Goal: Task Accomplishment & Management: Manage account settings

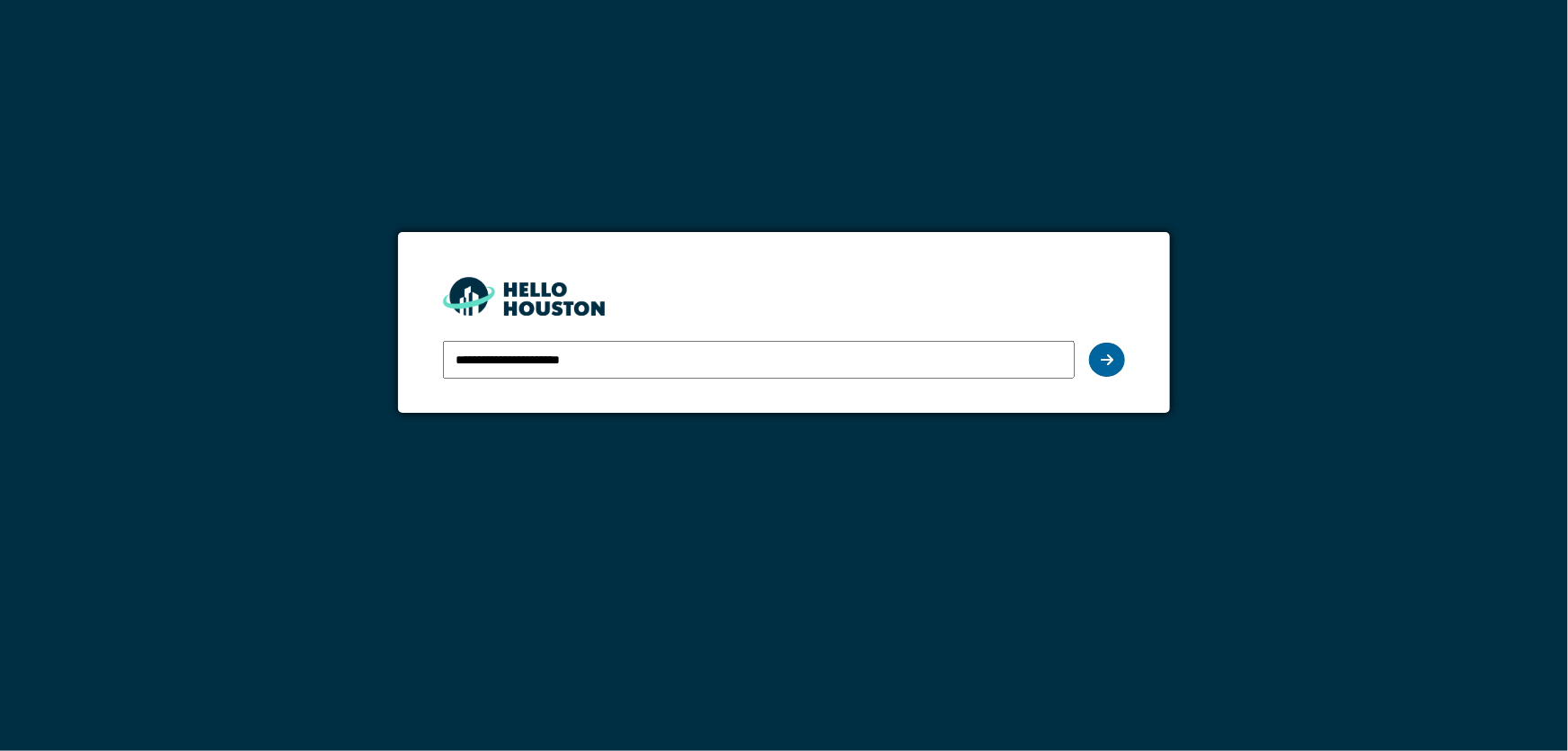
click at [1107, 365] on icon at bounding box center [1106, 360] width 13 height 15
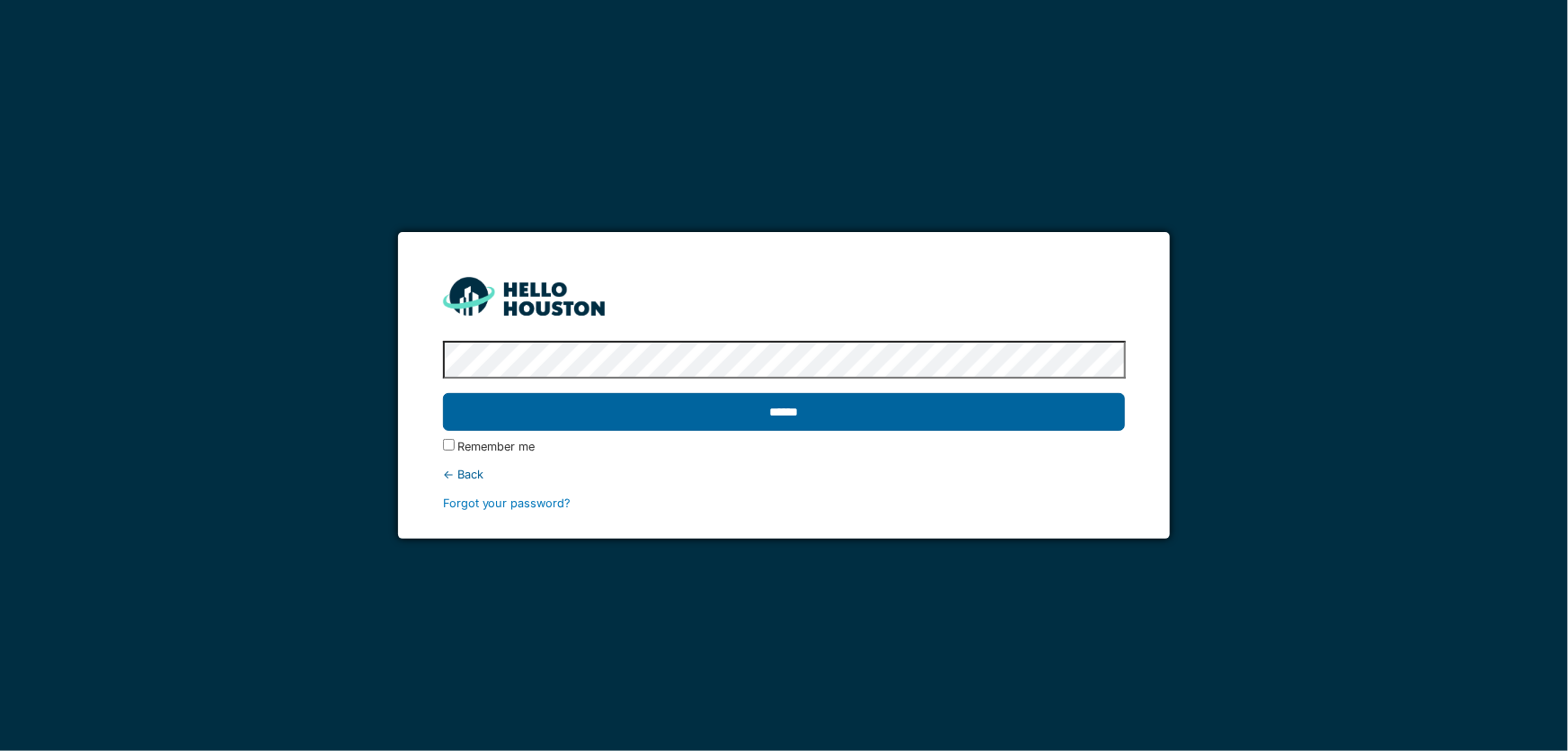
click at [789, 413] on input "******" at bounding box center [784, 411] width 683 height 38
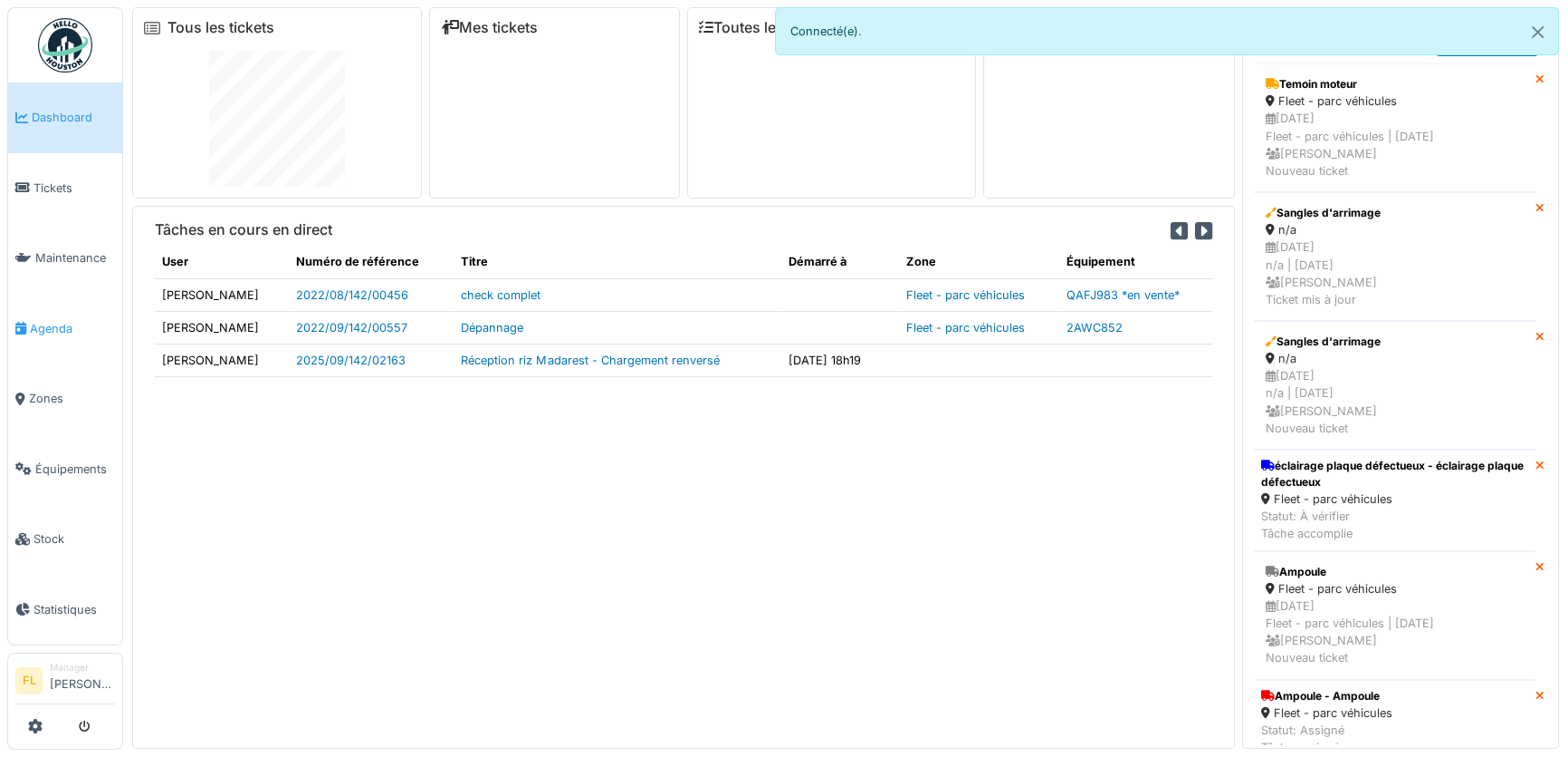
click at [53, 320] on span "Agenda" at bounding box center [72, 328] width 85 height 17
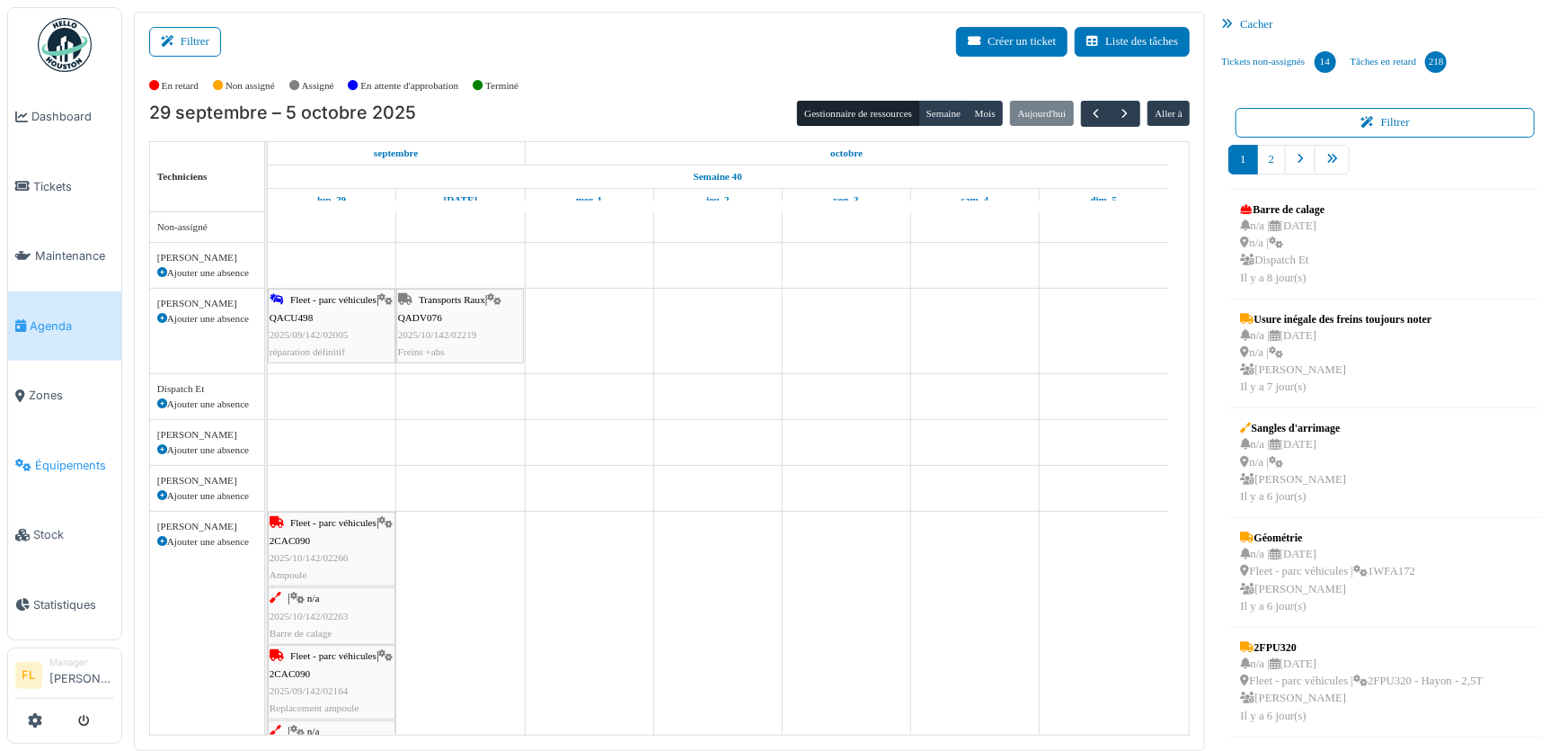
click at [45, 457] on span "Équipements" at bounding box center [74, 465] width 79 height 17
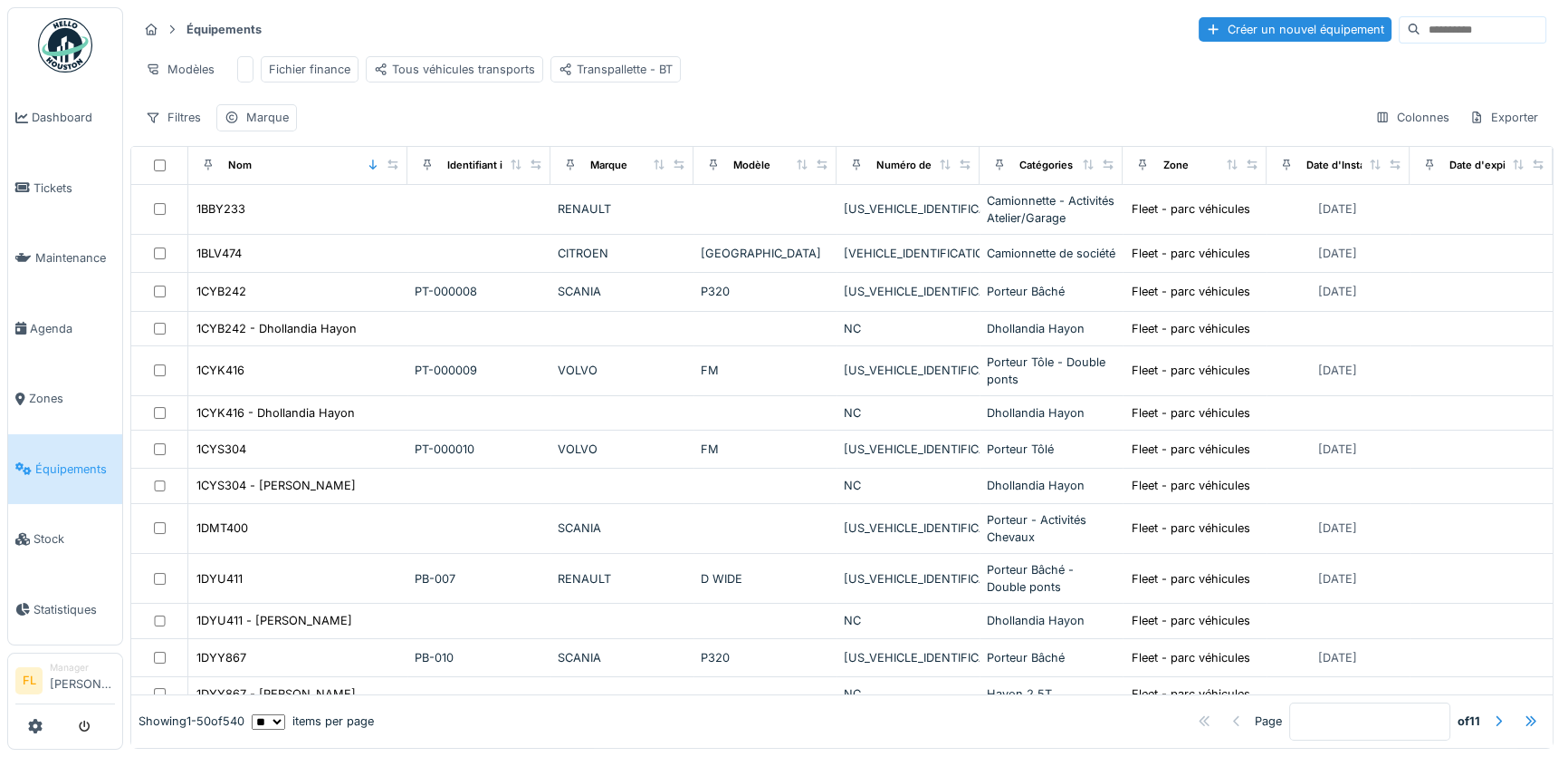
click at [1420, 29] on input at bounding box center [1482, 29] width 125 height 25
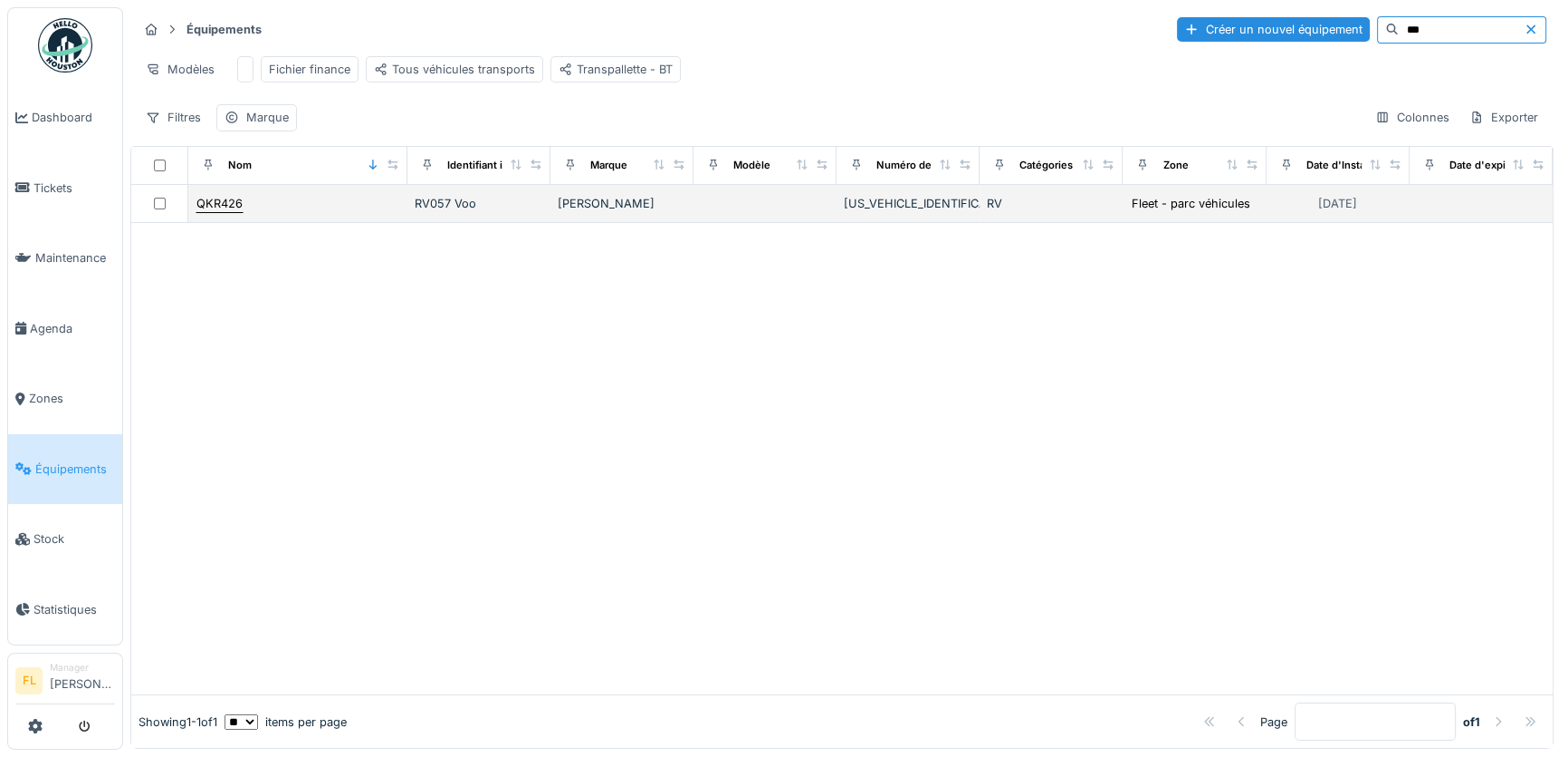
type input "***"
click at [217, 211] on div "QKR426" at bounding box center [220, 203] width 46 height 17
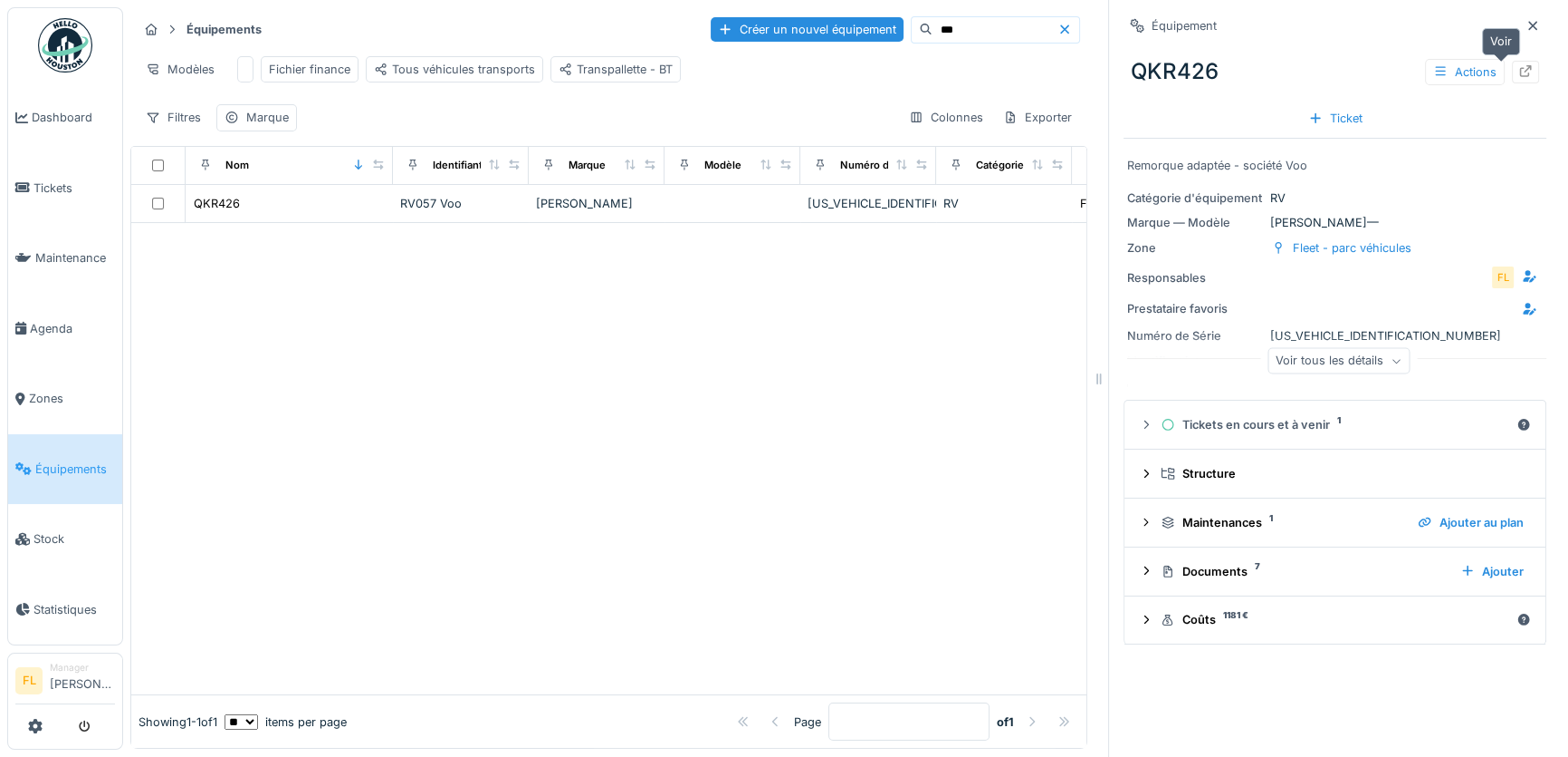
click at [1518, 75] on icon at bounding box center [1525, 71] width 15 height 12
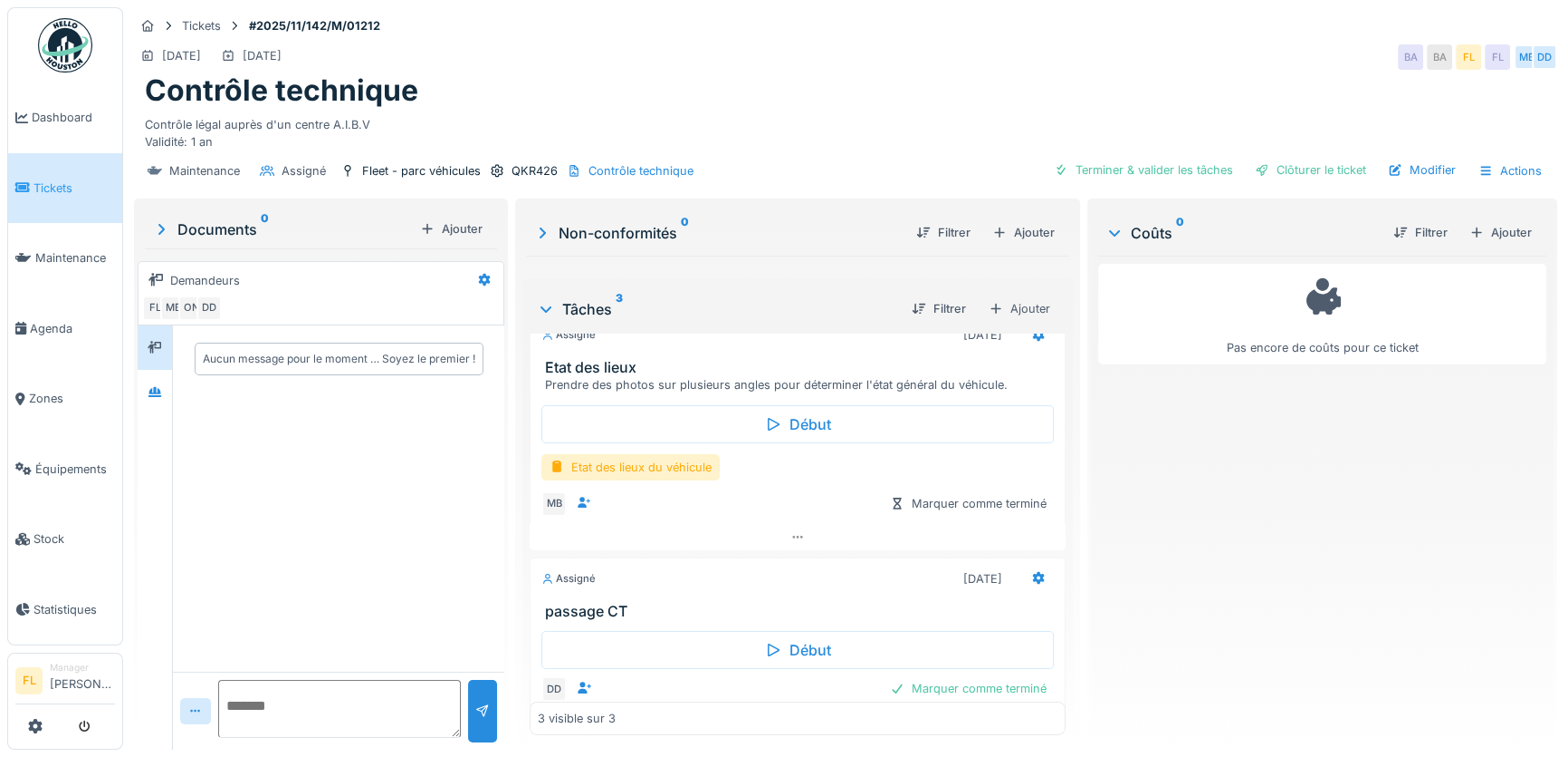
scroll to position [287, 0]
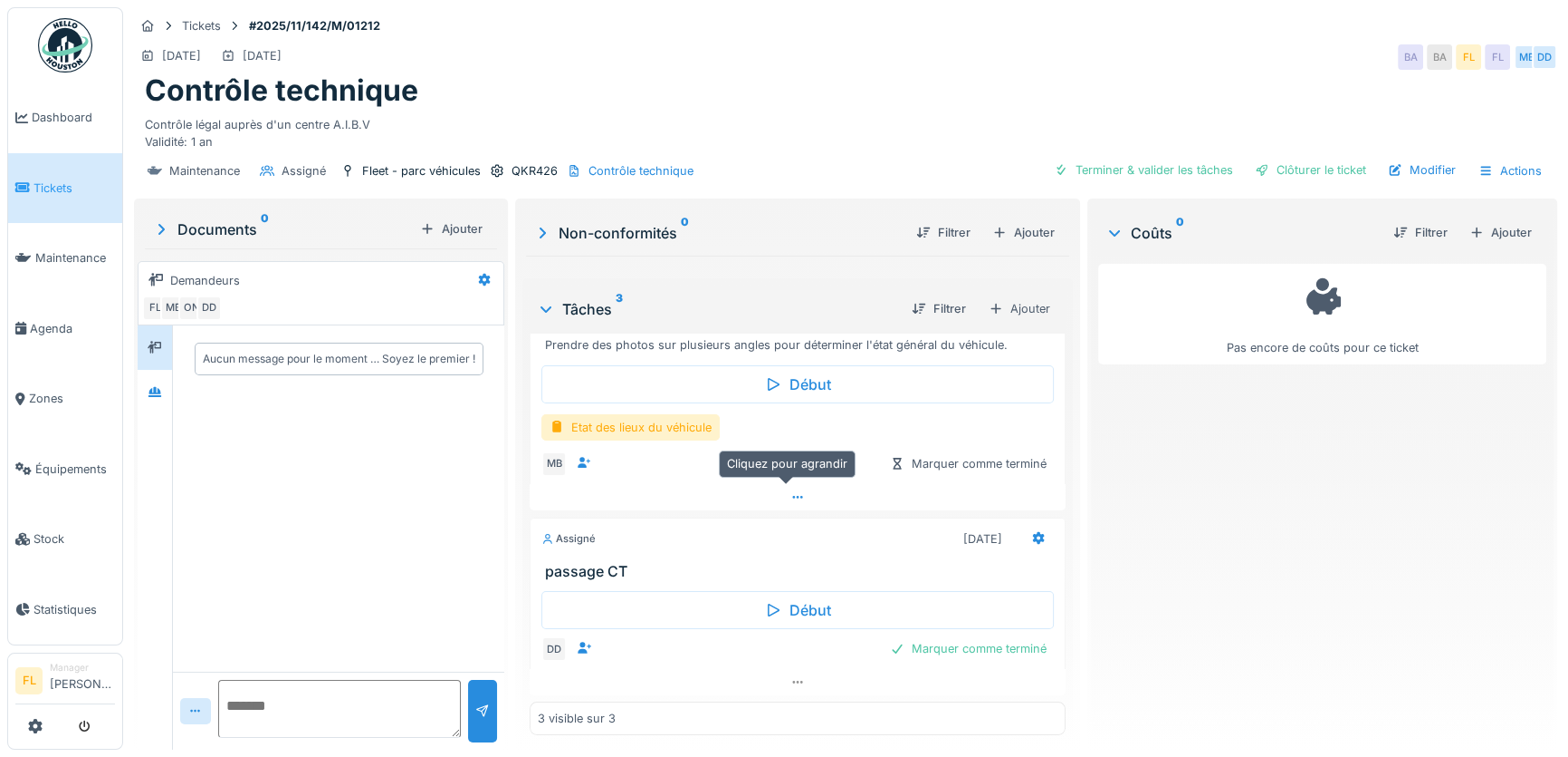
click at [790, 491] on icon at bounding box center [797, 497] width 15 height 12
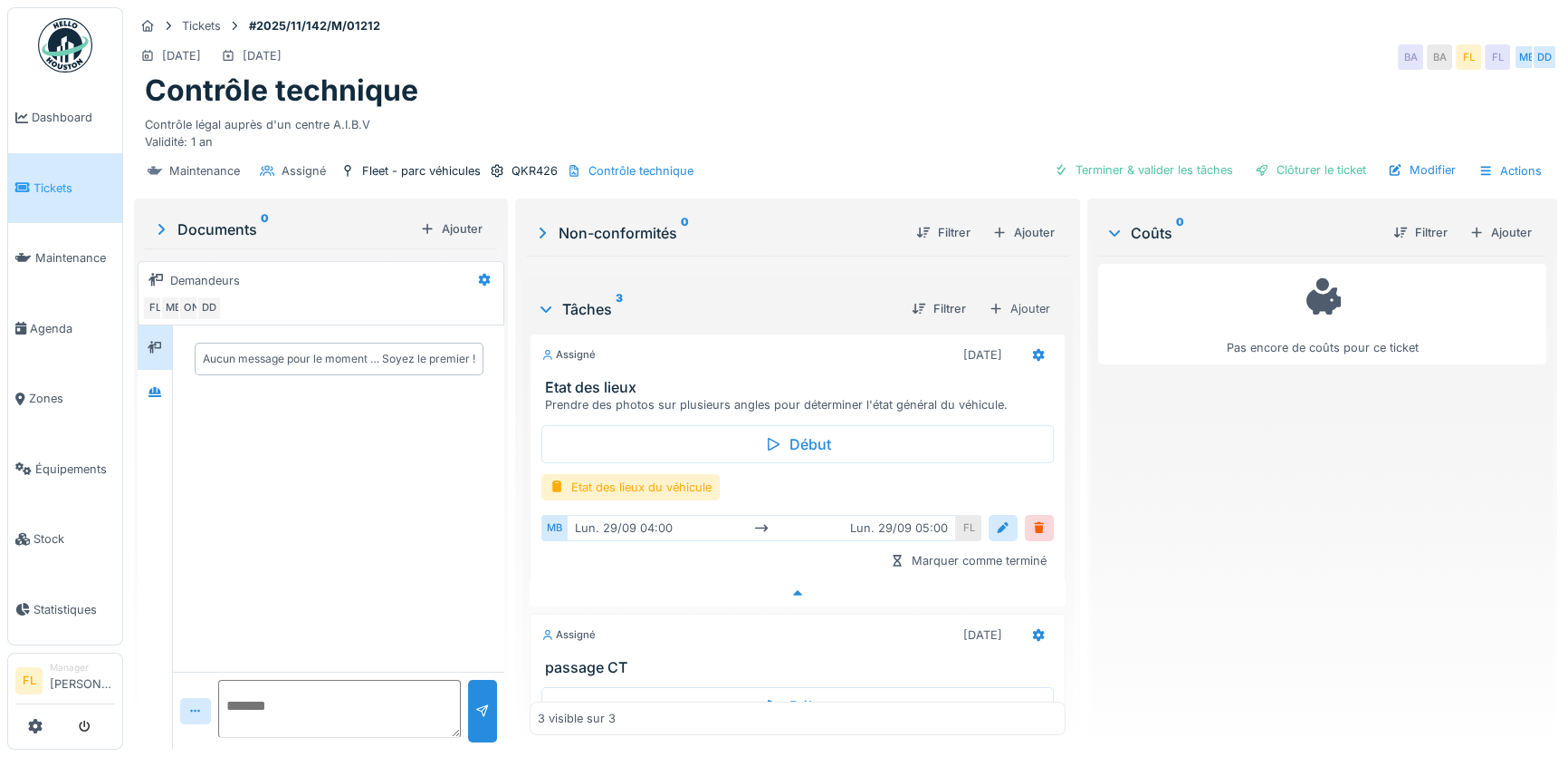
scroll to position [0, 0]
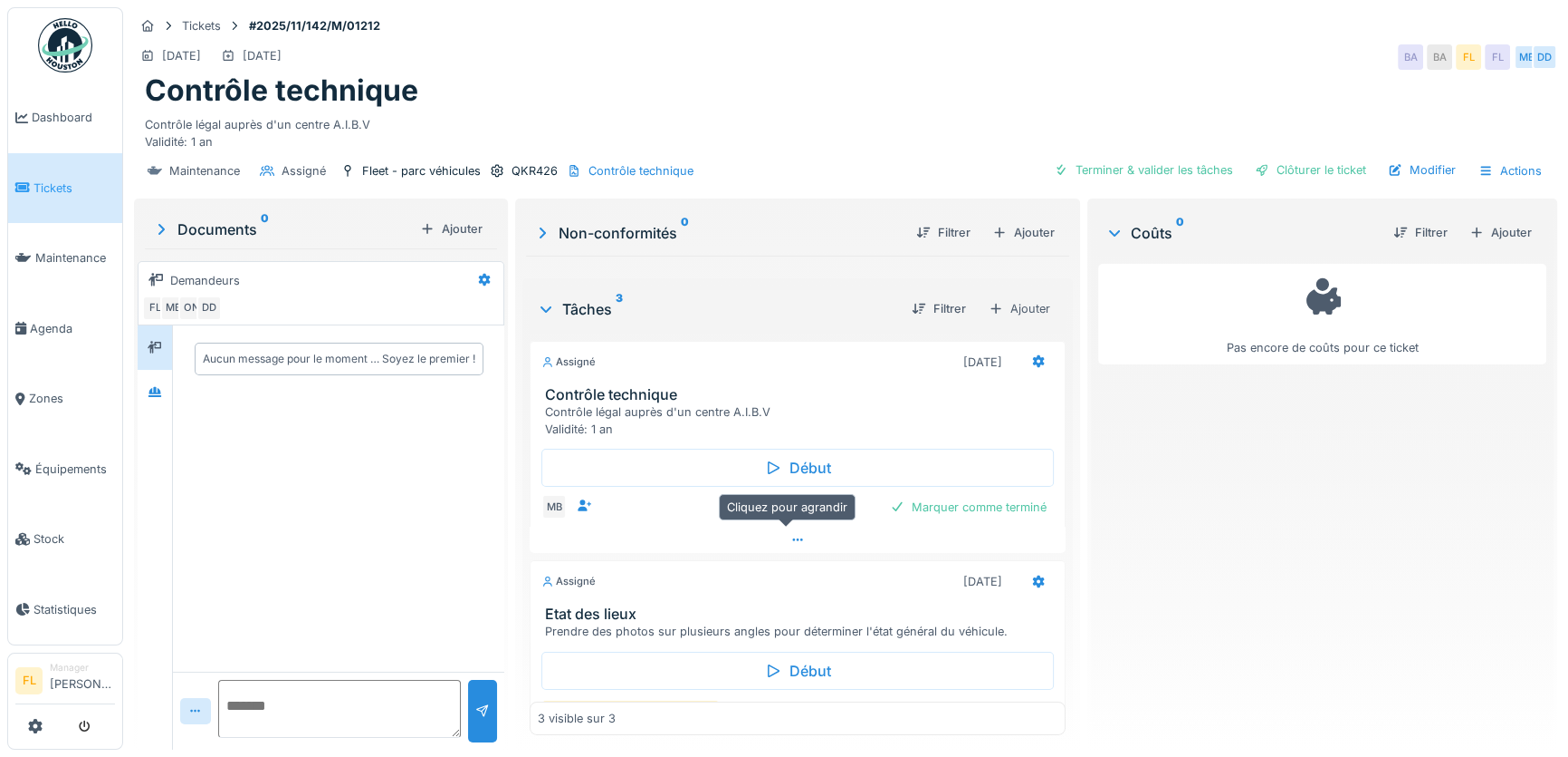
click at [790, 533] on icon at bounding box center [797, 539] width 15 height 12
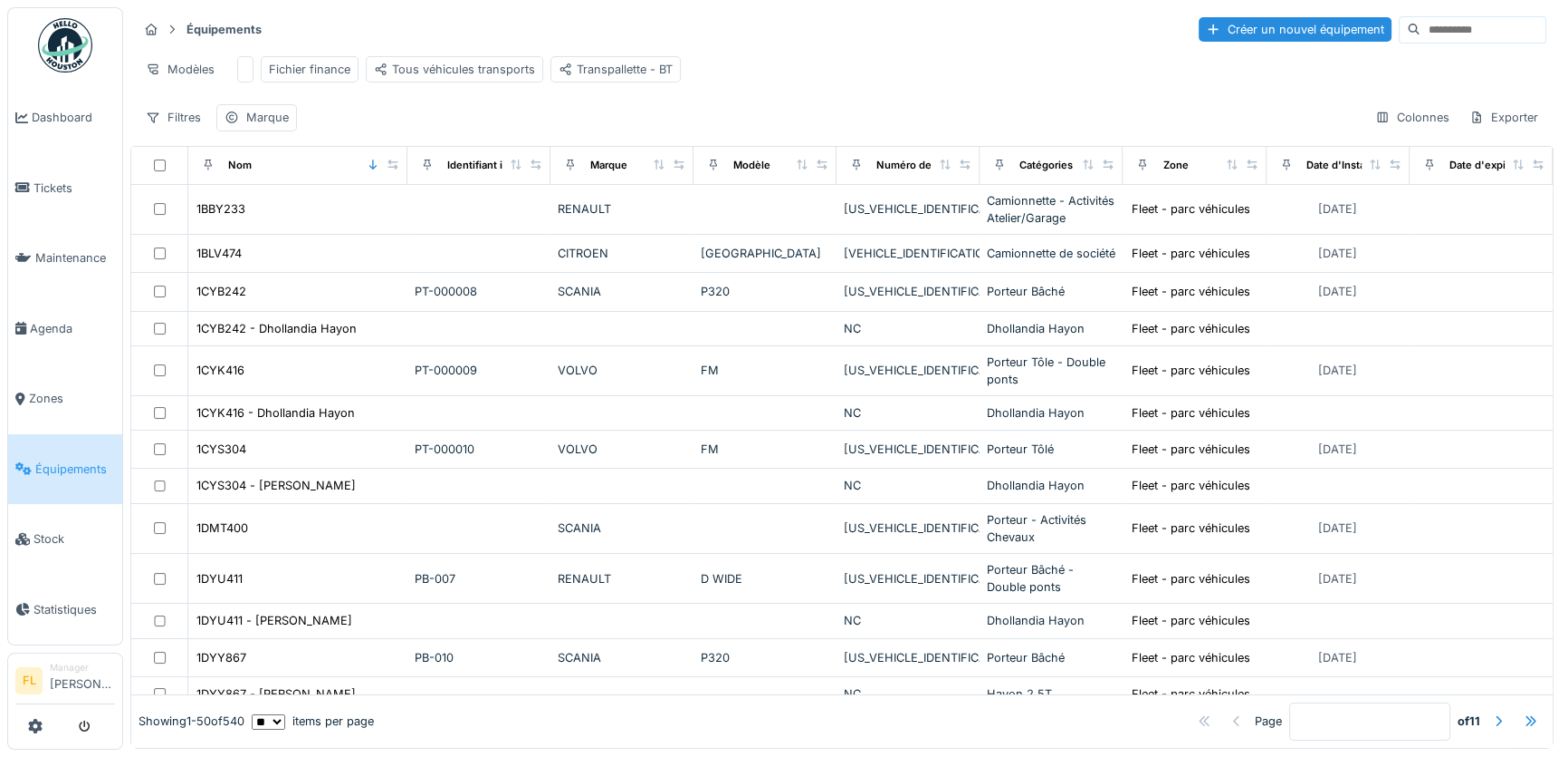
click at [1420, 21] on input at bounding box center [1482, 29] width 125 height 25
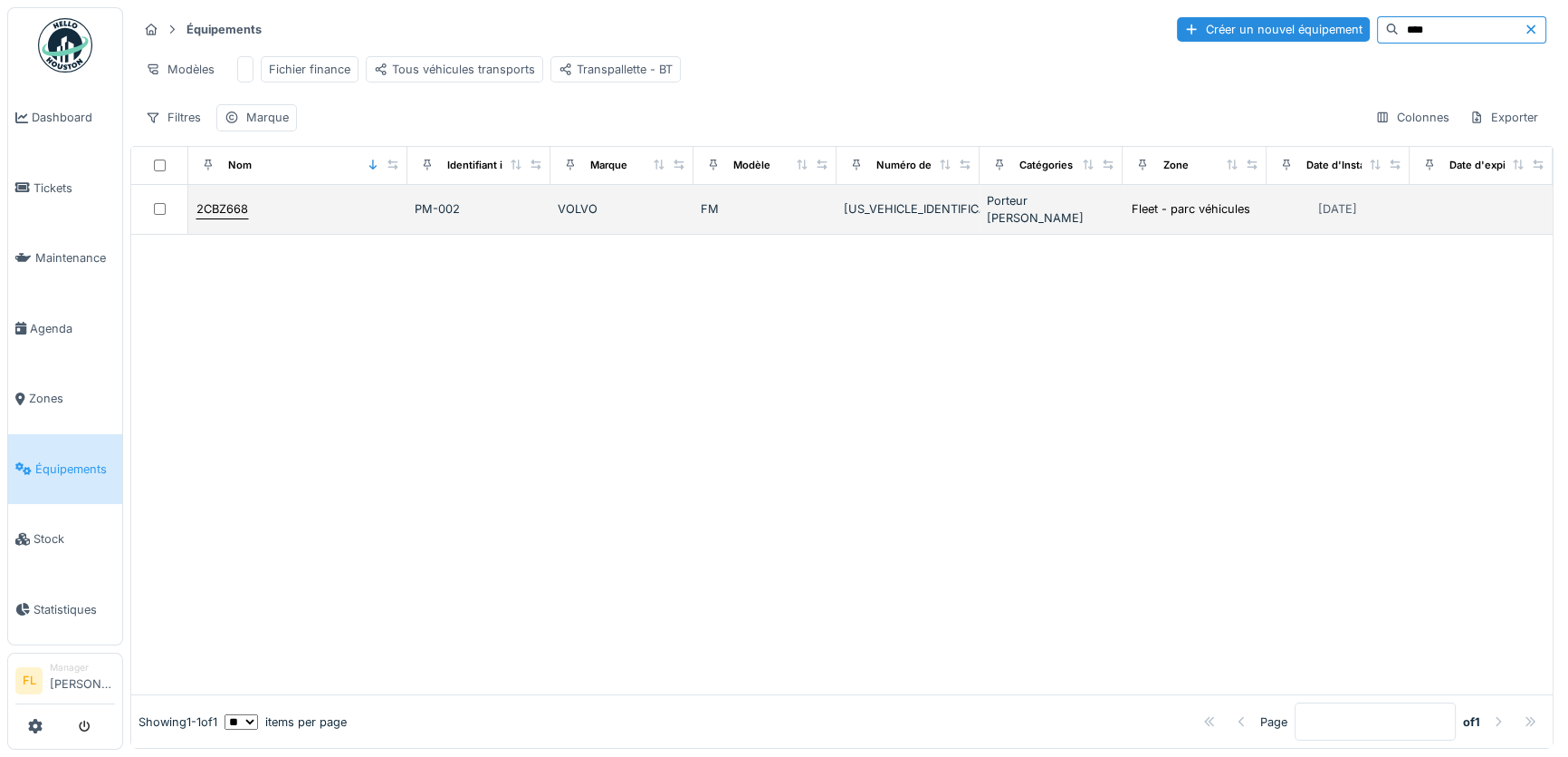
click at [231, 218] on div "2CBZ668" at bounding box center [223, 209] width 52 height 17
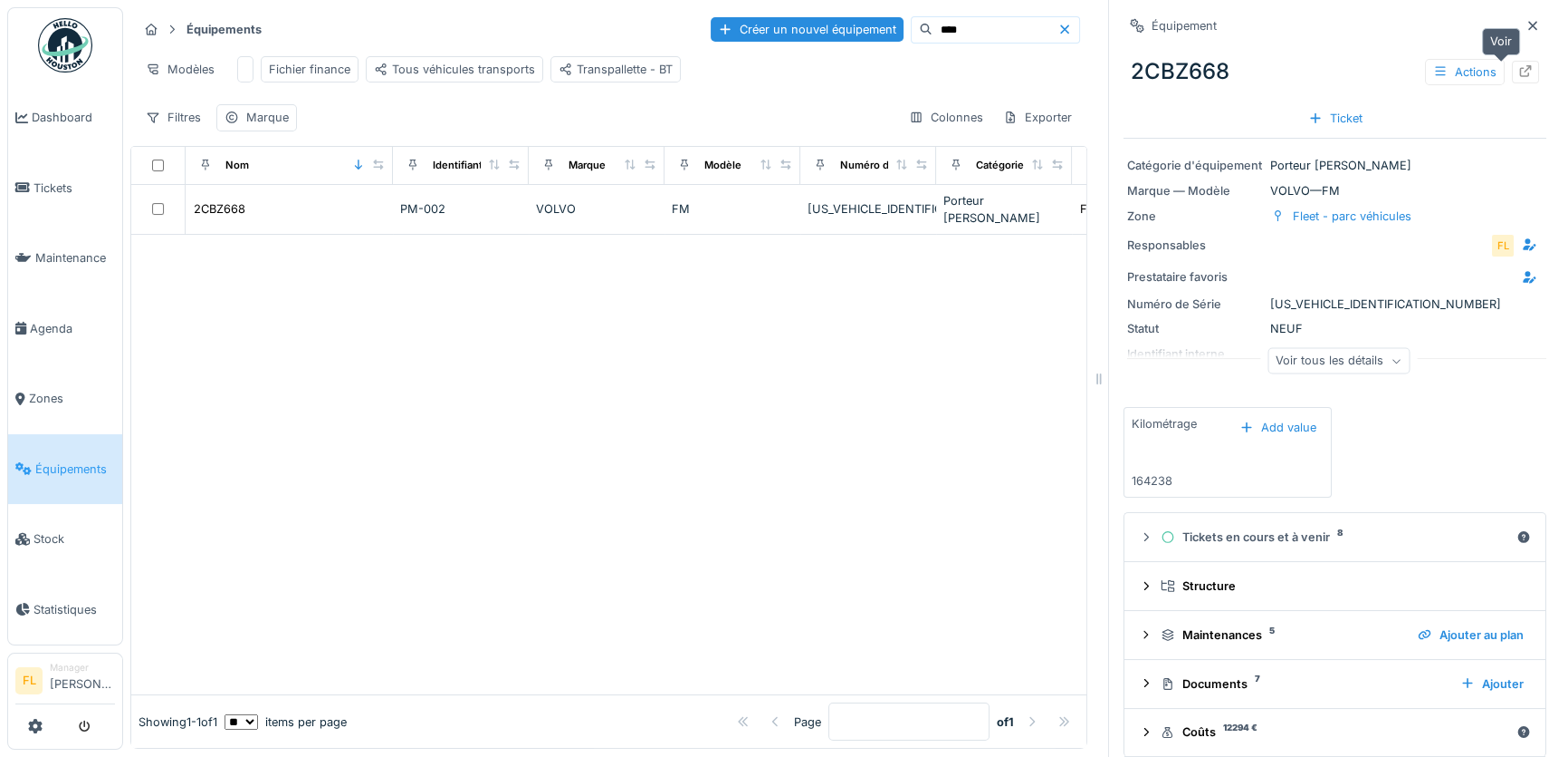
click at [1518, 71] on icon at bounding box center [1525, 71] width 15 height 12
drag, startPoint x: 972, startPoint y: 35, endPoint x: 959, endPoint y: 34, distance: 13.0
click at [971, 35] on input "****" at bounding box center [994, 29] width 125 height 25
type input "*"
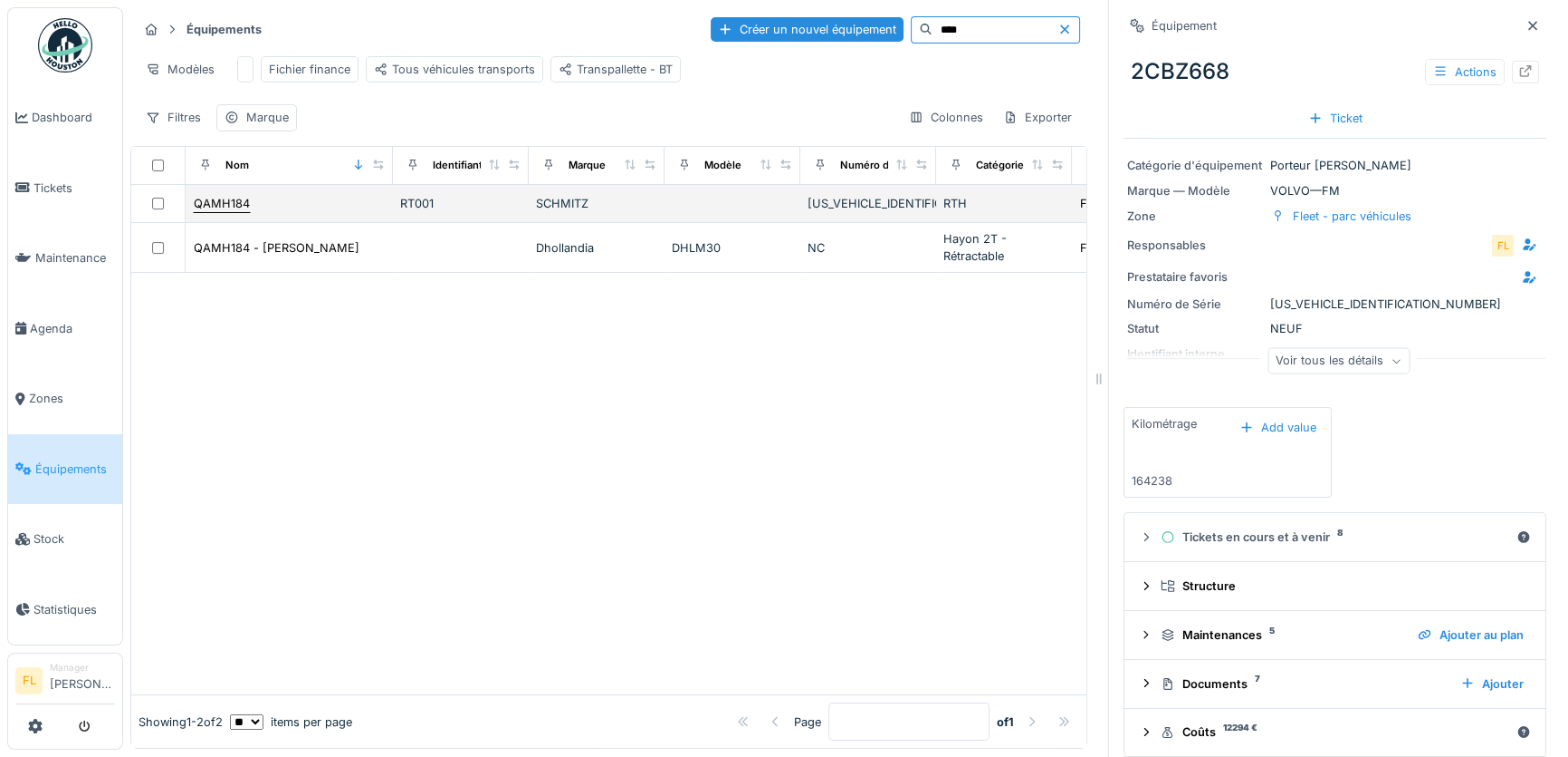
type input "****"
click at [240, 212] on div "QAMH184" at bounding box center [222, 203] width 56 height 17
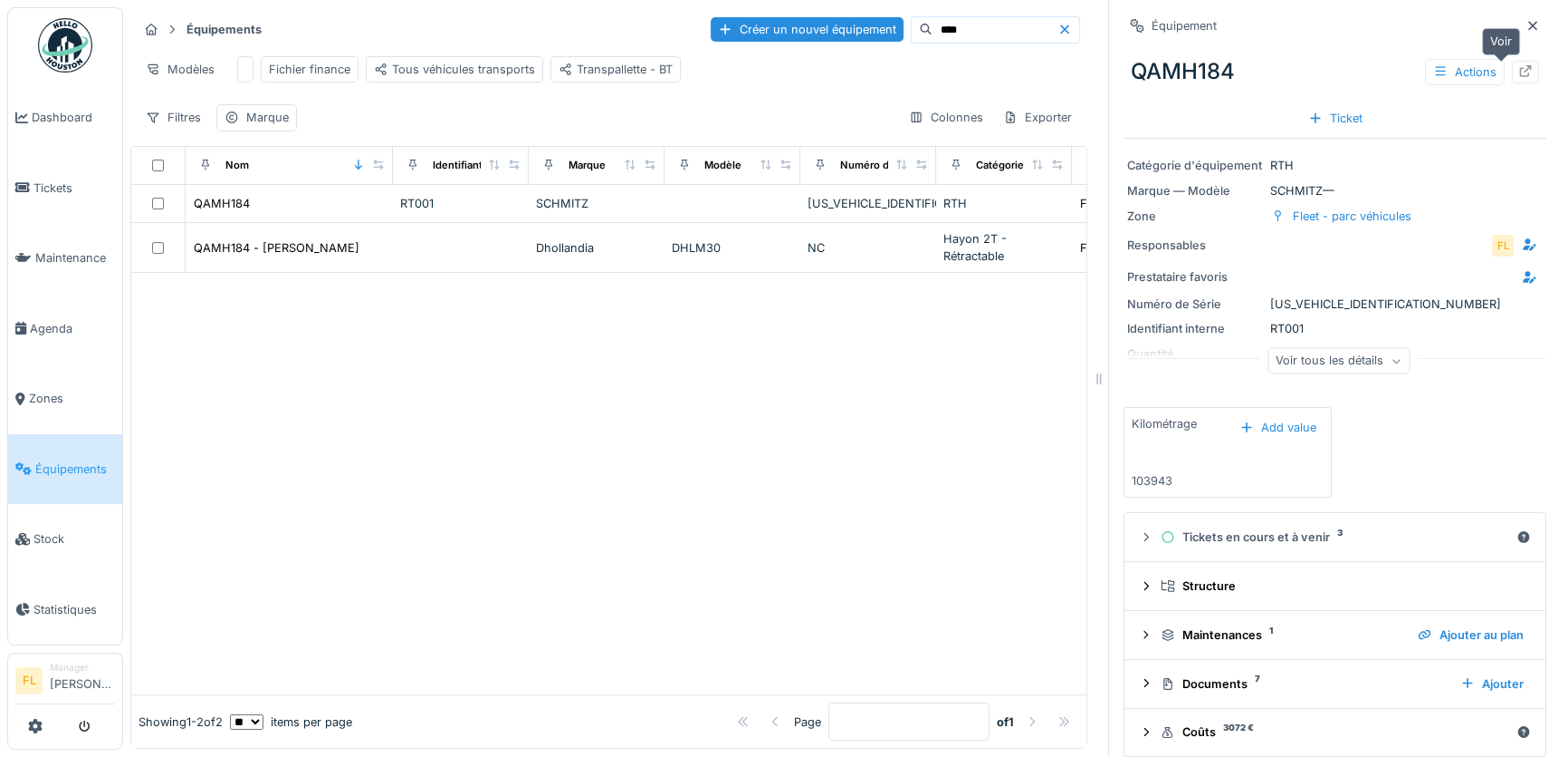
click at [1518, 71] on icon at bounding box center [1525, 71] width 15 height 12
click at [59, 322] on span "Agenda" at bounding box center [72, 328] width 85 height 17
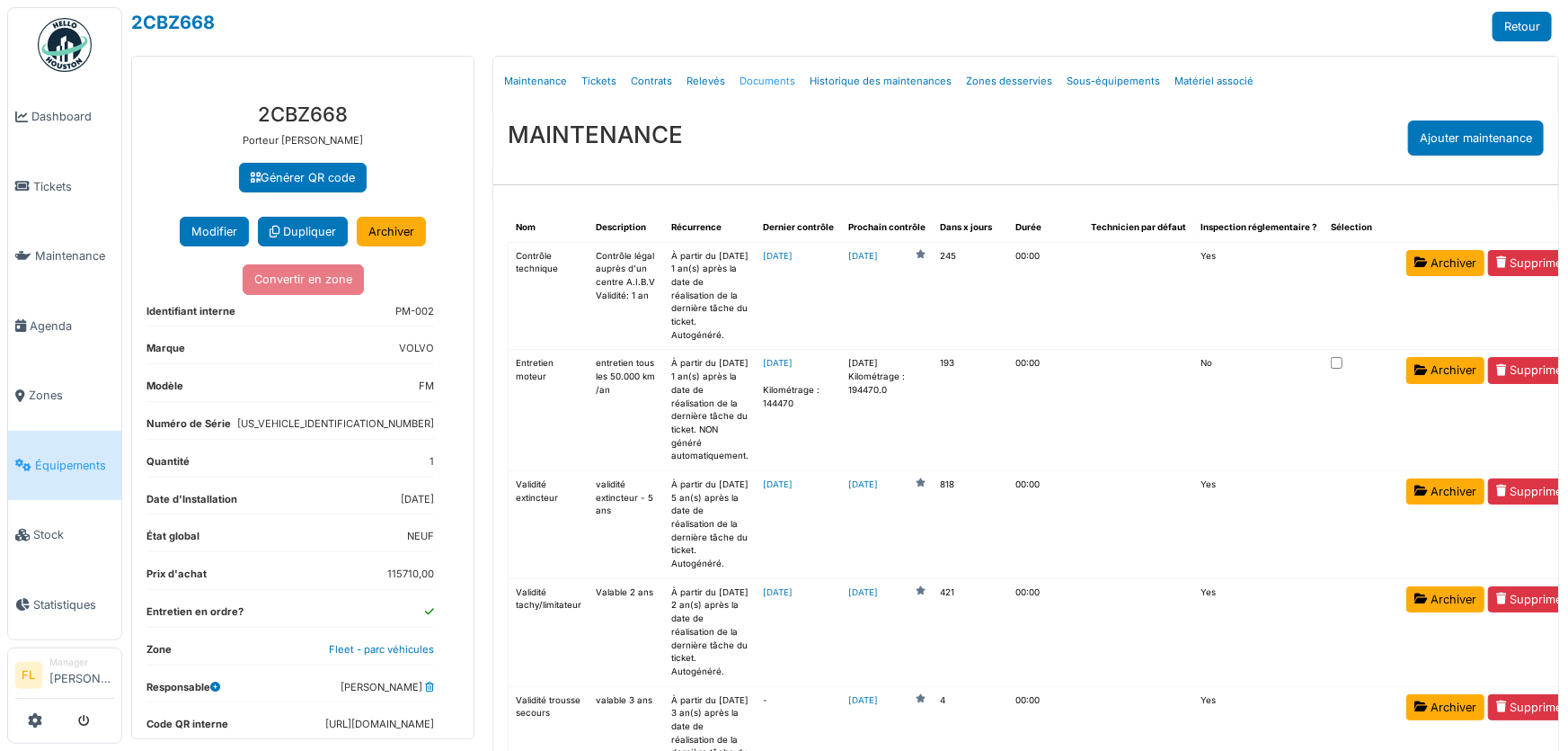
click at [775, 81] on link "Documents" at bounding box center [767, 81] width 70 height 43
select select "***"
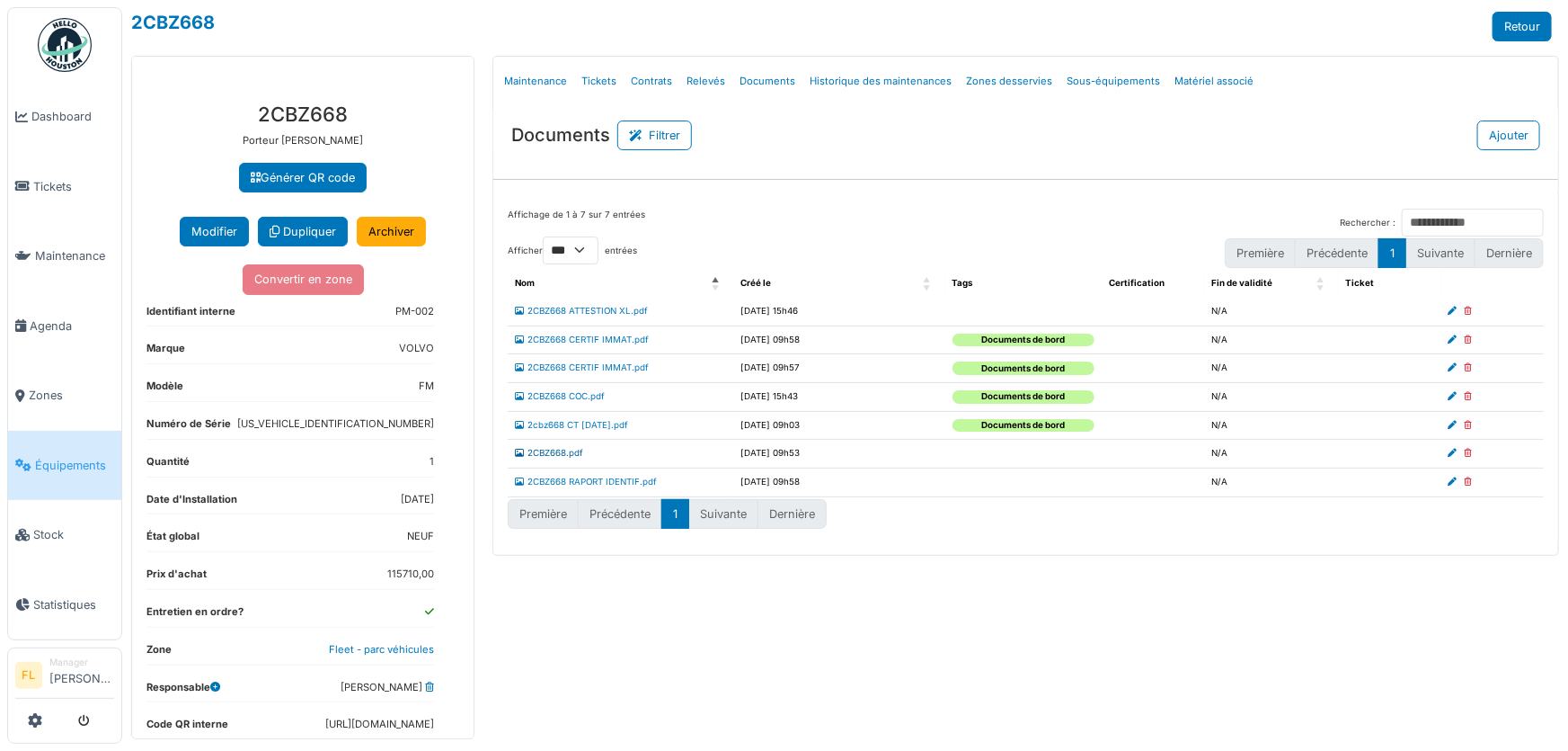
click at [557, 455] on link "2CBZ668.pdf" at bounding box center [549, 453] width 68 height 10
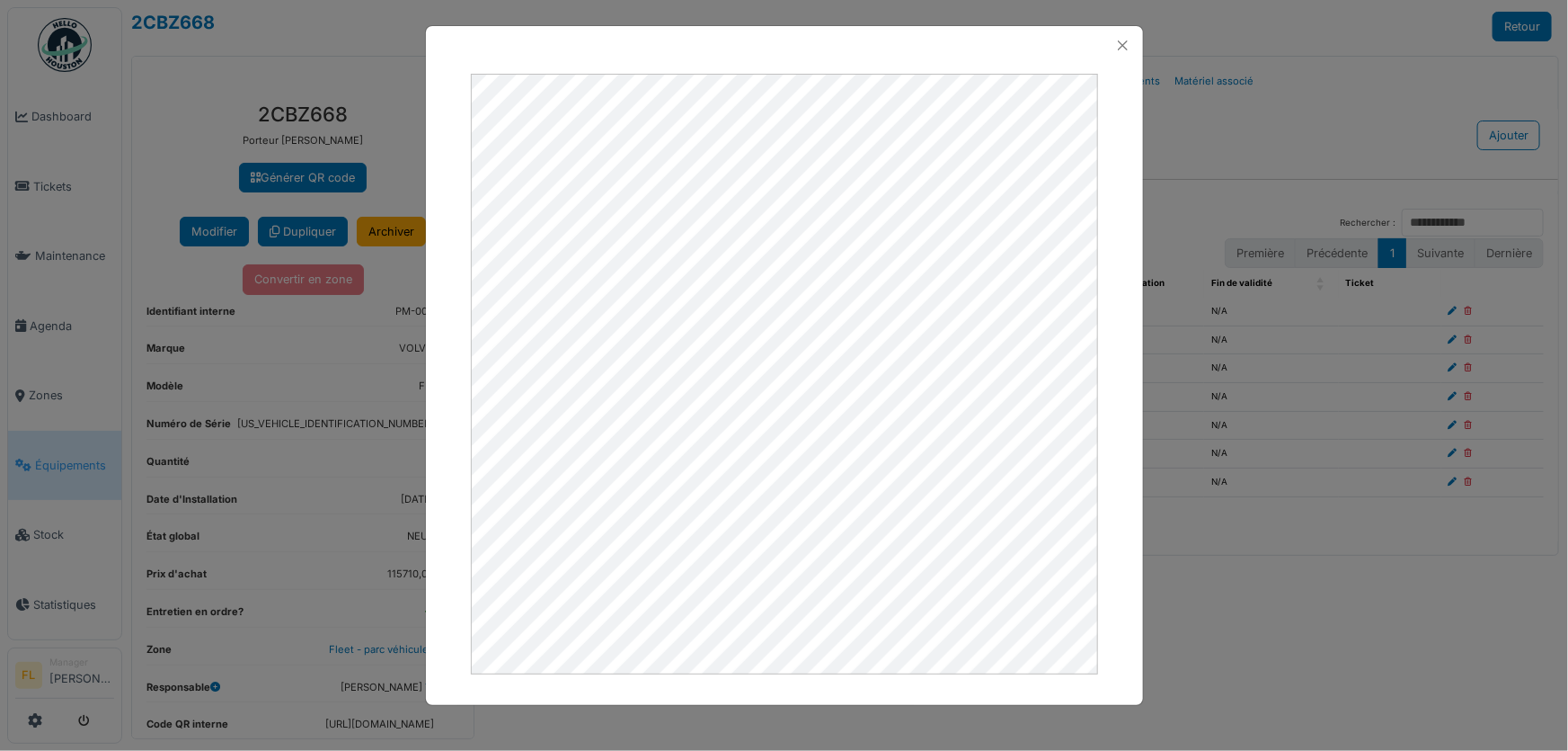
click at [1120, 31] on div at bounding box center [784, 45] width 717 height 39
click at [1114, 40] on button "Close" at bounding box center [1122, 46] width 24 height 24
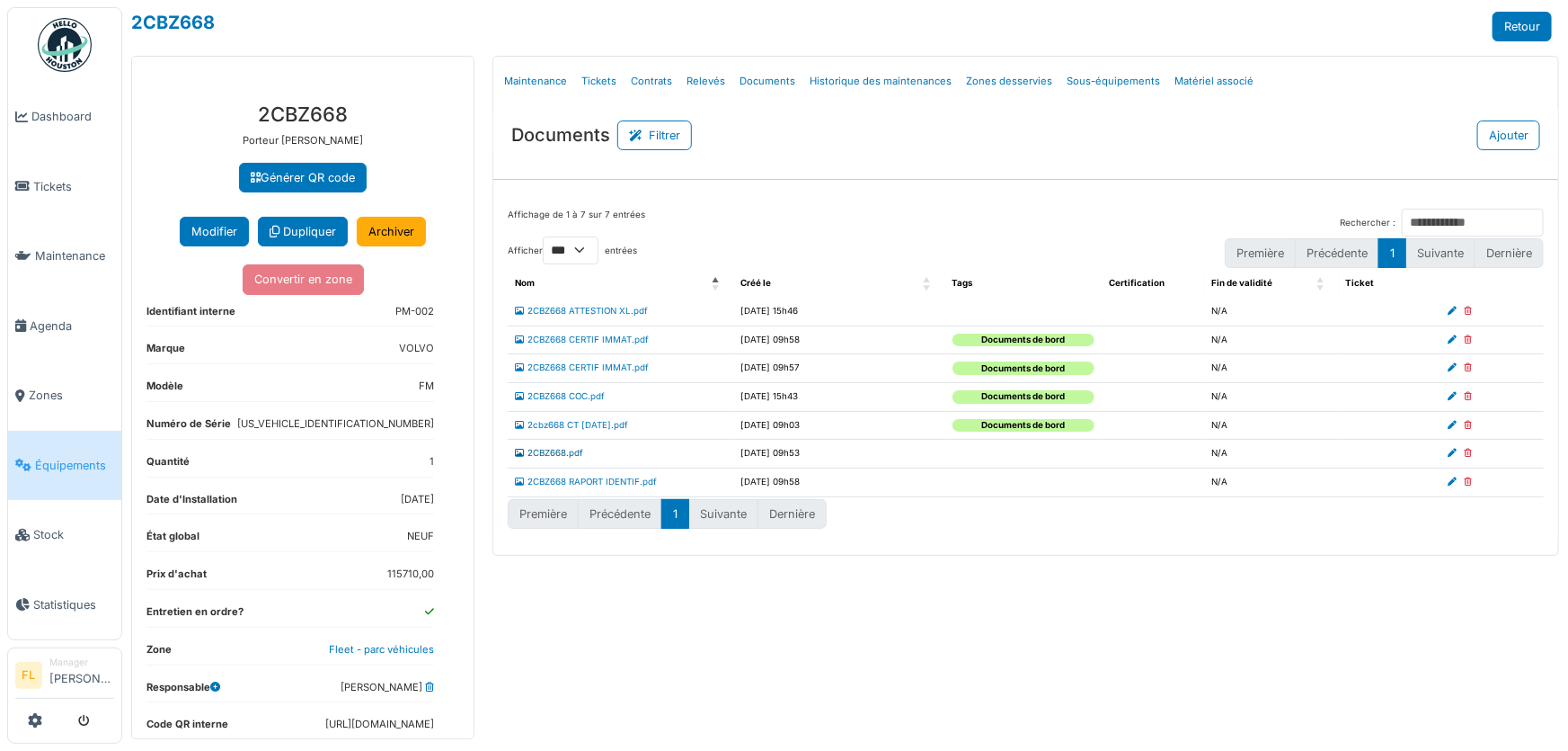
click at [567, 457] on link "2CBZ668.pdf" at bounding box center [549, 453] width 68 height 10
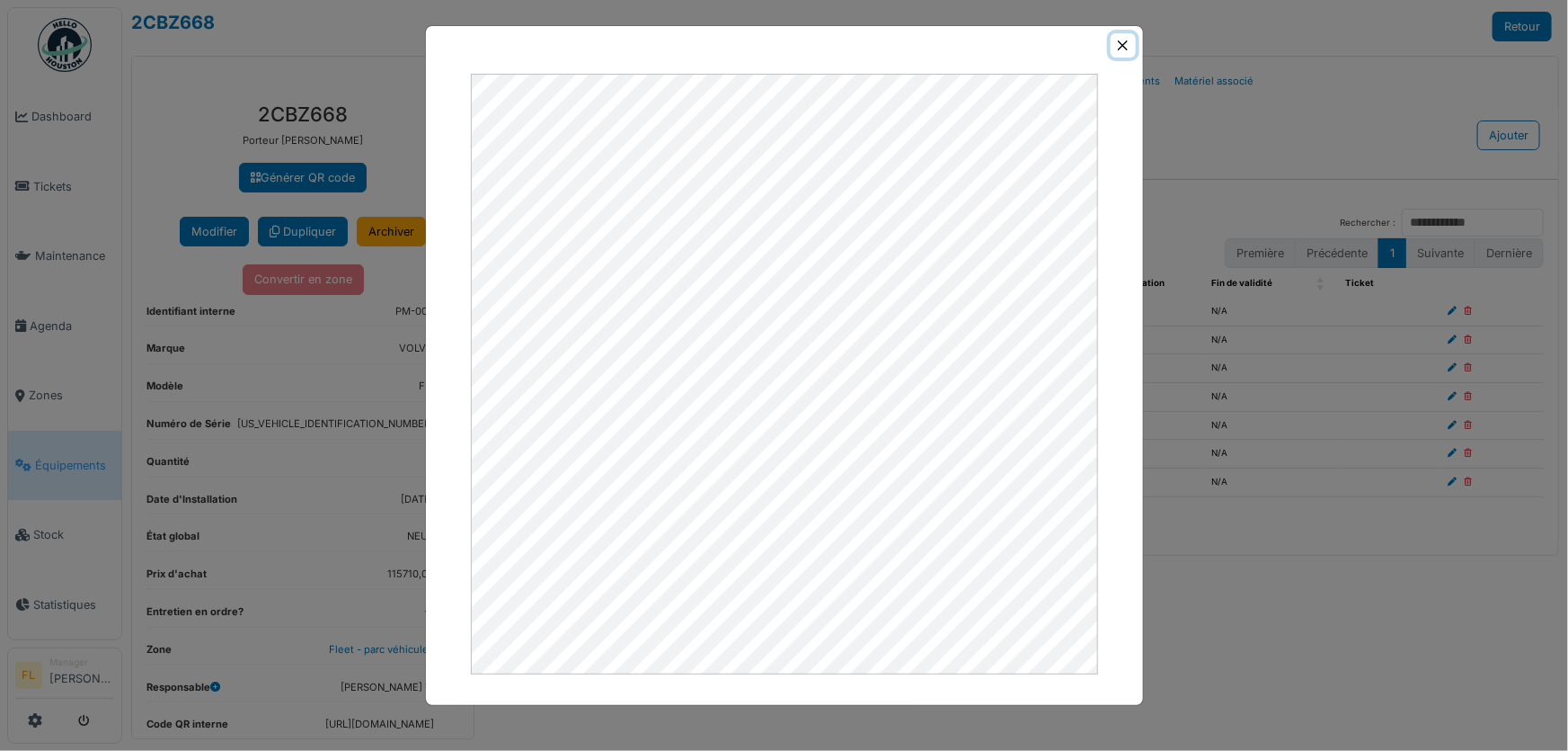
click at [1124, 44] on button "Close" at bounding box center [1122, 46] width 24 height 24
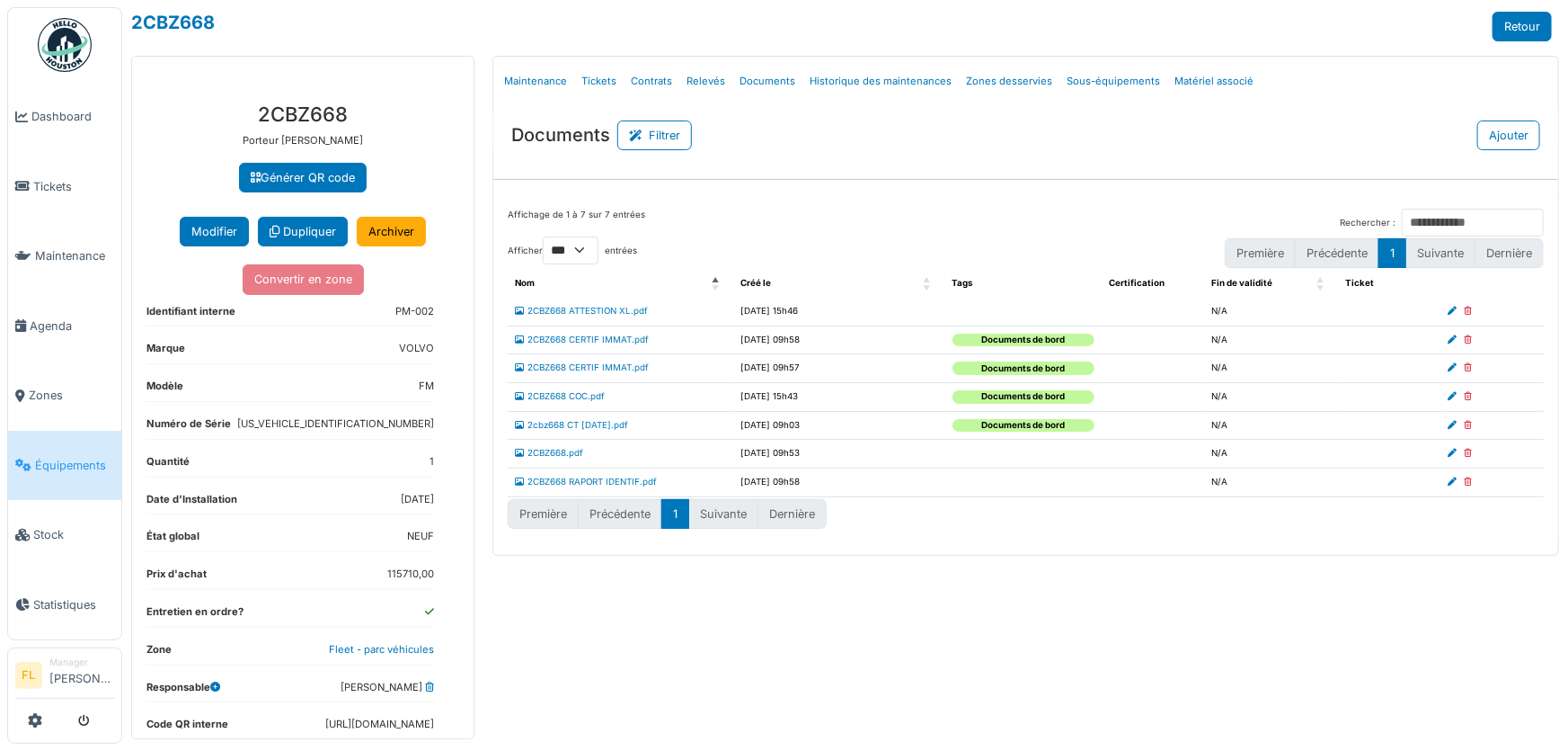
click at [1469, 454] on icon at bounding box center [1469, 453] width 8 height 9
select select "***"
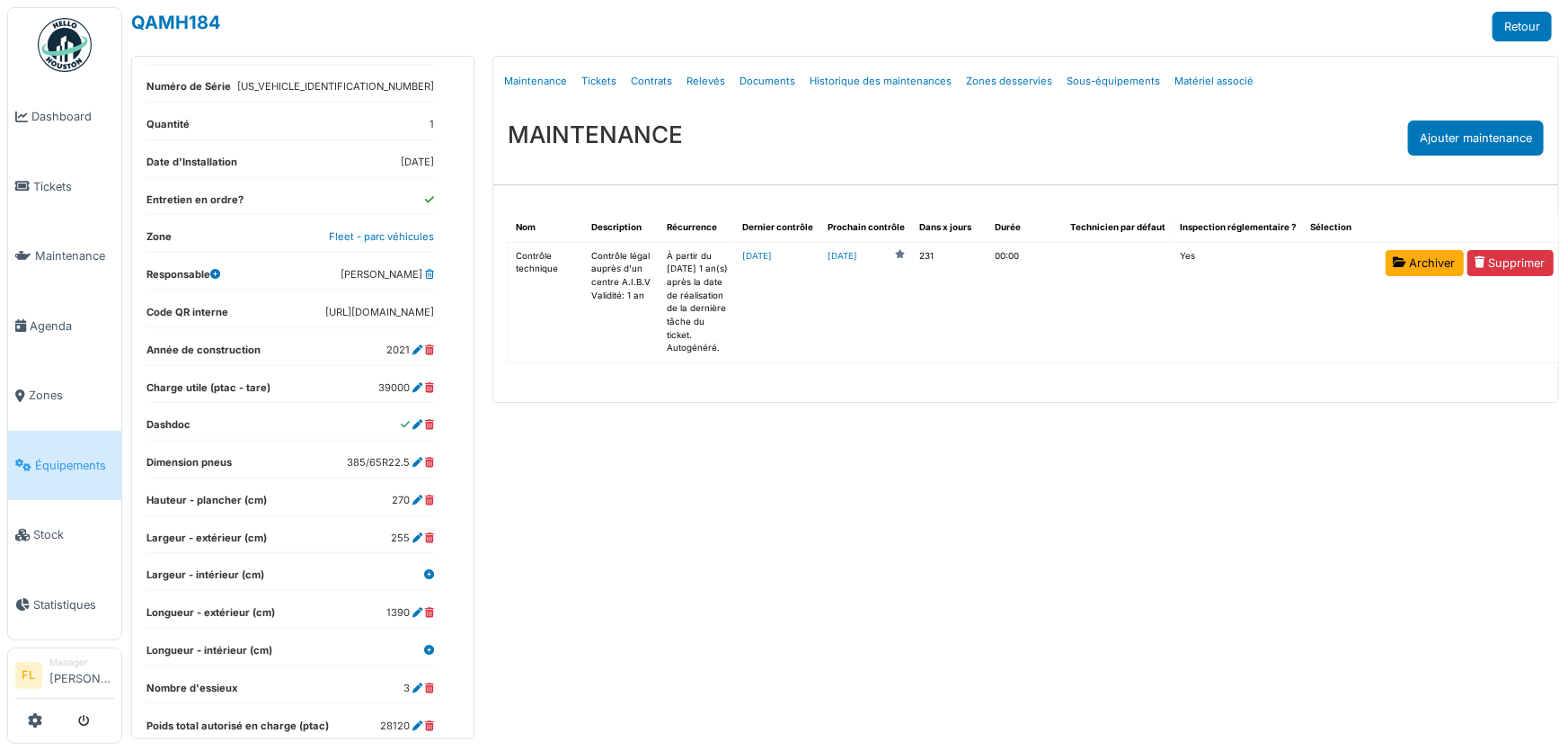
scroll to position [545, 0]
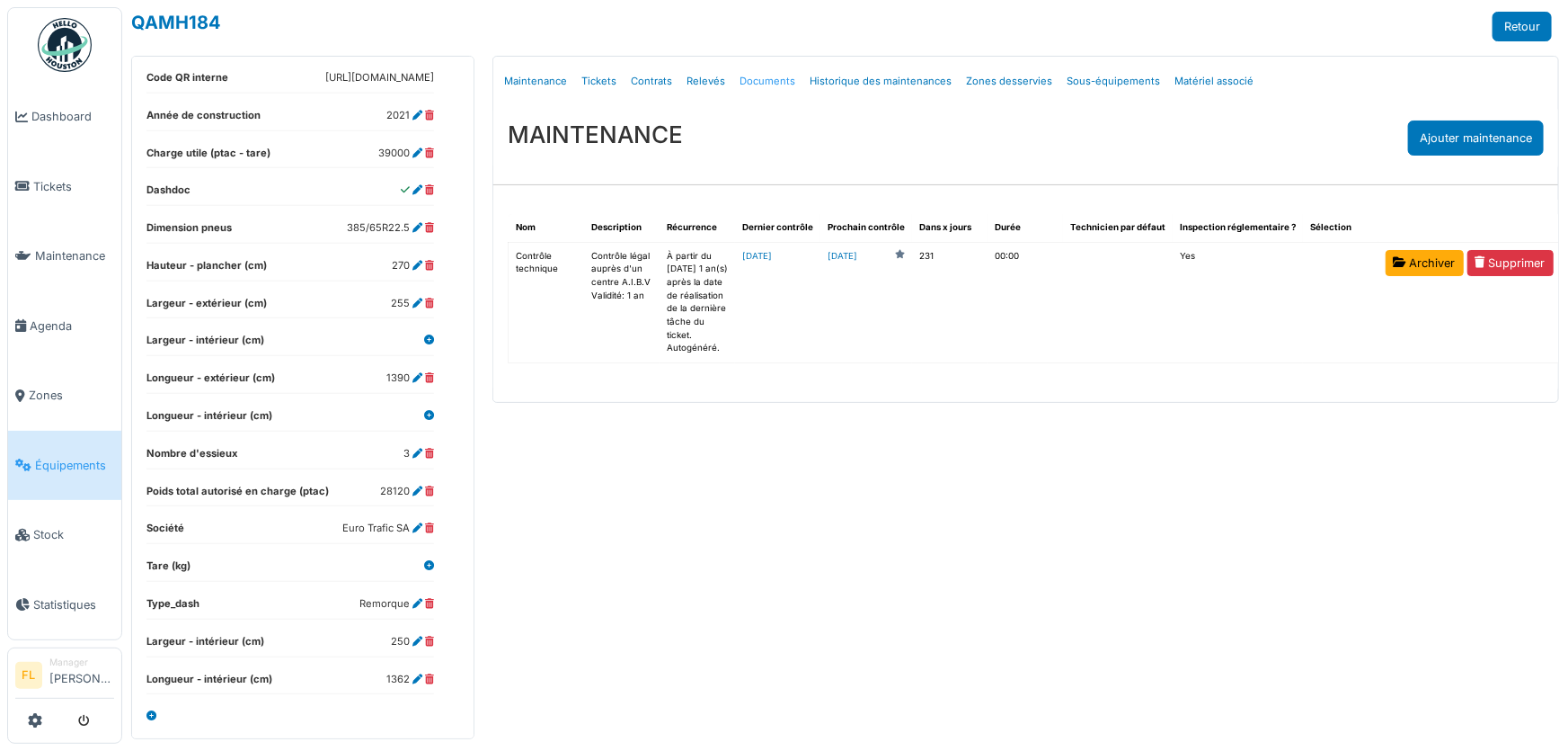
click at [771, 77] on link "Documents" at bounding box center [767, 81] width 70 height 43
select select "***"
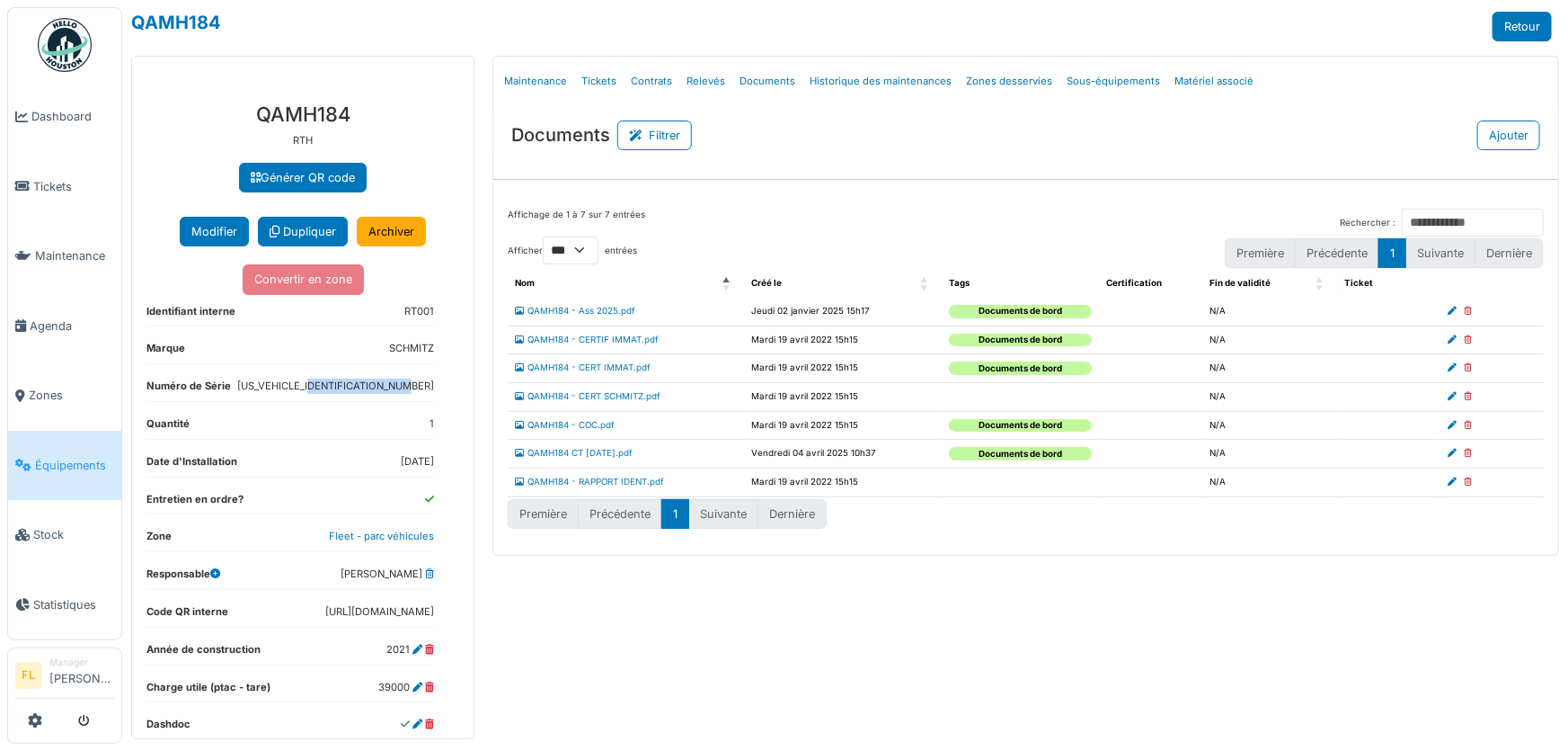
drag, startPoint x: 431, startPoint y: 382, endPoint x: 326, endPoint y: 387, distance: 105.1
click at [326, 387] on dd "WSM00000005261960" at bounding box center [336, 385] width 197 height 15
click at [598, 77] on link "Tickets" at bounding box center [599, 81] width 50 height 43
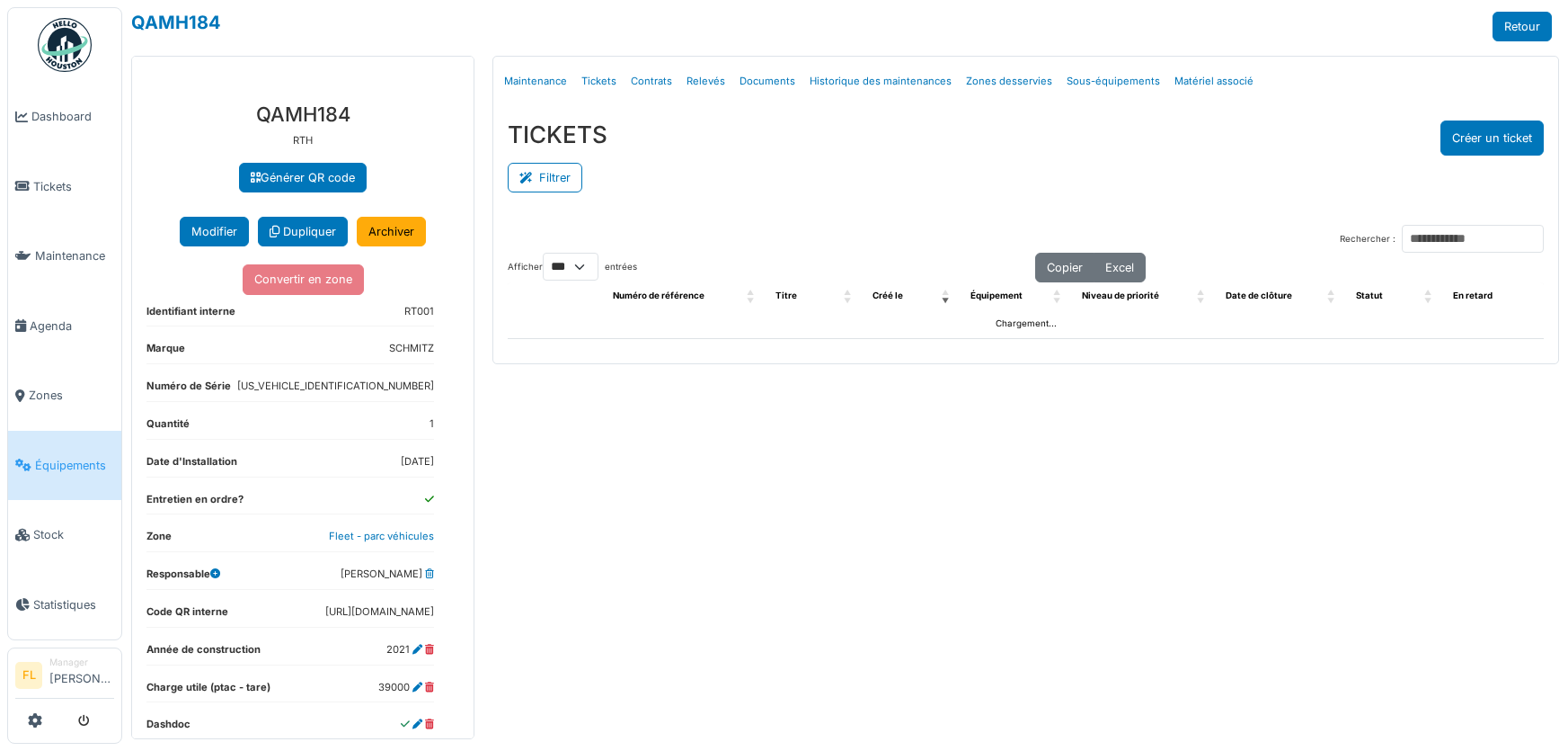
select select "***"
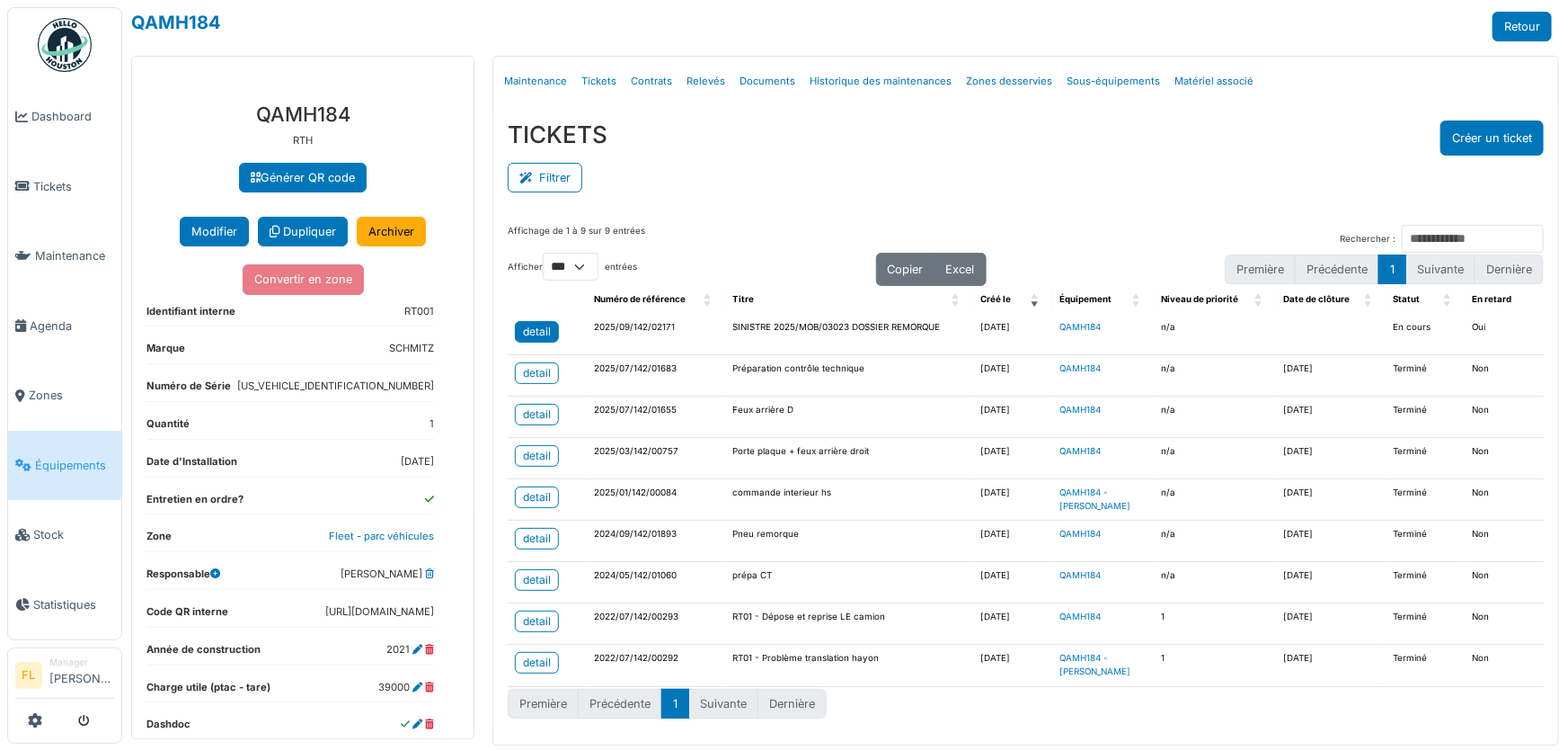
click at [530, 325] on div "detail" at bounding box center [537, 332] width 28 height 16
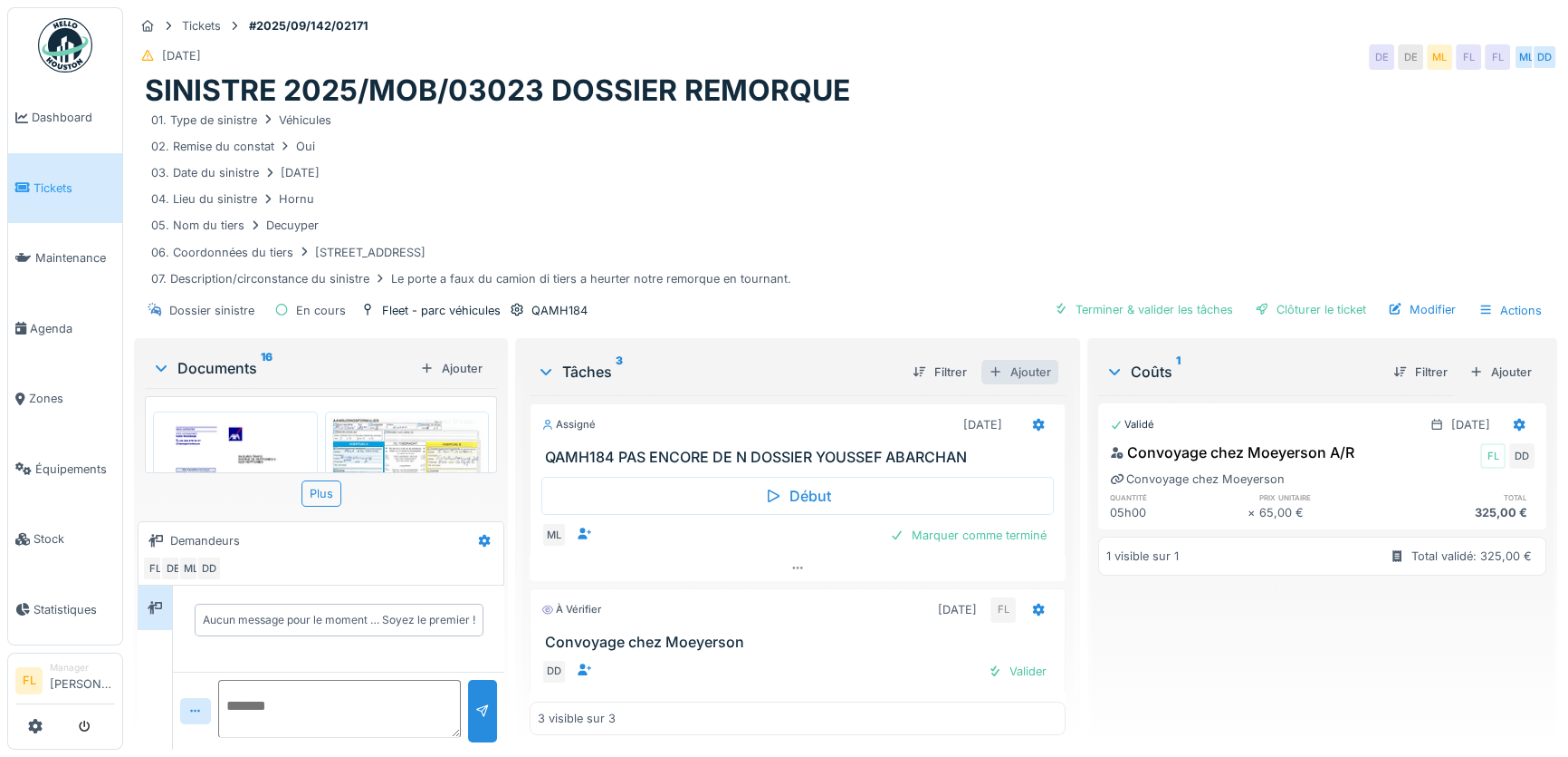
scroll to position [12, 0]
click at [1001, 668] on div "Valider" at bounding box center [1017, 671] width 73 height 24
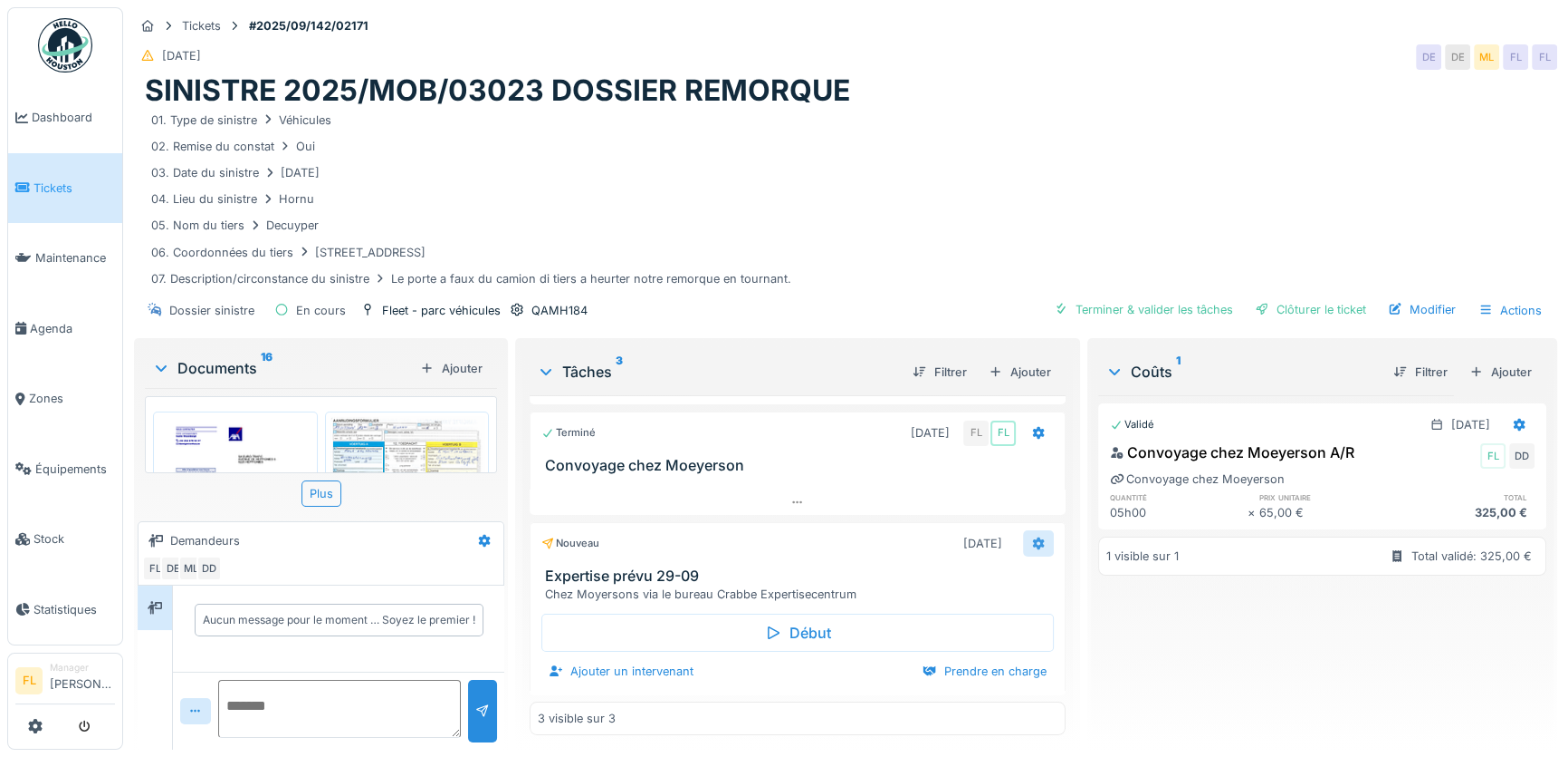
click at [1031, 537] on icon at bounding box center [1038, 543] width 15 height 12
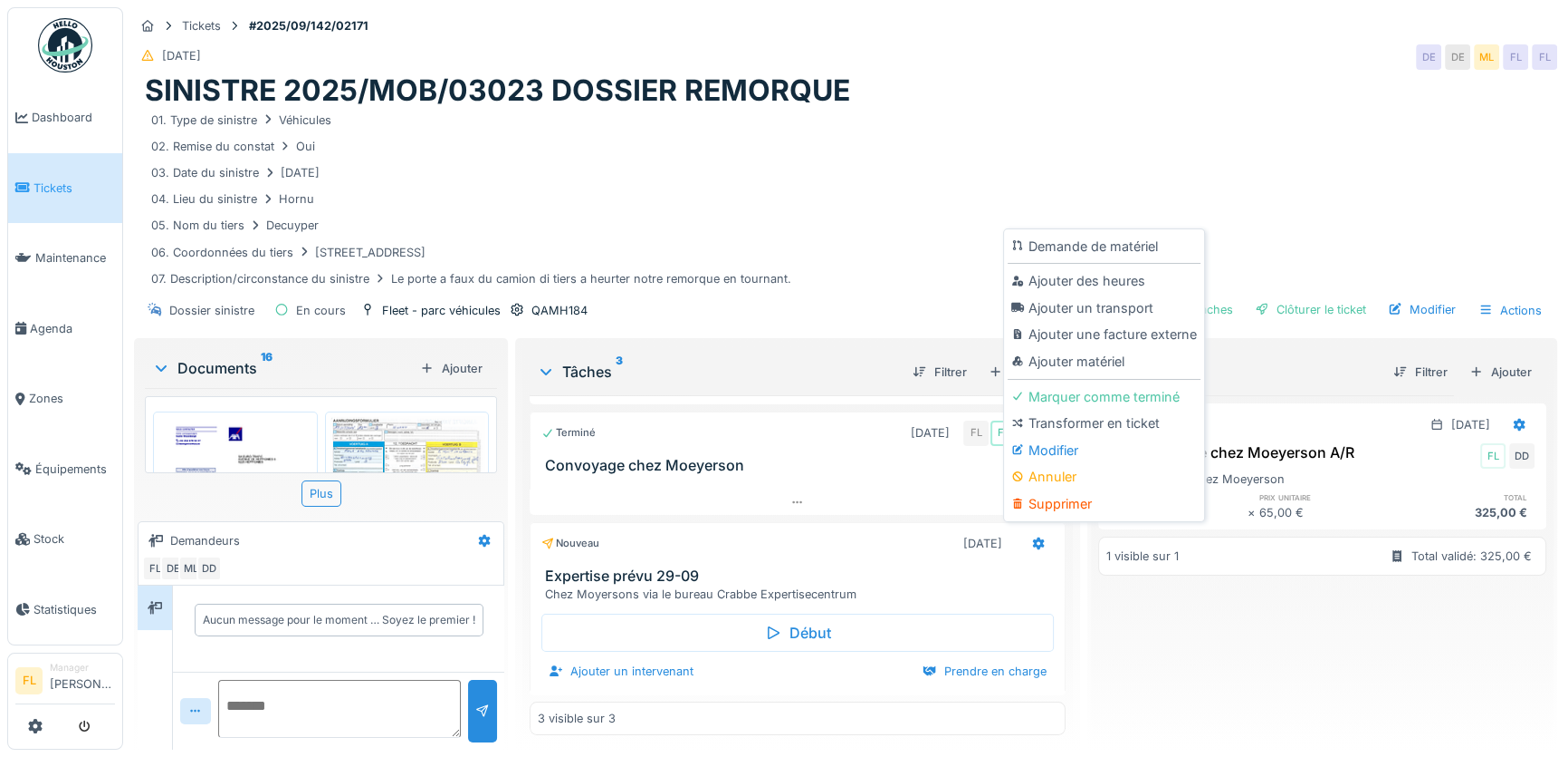
click at [1057, 444] on div "Modifier" at bounding box center [1104, 449] width 193 height 27
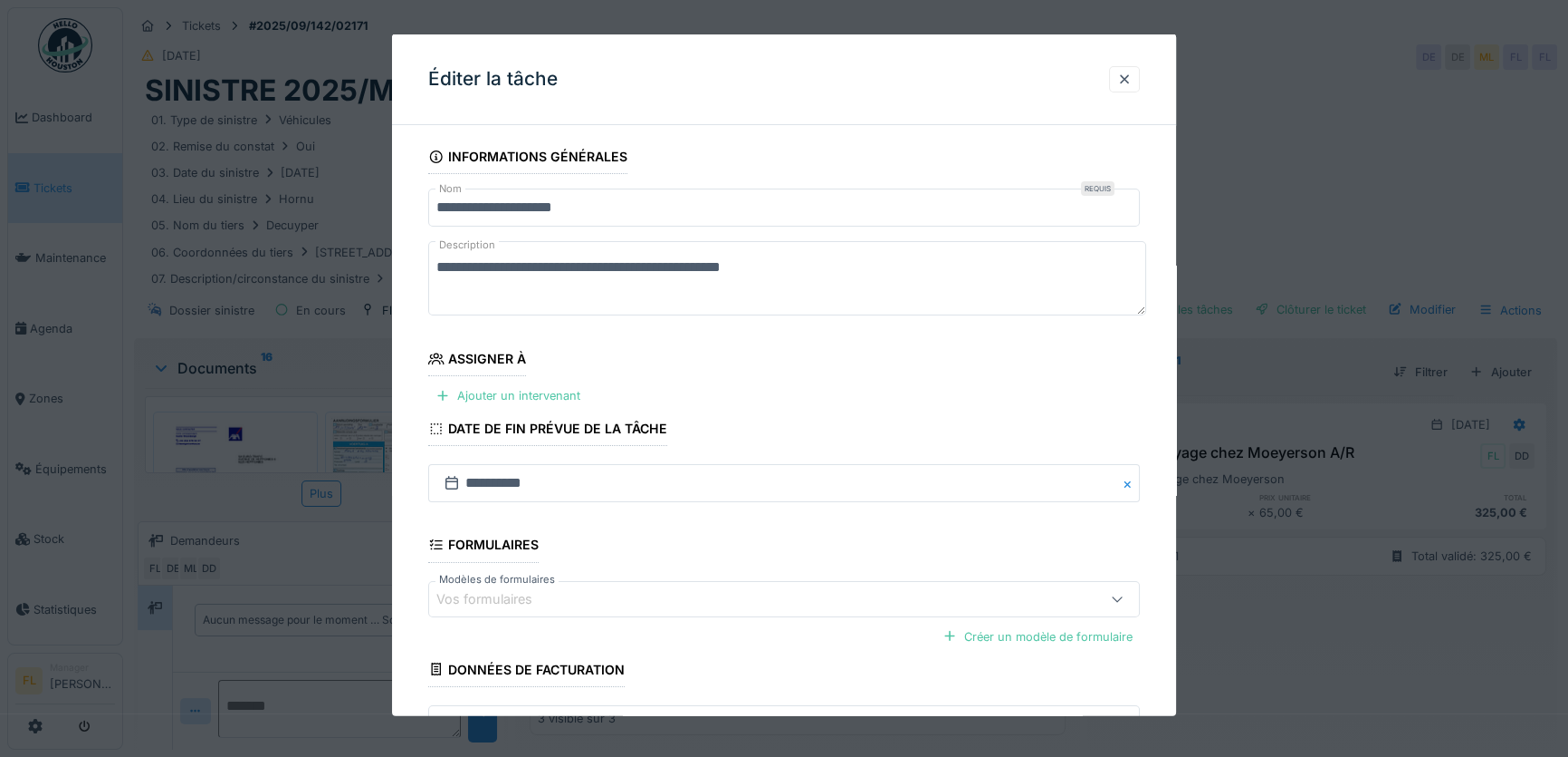
click at [850, 274] on textarea "**********" at bounding box center [786, 278] width 718 height 74
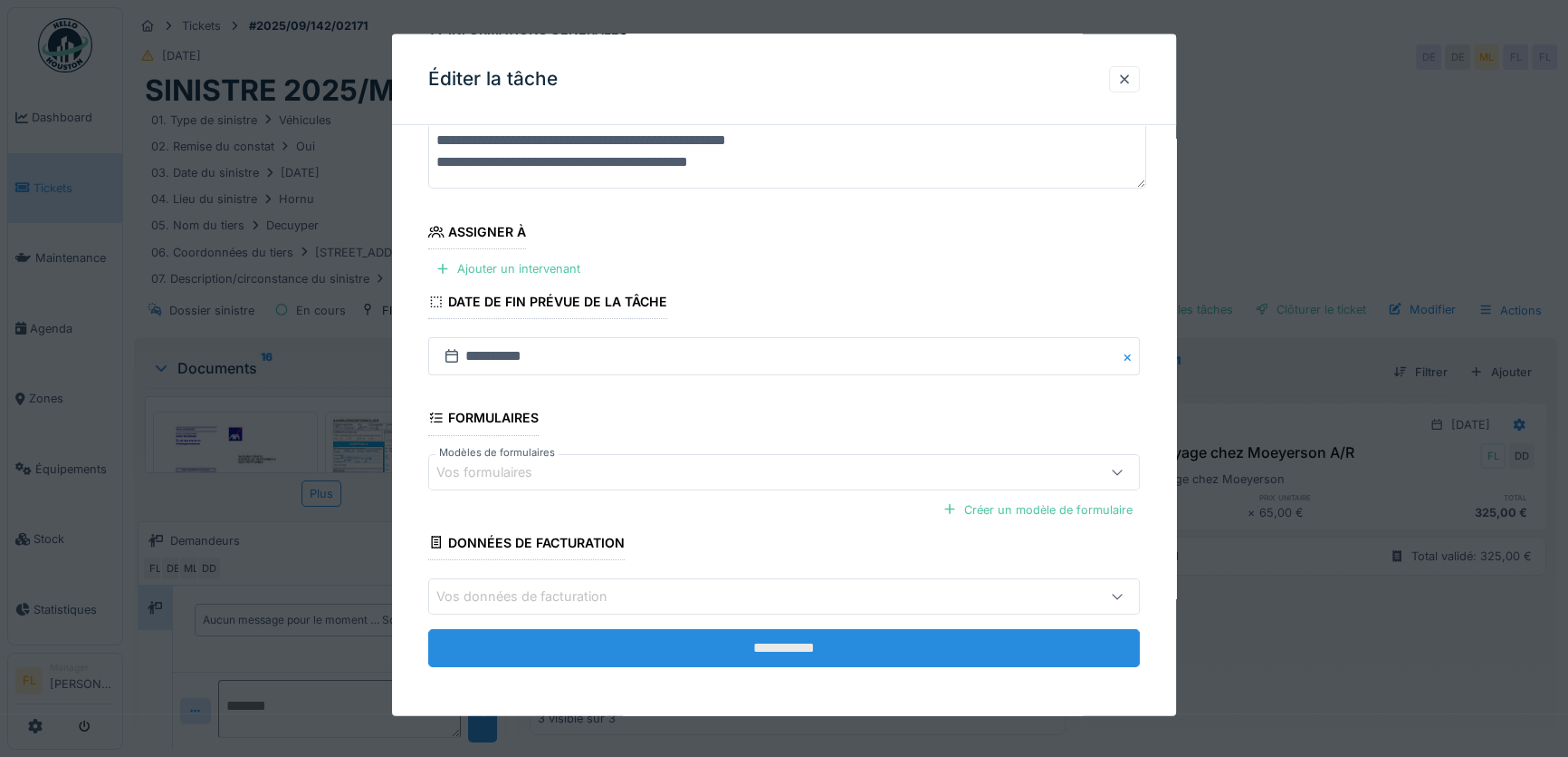
type textarea "**********"
click at [753, 646] on input "**********" at bounding box center [784, 647] width 712 height 38
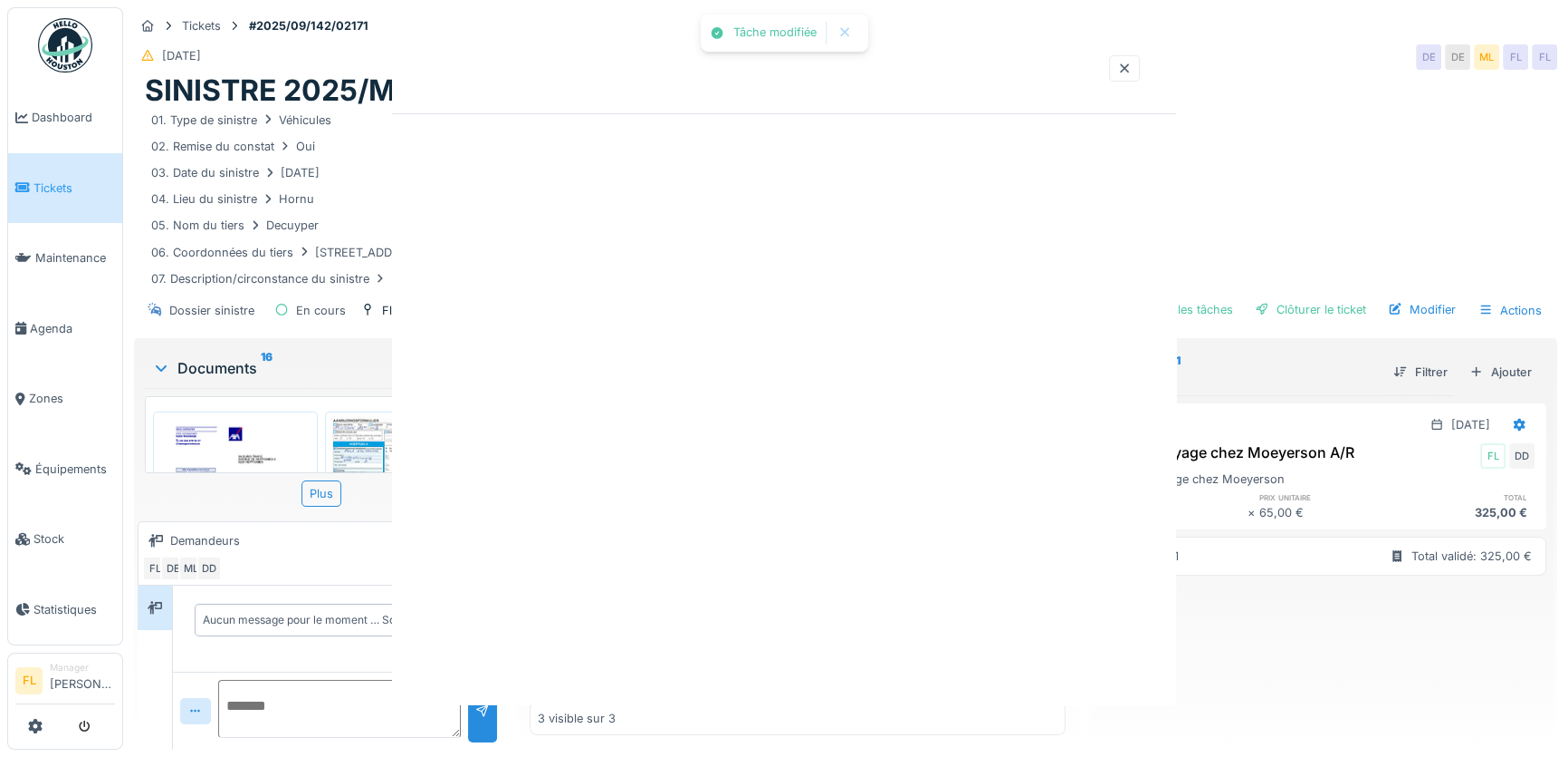
scroll to position [0, 0]
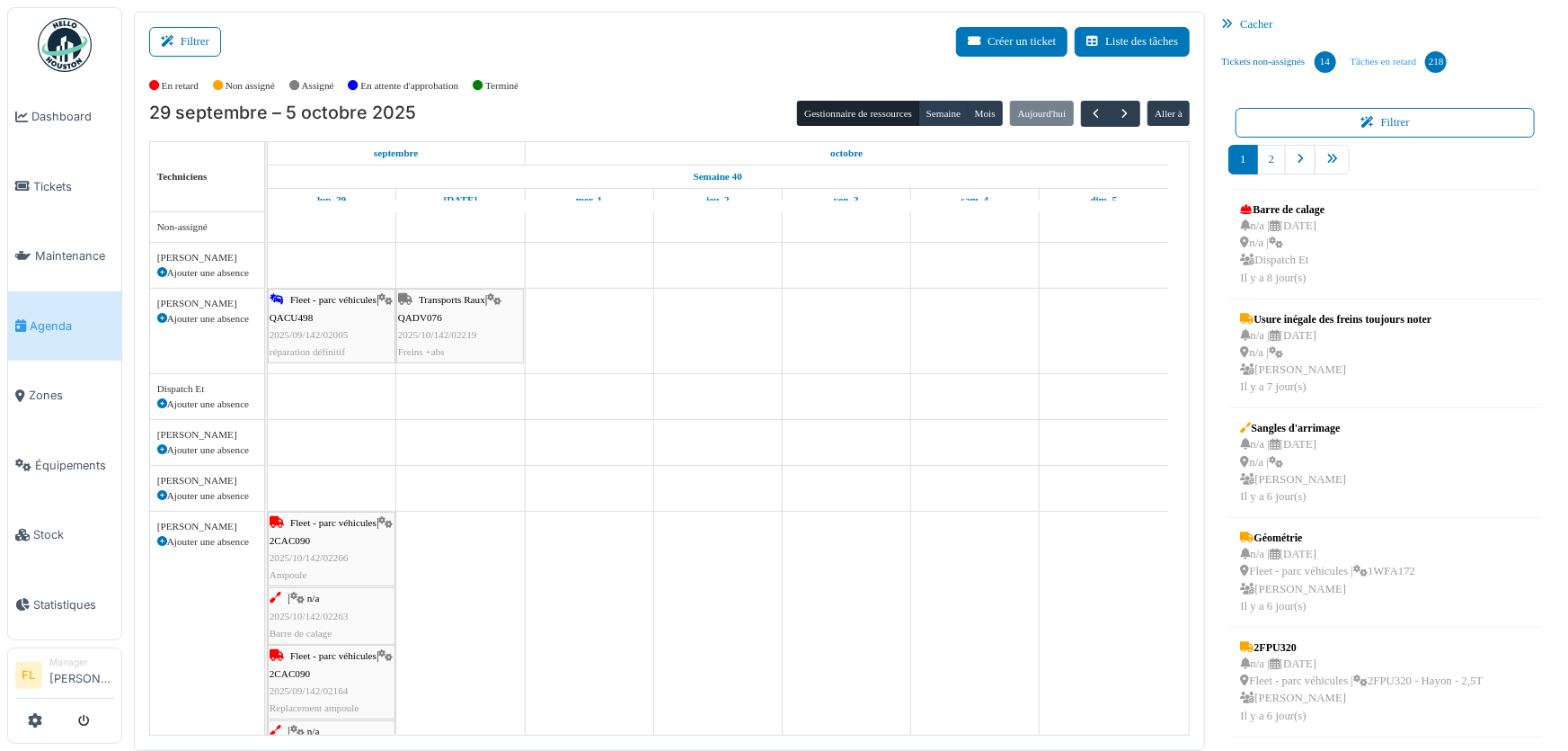
click at [1390, 61] on link "Tâches en retard 218" at bounding box center [1399, 61] width 112 height 49
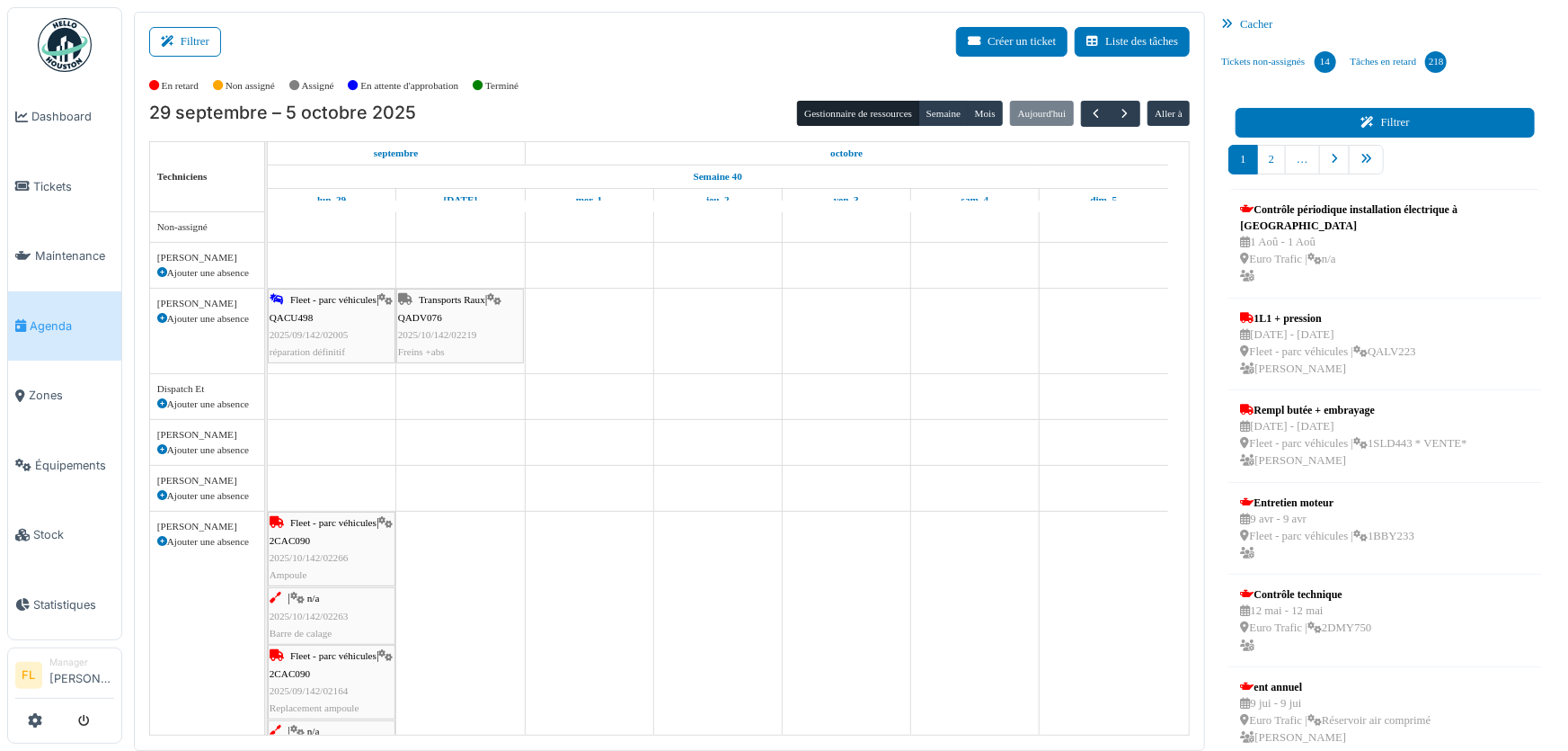
click at [1369, 123] on icon at bounding box center [1372, 123] width 20 height 12
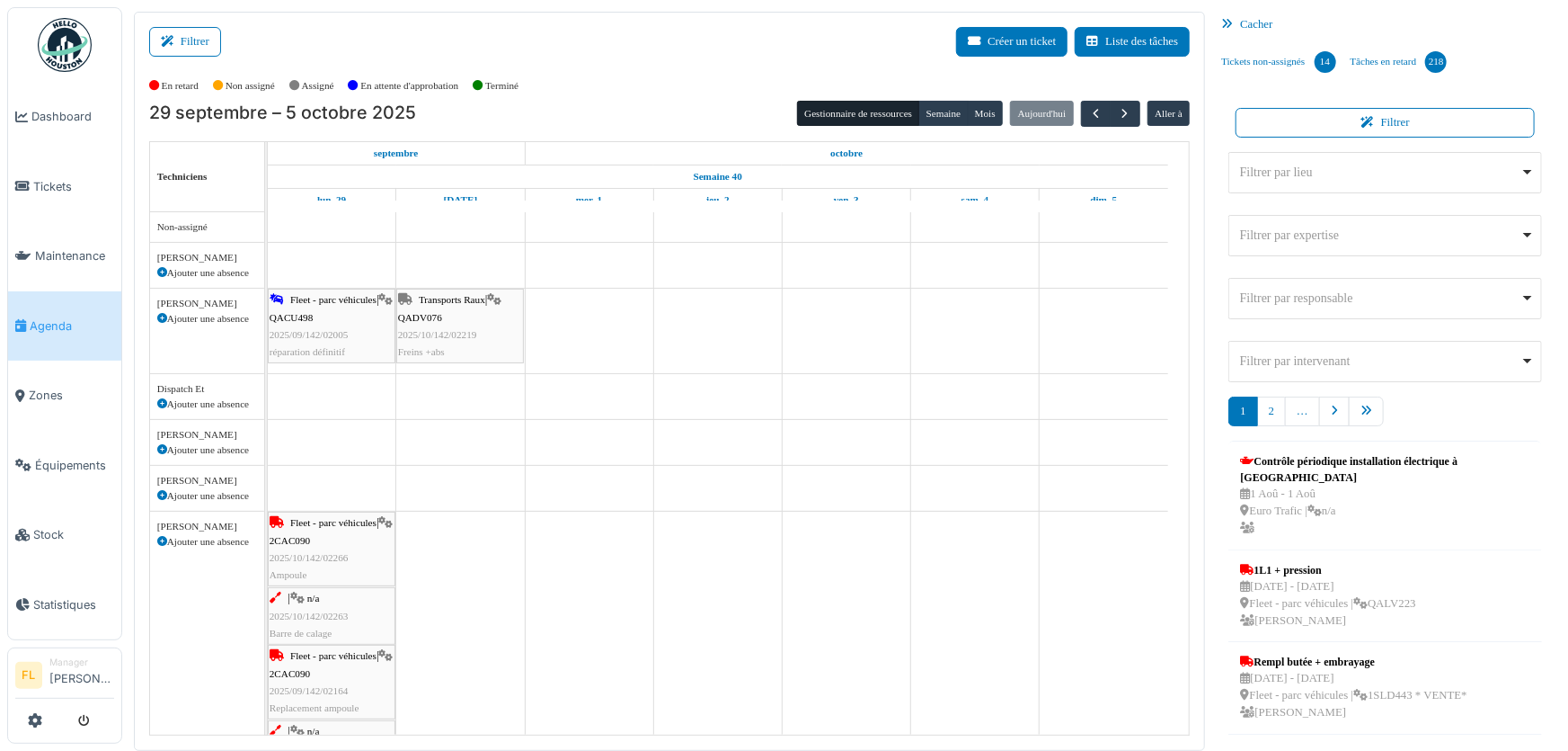
click at [1282, 179] on div "Filtrer par lieu Remove item" at bounding box center [1380, 171] width 280 height 19
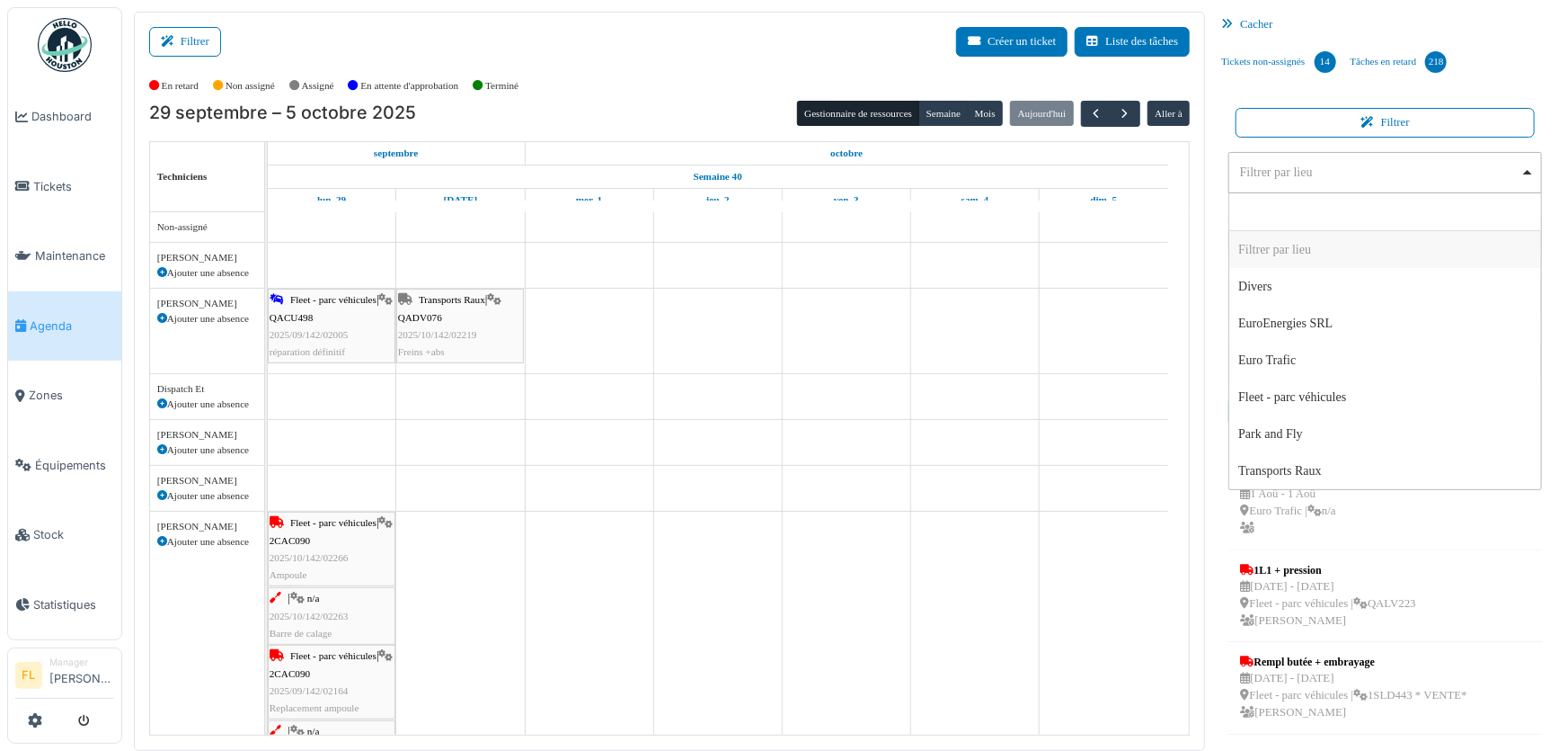
click at [1282, 178] on div "Filtrer par lieu Remove item" at bounding box center [1380, 171] width 280 height 19
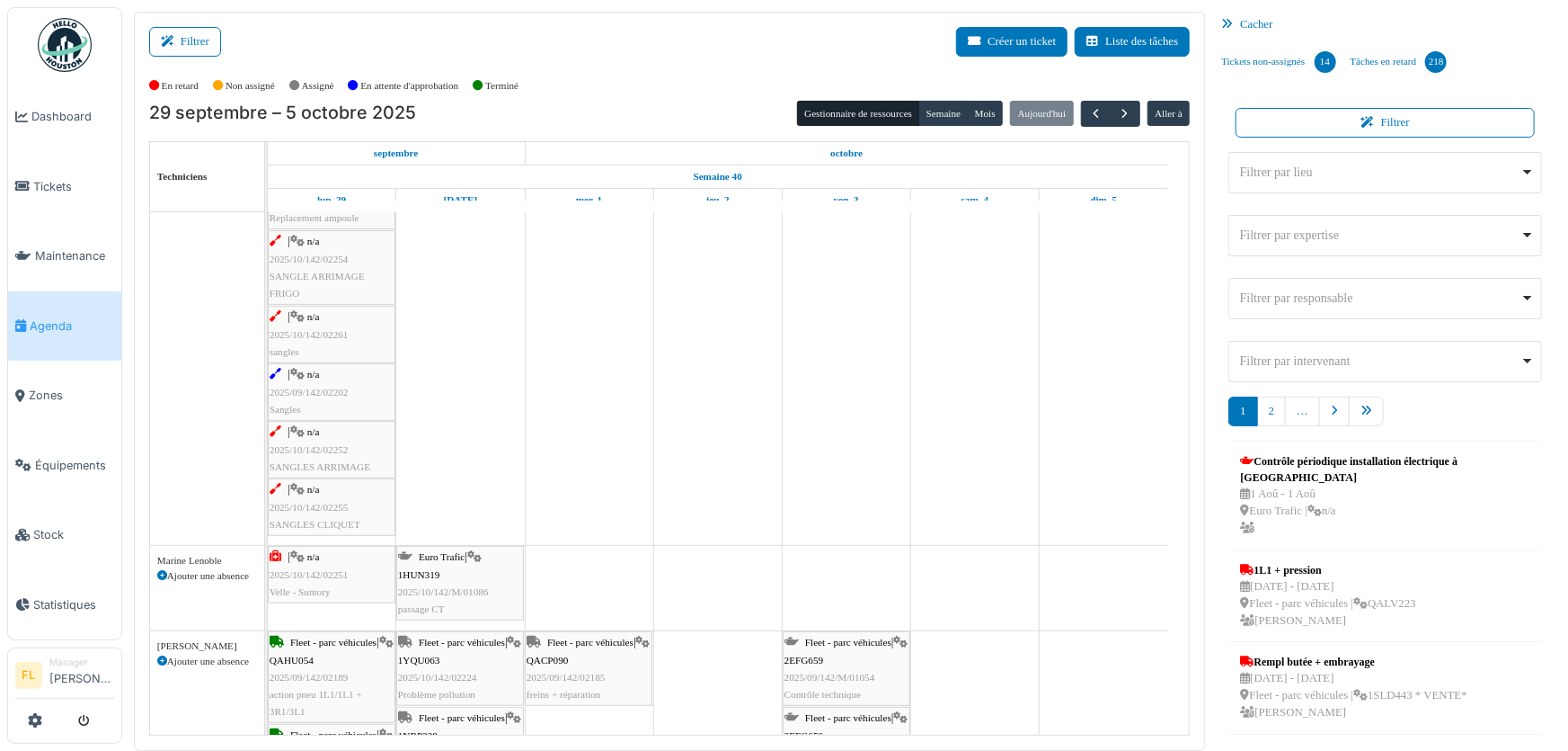
scroll to position [572, 0]
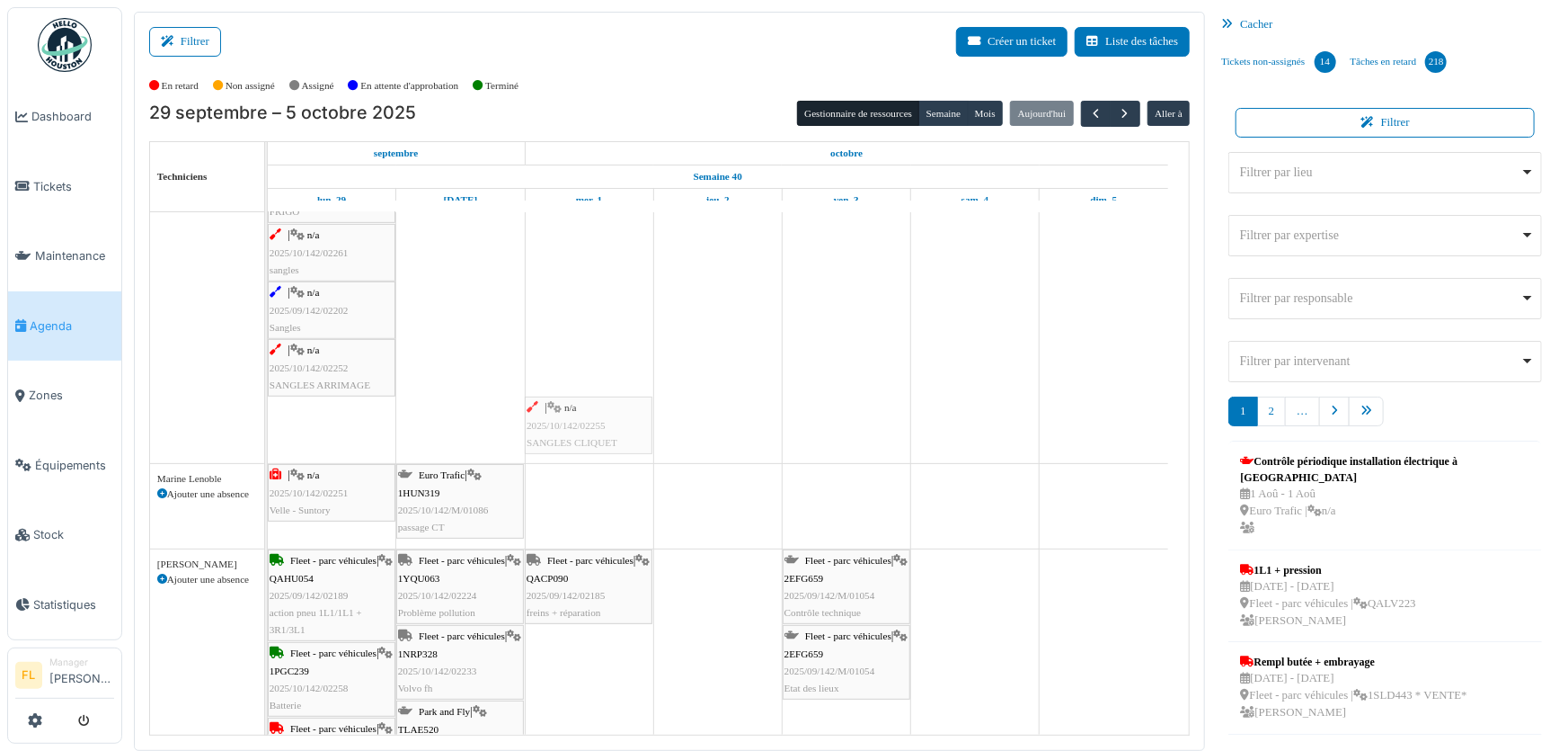
drag, startPoint x: 320, startPoint y: 433, endPoint x: 582, endPoint y: 417, distance: 262.5
click at [267, 417] on div "Fleet - parc véhicules | 2CAC090 2025/10/142/02266 Ampoule | n/a 2025/10/142/02…" at bounding box center [267, 201] width 0 height 523
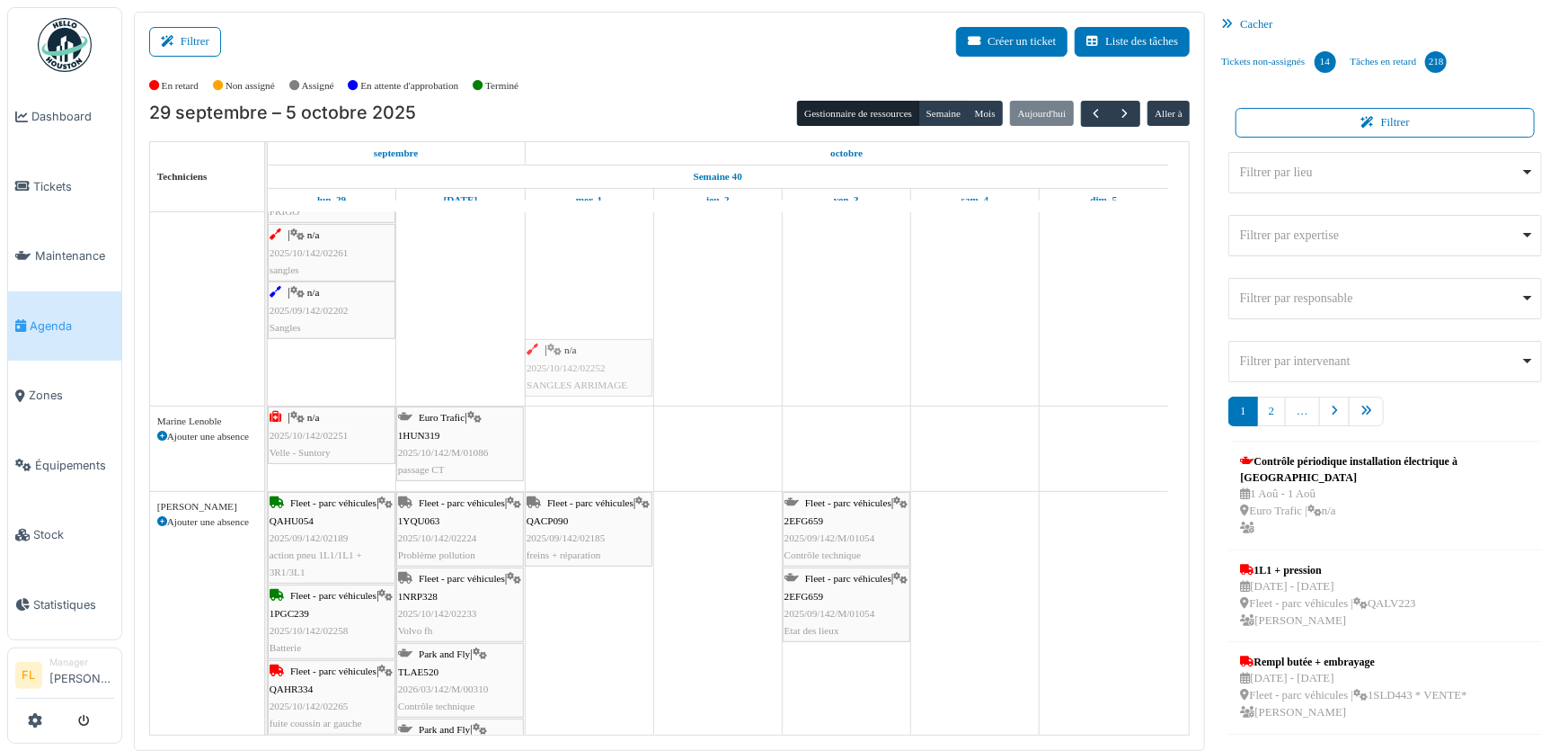
drag, startPoint x: 344, startPoint y: 377, endPoint x: 613, endPoint y: 373, distance: 269.0
click at [267, 373] on div "Fleet - parc véhicules | 2CAC090 2025/10/142/02266 Ampoule | n/a 2025/10/142/02…" at bounding box center [267, 172] width 0 height 466
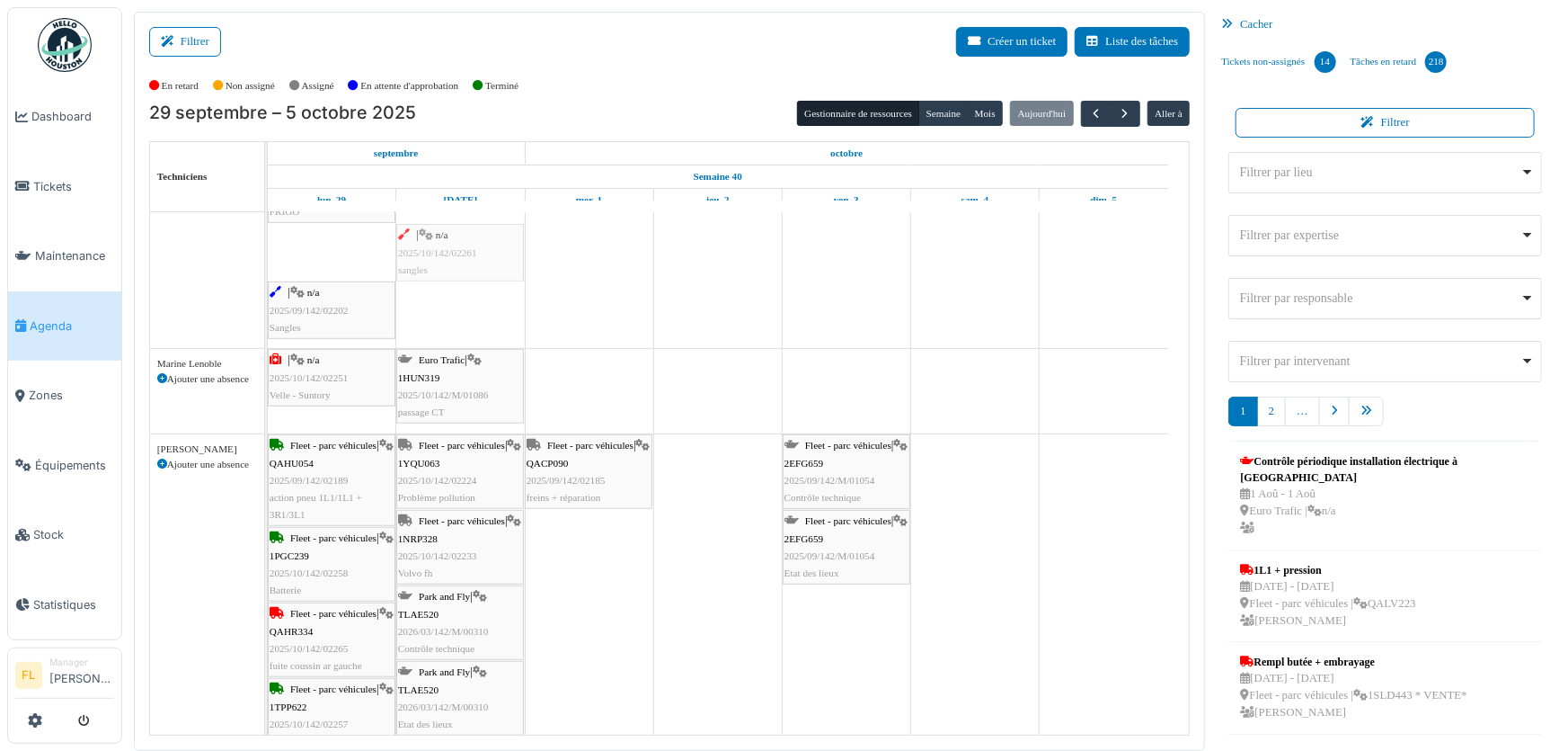
scroll to position [570, 0]
drag, startPoint x: 352, startPoint y: 259, endPoint x: 586, endPoint y: 250, distance: 234.2
click at [267, 250] on div "Fleet - parc véhicules | 2CAC090 2025/10/142/02266 Ampoule | n/a 2025/10/142/02…" at bounding box center [267, 146] width 0 height 408
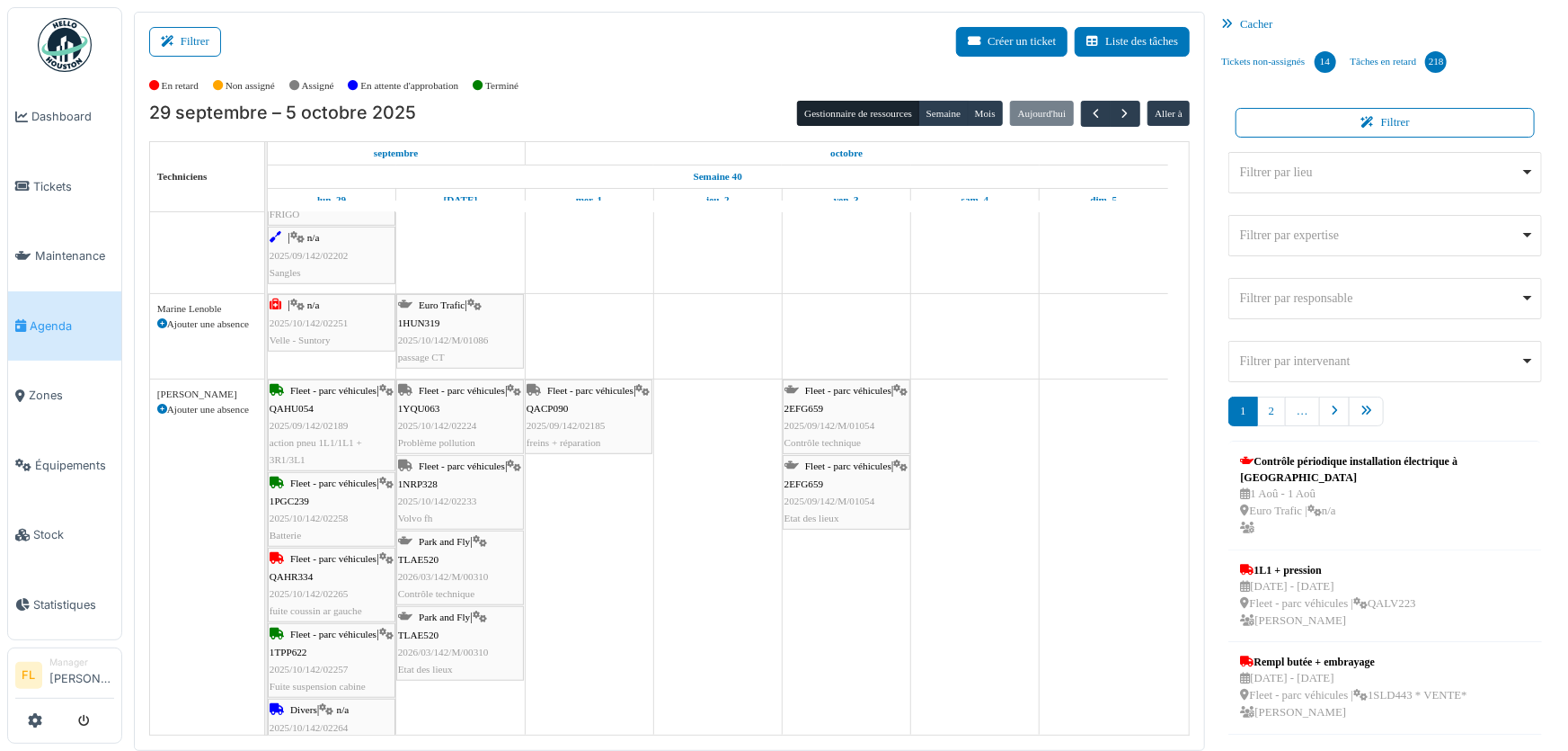
scroll to position [243, 0]
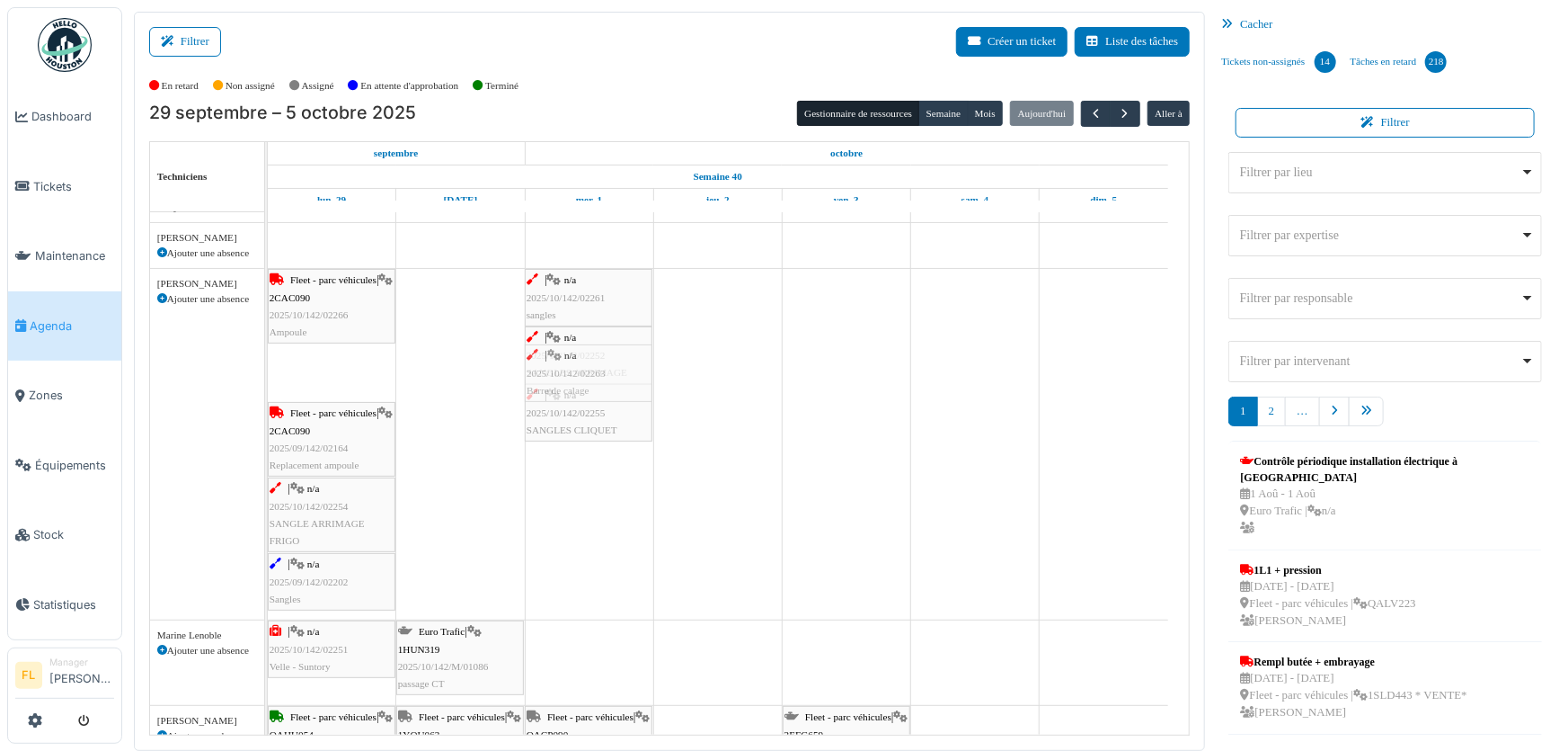
drag, startPoint x: 303, startPoint y: 368, endPoint x: 567, endPoint y: 373, distance: 264.0
click at [267, 373] on div "Fleet - parc véhicules | 2CAC090 2025/10/142/02266 Ampoule | n/a 2025/10/142/02…" at bounding box center [267, 444] width 0 height 351
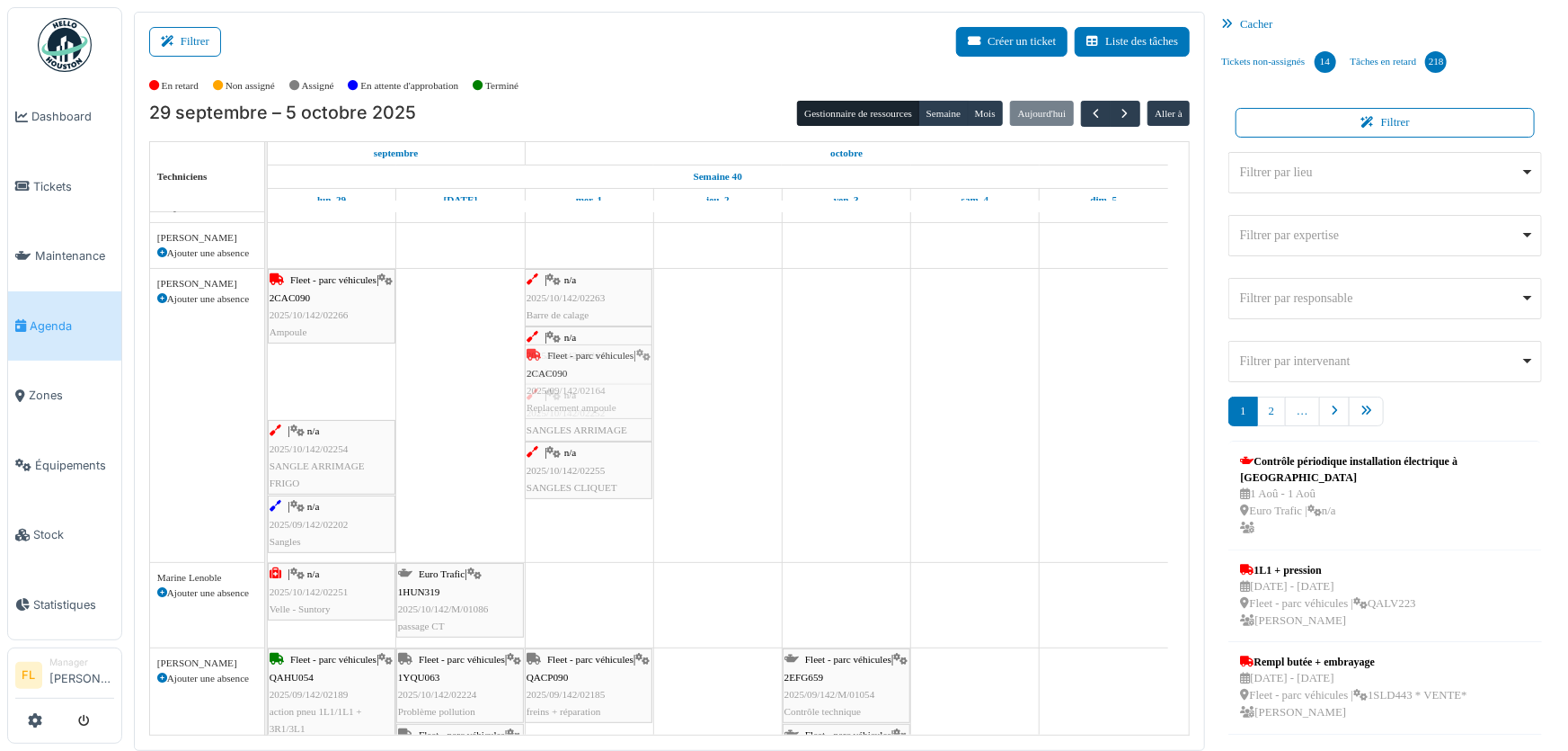
drag, startPoint x: 334, startPoint y: 372, endPoint x: 560, endPoint y: 369, distance: 226.0
click at [267, 369] on div "Fleet - parc véhicules | 2CAC090 2025/10/142/02266 Ampoule | n/a 2025/10/142/02…" at bounding box center [267, 415] width 0 height 293
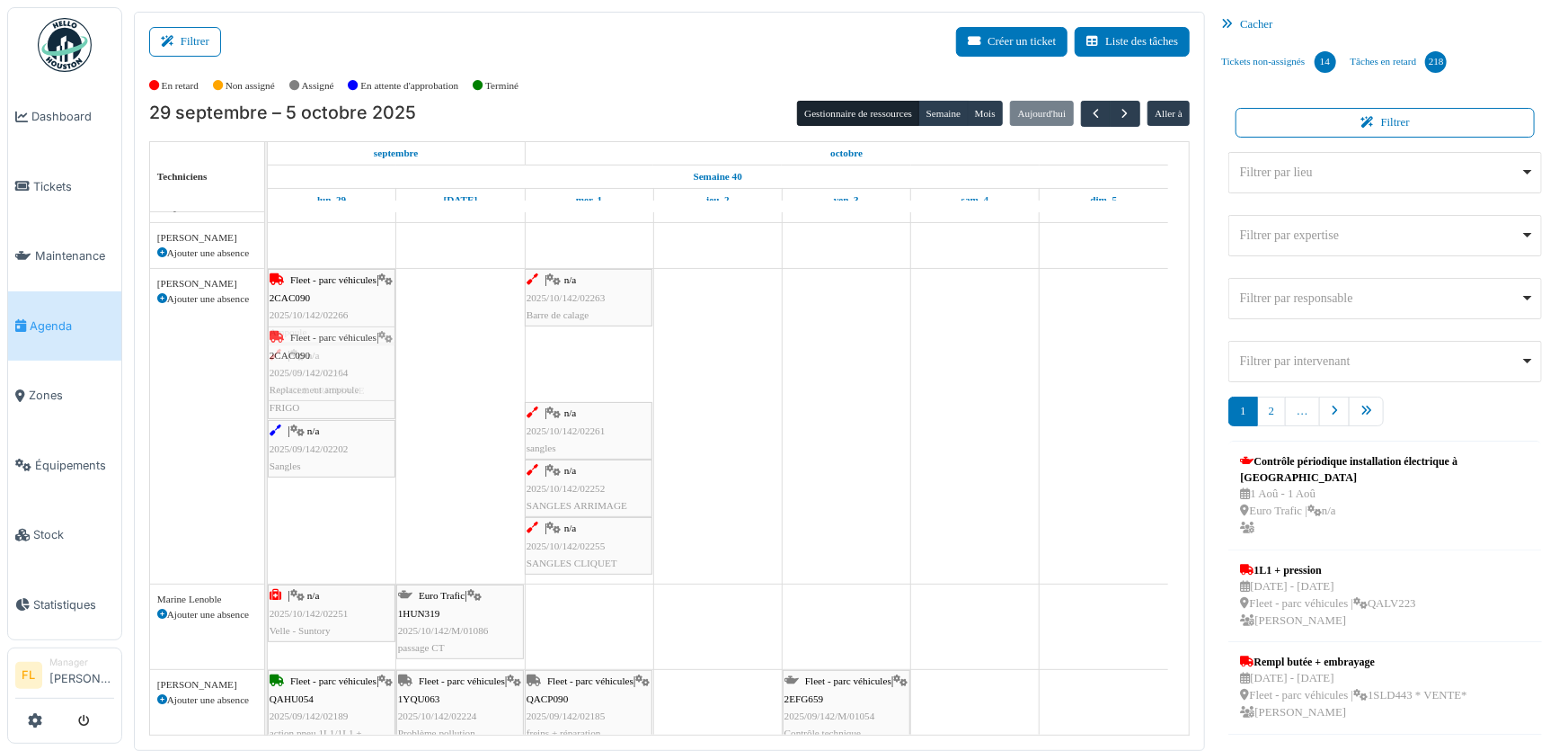
drag, startPoint x: 575, startPoint y: 360, endPoint x: 316, endPoint y: 375, distance: 259.4
click at [267, 375] on div "Fleet - parc véhicules | 2CAC090 2025/10/142/02266 Ampoule | n/a 2025/10/142/02…" at bounding box center [267, 426] width 0 height 315
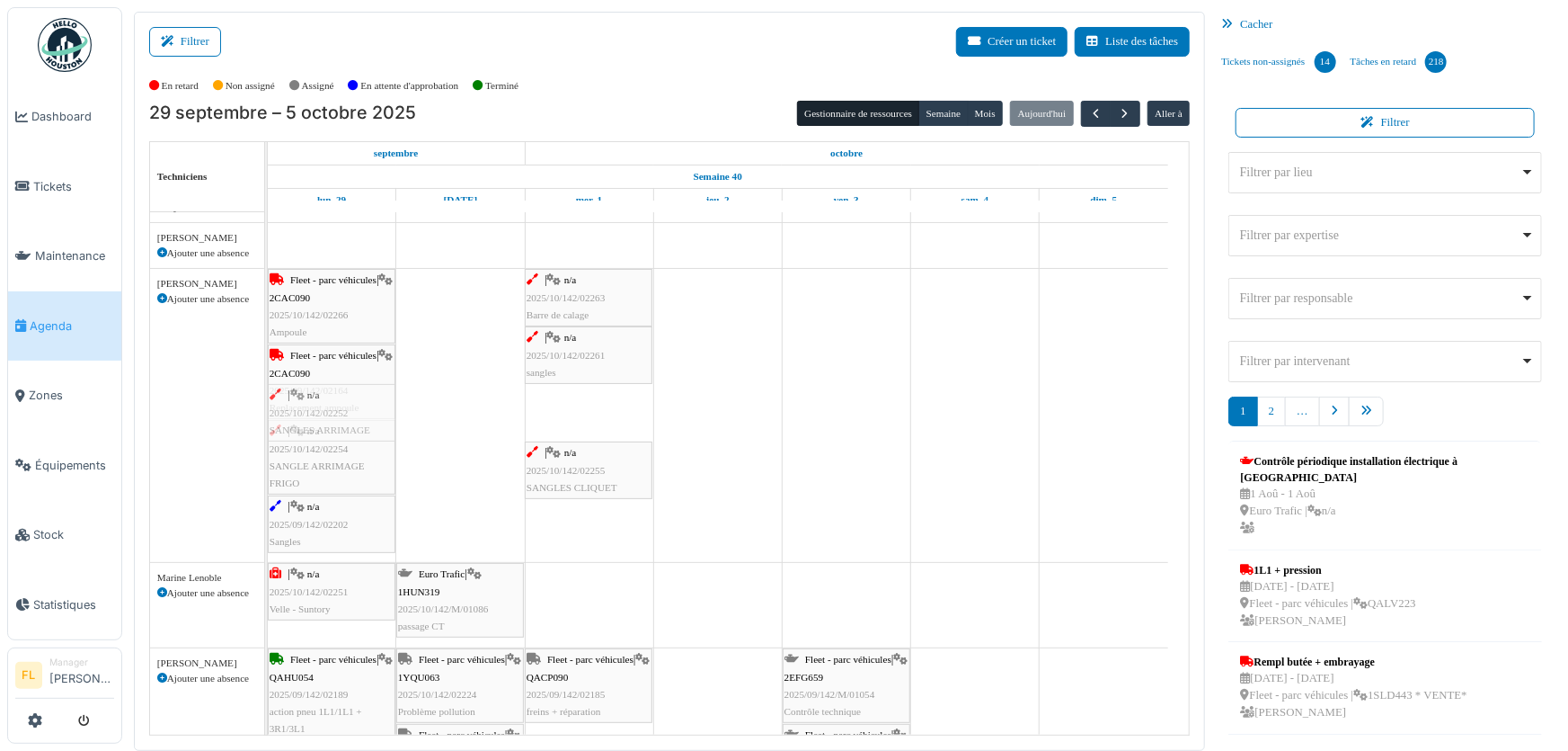
drag, startPoint x: 576, startPoint y: 408, endPoint x: 362, endPoint y: 408, distance: 214.0
click at [267, 414] on div "Fleet - parc véhicules | 2CAC090 2025/10/142/02266 Ampoule | n/a 2025/10/142/02…" at bounding box center [267, 415] width 0 height 293
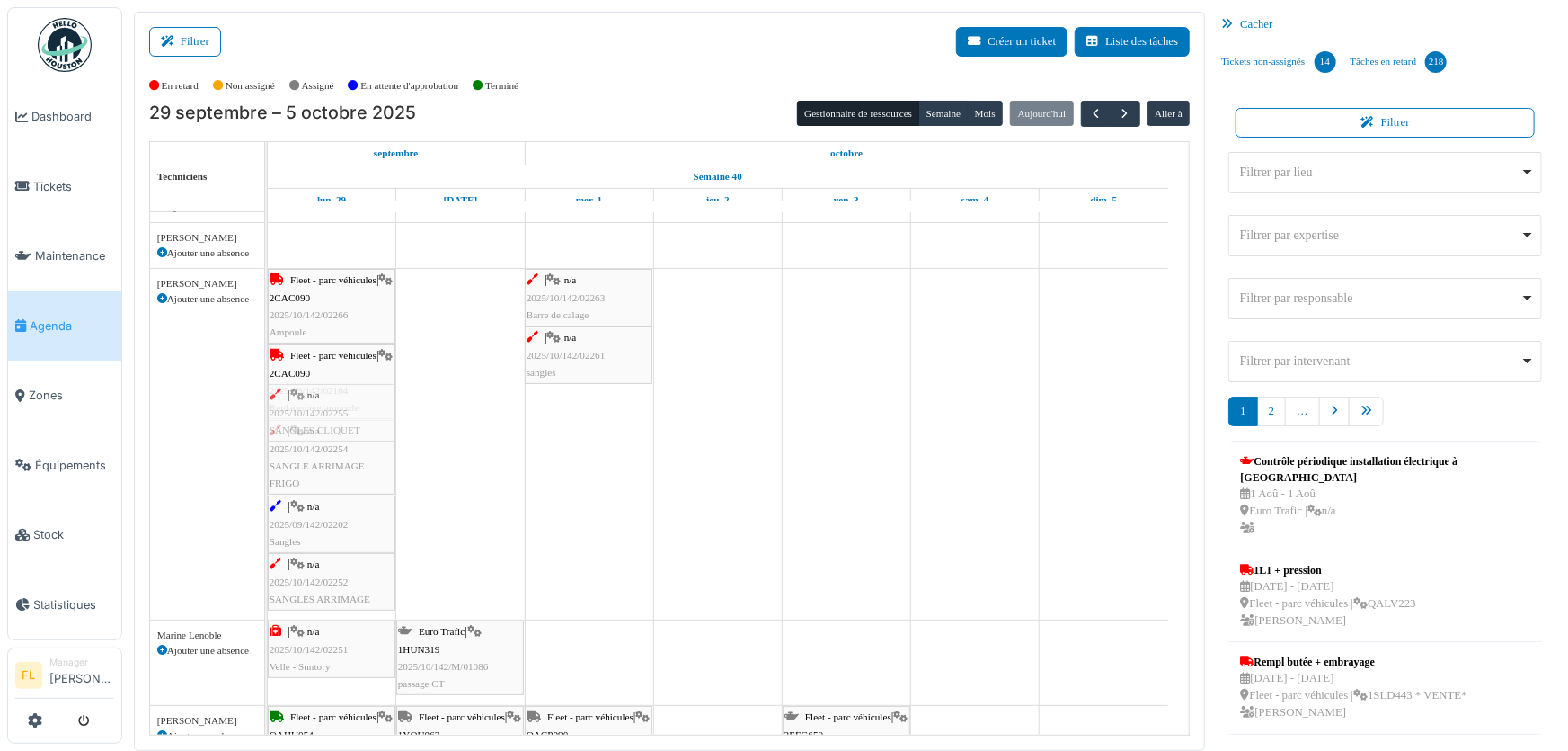
drag, startPoint x: 567, startPoint y: 412, endPoint x: 311, endPoint y: 401, distance: 256.2
click at [267, 401] on div "Fleet - parc véhicules | 2CAC090 2025/10/142/02266 Ampoule | n/a 2025/10/142/02…" at bounding box center [267, 444] width 0 height 351
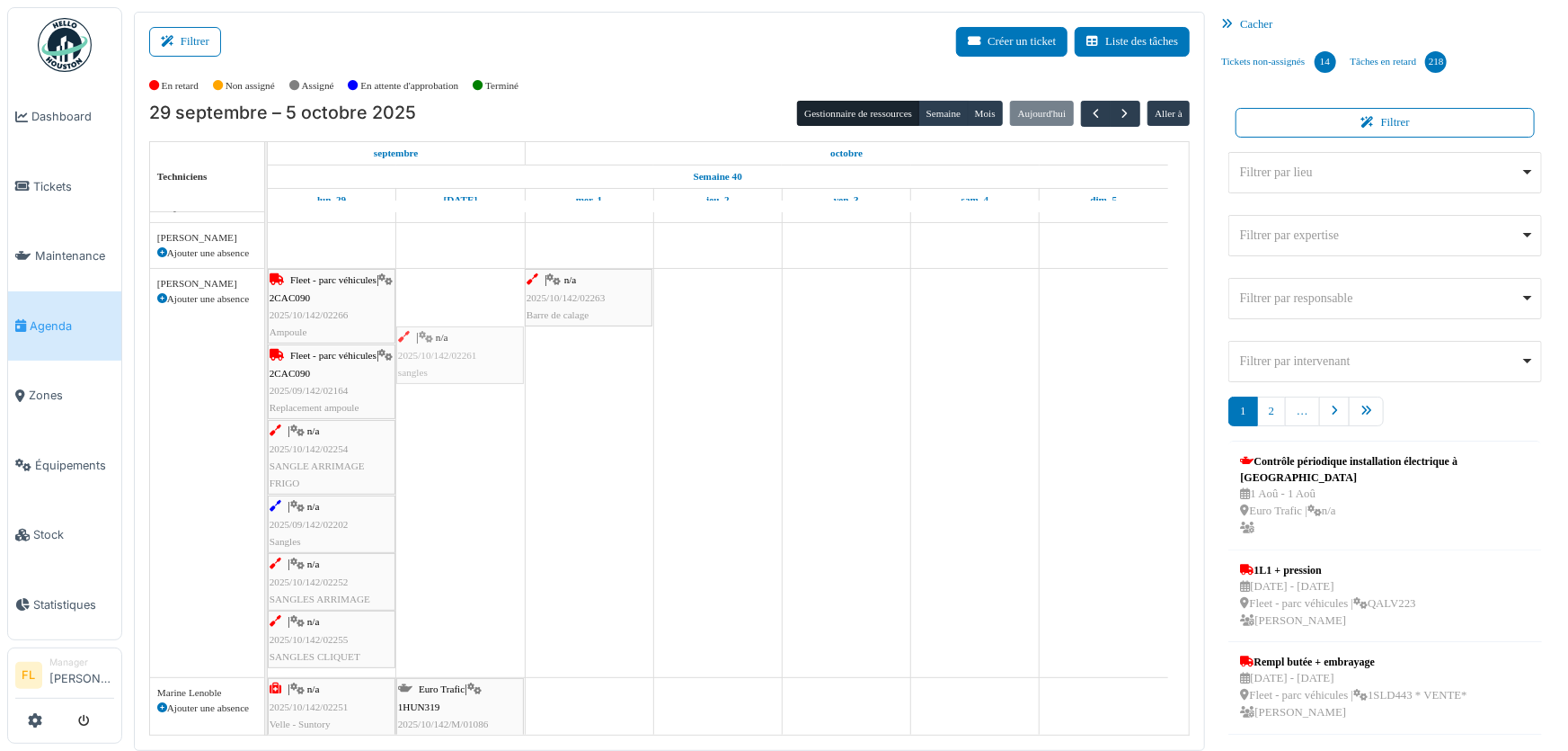
drag, startPoint x: 589, startPoint y: 352, endPoint x: 342, endPoint y: 350, distance: 247.0
click at [267, 350] on div "Fleet - parc véhicules | 2CAC090 2025/10/142/02266 Ampoule | n/a 2025/10/142/02…" at bounding box center [267, 473] width 0 height 408
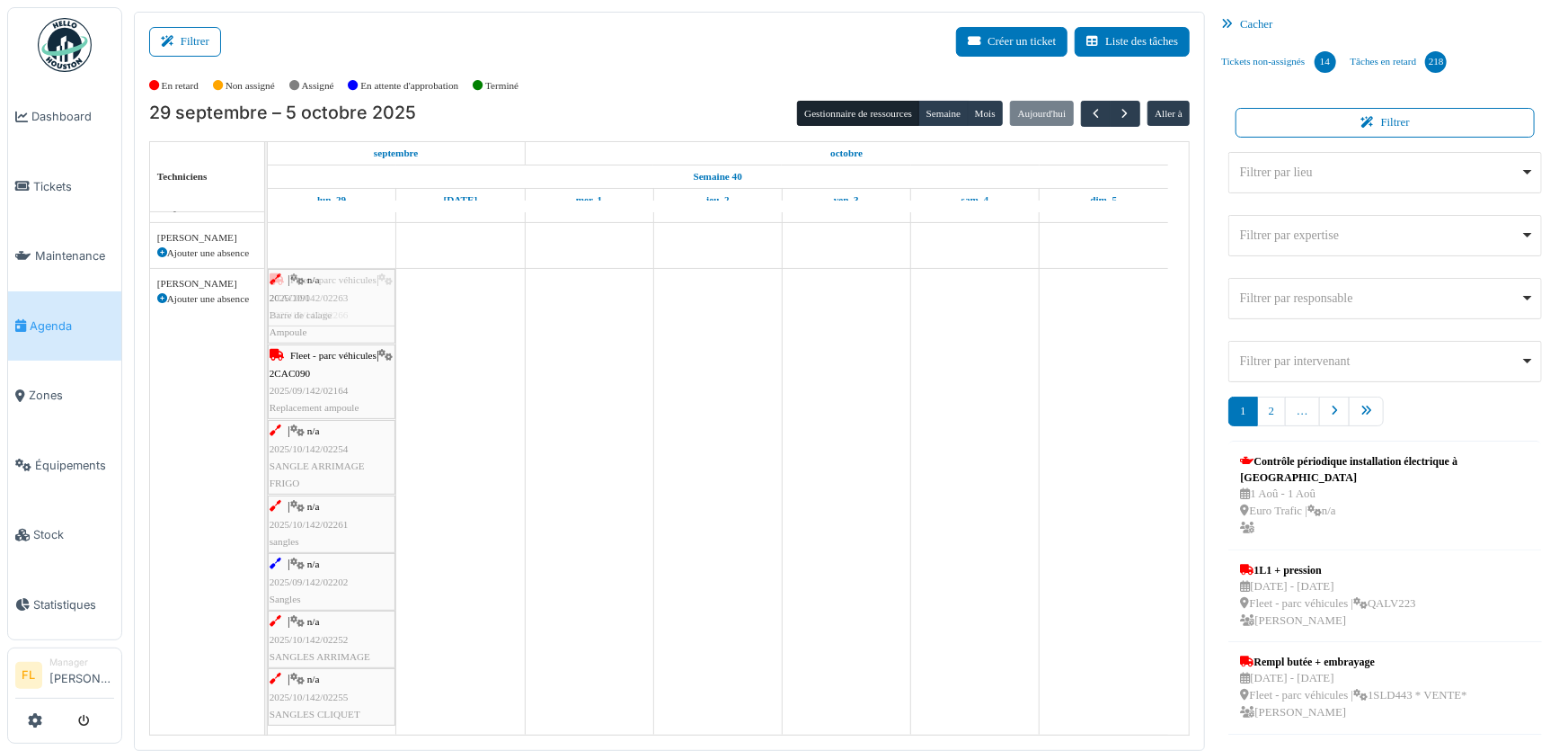
drag, startPoint x: 601, startPoint y: 298, endPoint x: 347, endPoint y: 328, distance: 255.8
click at [267, 328] on div "Fleet - parc véhicules | 2CAC090 2025/10/142/02266 Ampoule | n/a 2025/10/142/02…" at bounding box center [267, 501] width 0 height 466
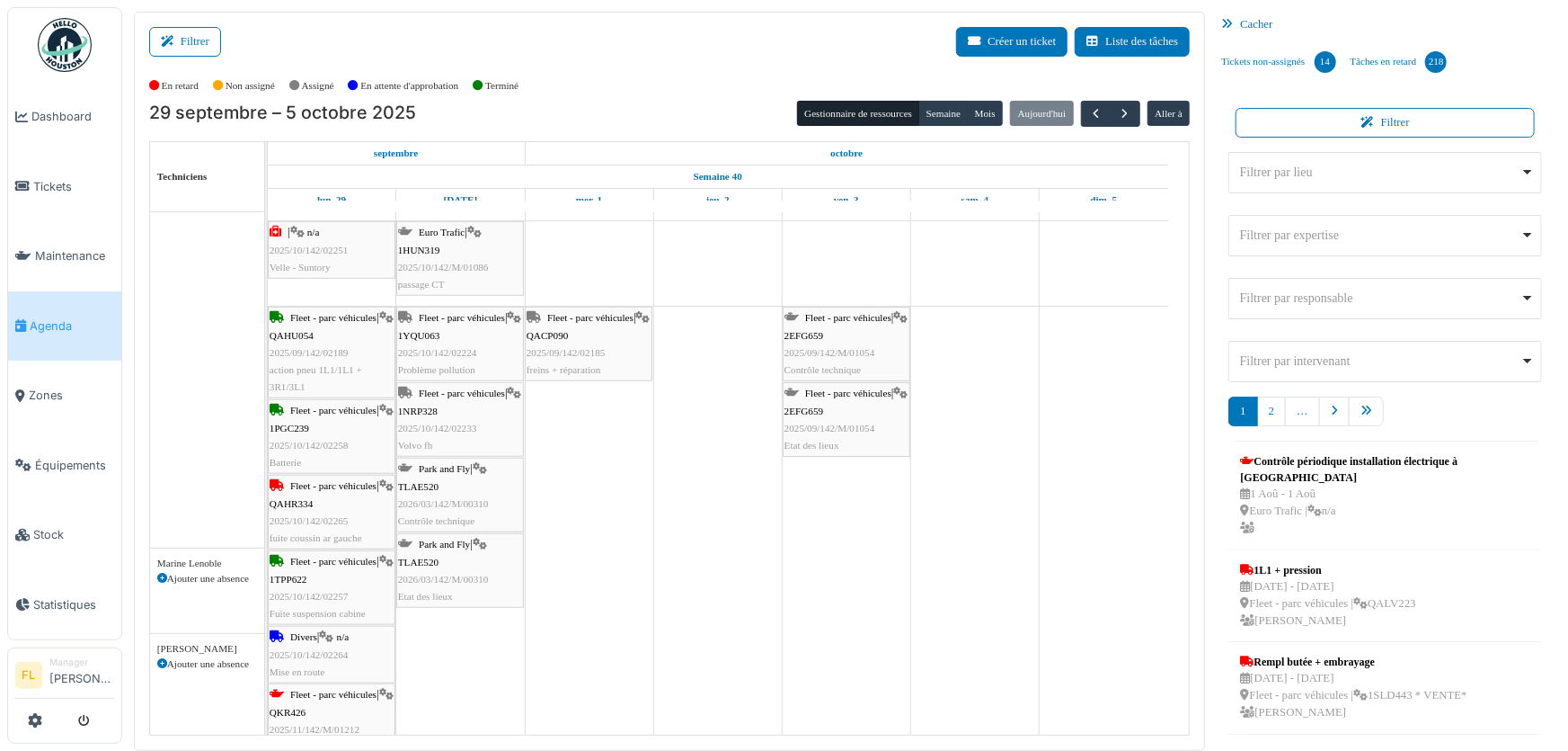
scroll to position [814, 0]
click at [346, 267] on div "| n/a 2025/10/142/02251 Velle - Suntory" at bounding box center [331, 250] width 124 height 53
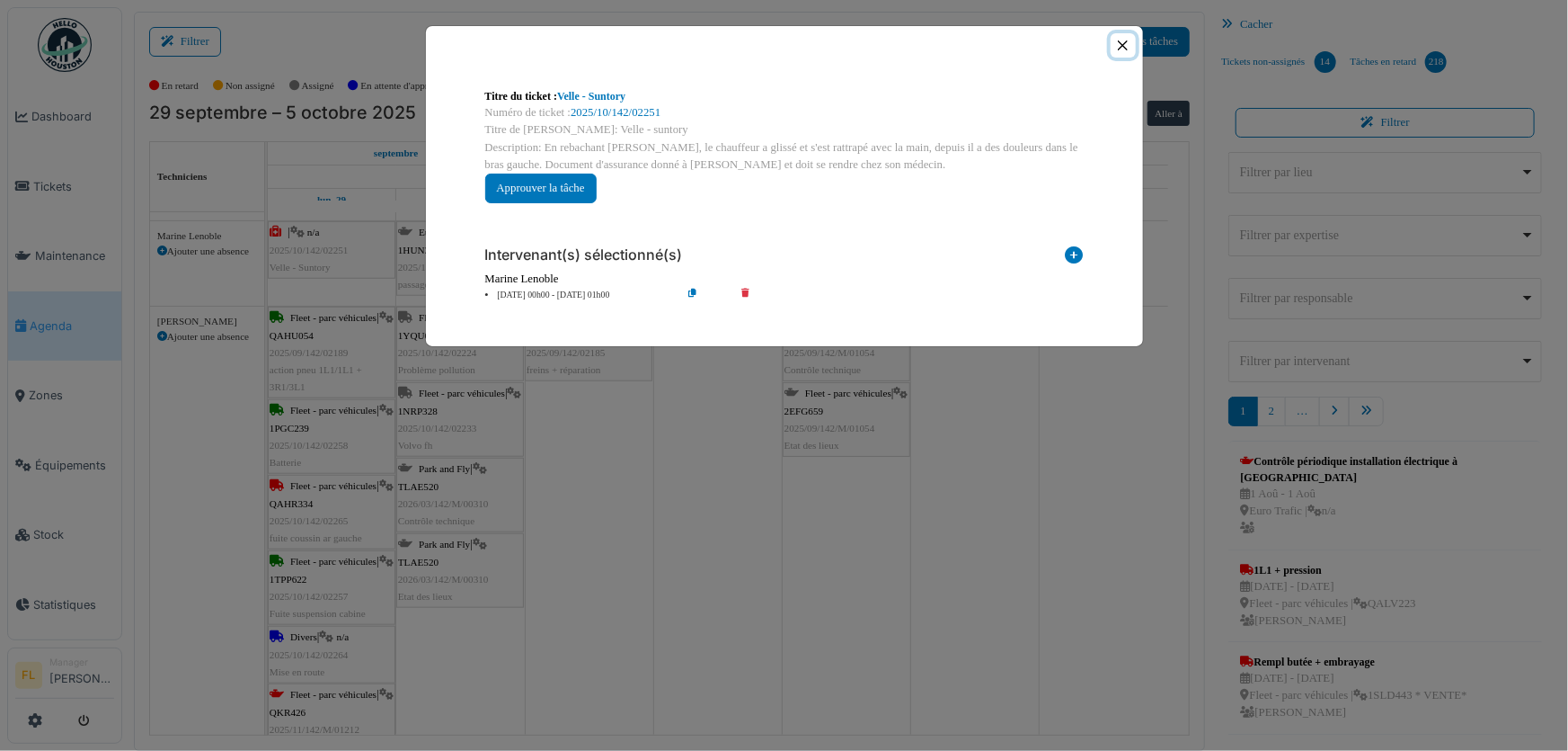
click at [1119, 43] on button "Close" at bounding box center [1122, 46] width 24 height 24
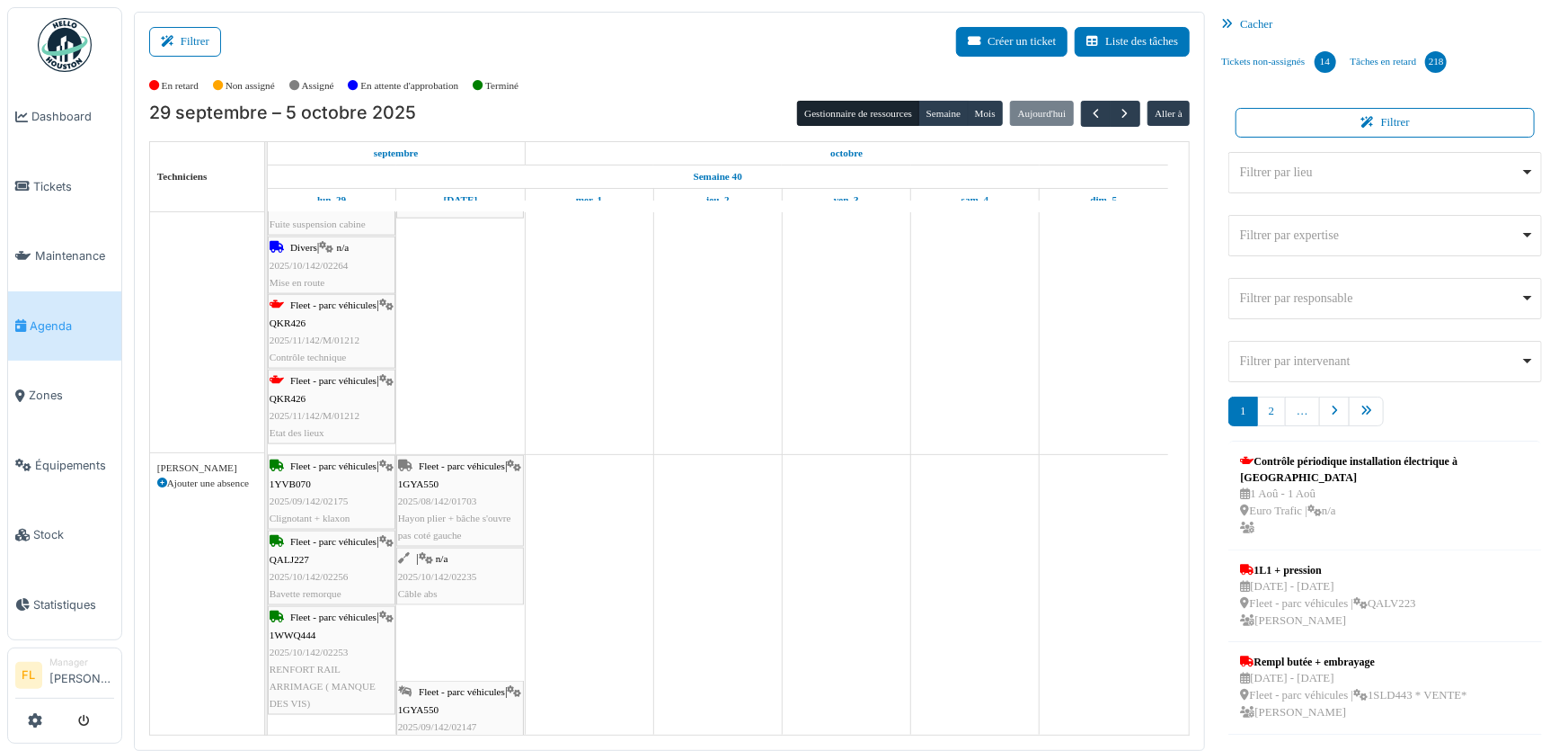
scroll to position [0, 0]
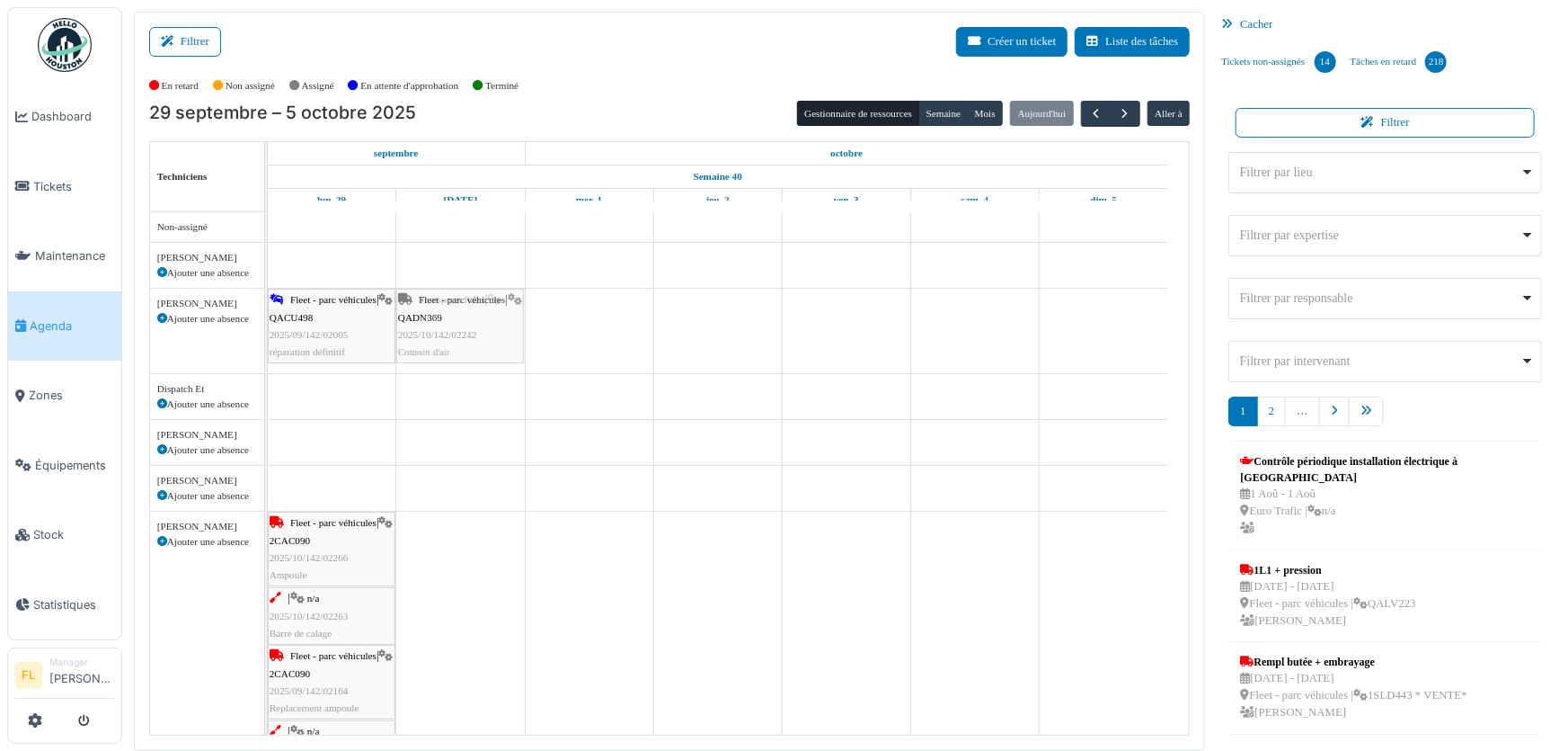
drag, startPoint x: 479, startPoint y: 625, endPoint x: 482, endPoint y: 342, distance: 283.0
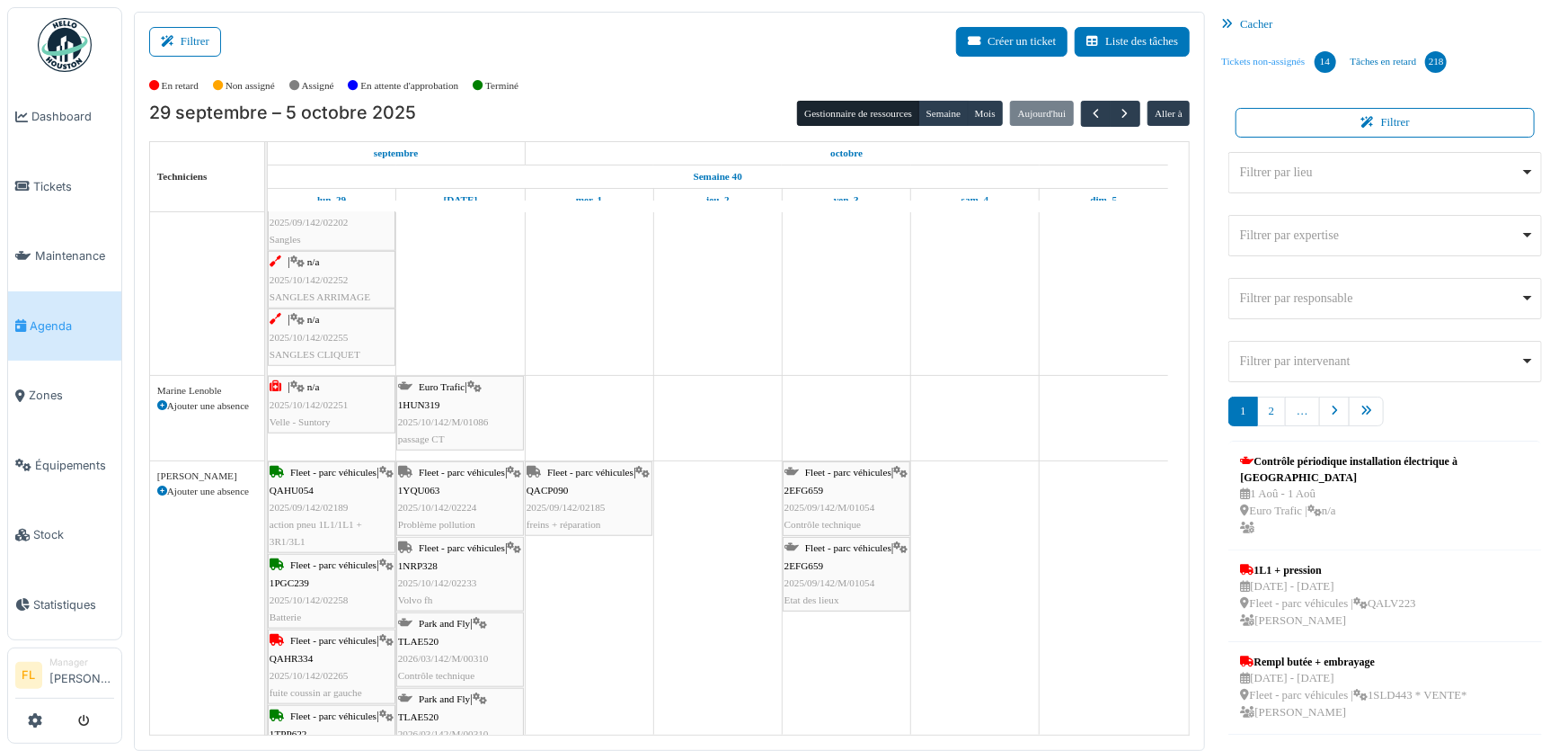
click at [1270, 56] on link "Tickets non-assignés 14" at bounding box center [1279, 61] width 129 height 49
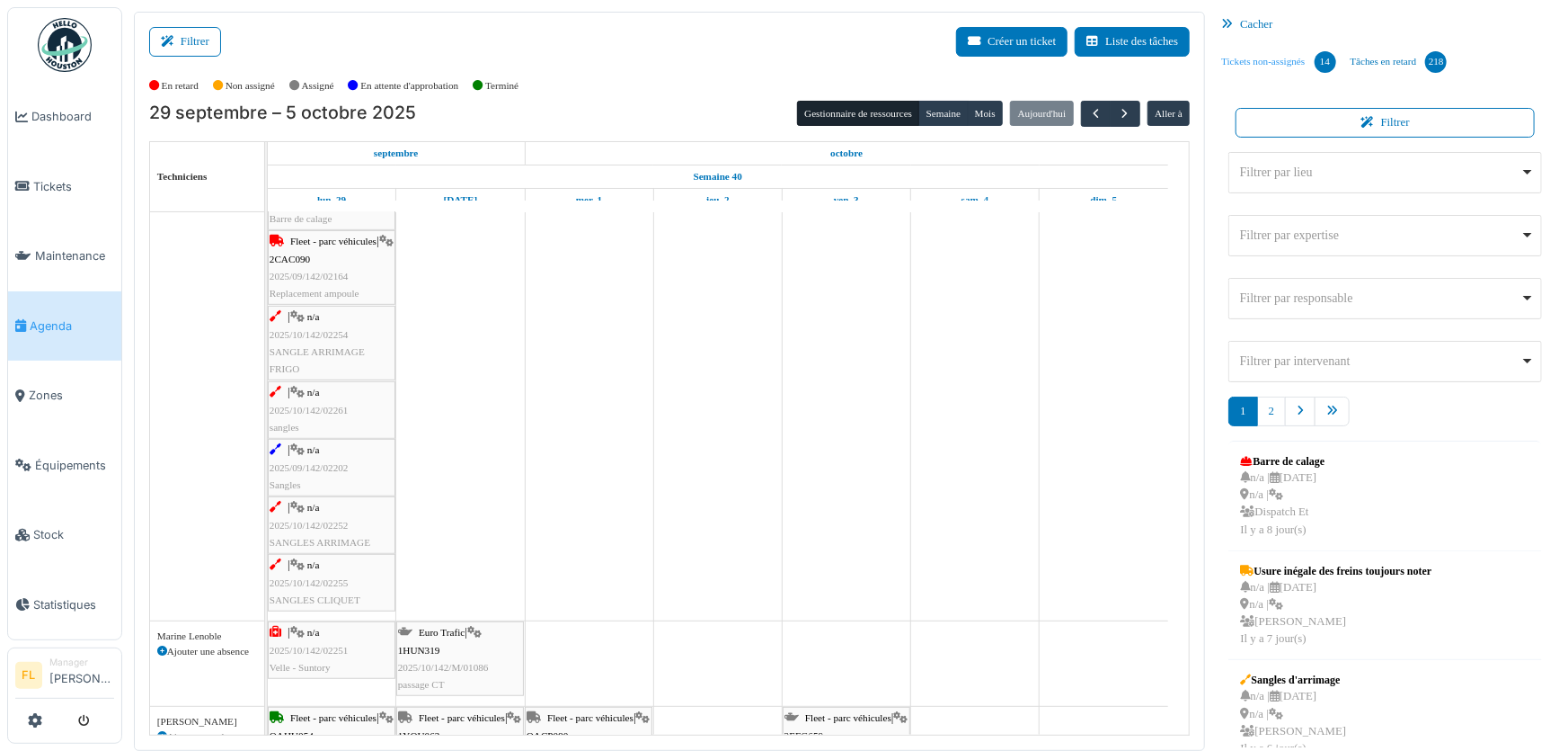
click at [1251, 58] on link "Tickets non-assignés 14" at bounding box center [1279, 61] width 129 height 49
click at [46, 191] on link "Tickets" at bounding box center [64, 186] width 113 height 70
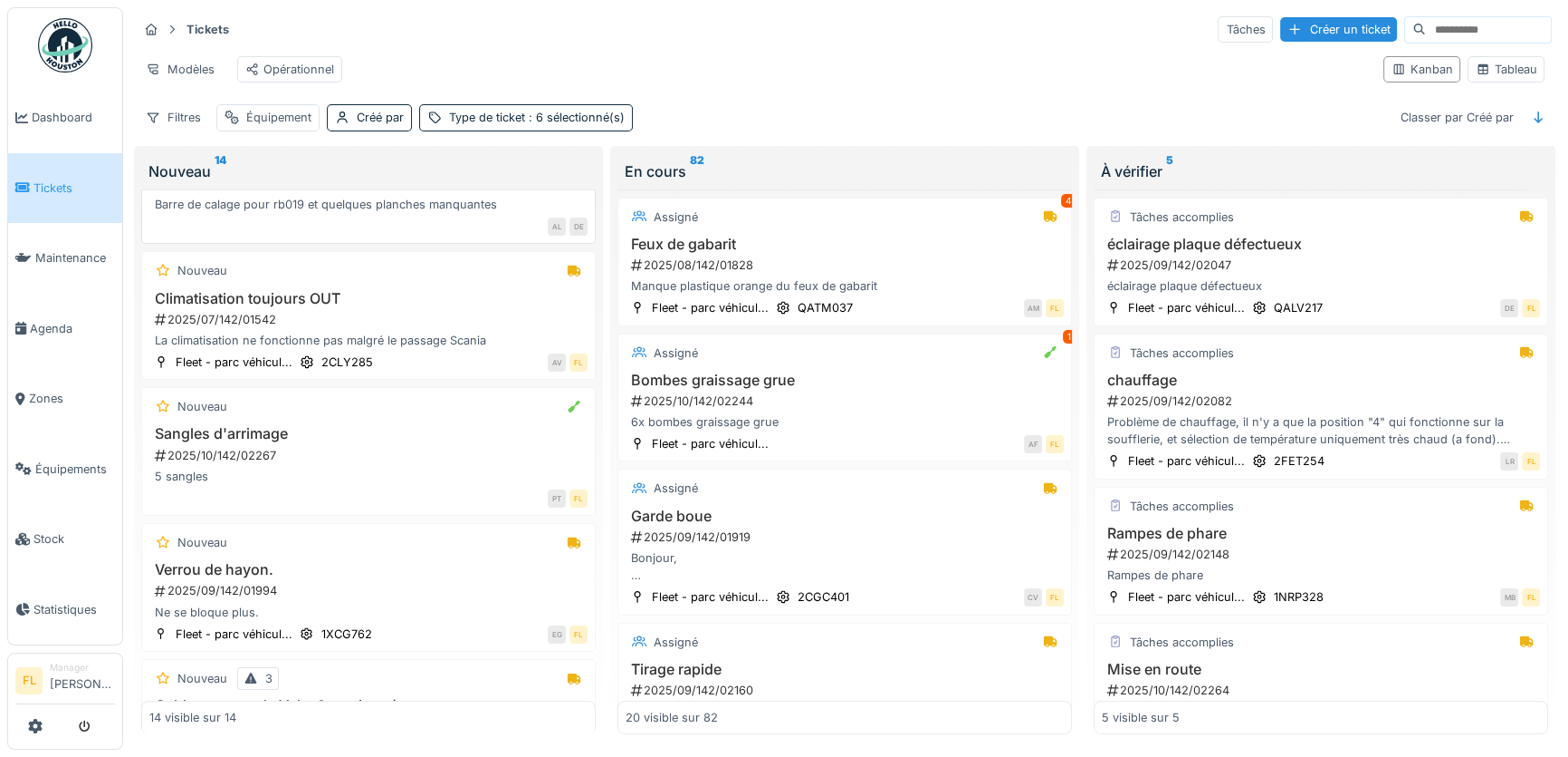
scroll to position [164, 0]
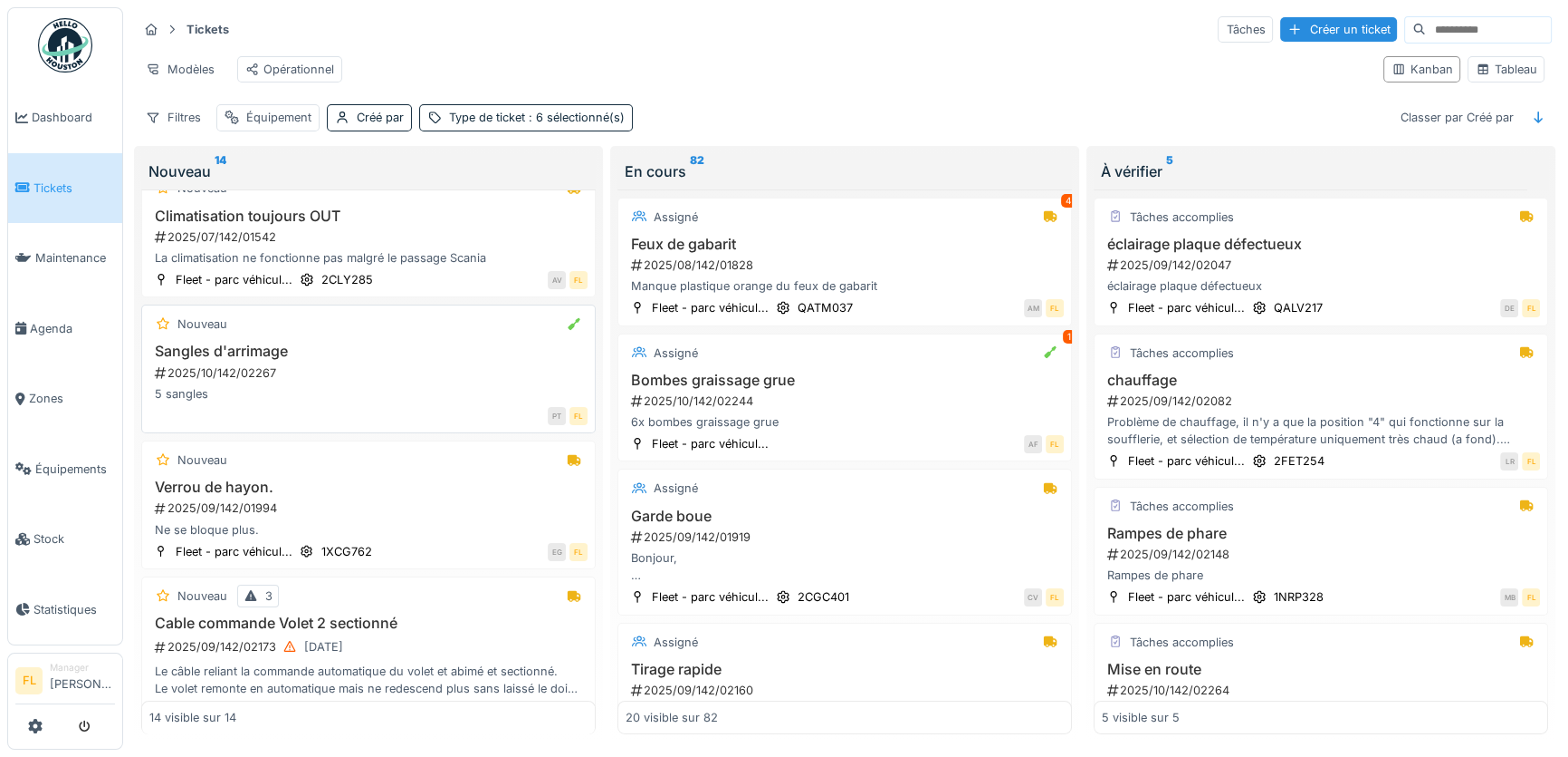
click at [207, 372] on div "Sangles d'arrimage 2025/10/142/02267 5 sangles" at bounding box center [368, 373] width 438 height 60
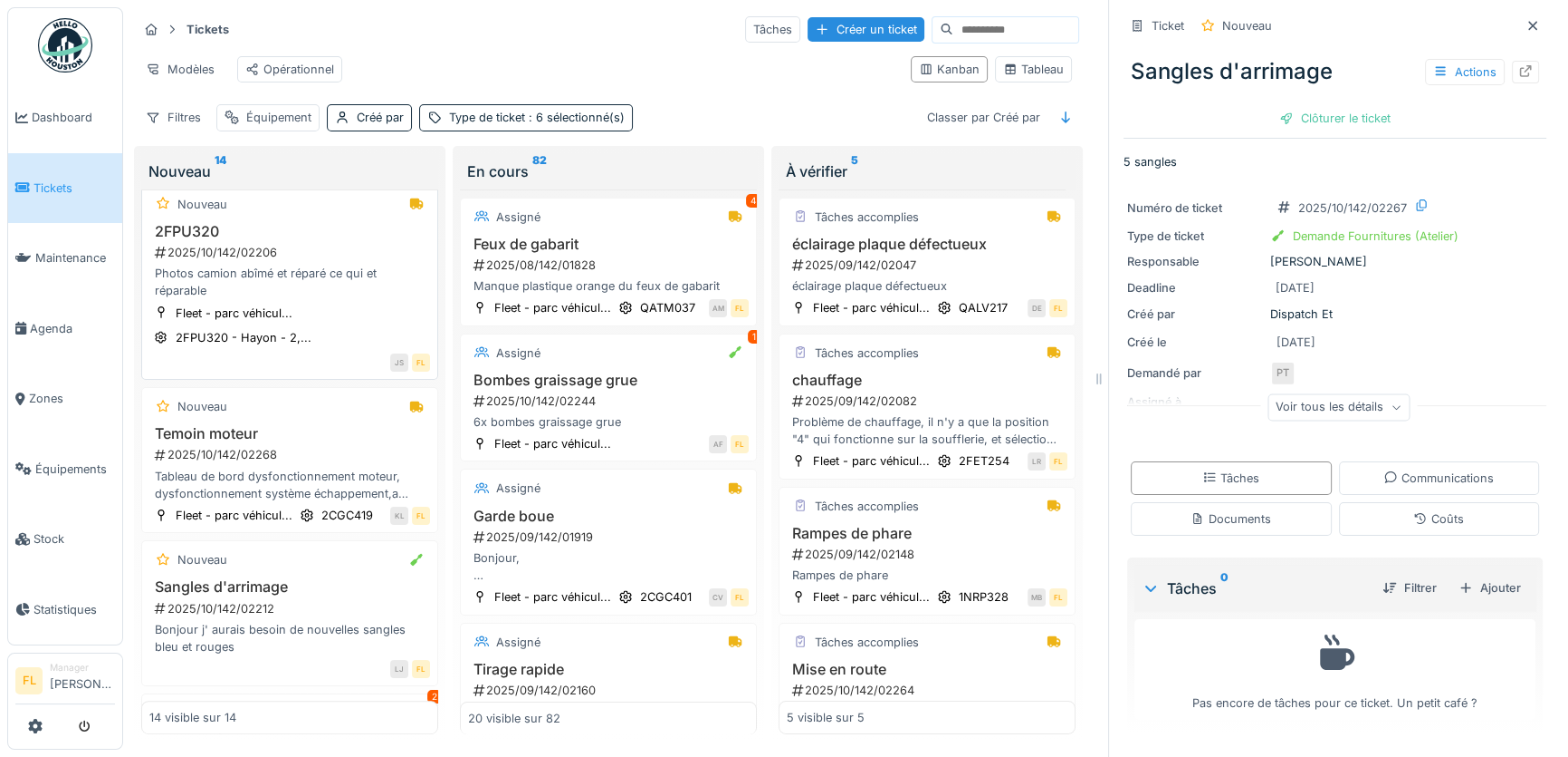
scroll to position [924, 0]
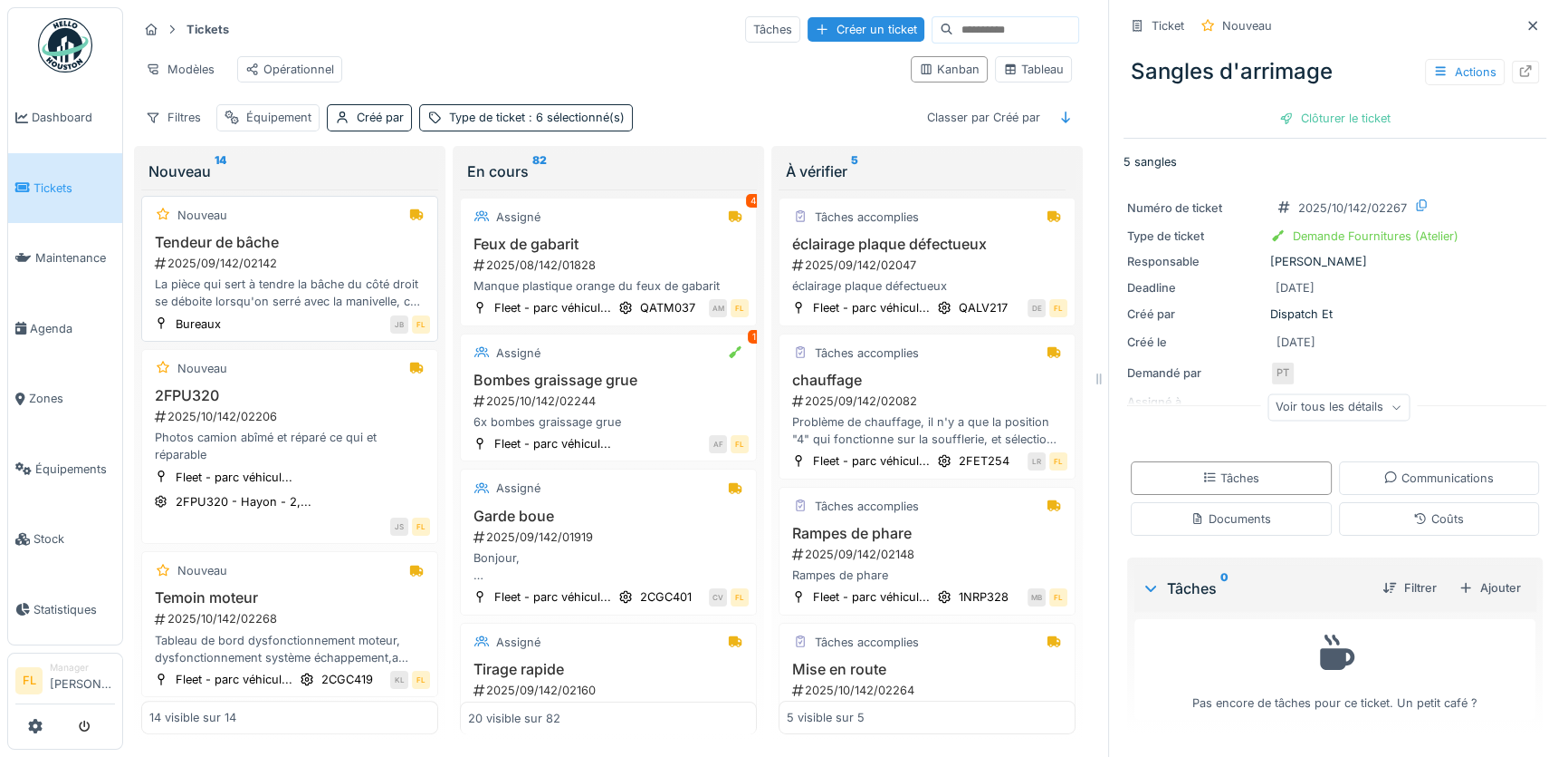
click at [264, 310] on div "La pièce qui sert à tendre la bâche du côté droit se déboite lorsqu'on serré av…" at bounding box center [289, 293] width 280 height 34
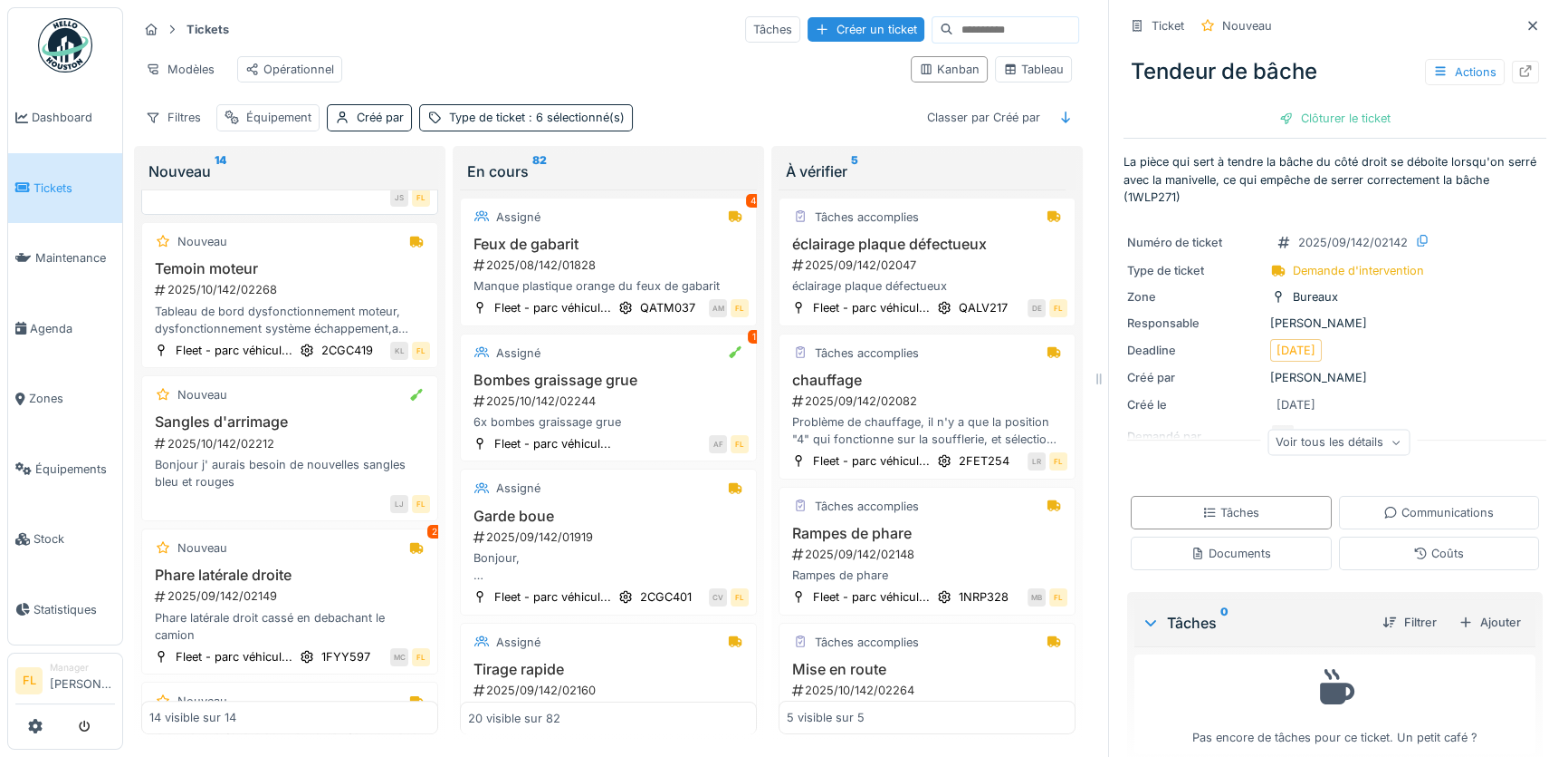
scroll to position [1088, 0]
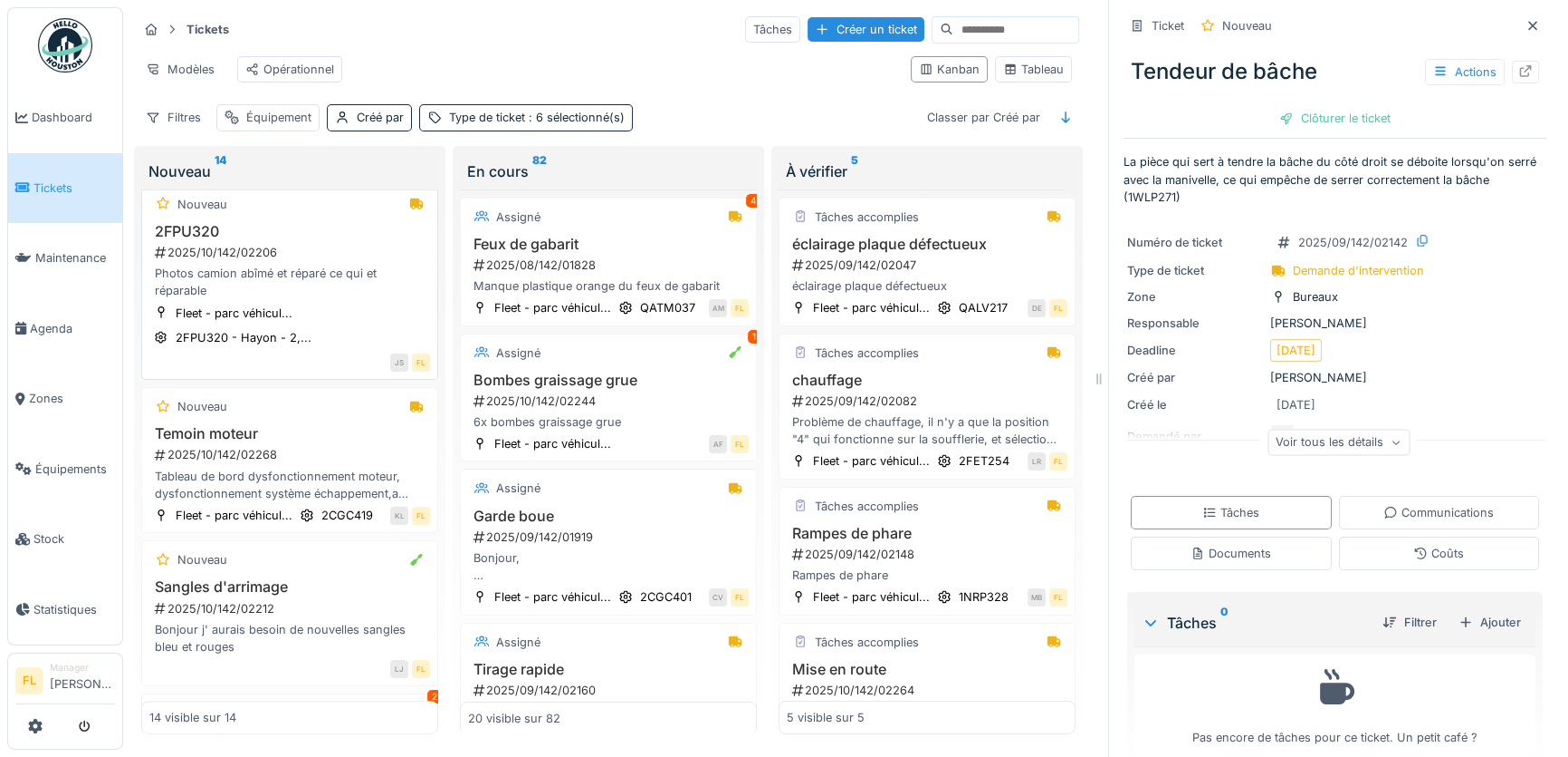
click at [270, 299] on div "Photos camion abîmé et réparé ce qui et réparable" at bounding box center [289, 282] width 280 height 34
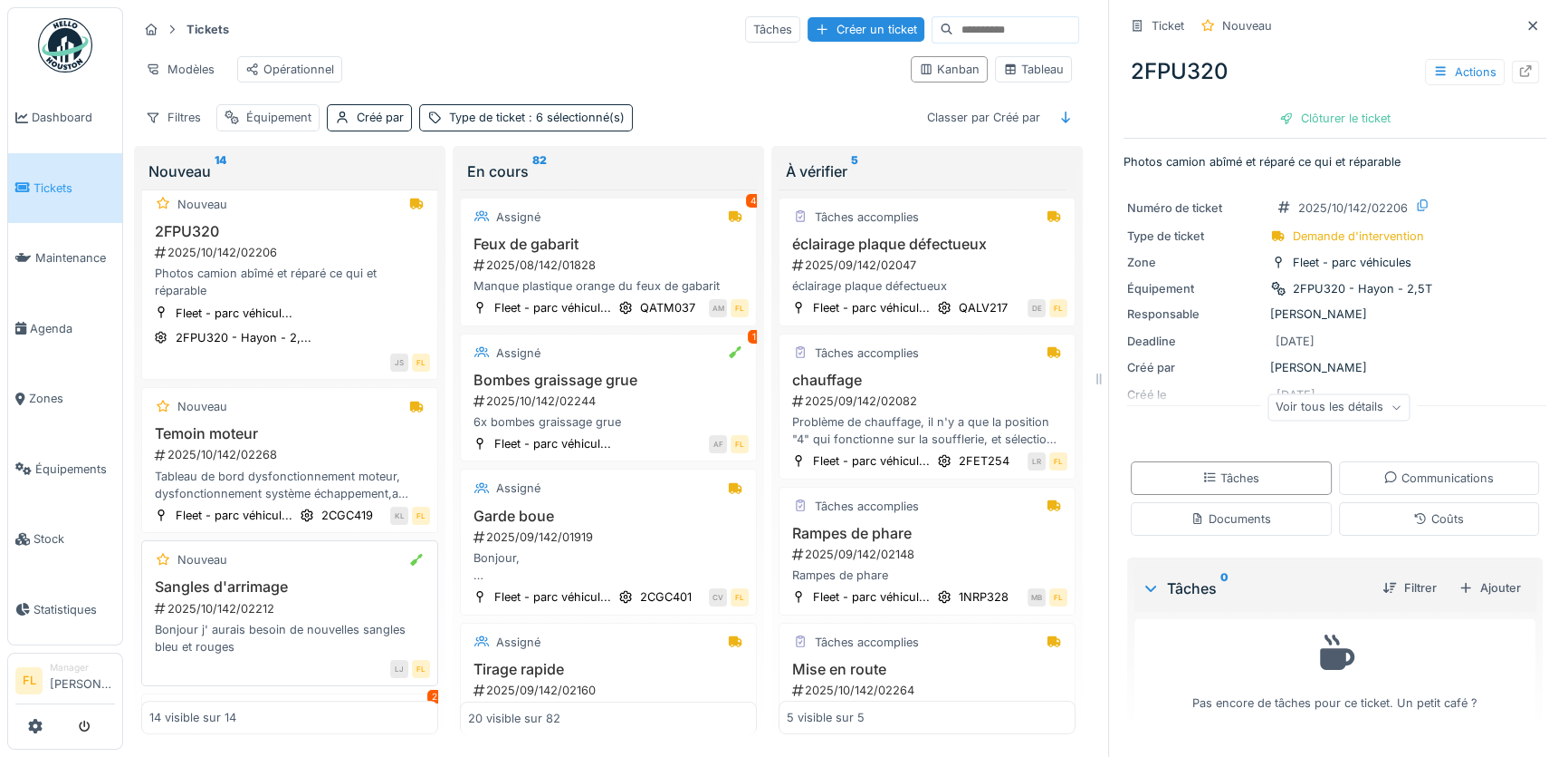
scroll to position [1334, 0]
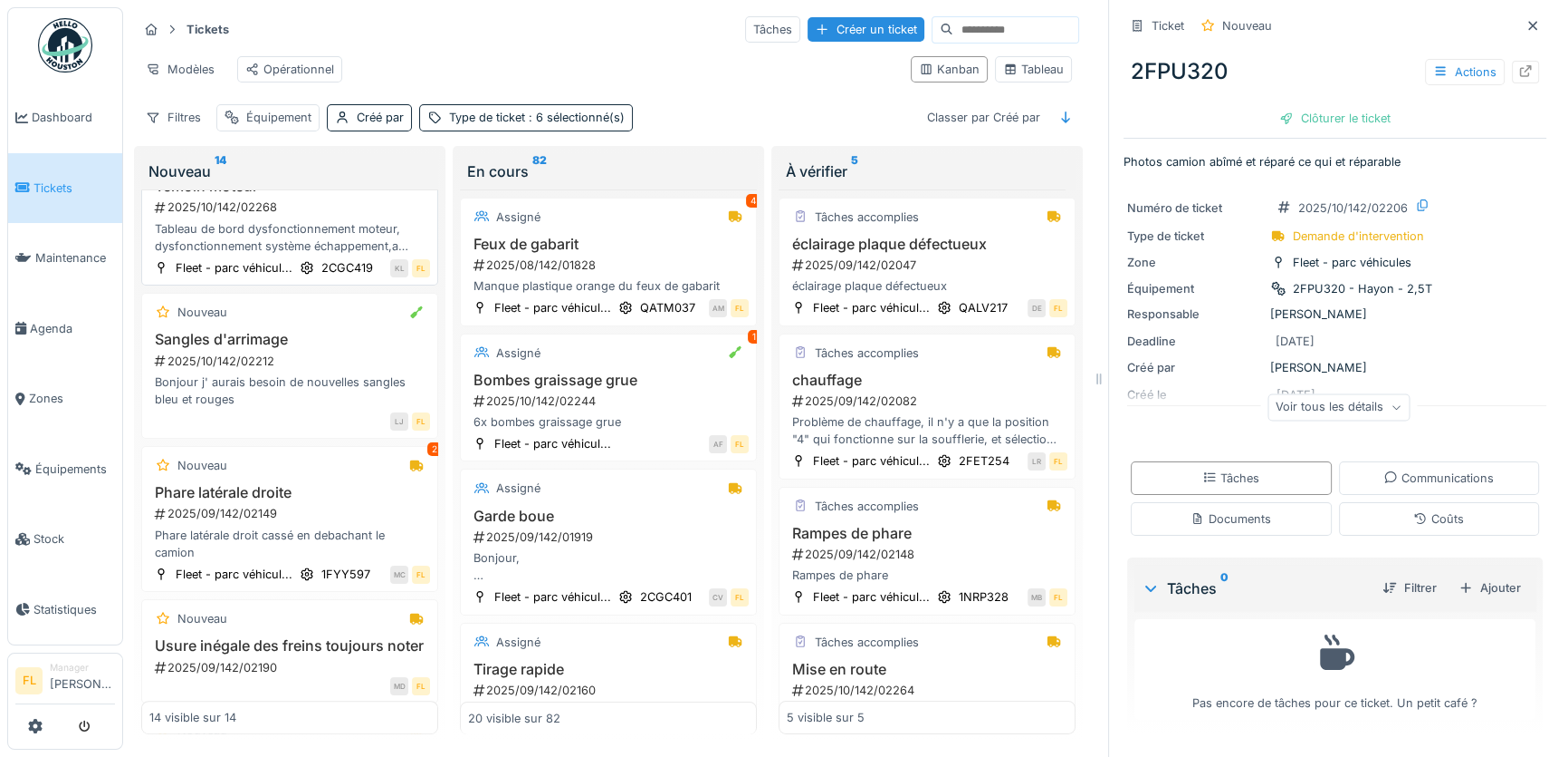
click at [250, 255] on div "Tableau de bord dysfonctionnement moteur, dysfonctionnement système échappement…" at bounding box center [289, 237] width 280 height 34
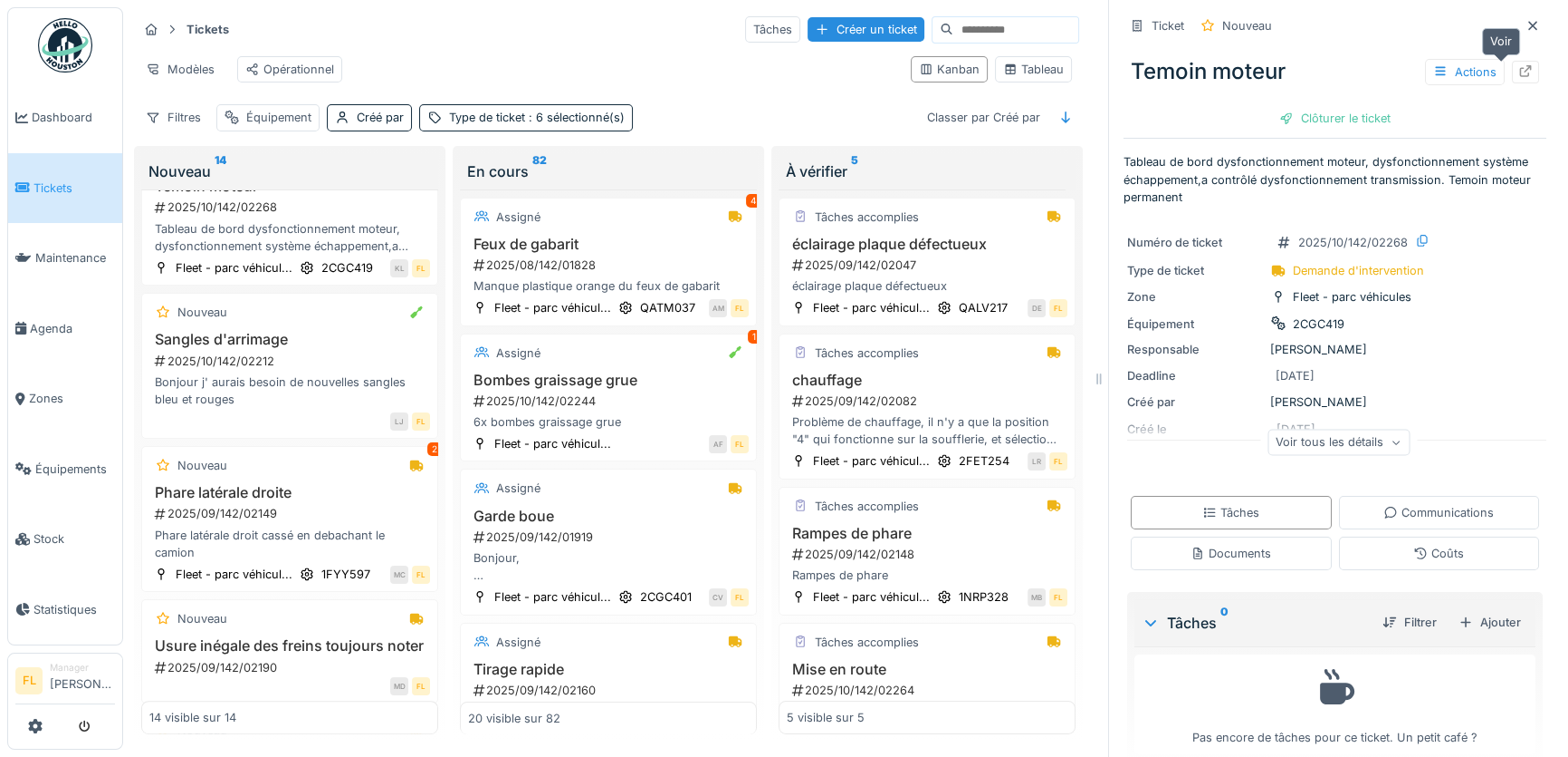
click at [1518, 65] on icon at bounding box center [1525, 71] width 15 height 12
click at [268, 407] on div "Sangles d'arrimage 2025/10/142/02212 Bonjour j' aurais besoin de nouvelles sang…" at bounding box center [289, 369] width 280 height 77
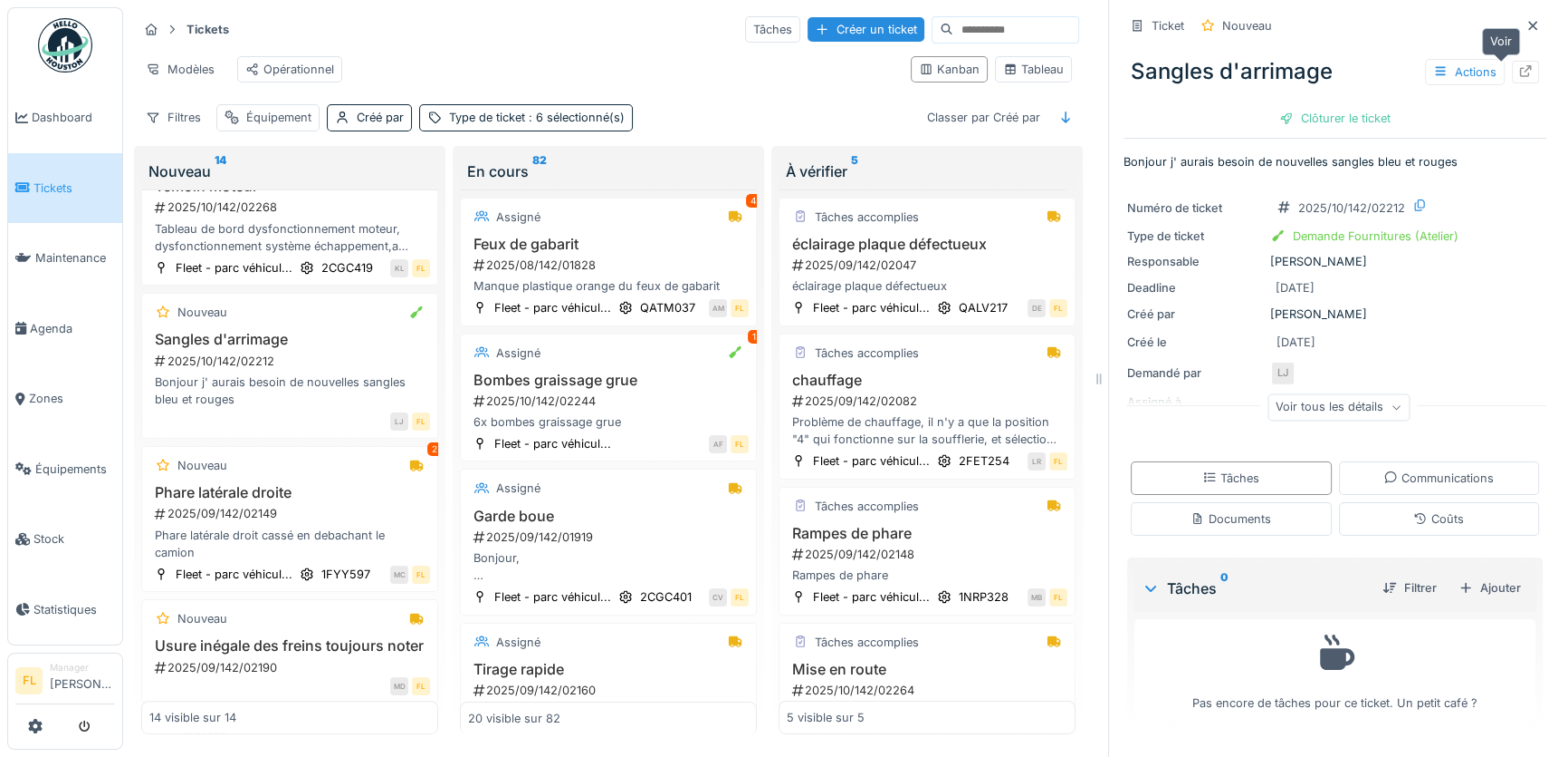
click at [1518, 65] on icon at bounding box center [1525, 71] width 15 height 12
click at [62, 464] on span "Équipements" at bounding box center [75, 468] width 80 height 17
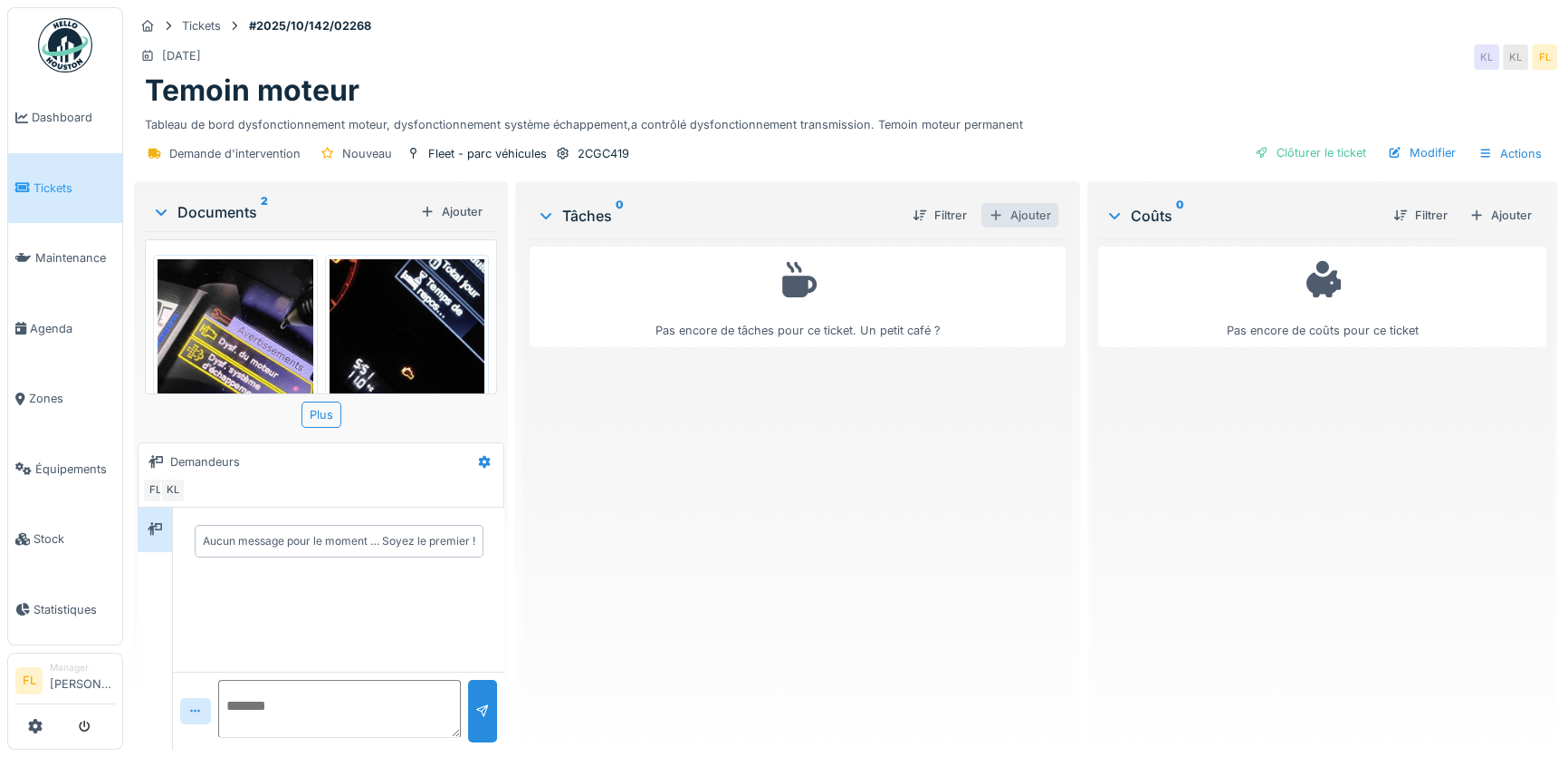
click at [1006, 209] on div "Ajouter" at bounding box center [1019, 215] width 77 height 24
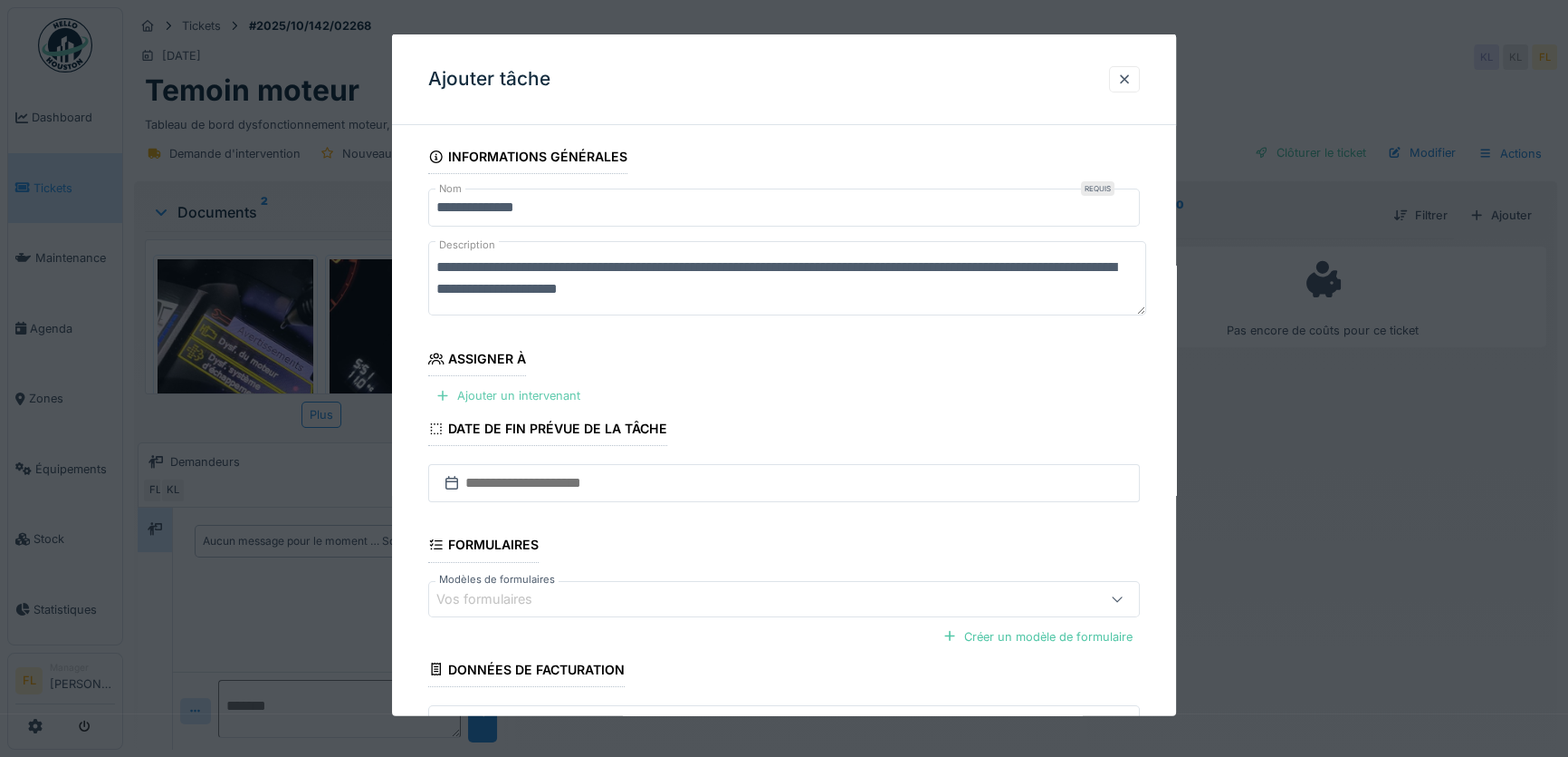
click at [529, 397] on div "Ajouter un intervenant" at bounding box center [508, 395] width 160 height 24
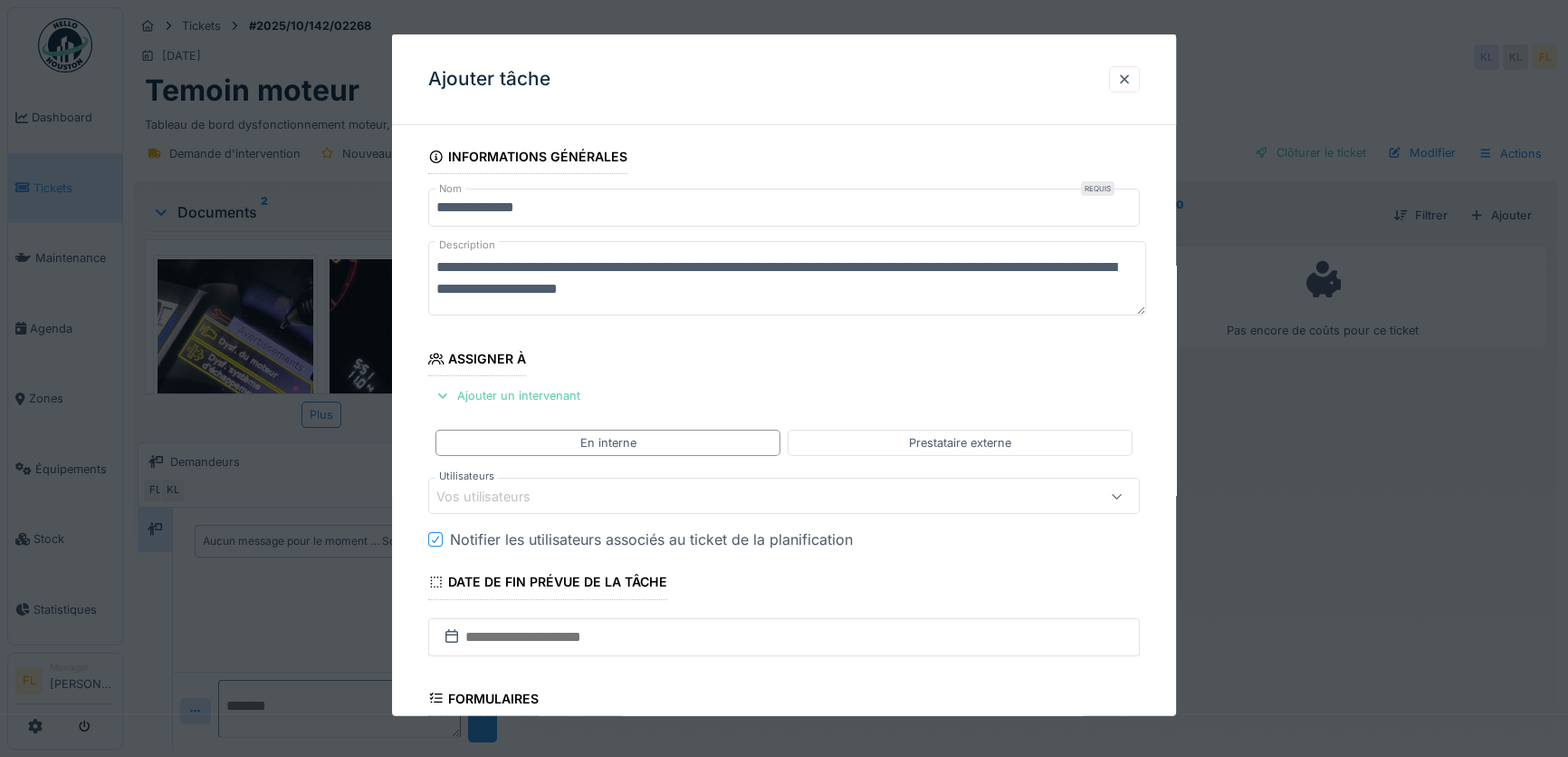
click at [546, 399] on div "Ajouter un intervenant" at bounding box center [508, 395] width 160 height 24
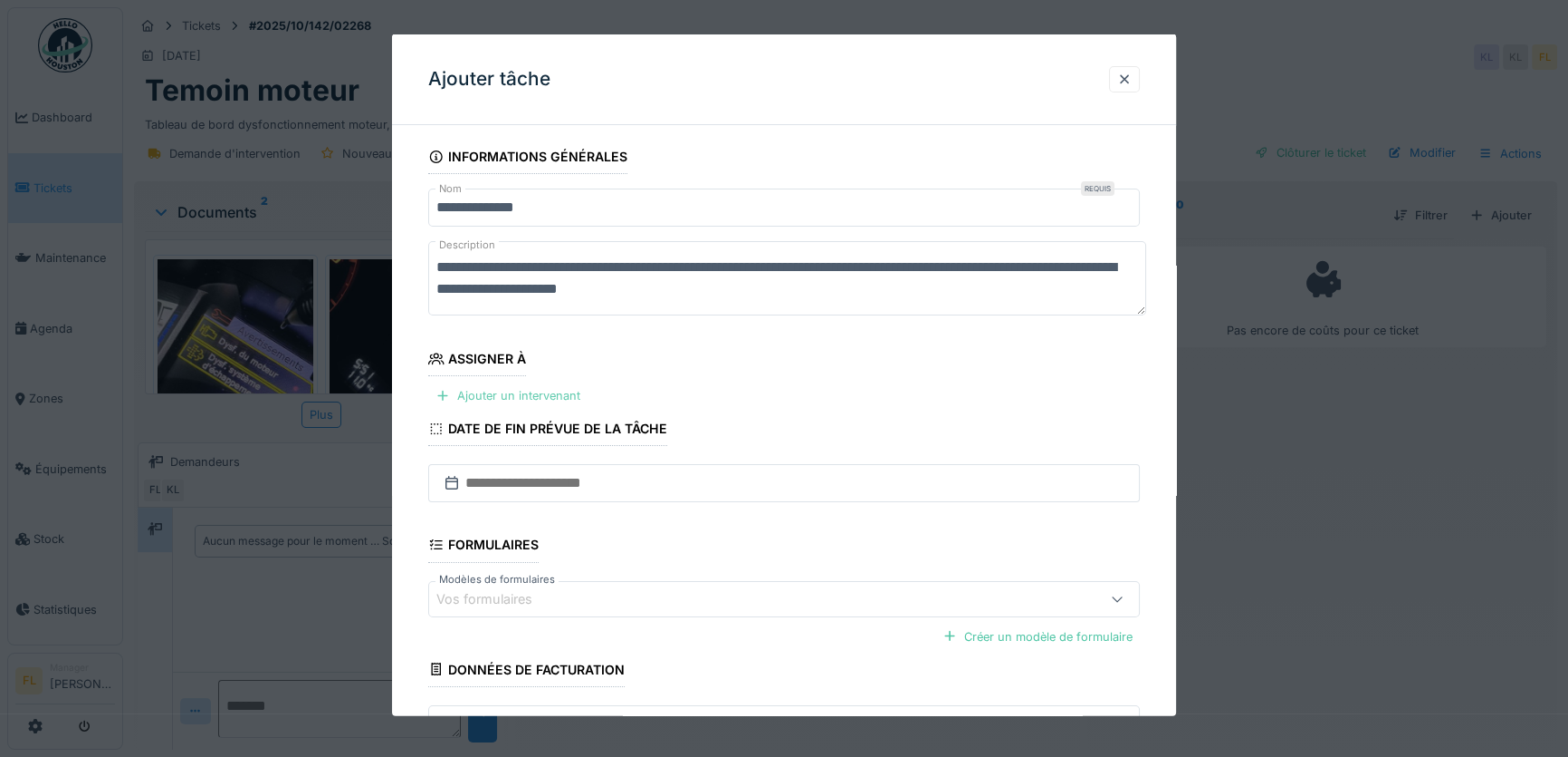
click at [555, 402] on div "Ajouter un intervenant" at bounding box center [508, 395] width 160 height 24
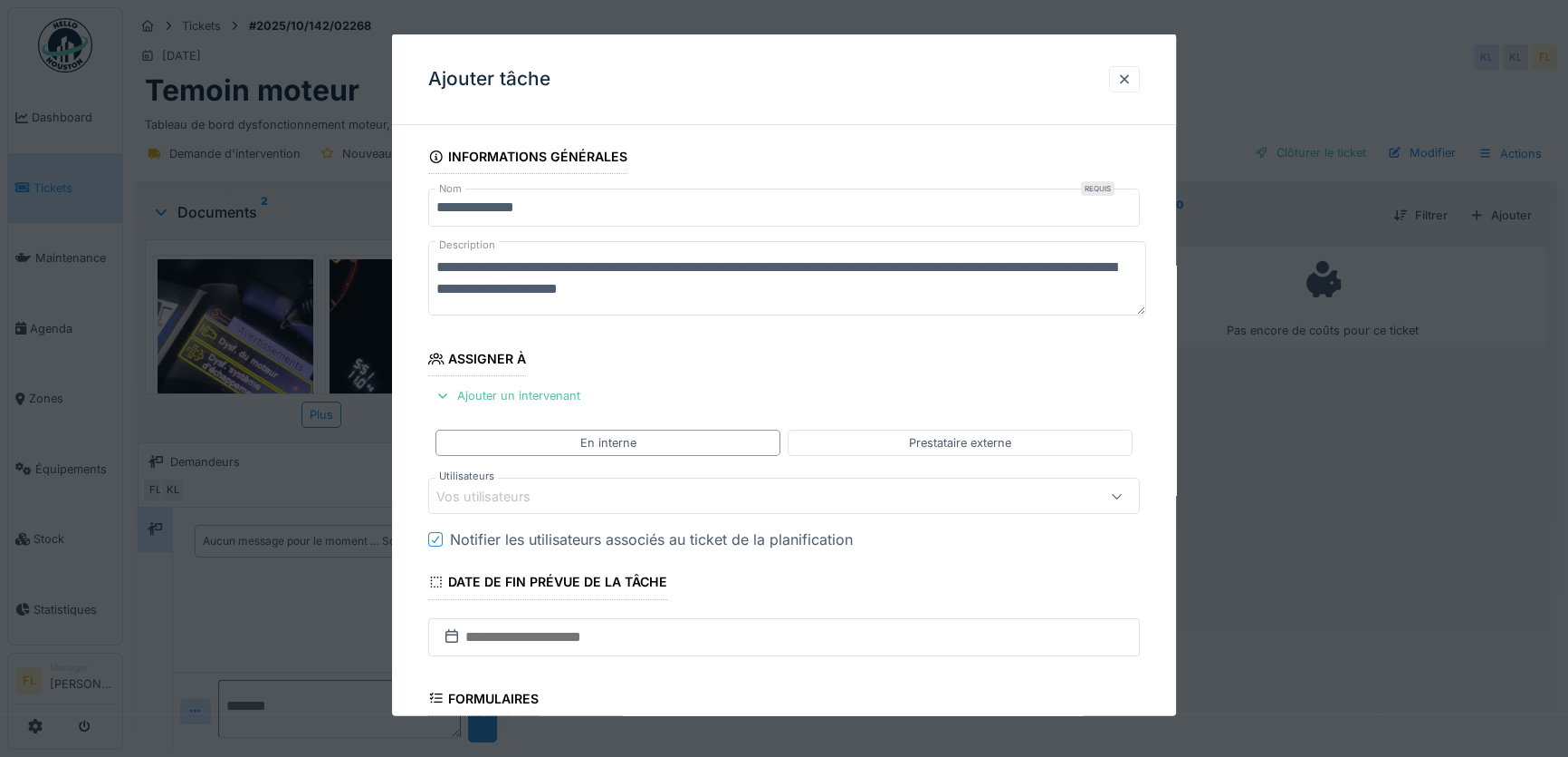
click at [557, 487] on div "Vos utilisateurs" at bounding box center [742, 495] width 611 height 20
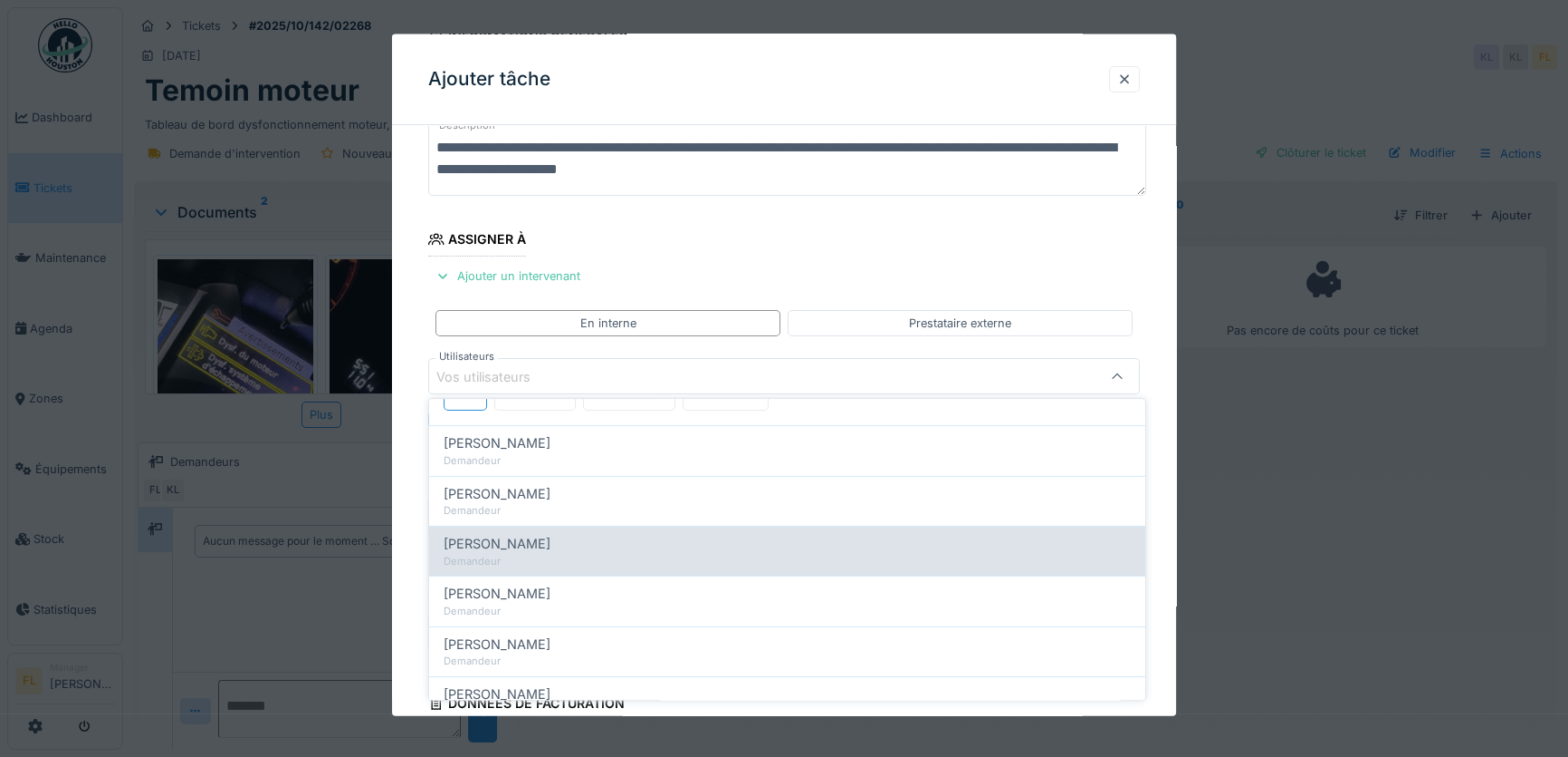
scroll to position [164, 0]
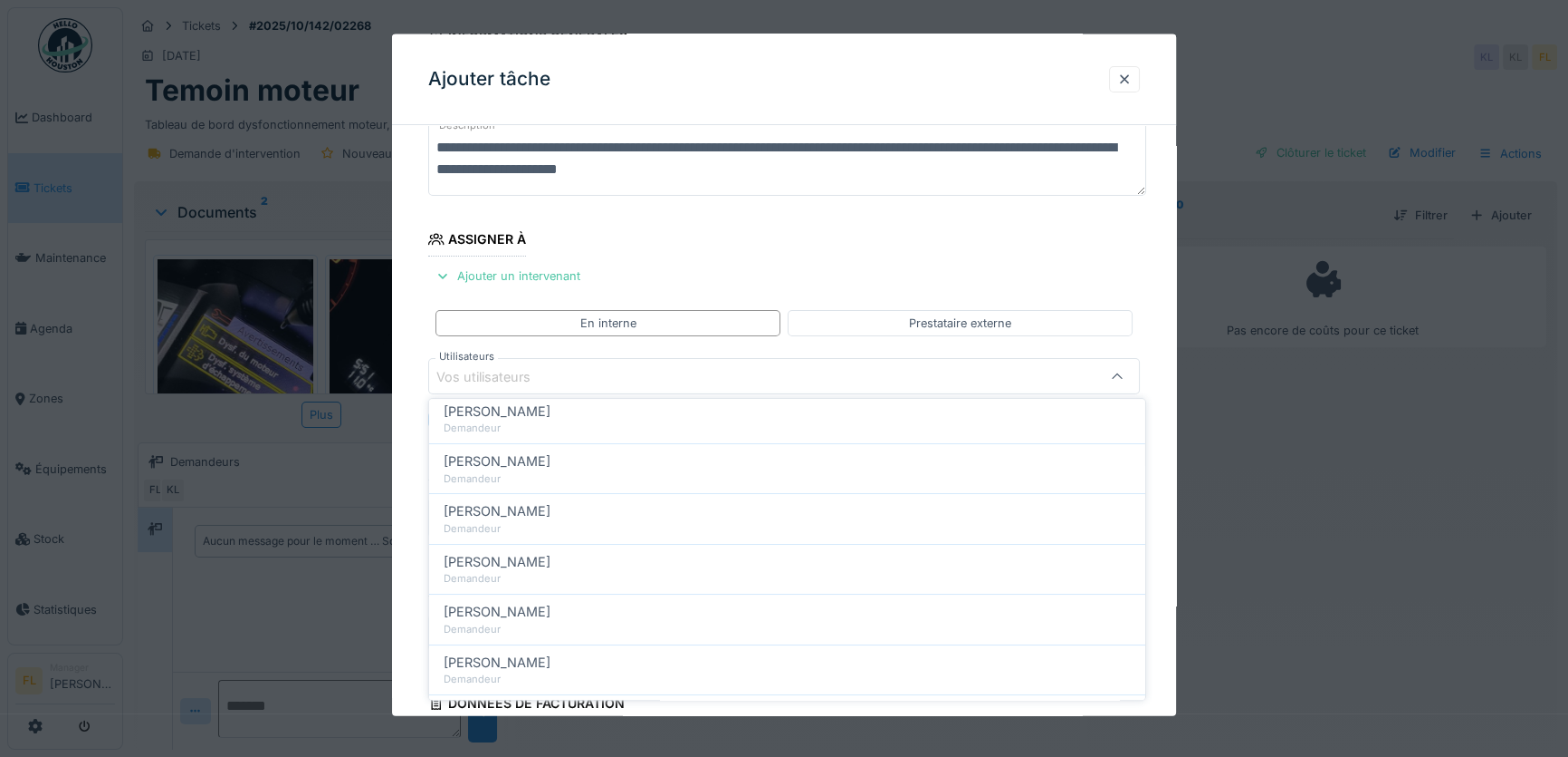
click at [520, 374] on div "Vos utilisateurs" at bounding box center [496, 377] width 120 height 20
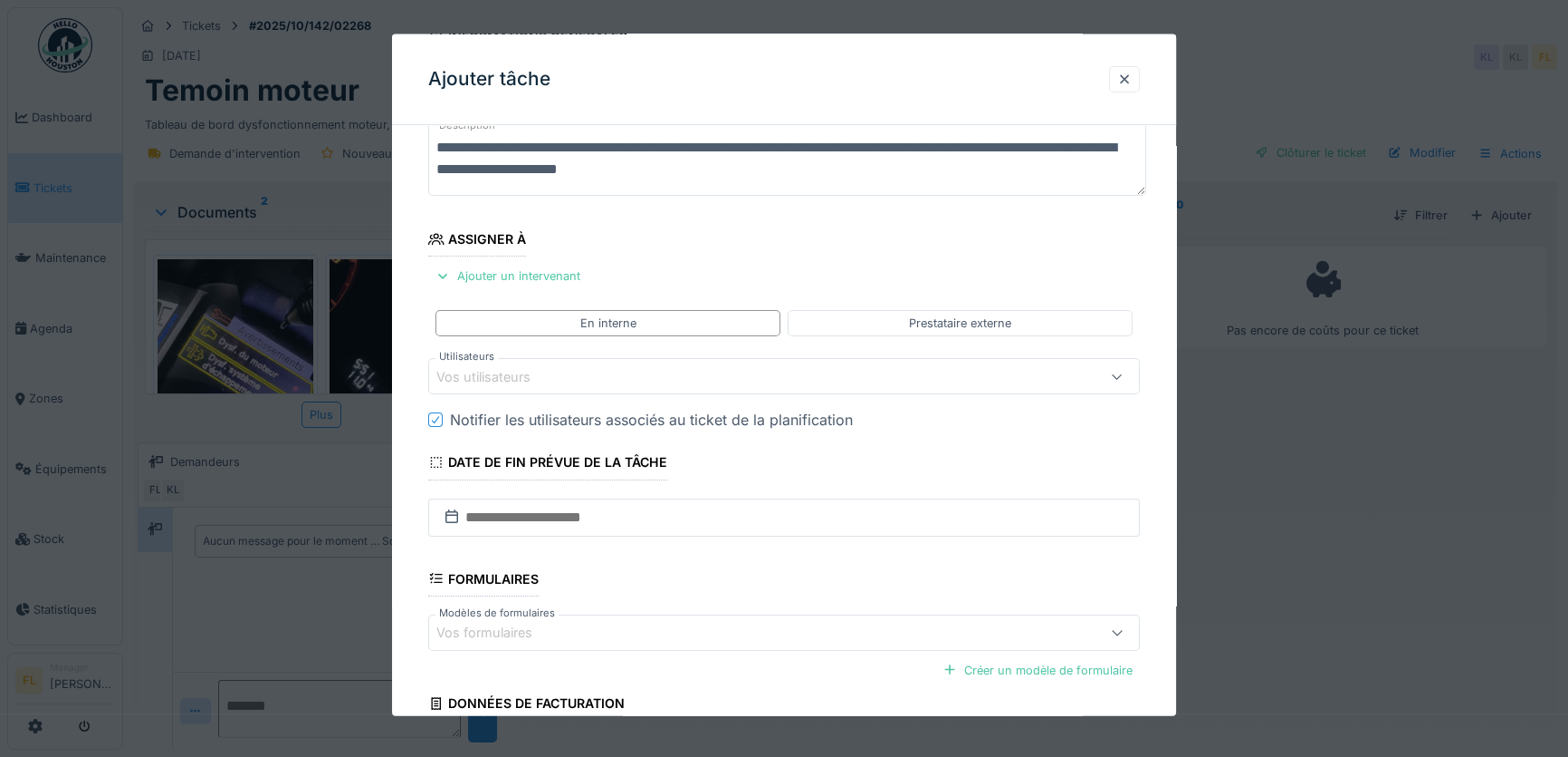
click at [520, 374] on div "Vos utilisateurs" at bounding box center [496, 377] width 120 height 20
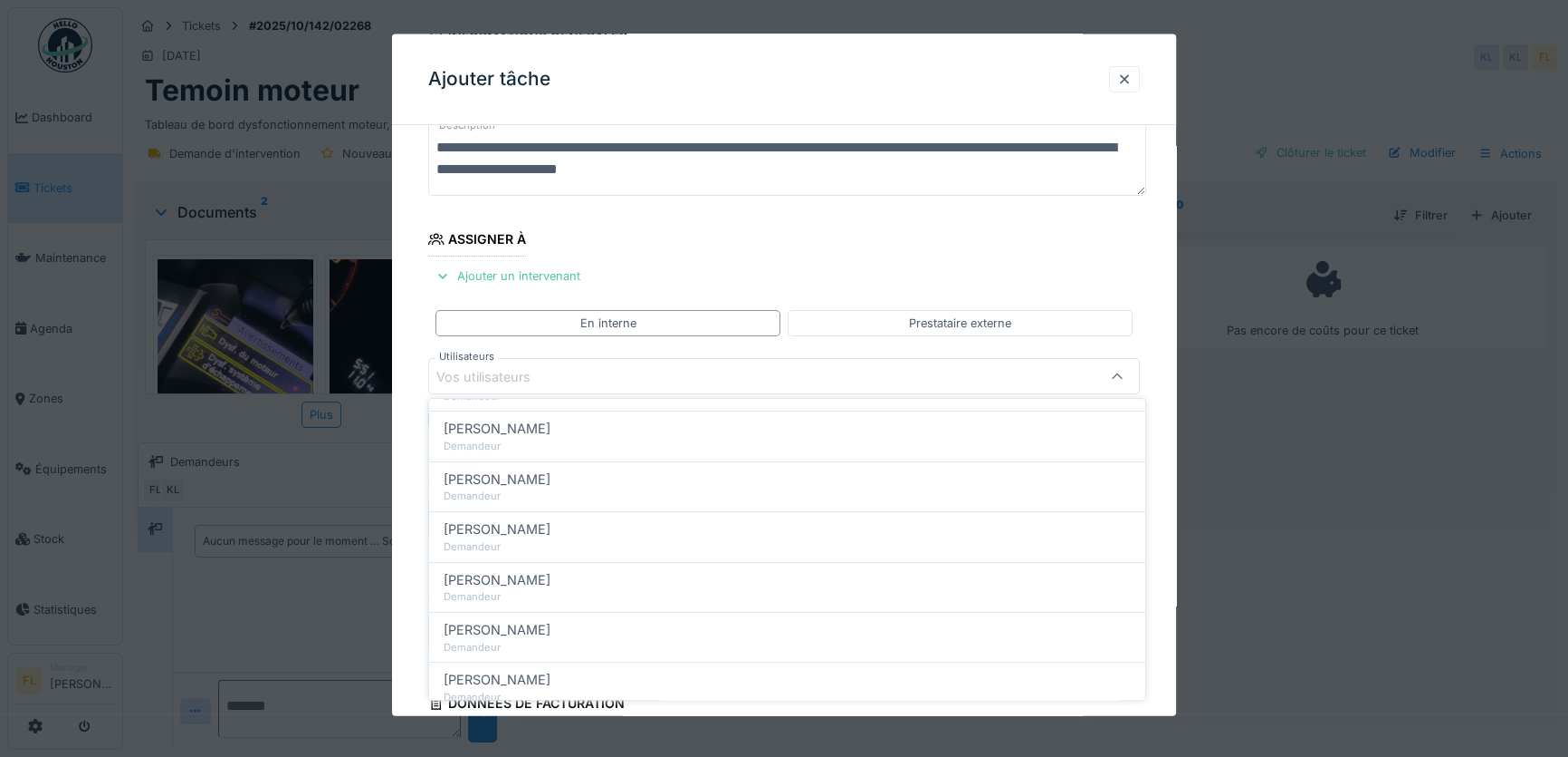
scroll to position [0, 0]
click at [535, 473] on div "Techniciens" at bounding box center [535, 475] width 82 height 34
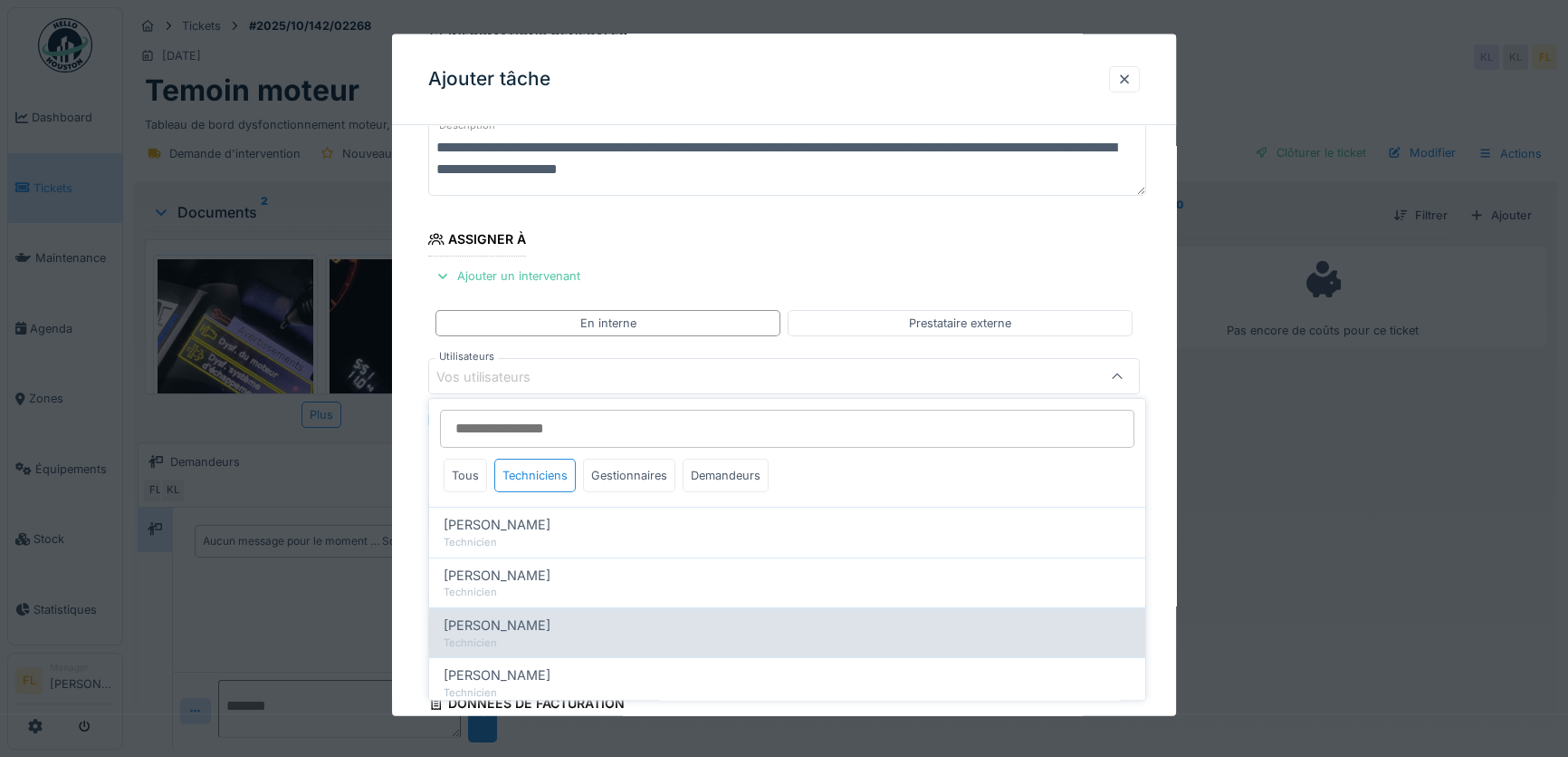
click at [582, 620] on div "[PERSON_NAME]" at bounding box center [787, 625] width 688 height 20
type input "****"
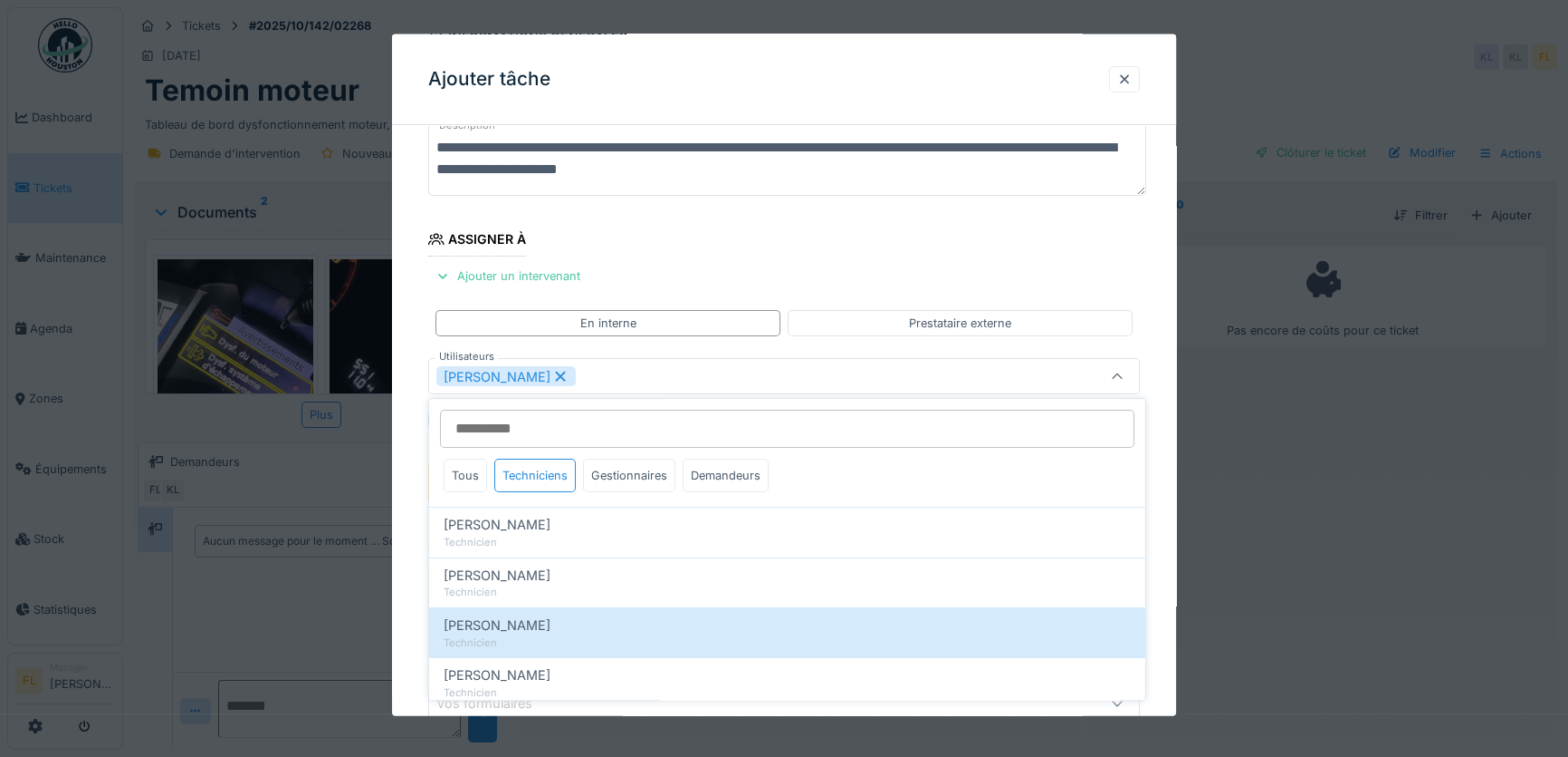
click at [410, 552] on div "**********" at bounding box center [784, 484] width 784 height 929
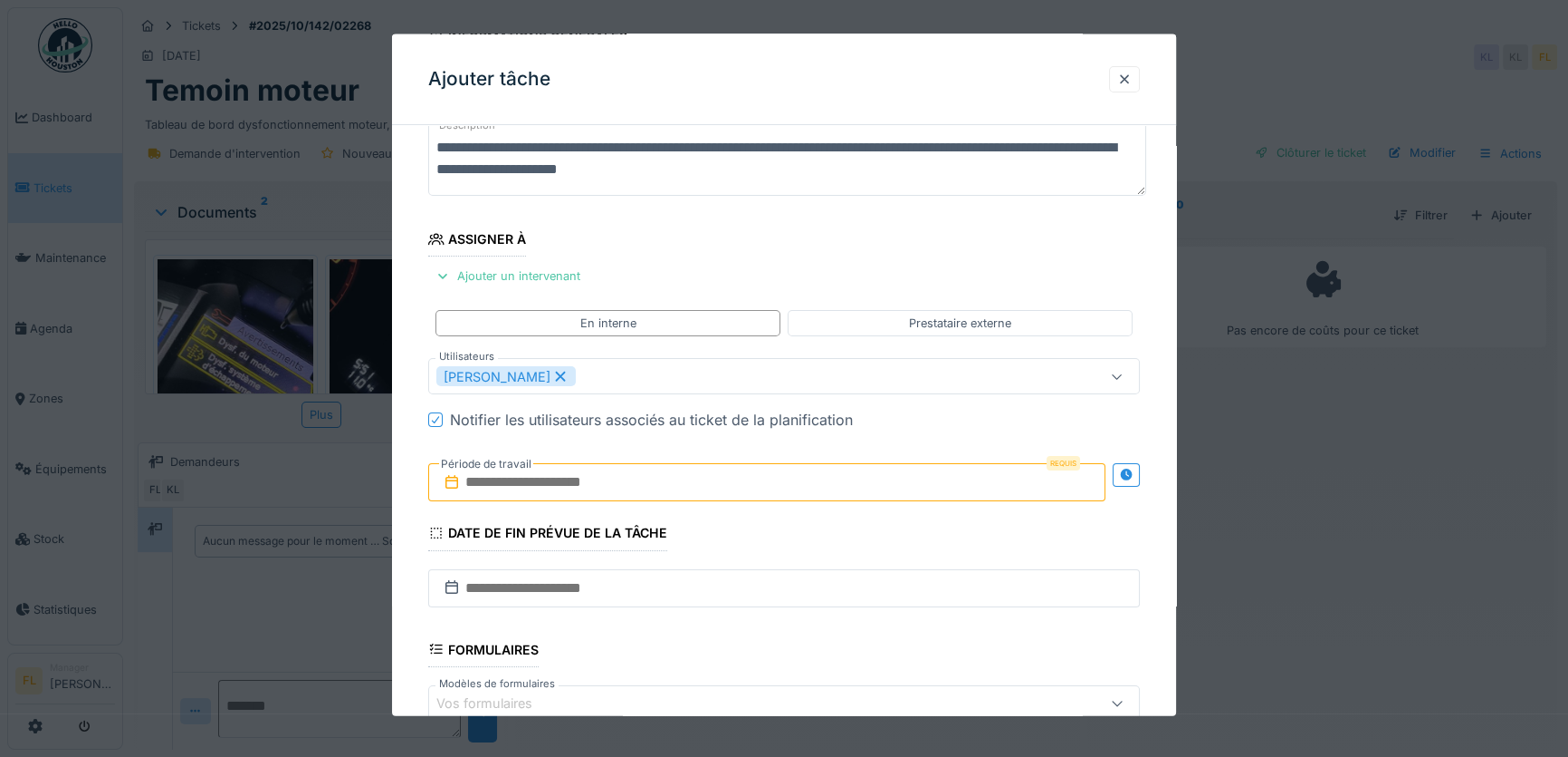
click at [519, 486] on input "text" at bounding box center [767, 482] width 678 height 38
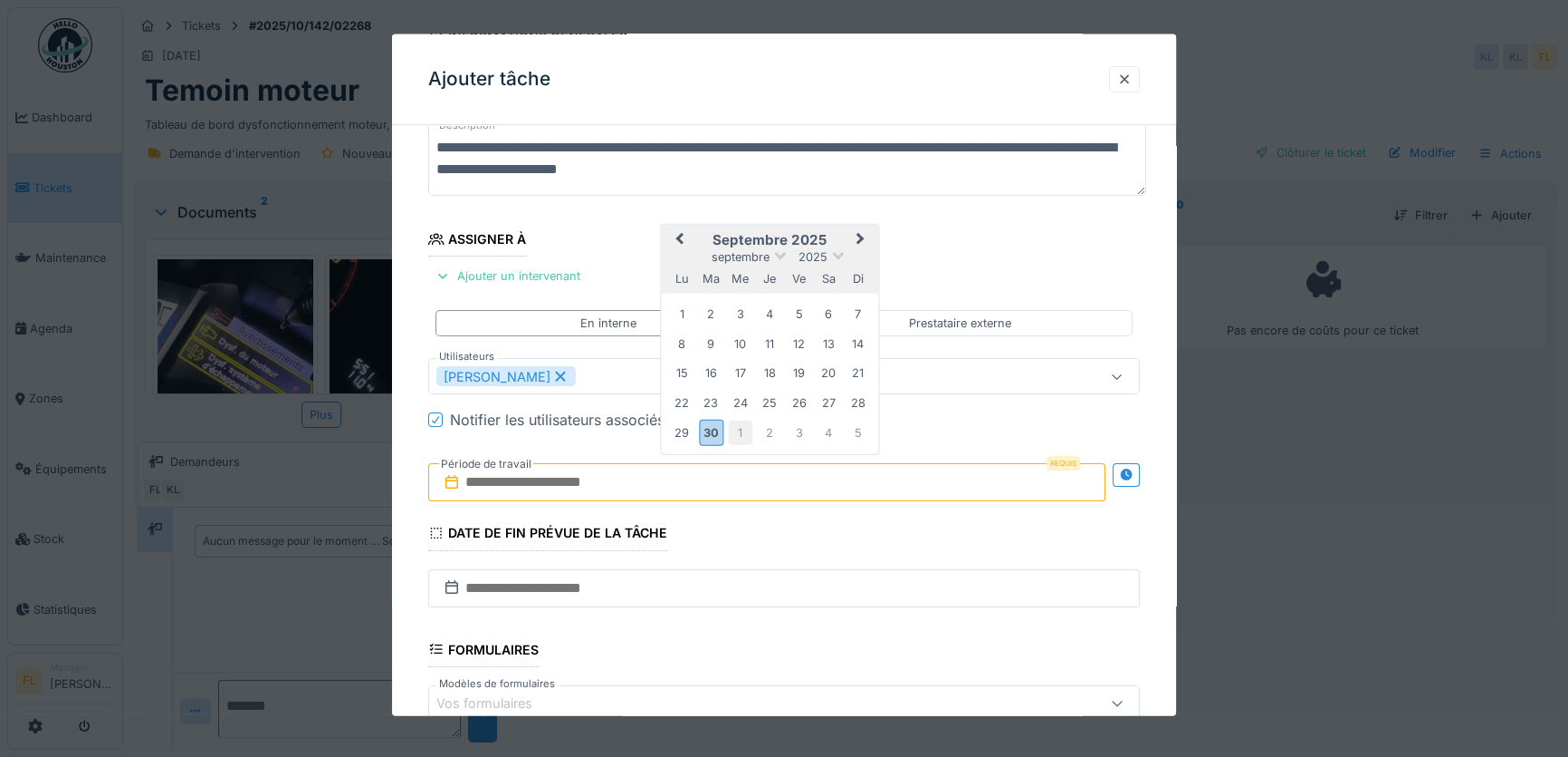
click at [736, 431] on div "1" at bounding box center [740, 431] width 24 height 24
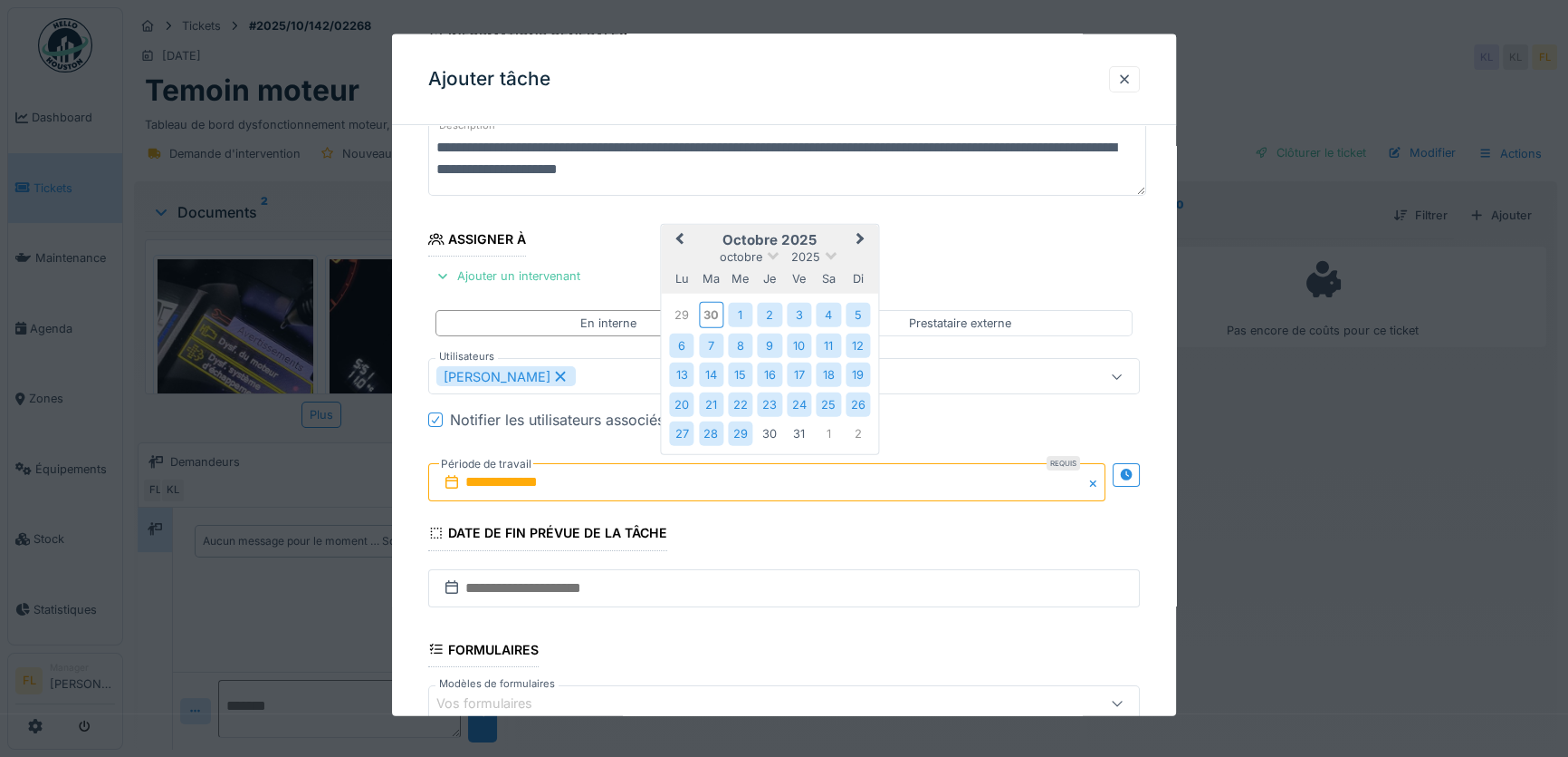
click at [736, 431] on div "29" at bounding box center [740, 432] width 24 height 24
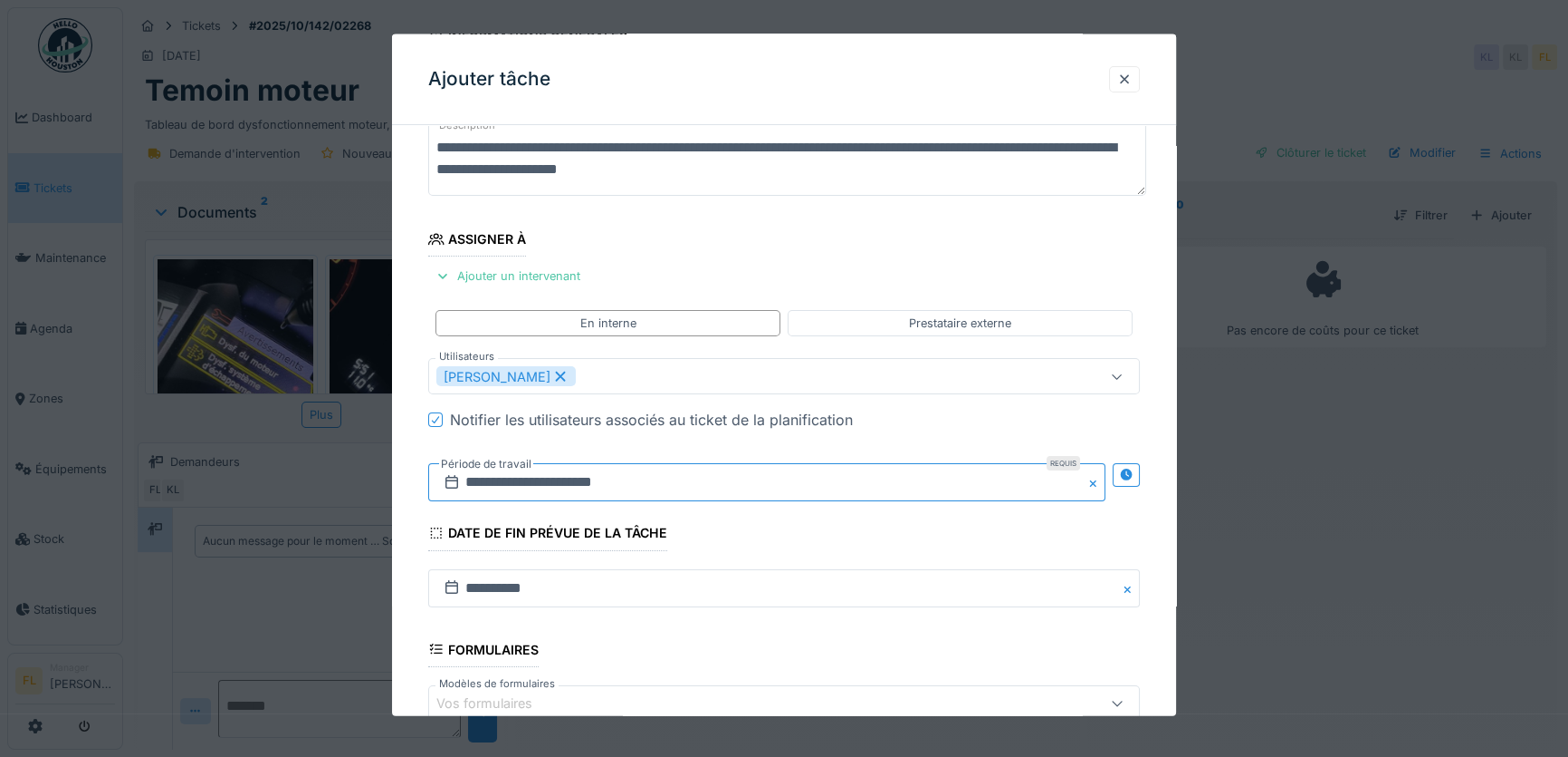
click at [498, 488] on input "**********" at bounding box center [767, 482] width 678 height 38
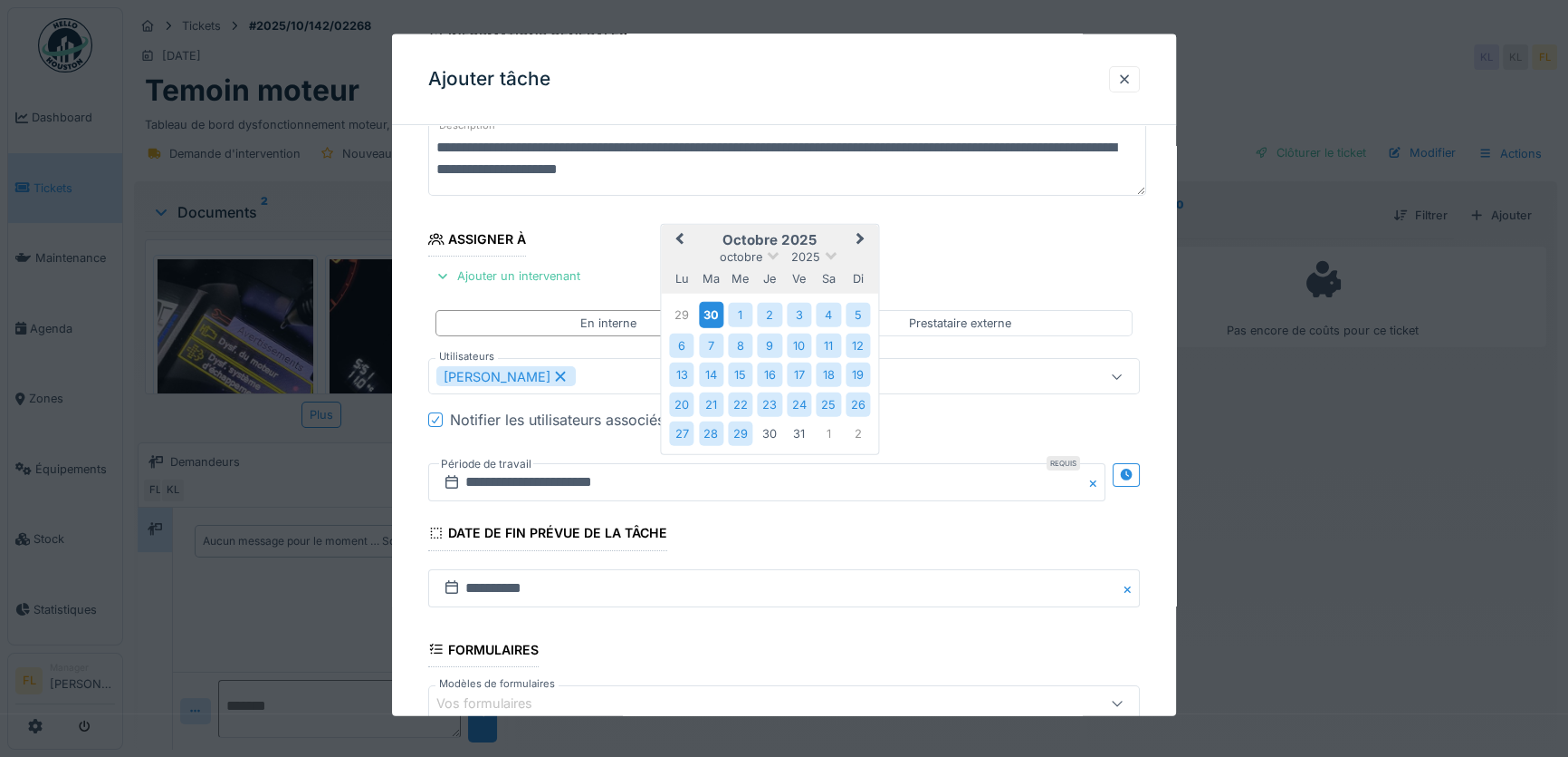
click at [716, 309] on div "30" at bounding box center [711, 314] width 24 height 26
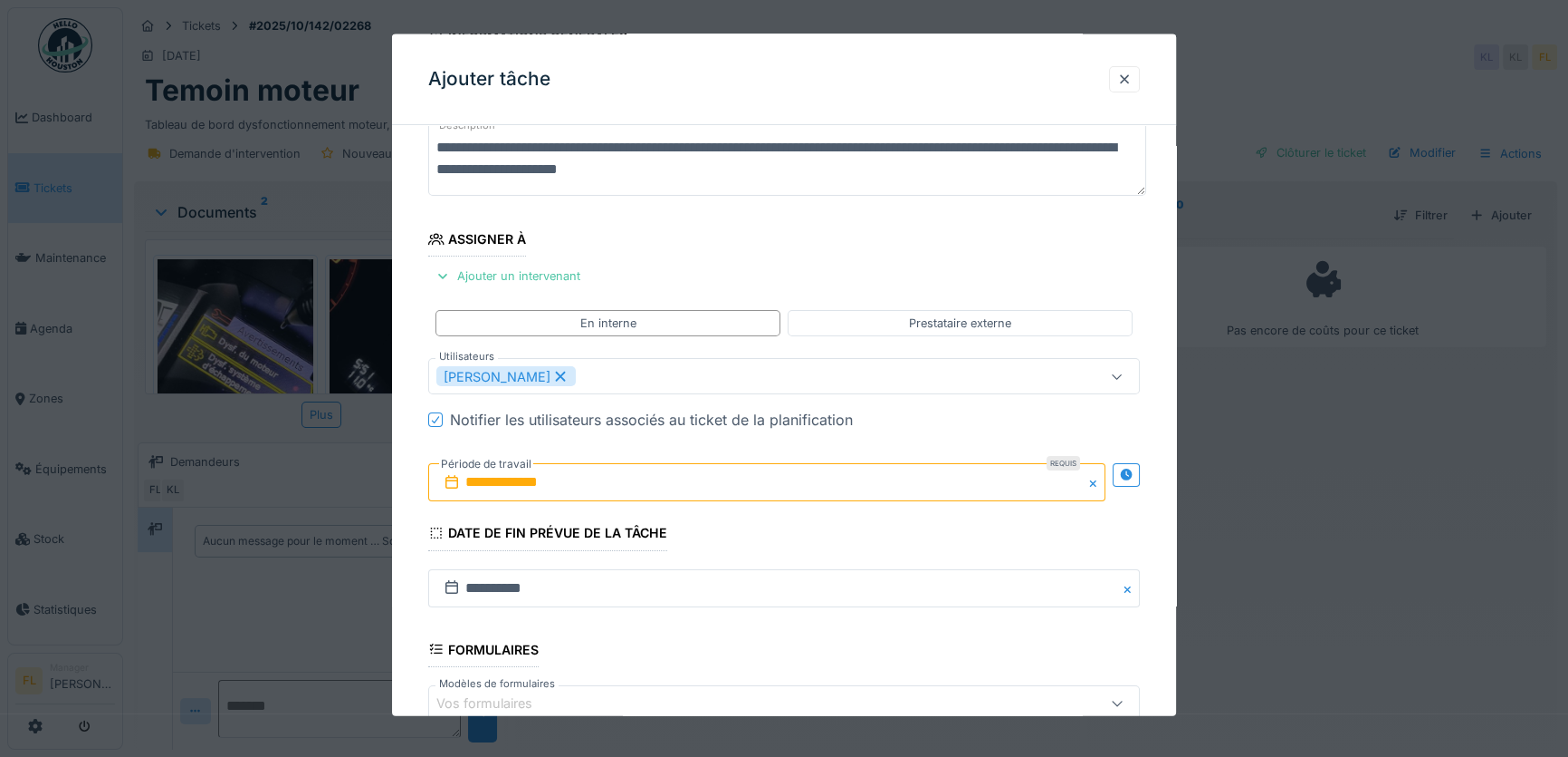
click at [484, 471] on label "Période de travail" at bounding box center [486, 464] width 94 height 20
click at [518, 476] on input "**********" at bounding box center [767, 482] width 678 height 38
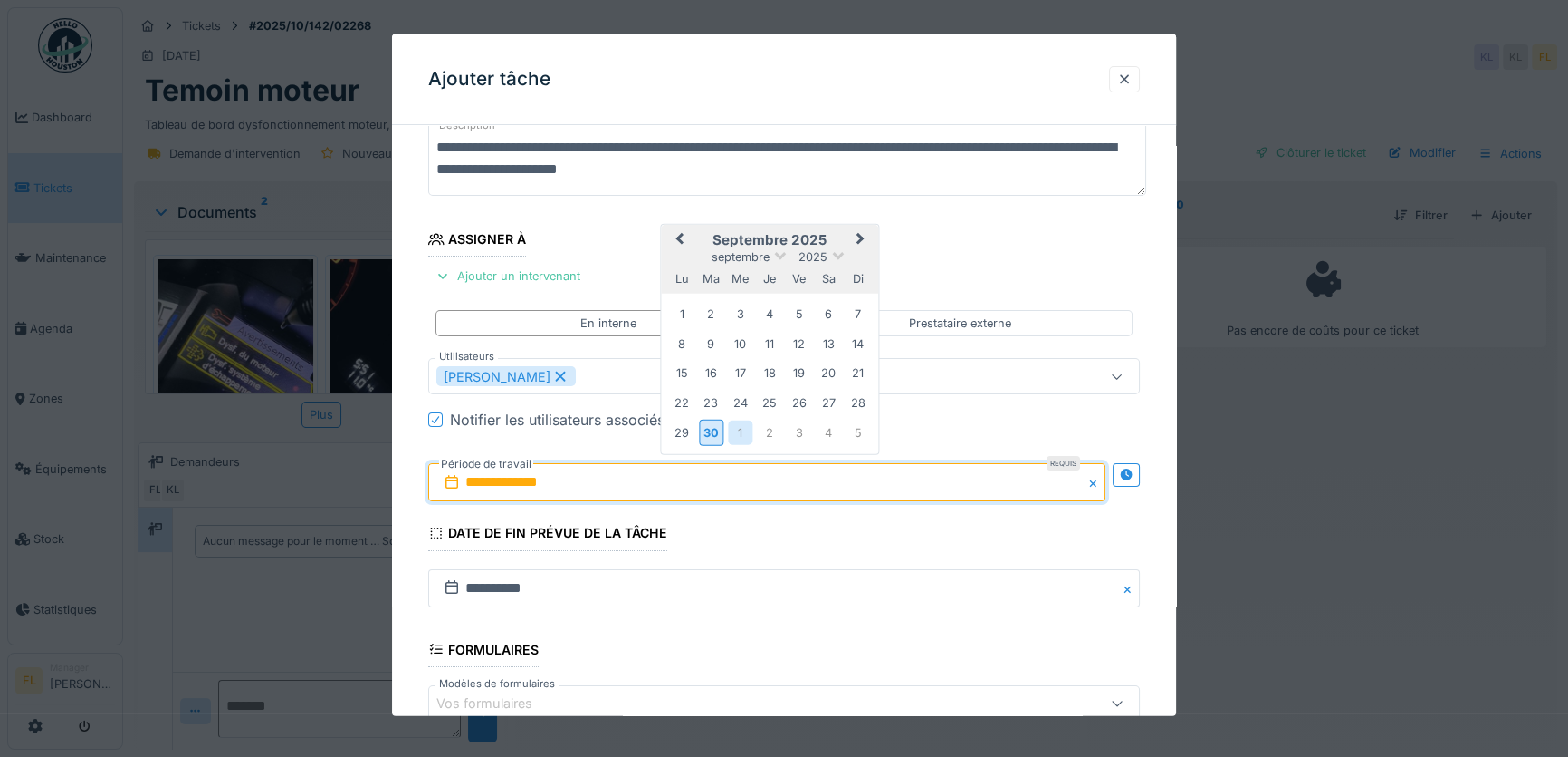
click at [734, 425] on div "1" at bounding box center [740, 431] width 24 height 24
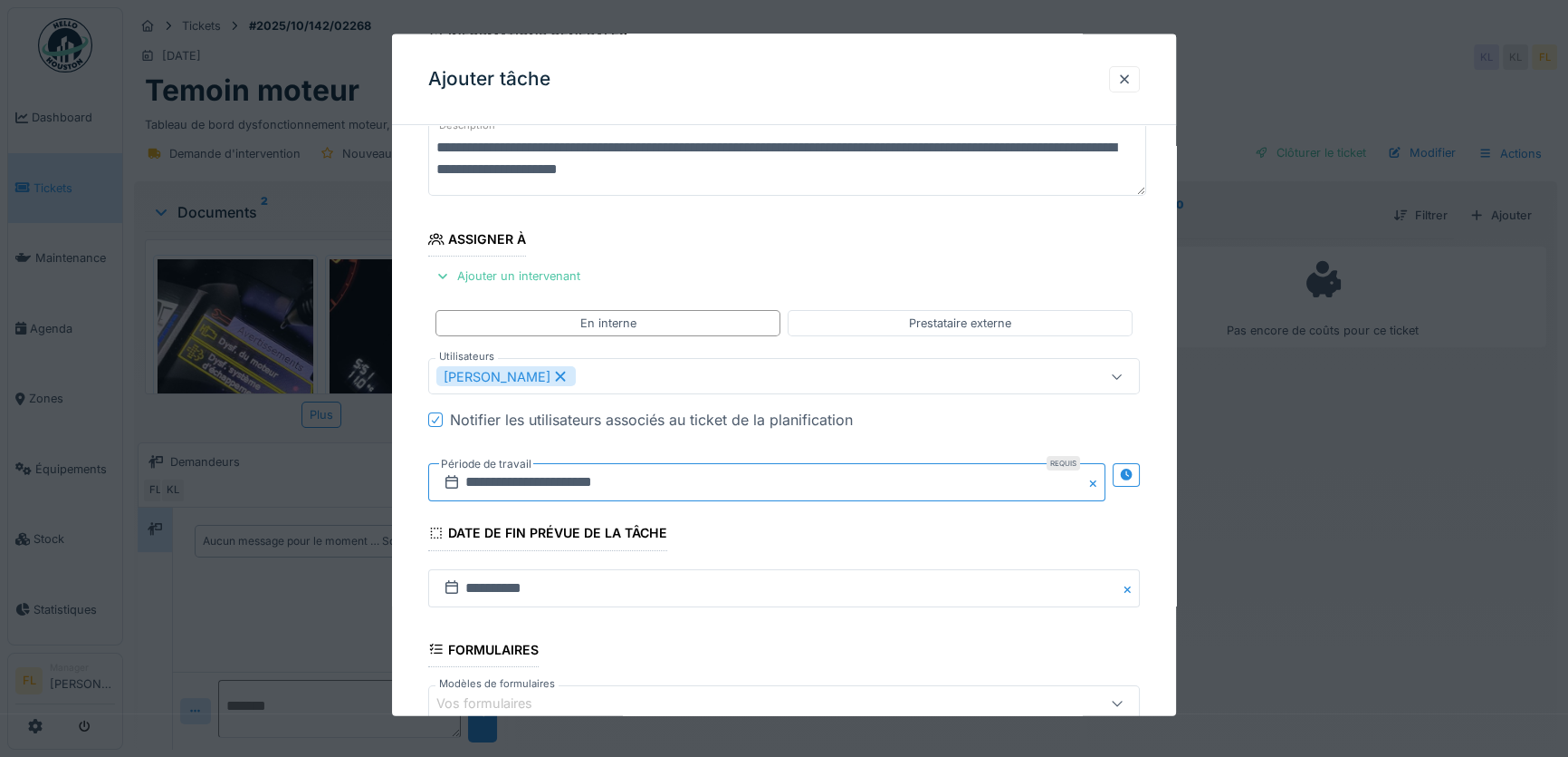
click at [503, 474] on input "**********" at bounding box center [767, 482] width 678 height 38
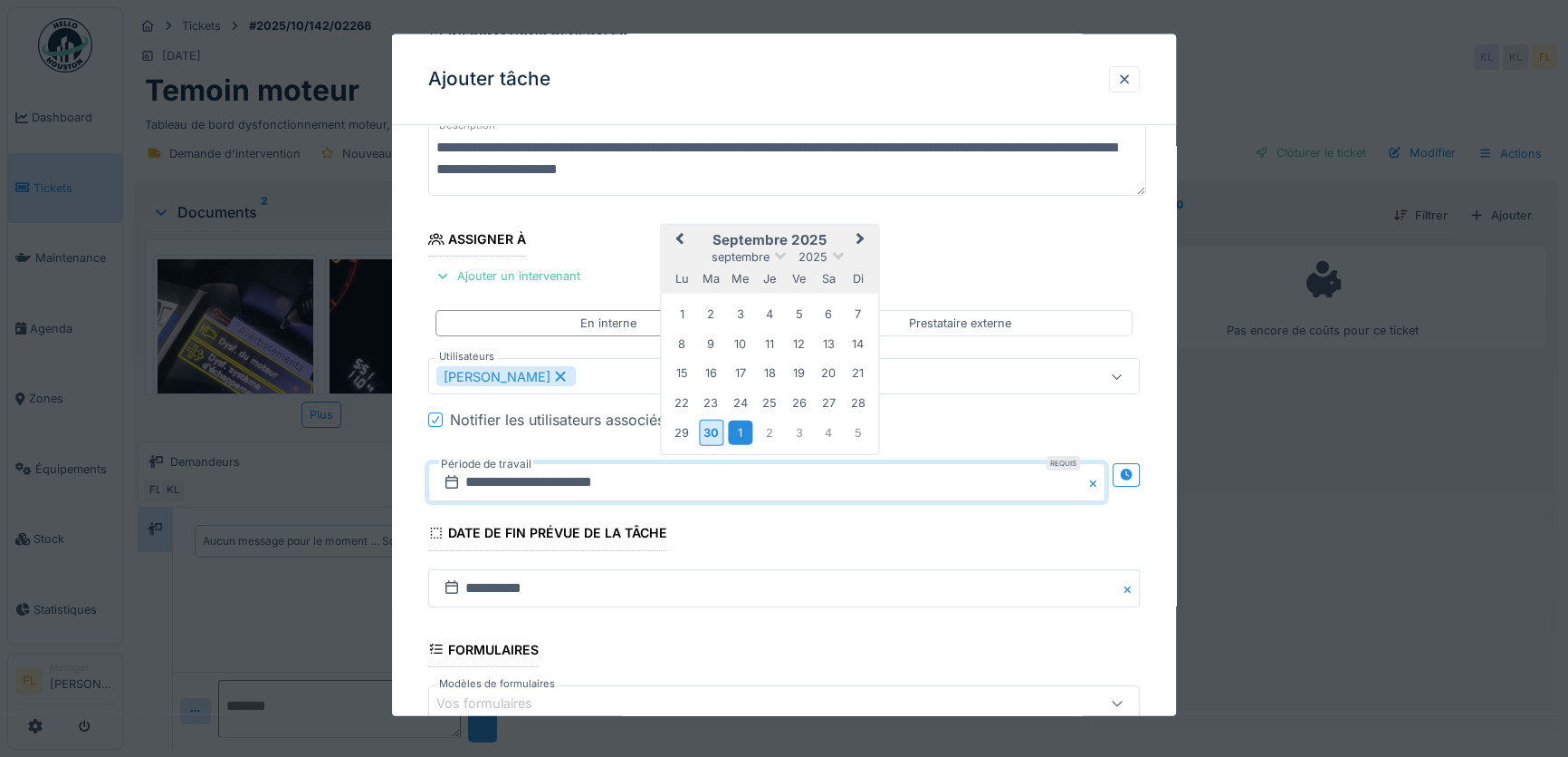
click at [741, 433] on div "1" at bounding box center [740, 431] width 24 height 24
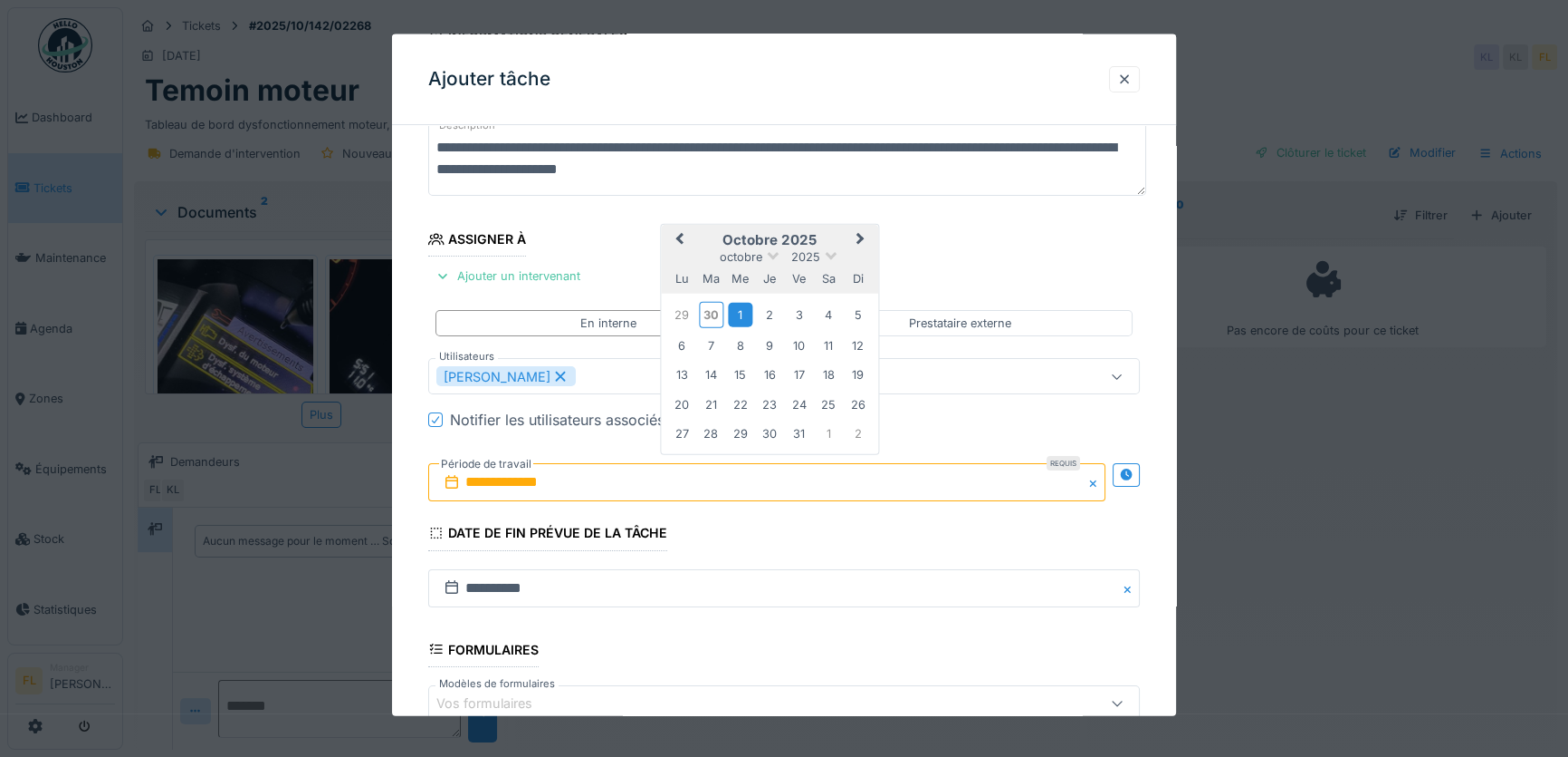
click at [739, 318] on div "1" at bounding box center [740, 314] width 24 height 24
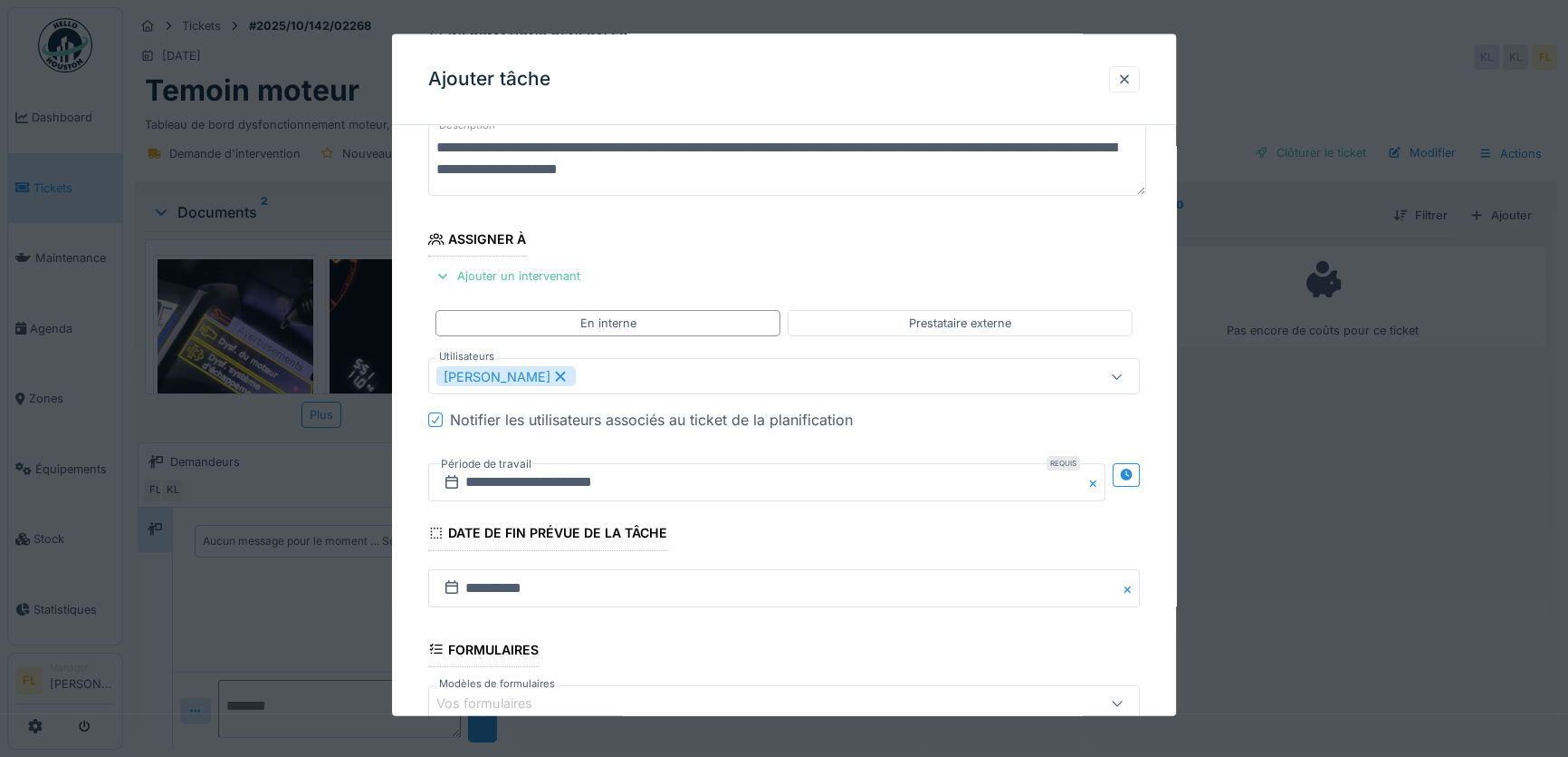
scroll to position [12, 0]
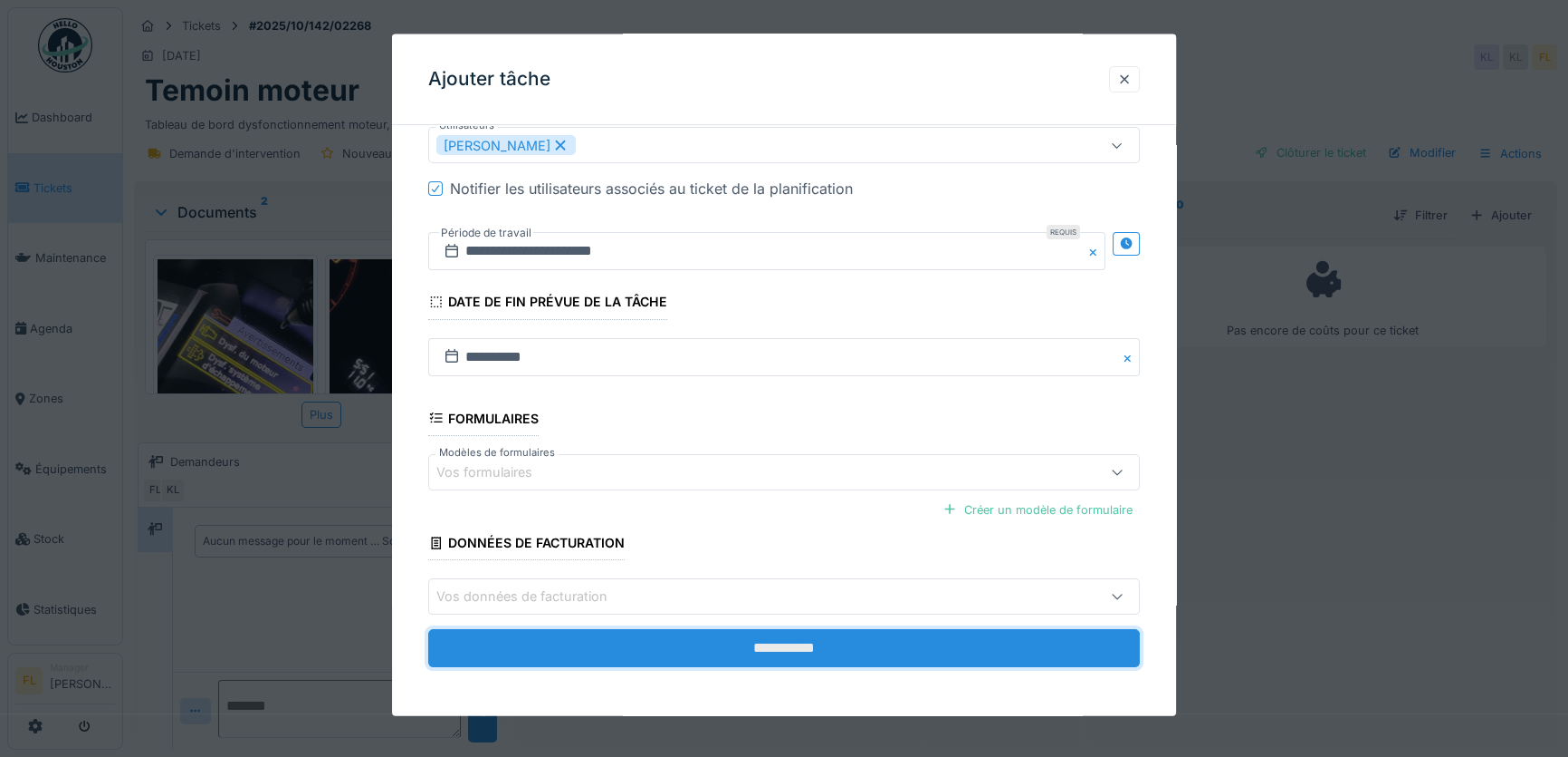
click at [769, 657] on input "**********" at bounding box center [784, 648] width 712 height 38
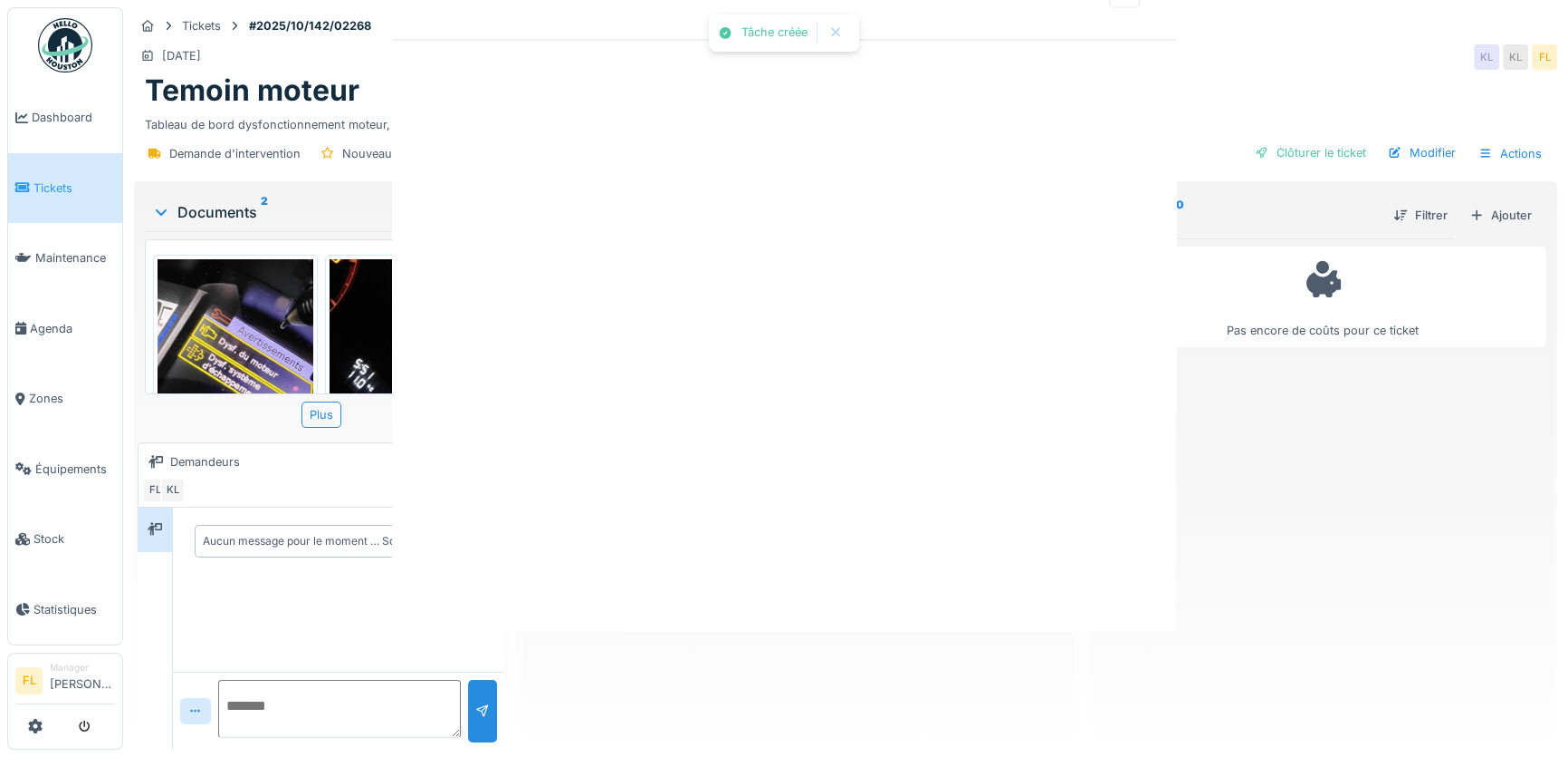
scroll to position [0, 0]
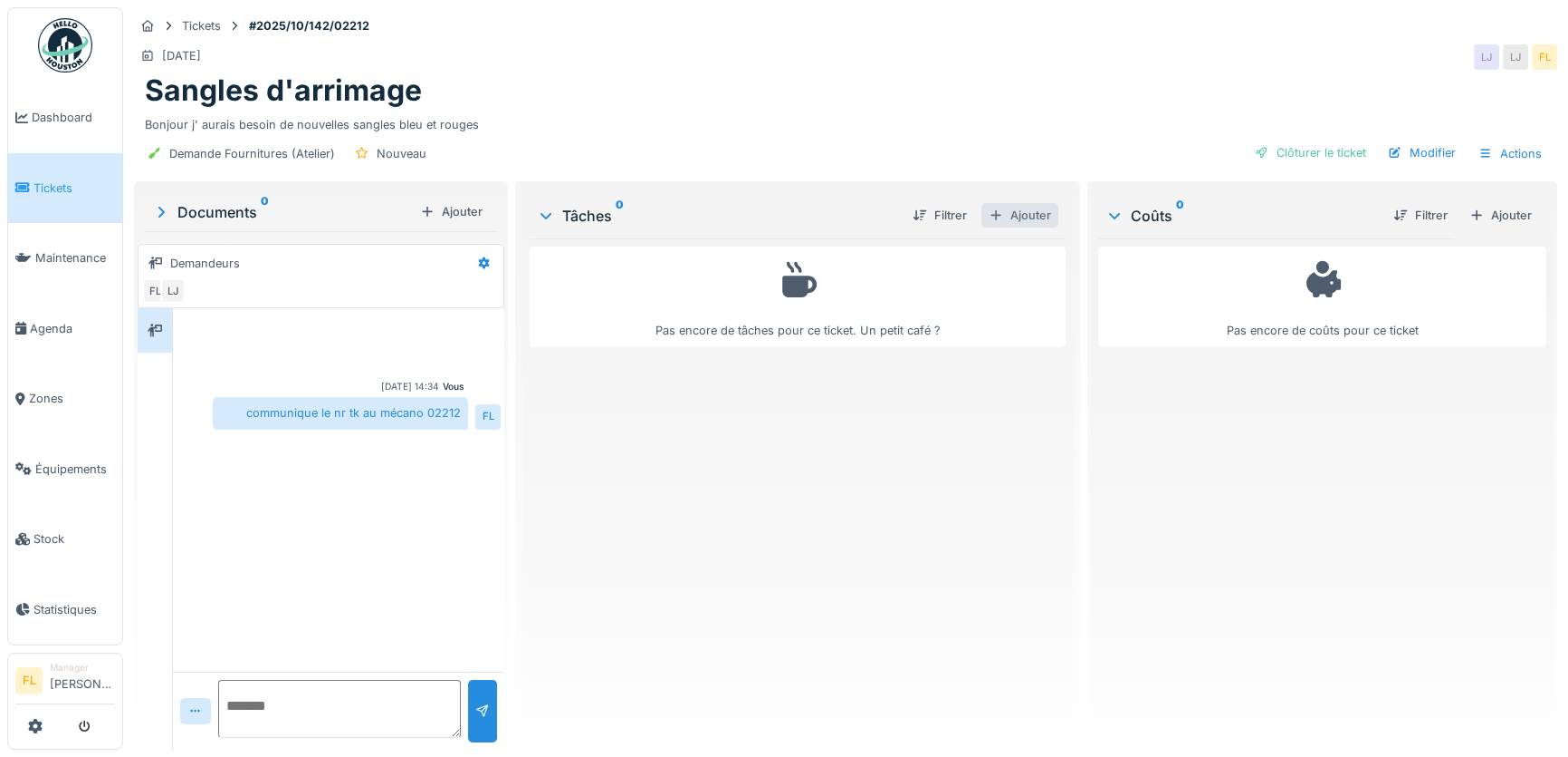
click at [1018, 218] on div "Ajouter" at bounding box center [1019, 215] width 77 height 24
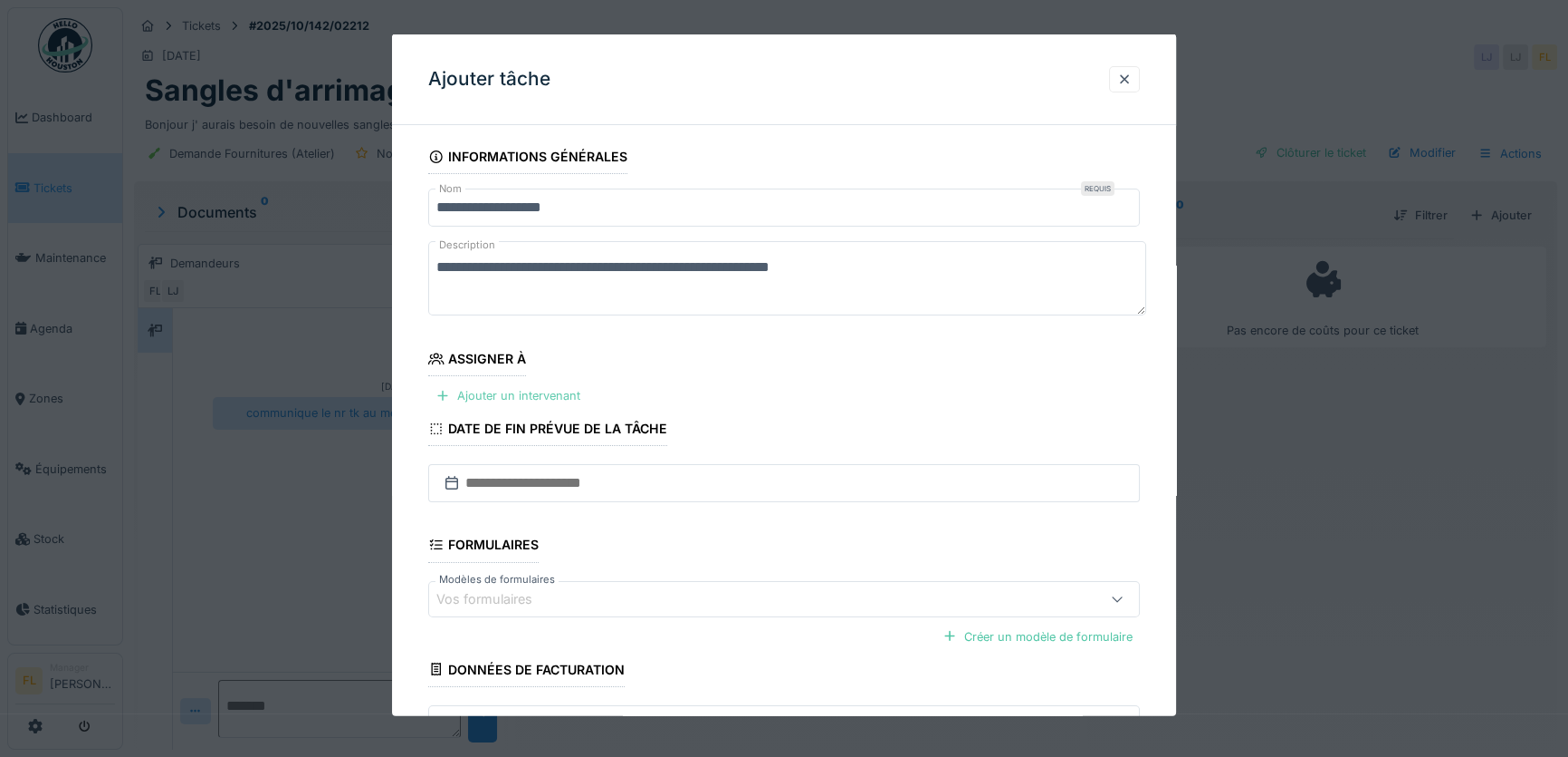
click at [513, 399] on div "Ajouter un intervenant" at bounding box center [508, 395] width 160 height 24
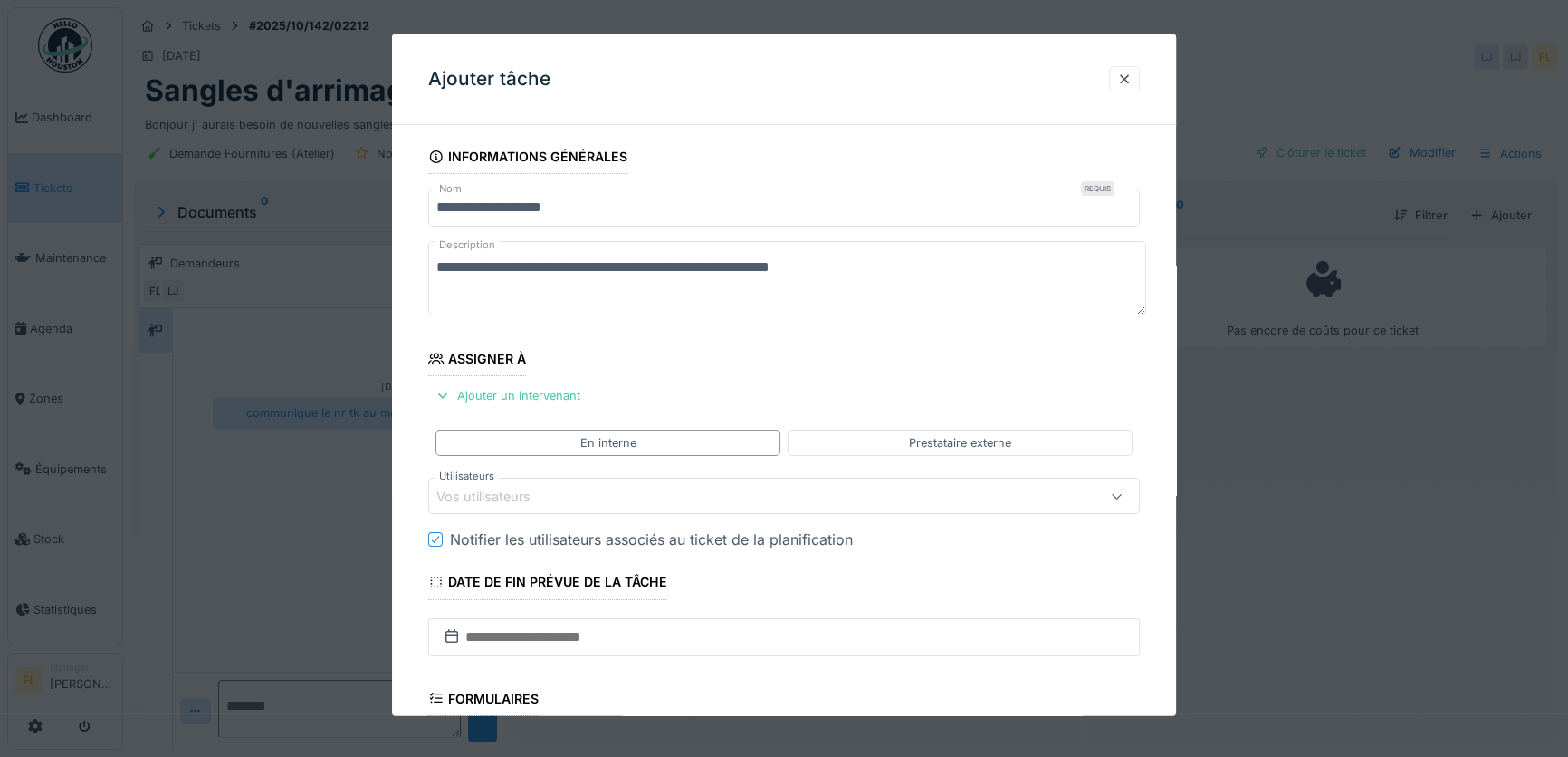
click at [571, 489] on div "Vos utilisateurs" at bounding box center [742, 495] width 611 height 20
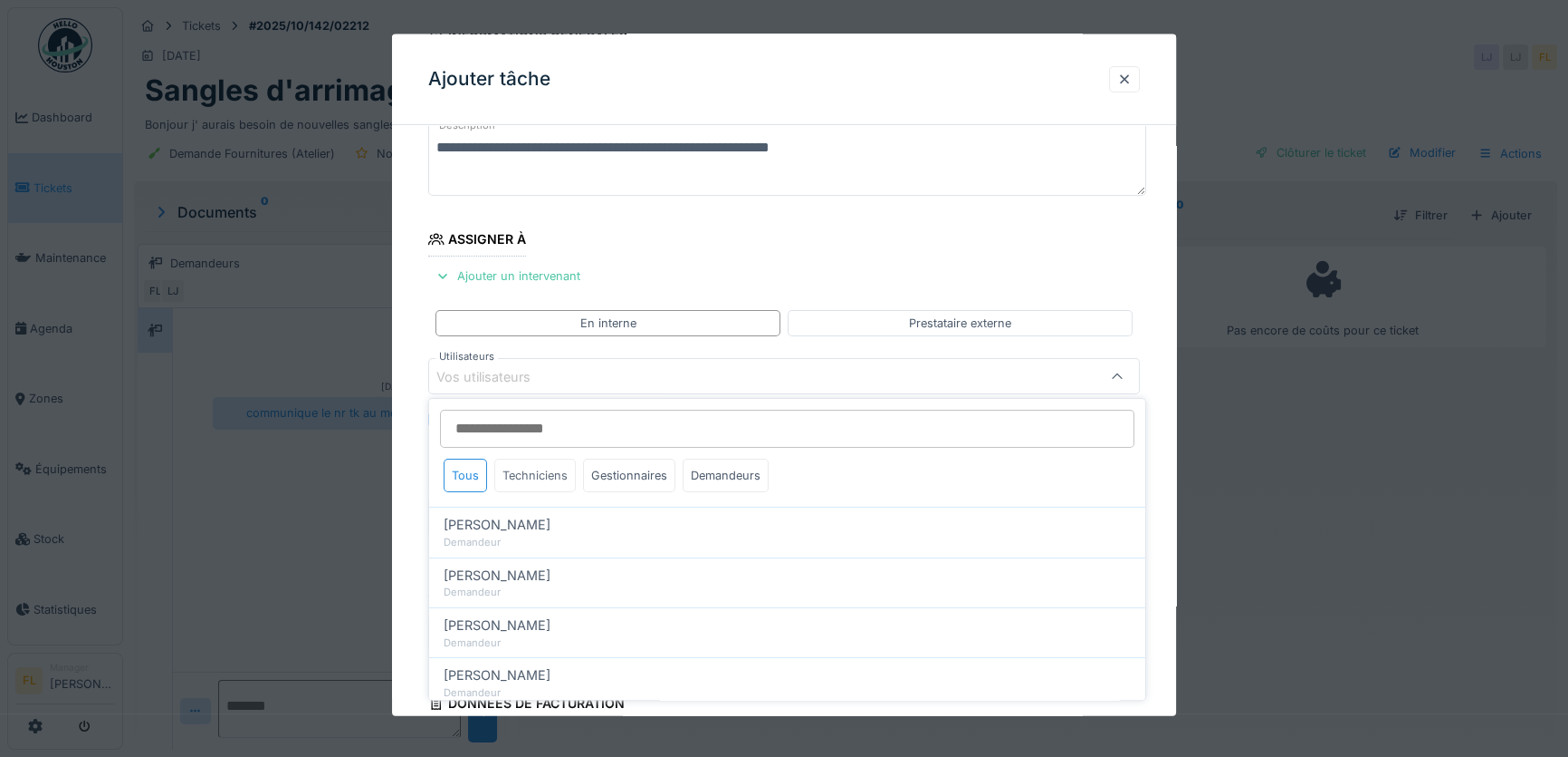
click at [527, 482] on div "Techniciens" at bounding box center [535, 475] width 82 height 34
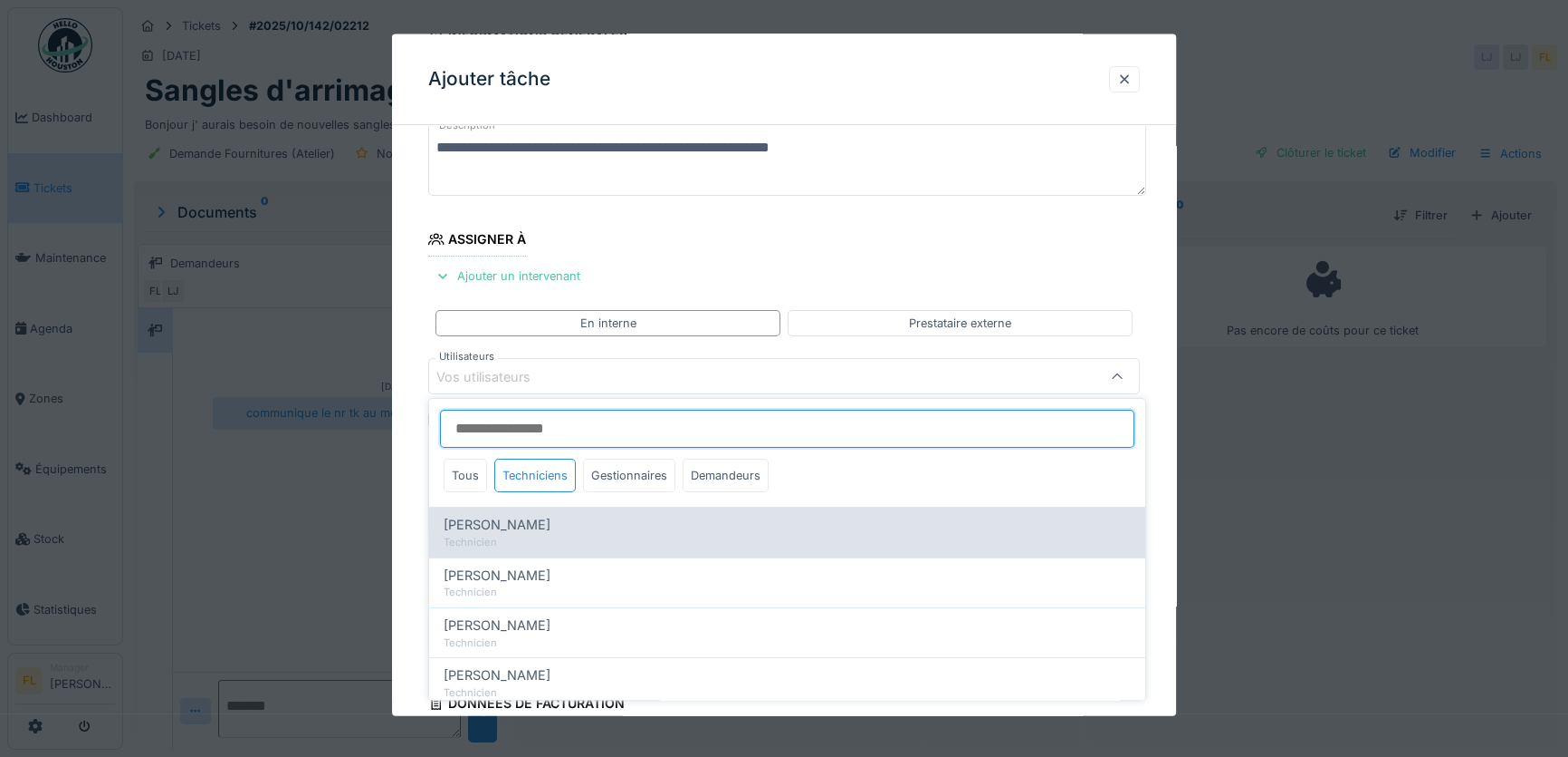
scroll to position [139, 0]
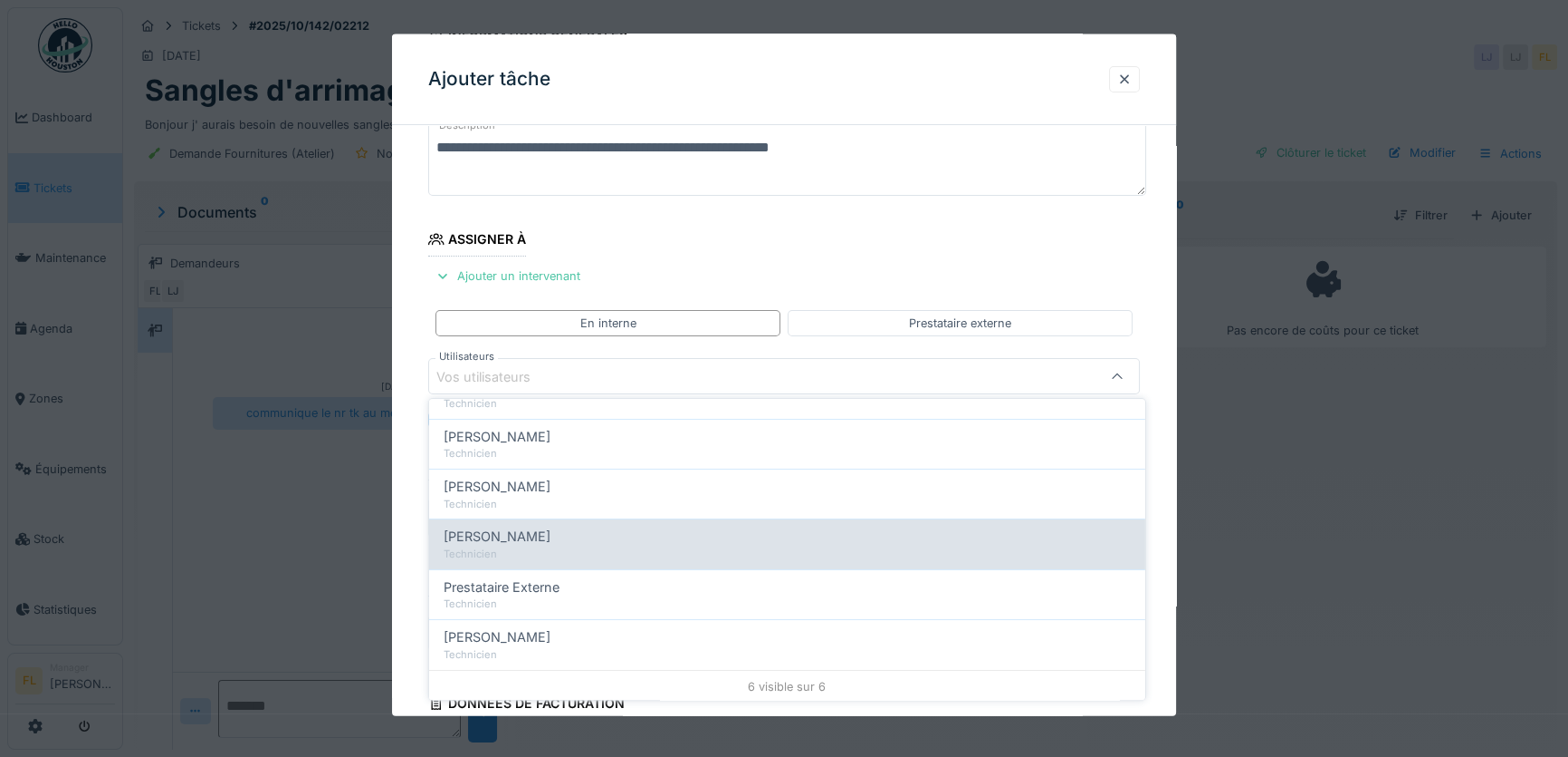
click at [519, 542] on span "[PERSON_NAME]" at bounding box center [497, 536] width 107 height 20
type input "*****"
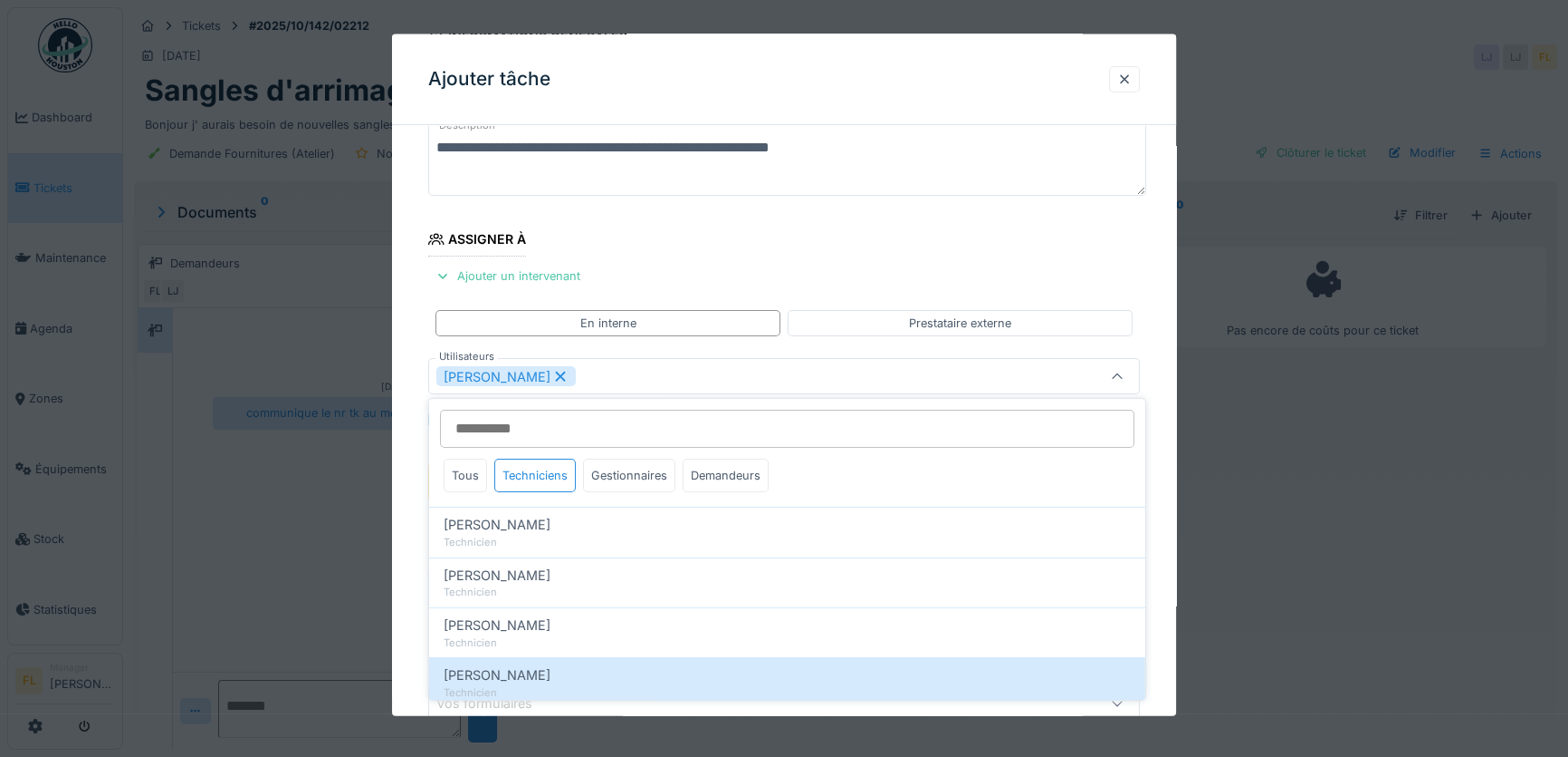
click at [420, 548] on div "**********" at bounding box center [784, 484] width 784 height 929
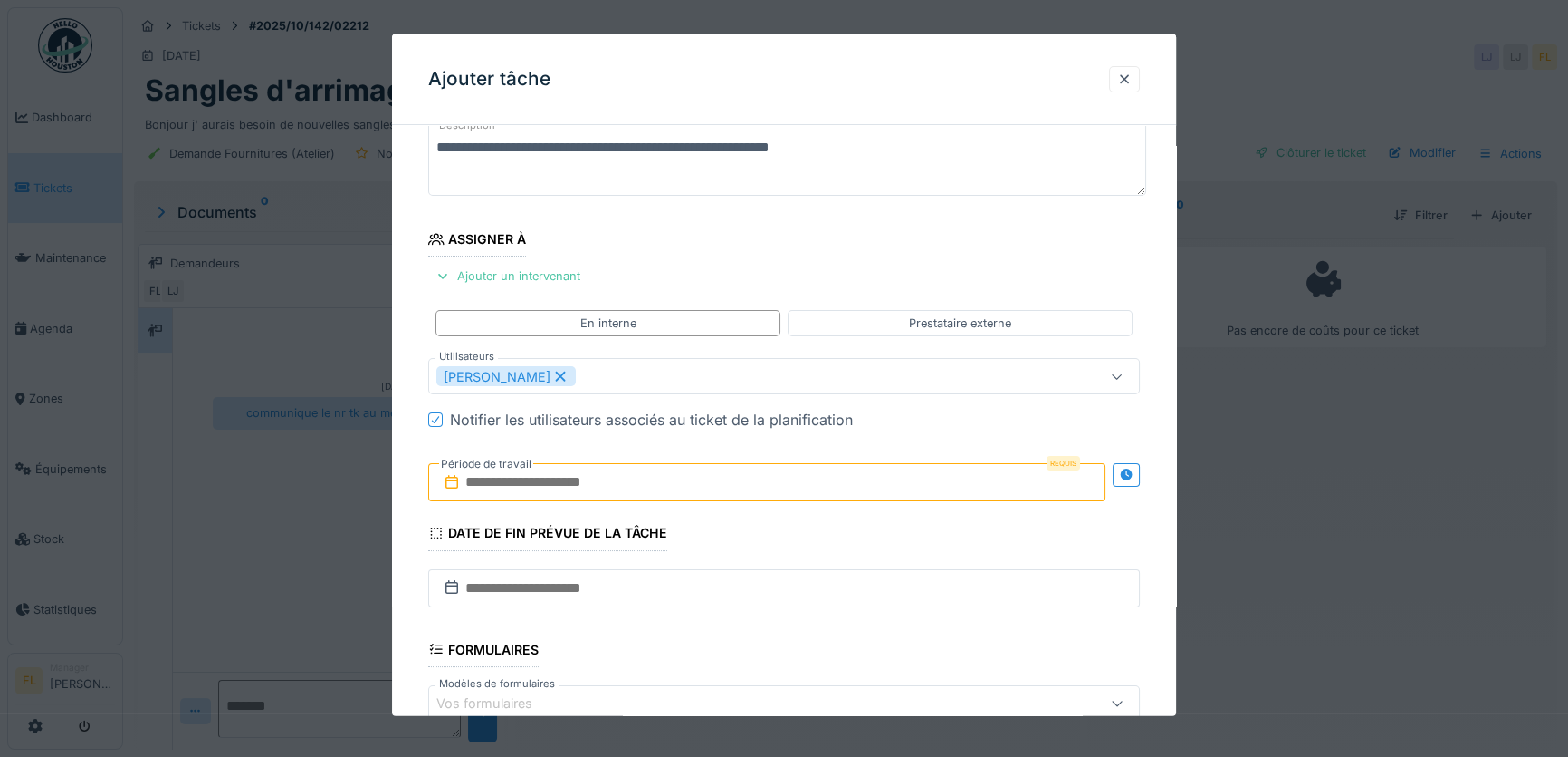
click at [473, 486] on input "text" at bounding box center [767, 482] width 678 height 38
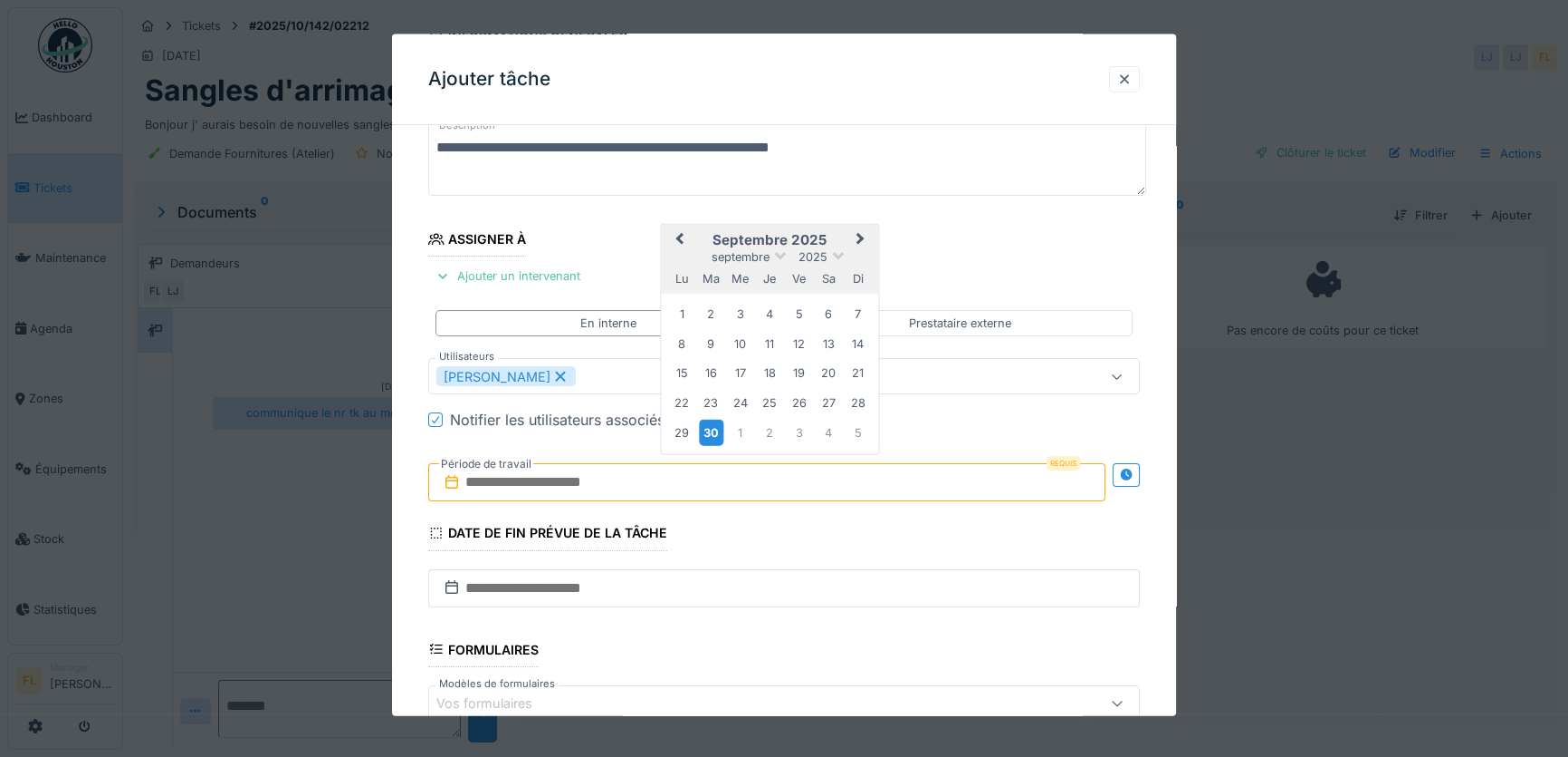
click at [712, 433] on div "30" at bounding box center [711, 431] width 24 height 26
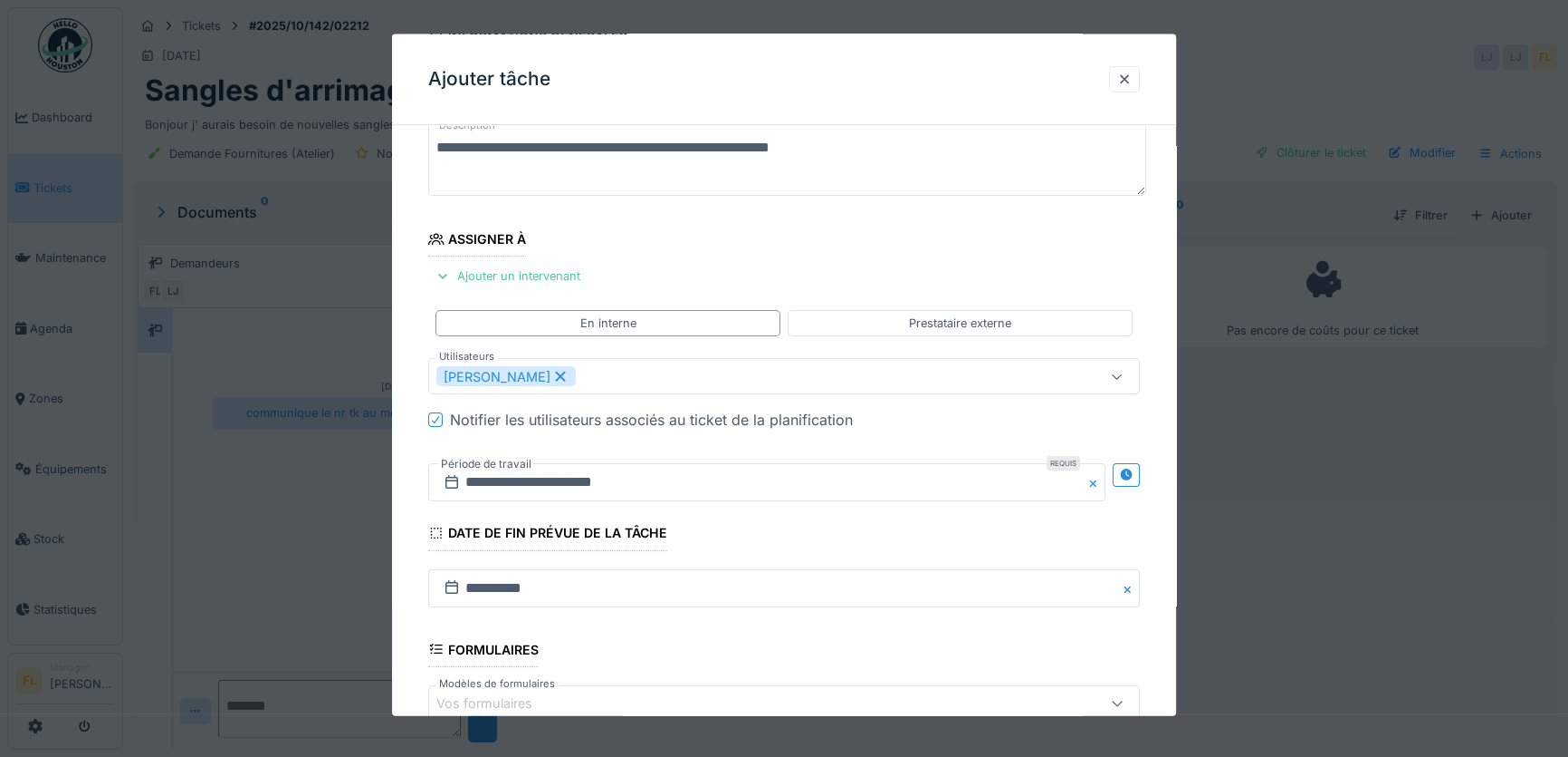
scroll to position [351, 0]
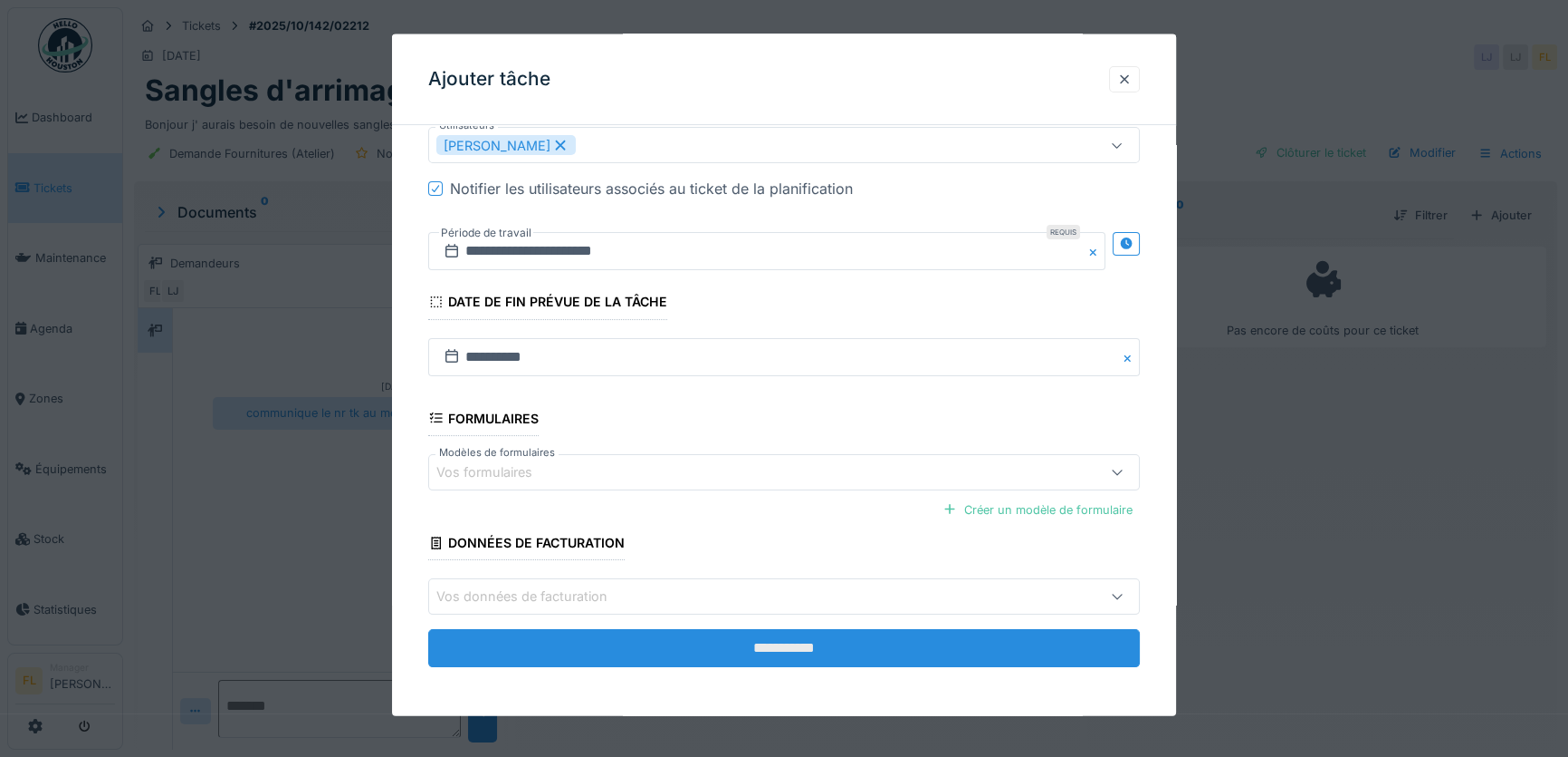
click at [681, 634] on input "**********" at bounding box center [784, 648] width 712 height 38
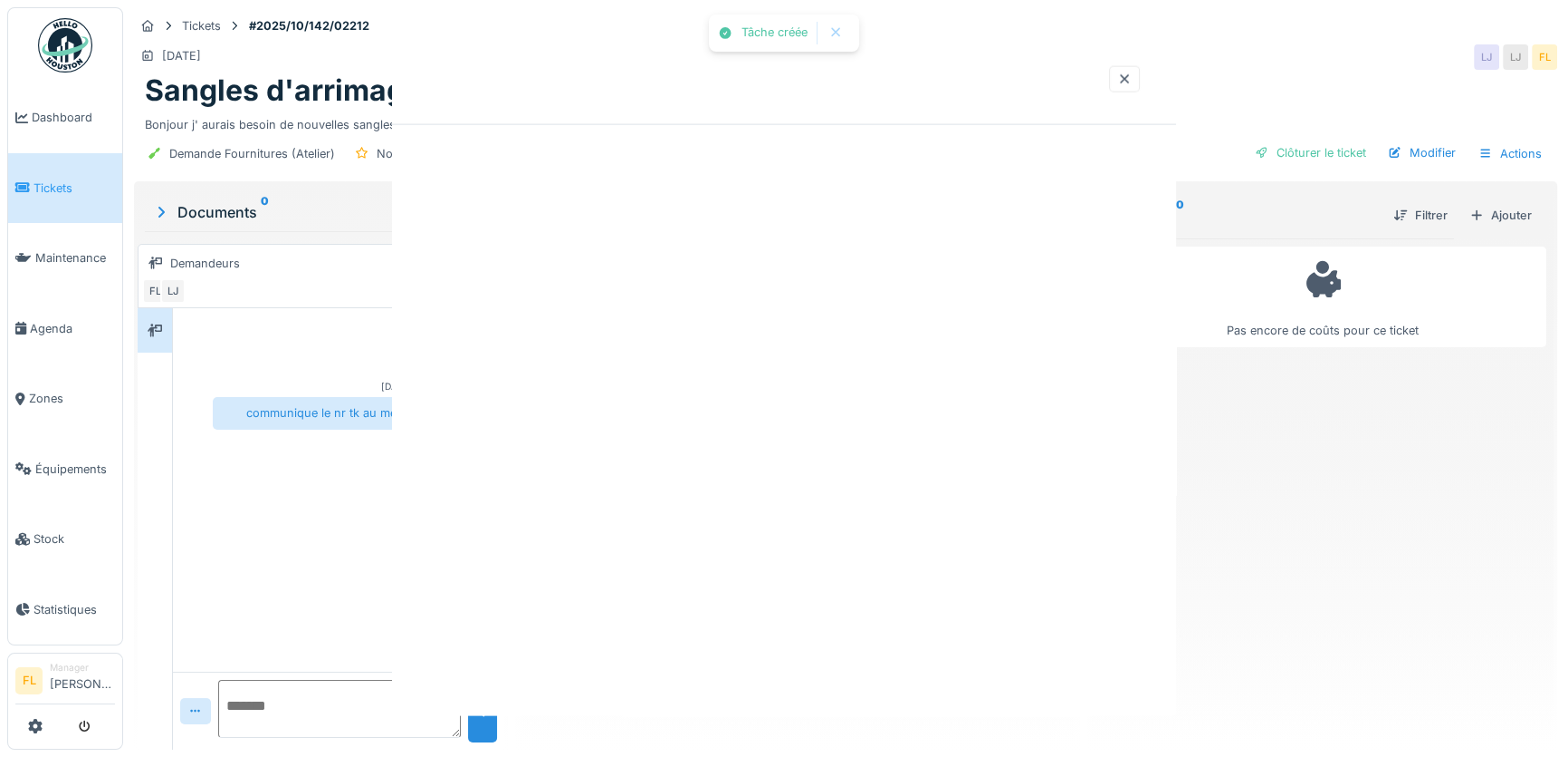
scroll to position [0, 0]
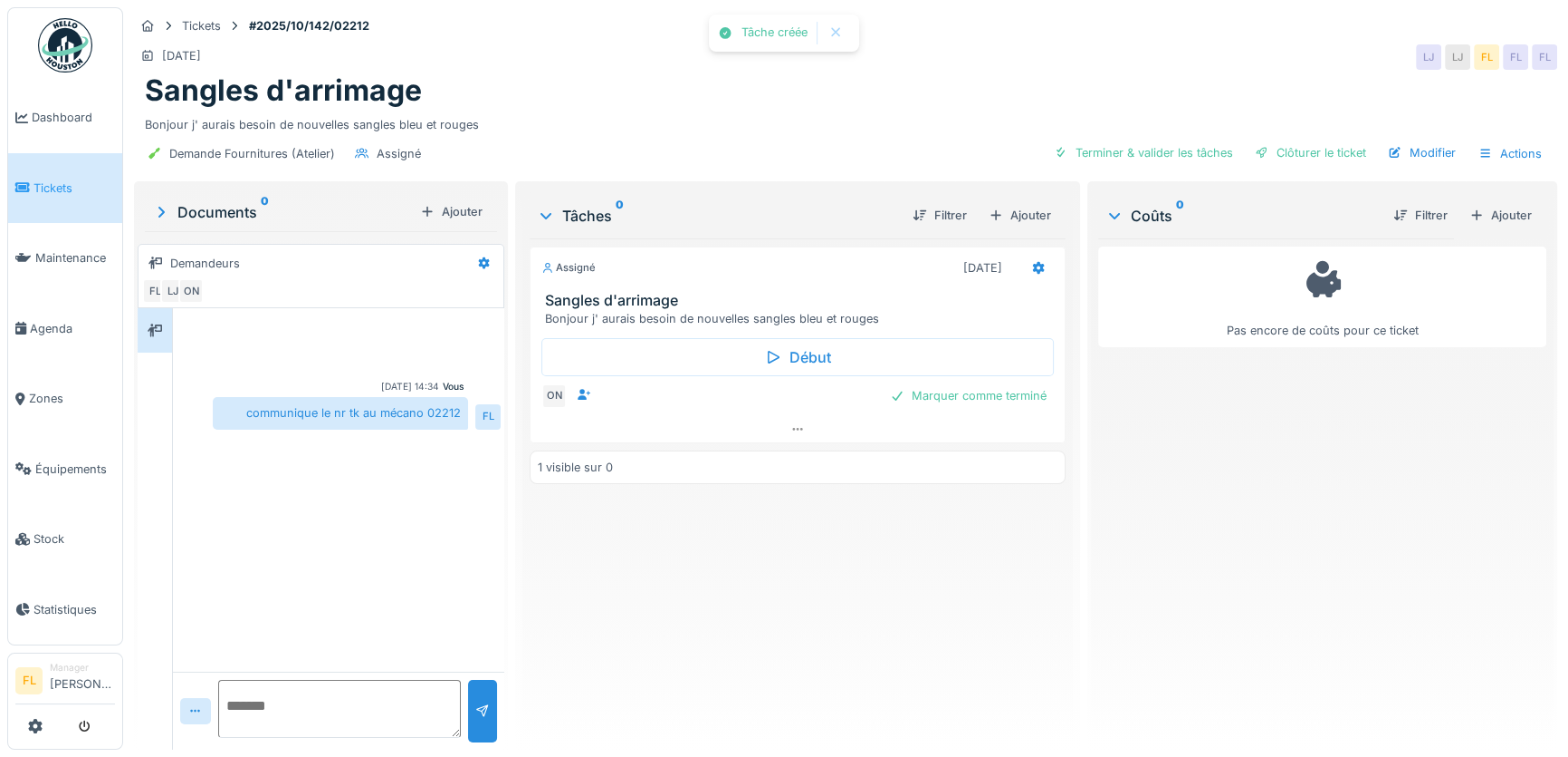
click at [289, 696] on textarea at bounding box center [339, 708] width 243 height 58
type textarea "**********"
click at [497, 706] on div "**********" at bounding box center [338, 710] width 331 height 78
click at [481, 706] on div at bounding box center [482, 710] width 15 height 17
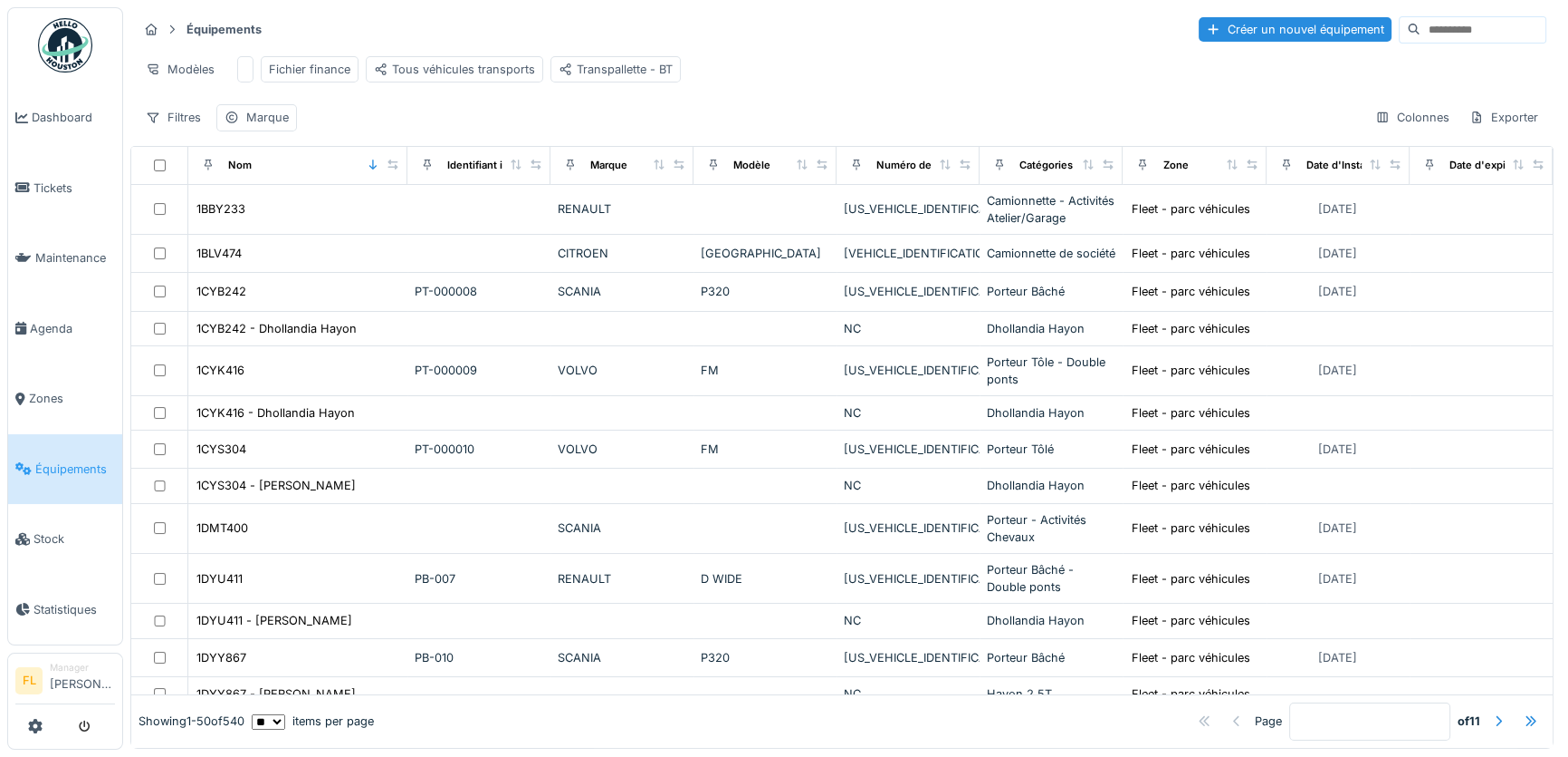
click at [1420, 33] on input at bounding box center [1482, 29] width 125 height 25
type input "****"
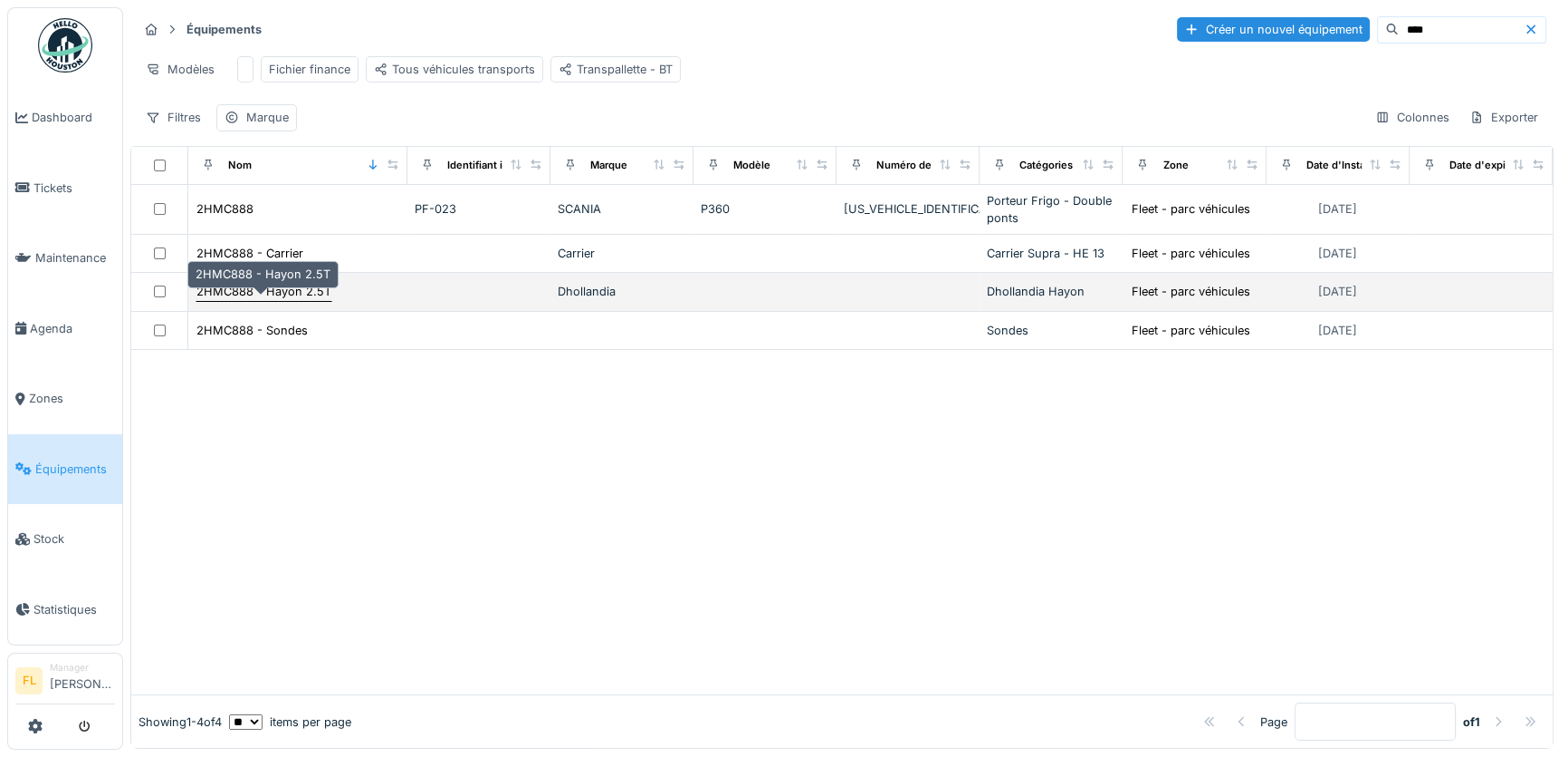
click at [241, 300] on div "2HMC888 - Hayon 2.5T" at bounding box center [263, 291] width 135 height 17
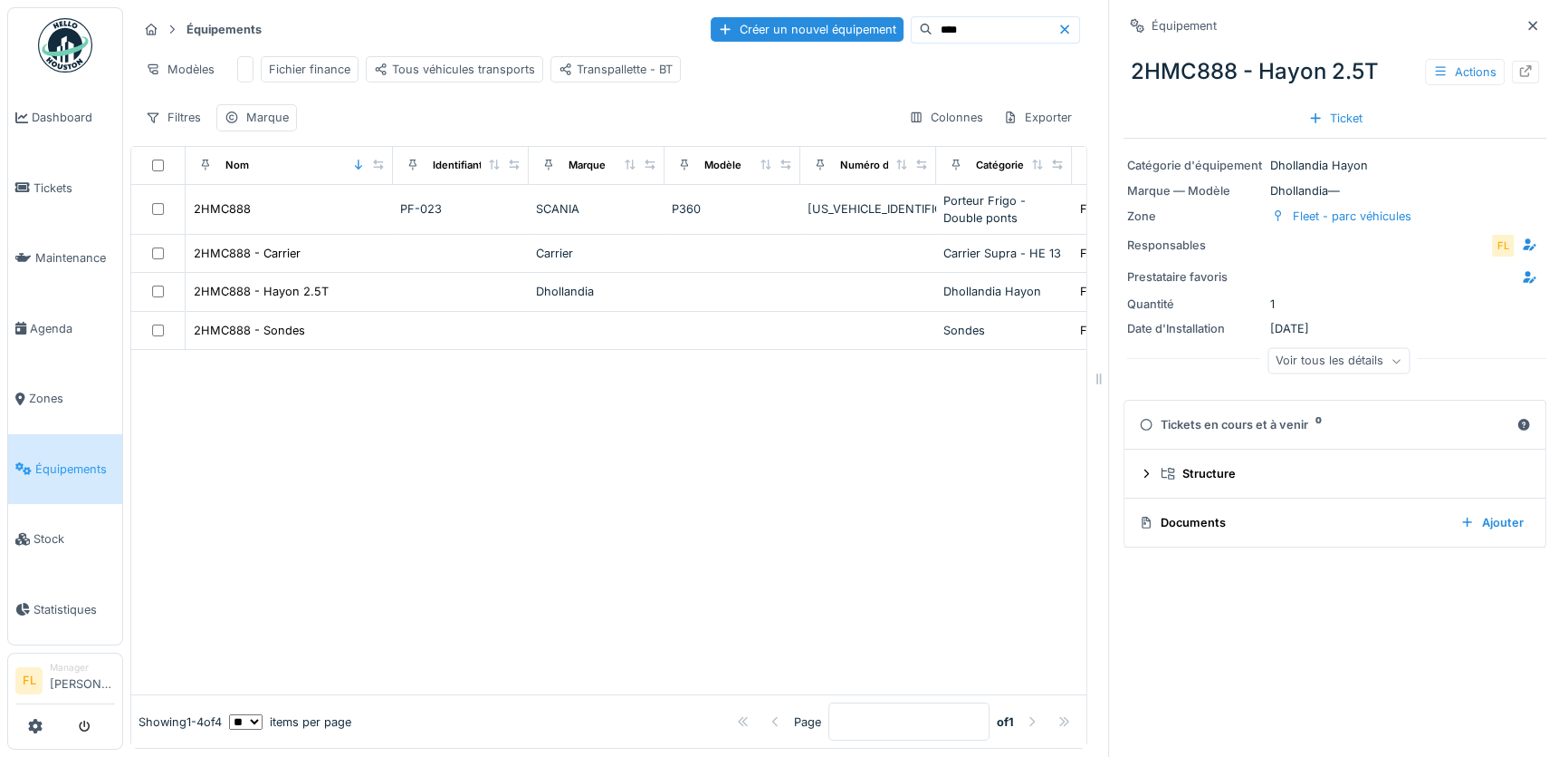
click at [1518, 73] on icon at bounding box center [1525, 71] width 15 height 12
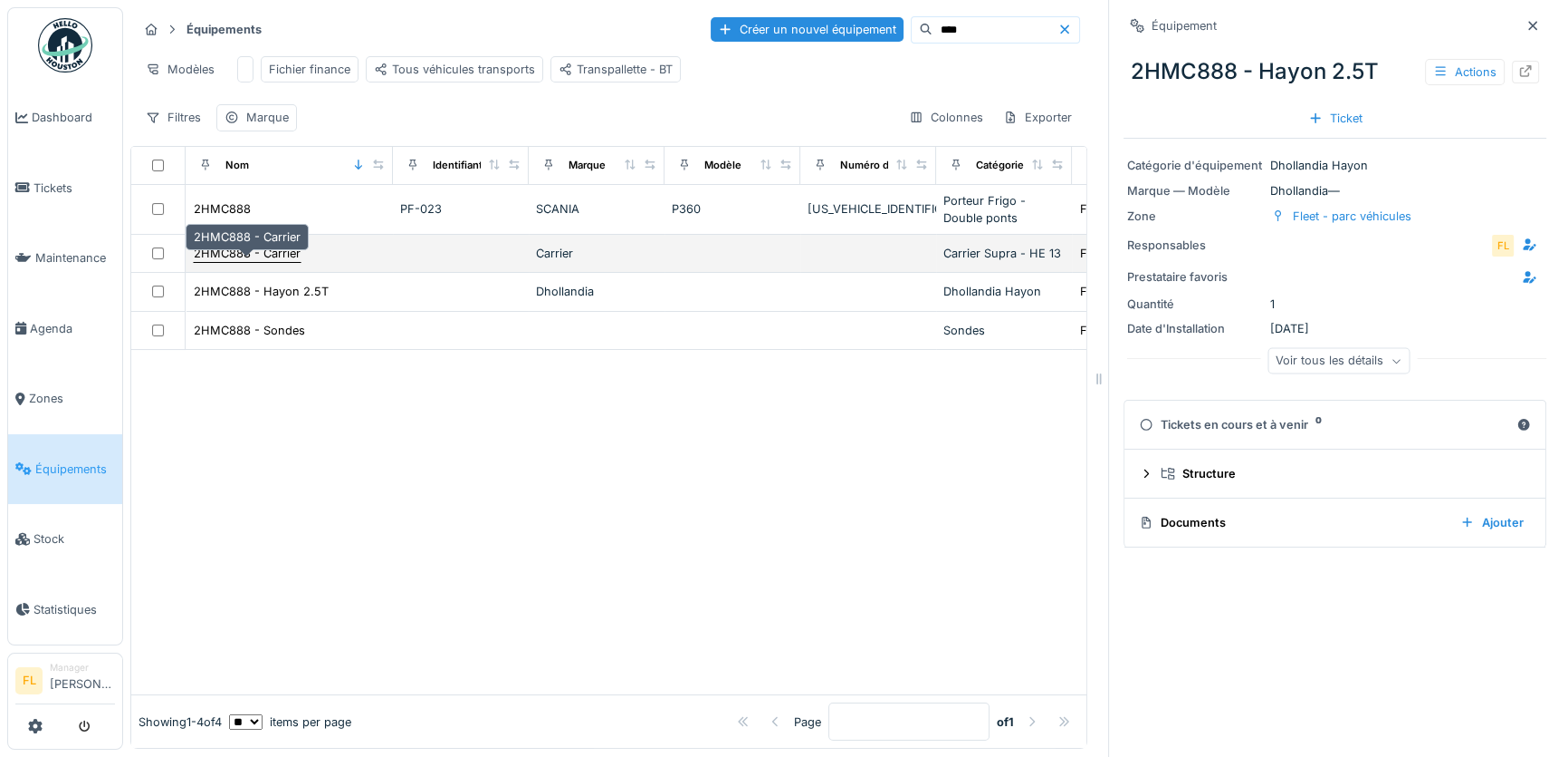
click at [290, 262] on div "2HMC888 - Carrier" at bounding box center [247, 253] width 107 height 17
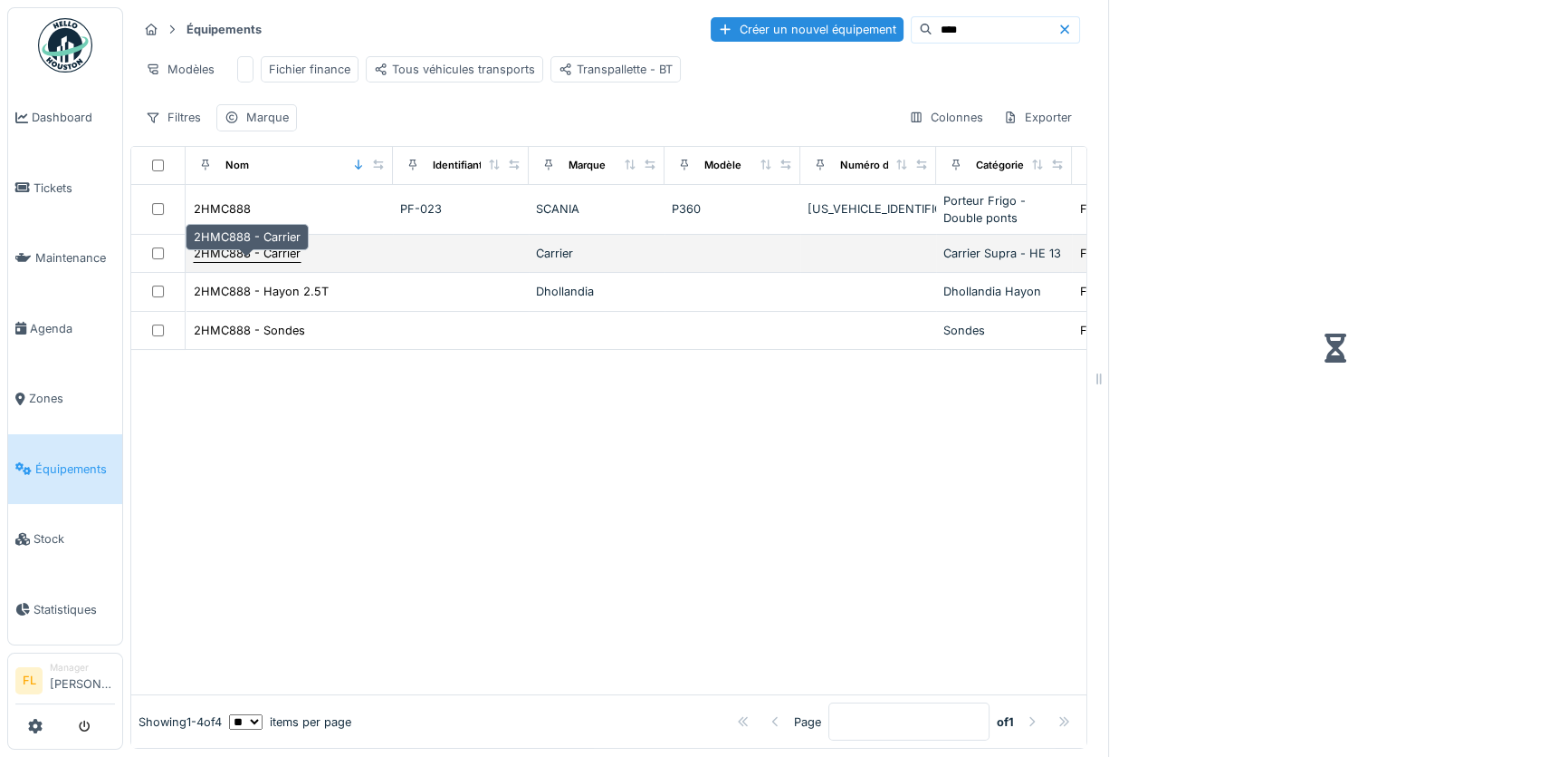
click at [259, 262] on div "2HMC888 - Carrier" at bounding box center [247, 253] width 107 height 17
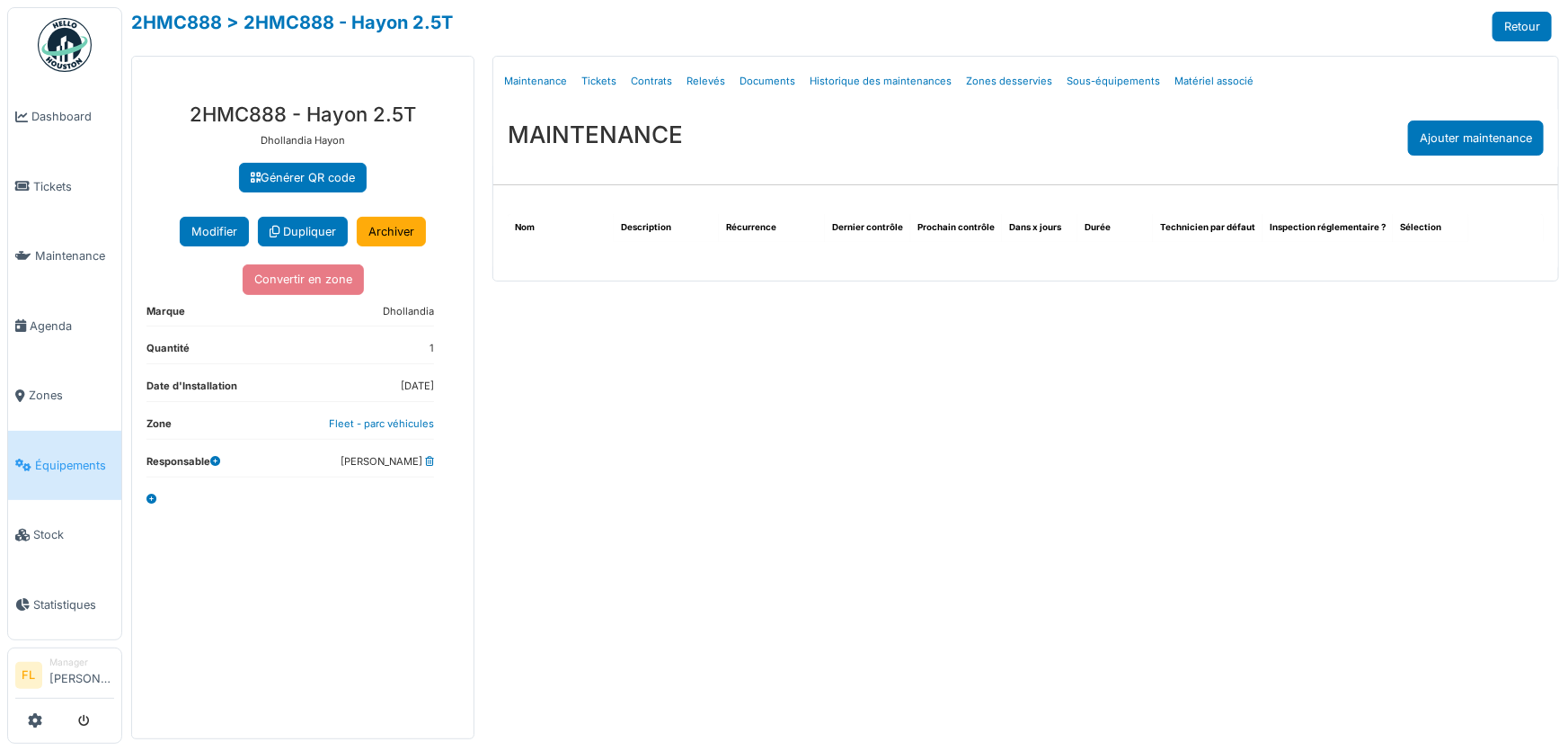
drag, startPoint x: 1523, startPoint y: 27, endPoint x: 947, endPoint y: 246, distance: 616.2
click at [1523, 27] on link "Retour" at bounding box center [1522, 27] width 59 height 30
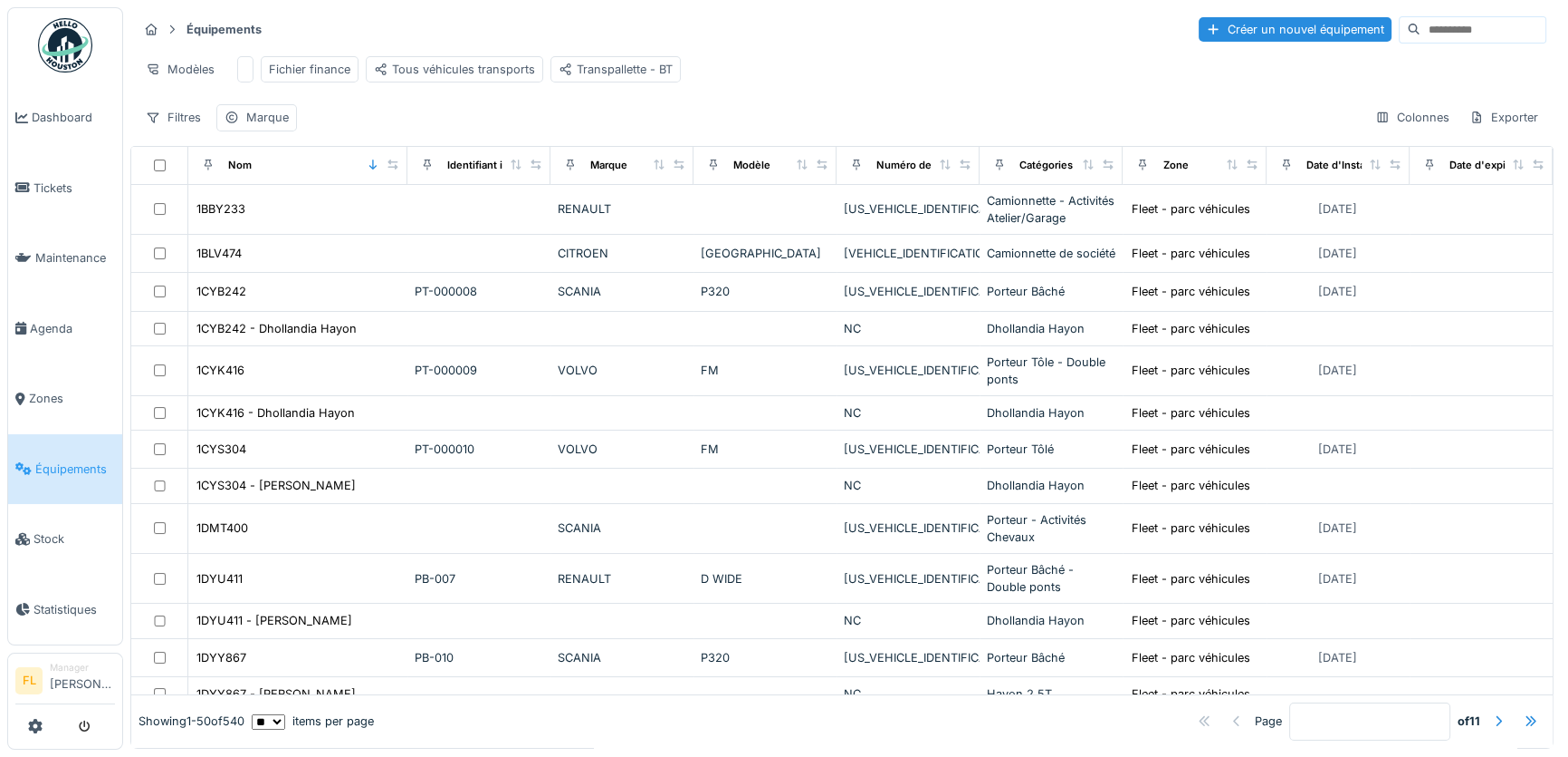
click at [1420, 33] on input at bounding box center [1482, 29] width 125 height 25
type input "****"
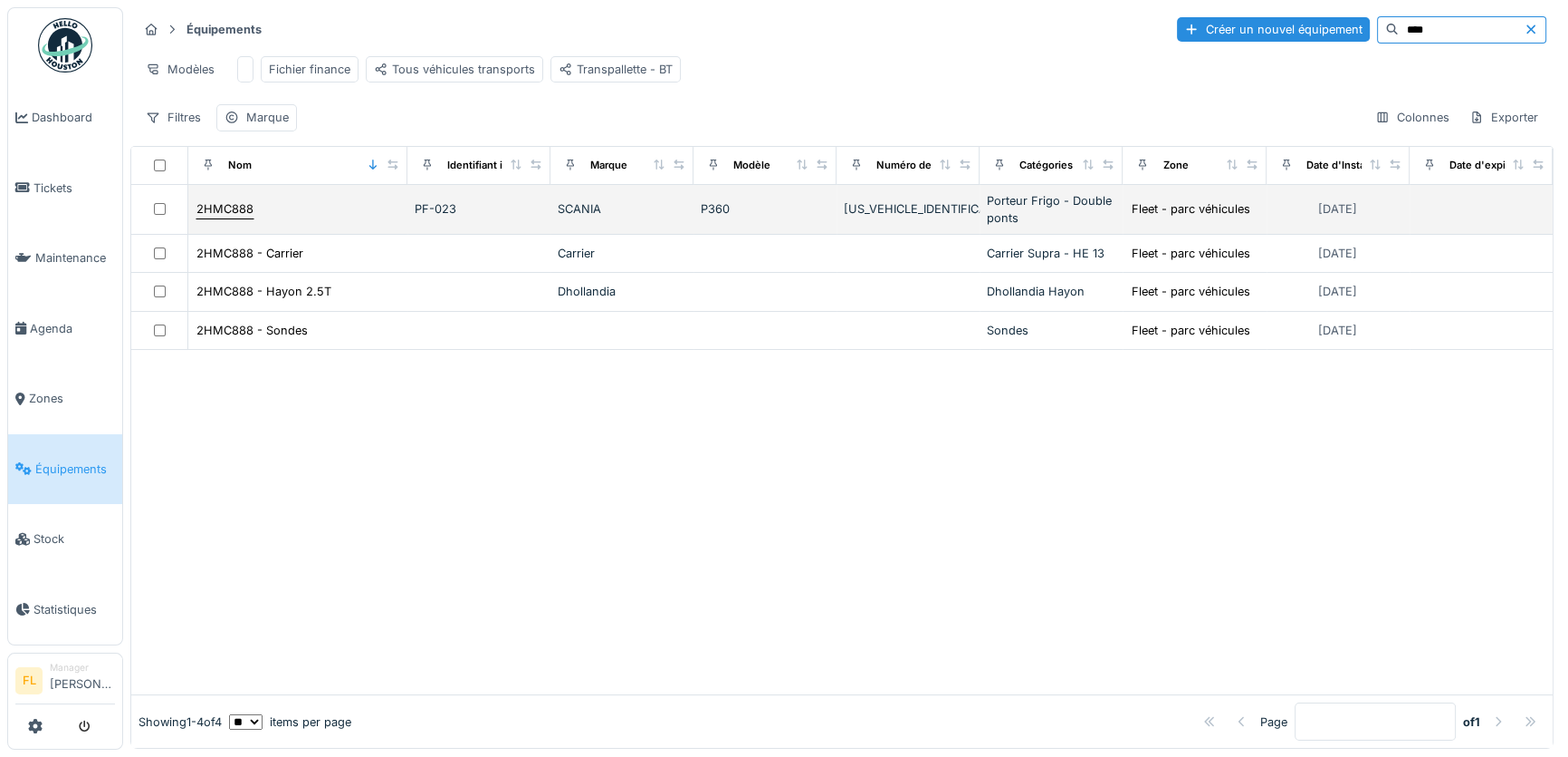
click at [219, 218] on div "2HMC888" at bounding box center [225, 209] width 57 height 17
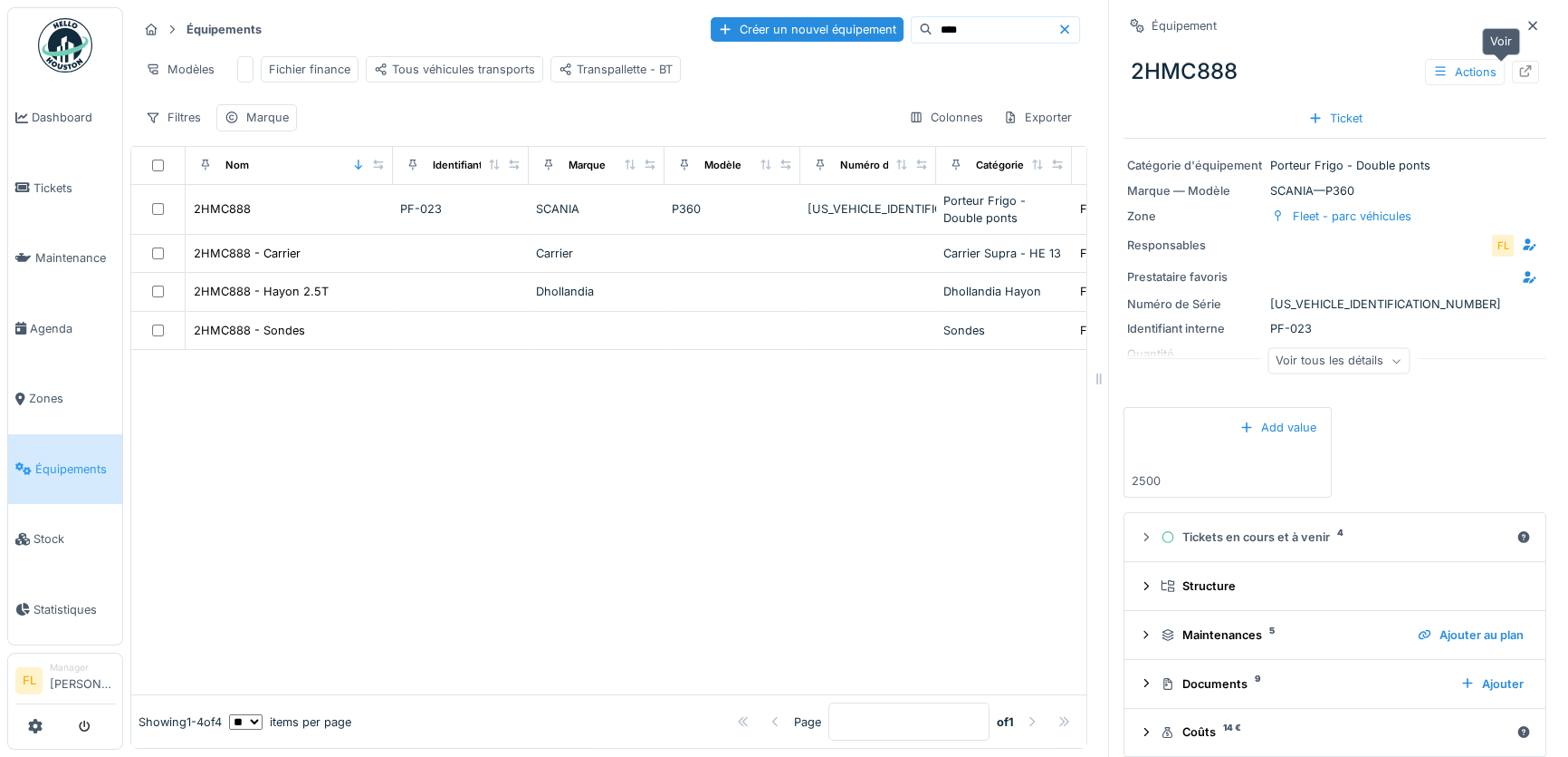
click at [1512, 81] on div at bounding box center [1525, 72] width 27 height 23
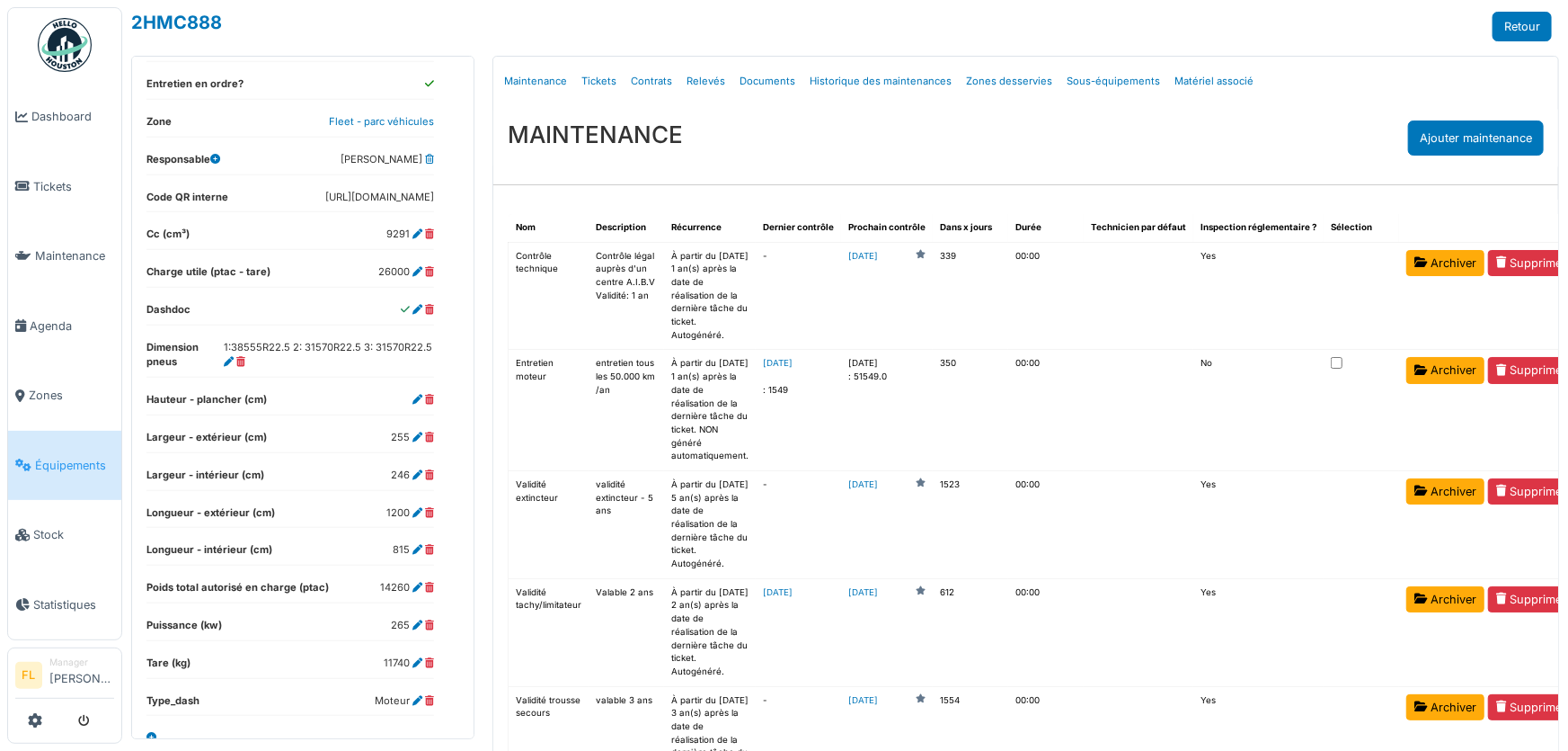
scroll to position [522, 0]
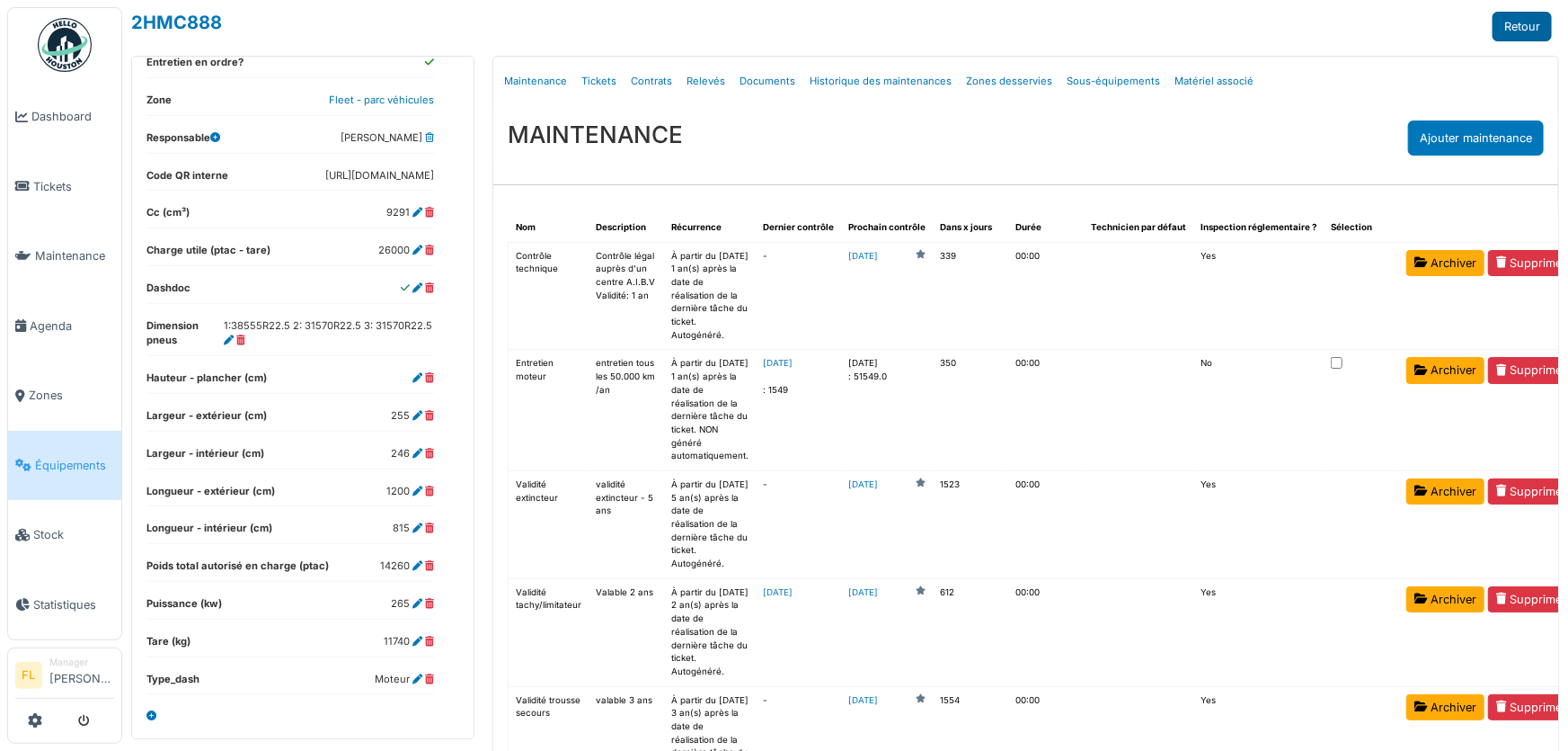
click at [1512, 28] on link "Retour" at bounding box center [1522, 27] width 59 height 30
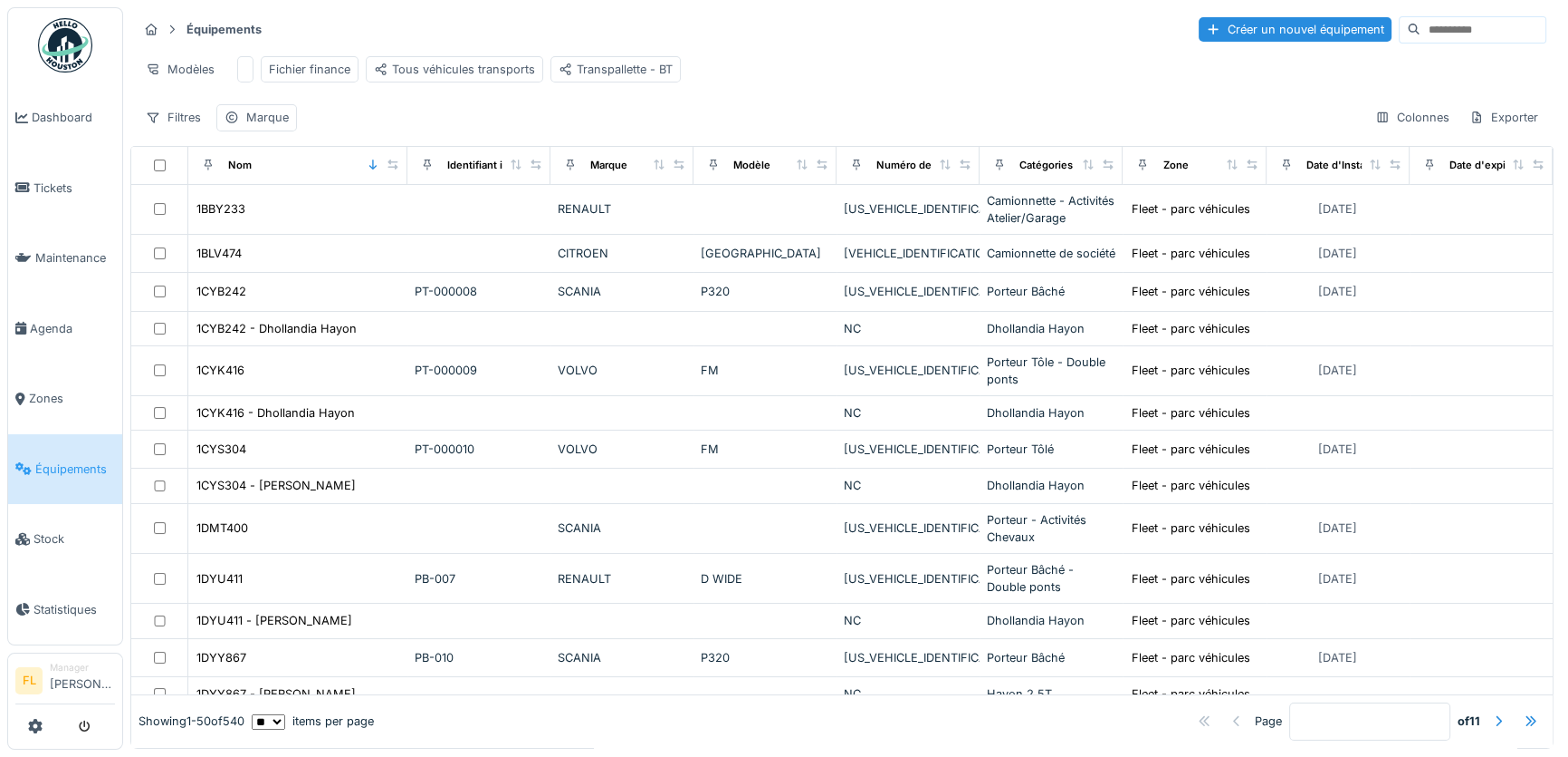
click at [1420, 30] on input at bounding box center [1482, 29] width 125 height 25
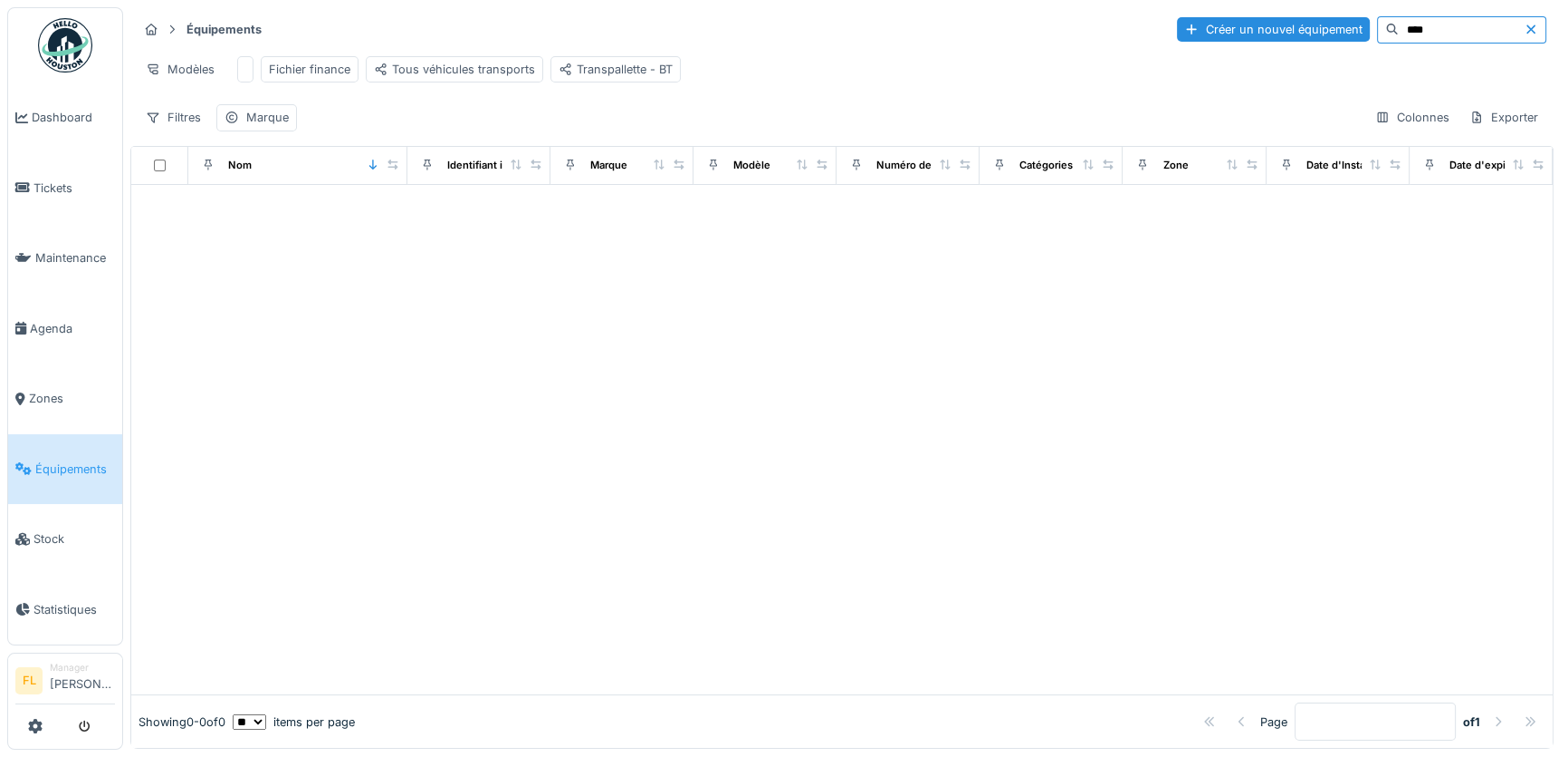
type input "****"
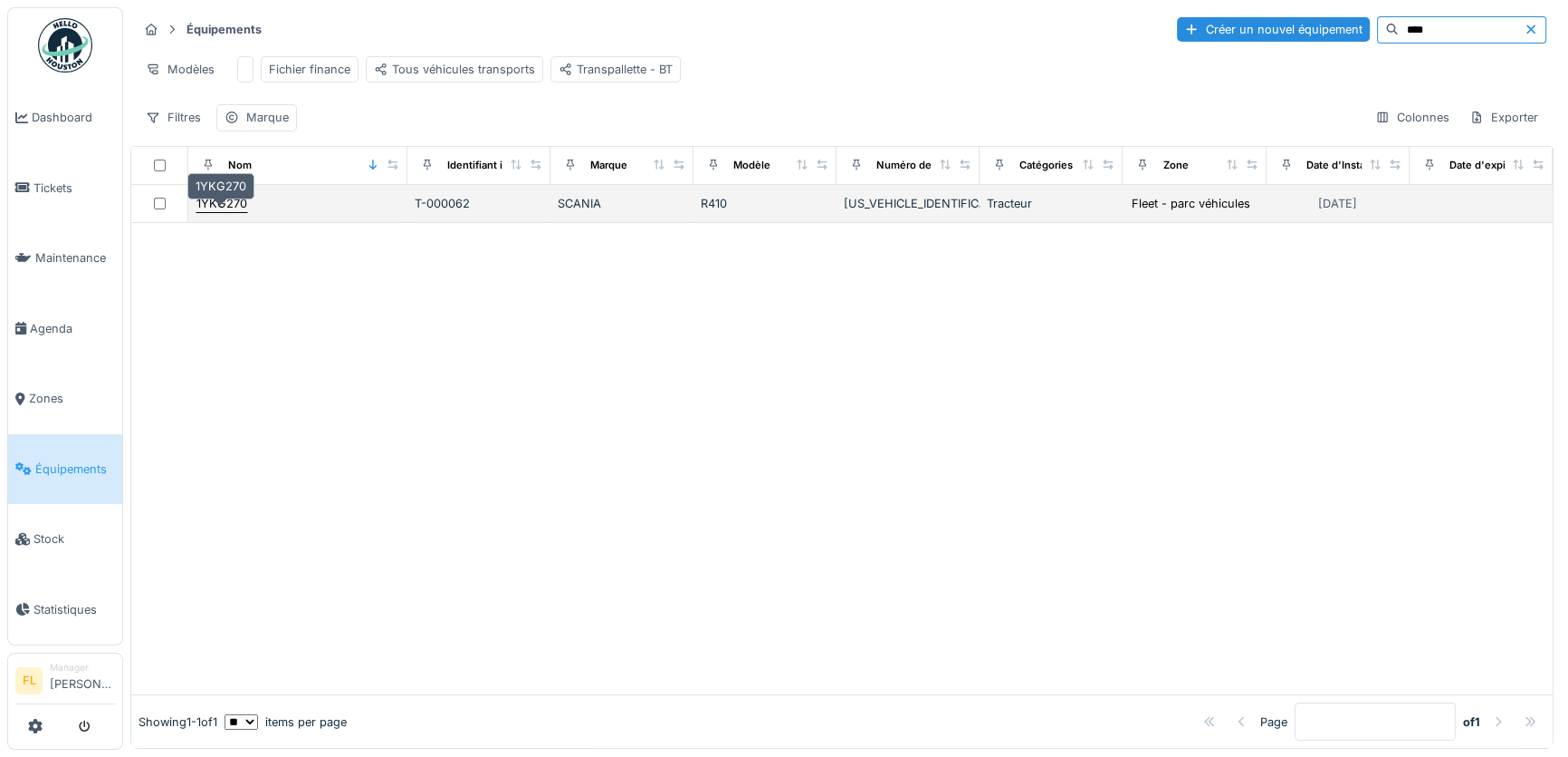
click at [244, 207] on div "1YKG270" at bounding box center [222, 203] width 51 height 17
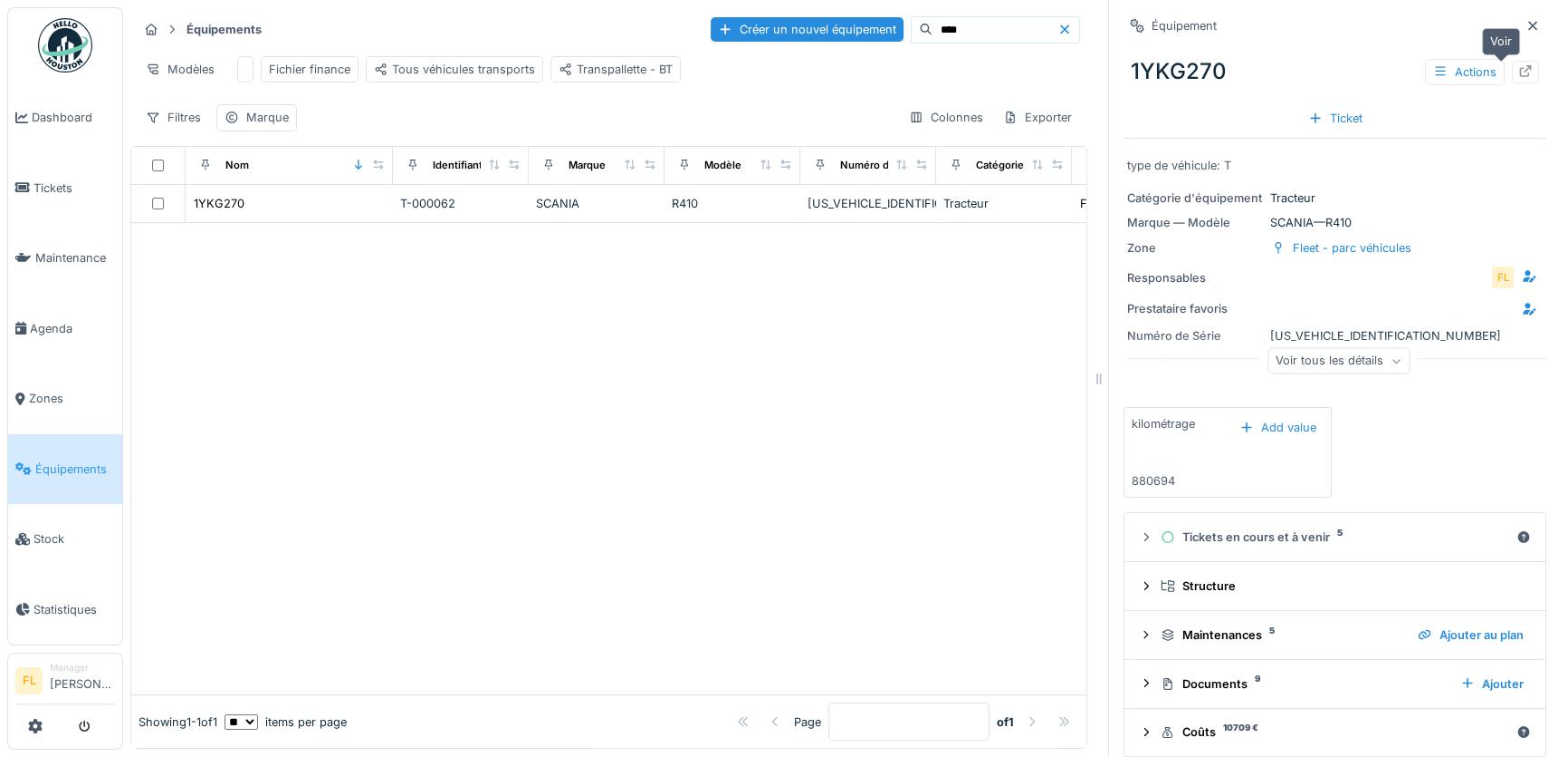
click at [1518, 71] on icon at bounding box center [1525, 71] width 15 height 12
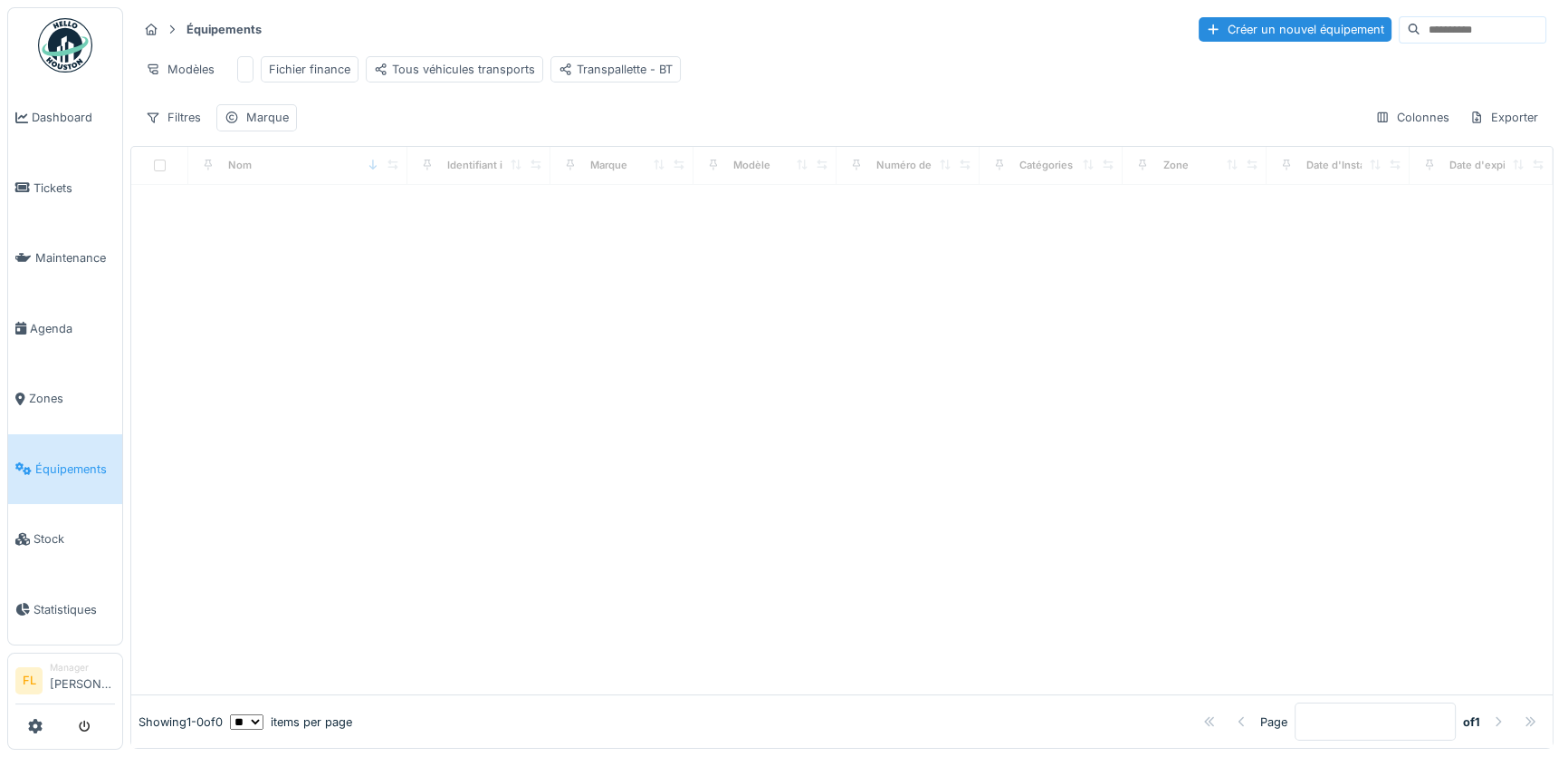
click at [1420, 30] on input at bounding box center [1482, 29] width 125 height 25
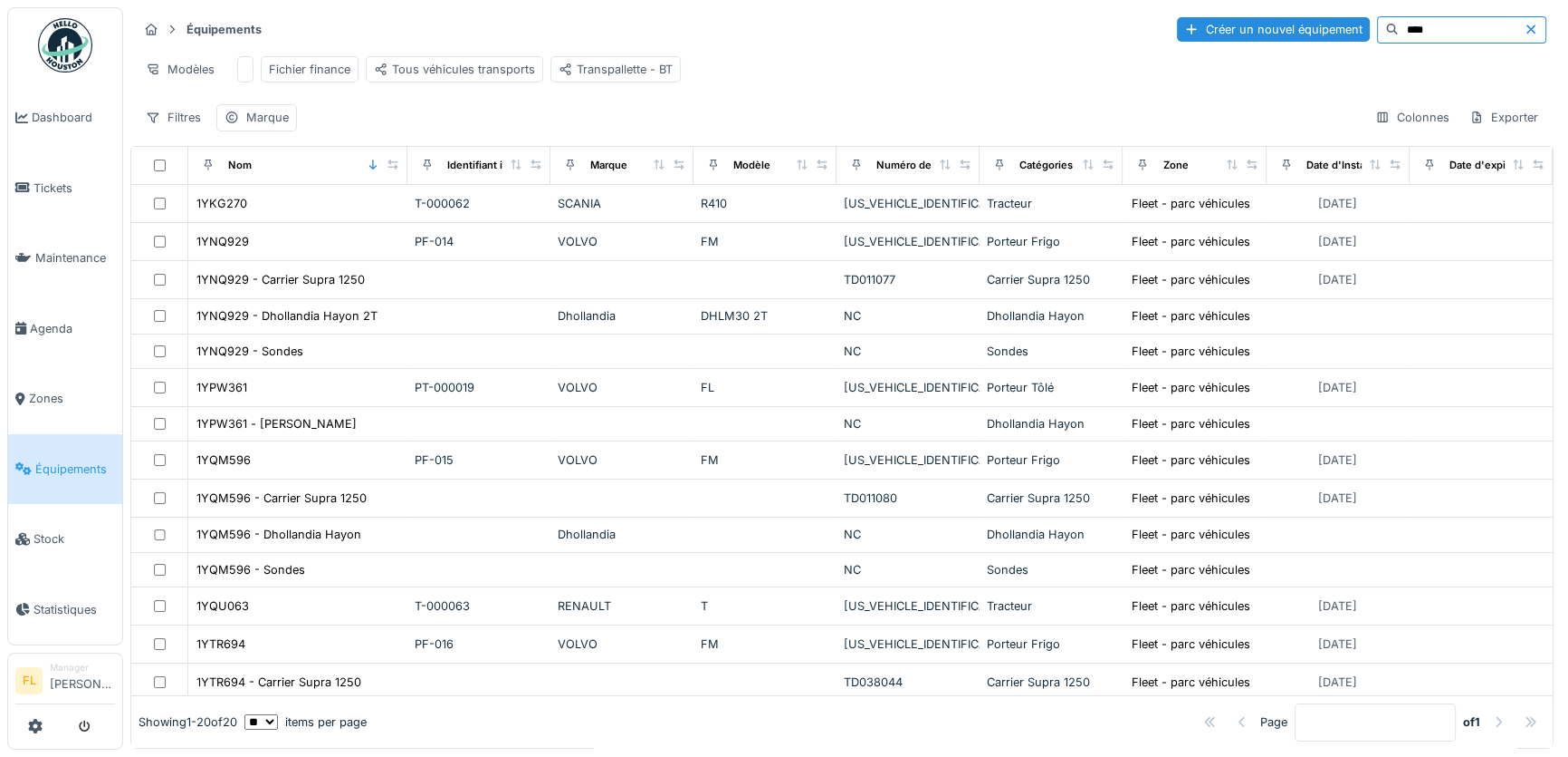
type input "****"
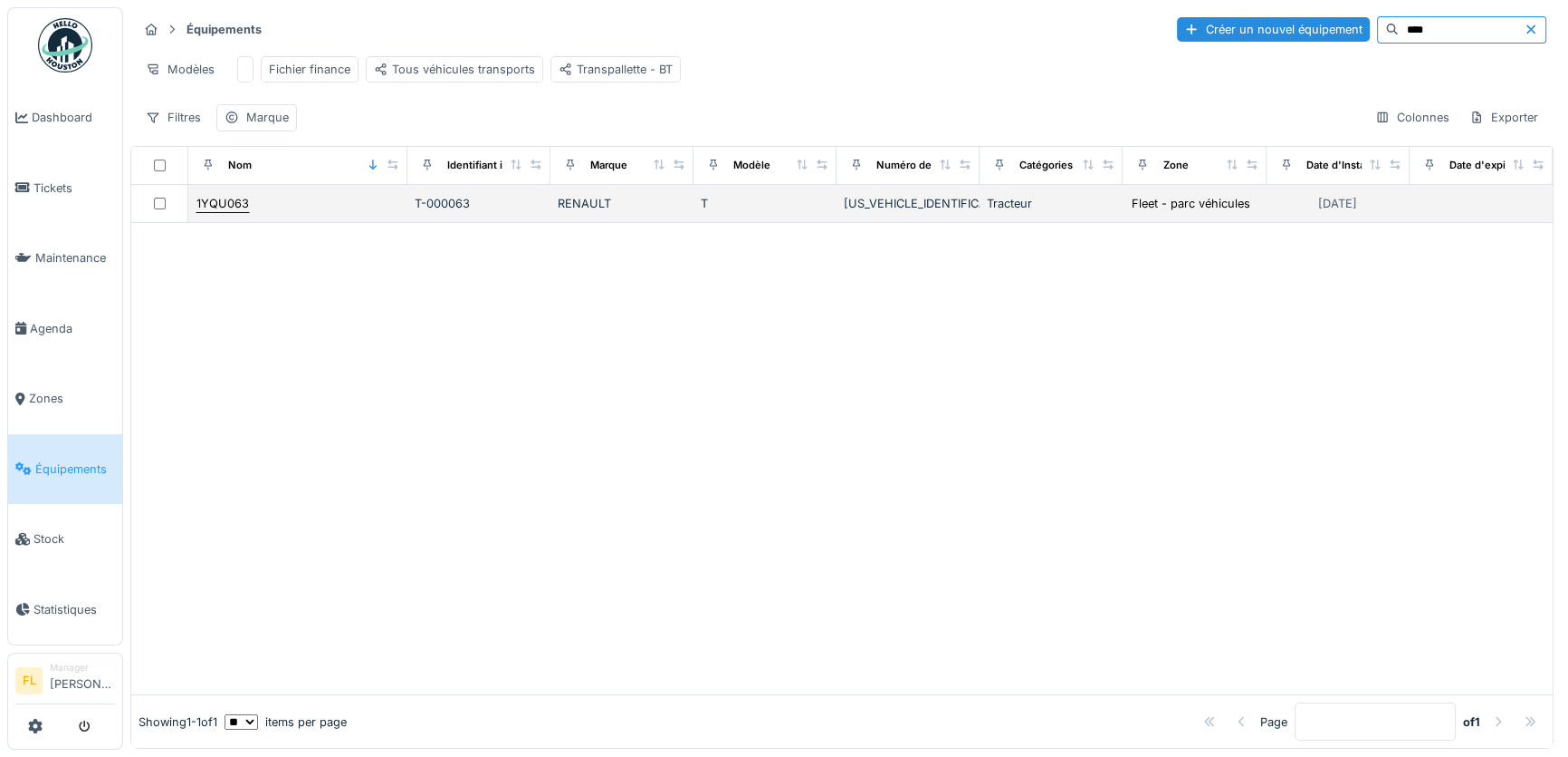
click at [217, 212] on div "1YQU063" at bounding box center [223, 203] width 53 height 17
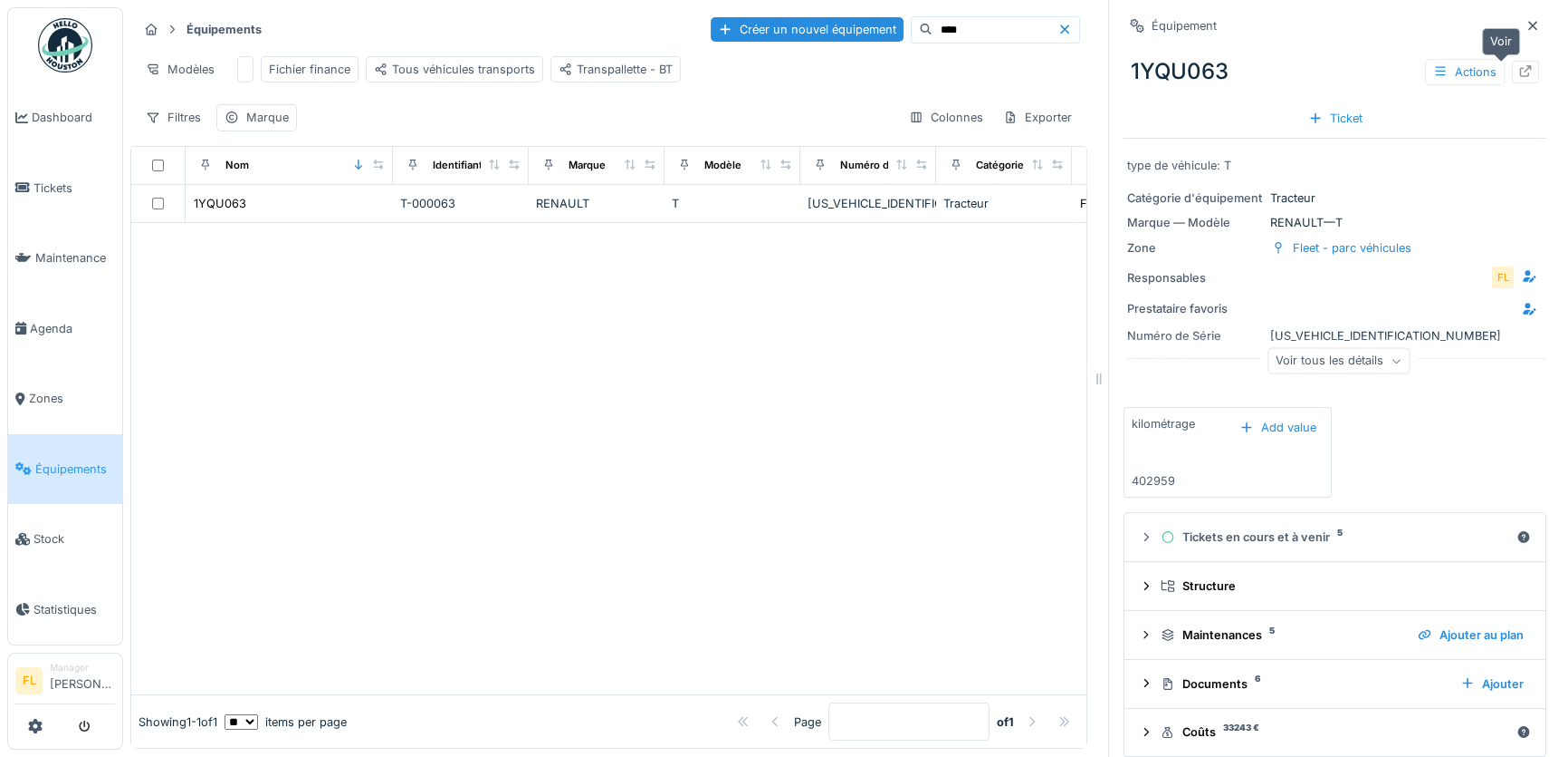
click at [1518, 79] on div at bounding box center [1525, 72] width 15 height 17
click at [1518, 73] on icon at bounding box center [1525, 71] width 15 height 12
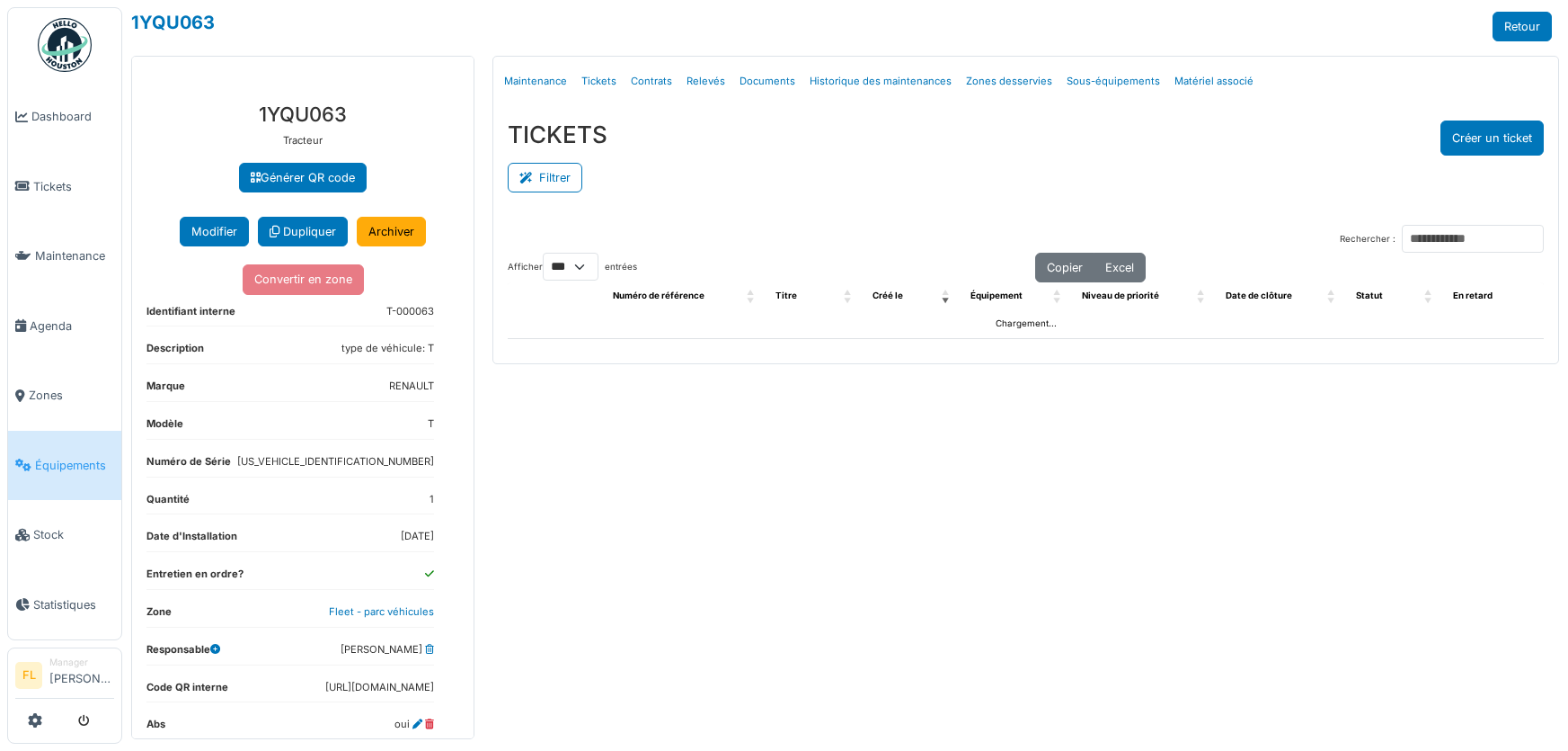
select select "***"
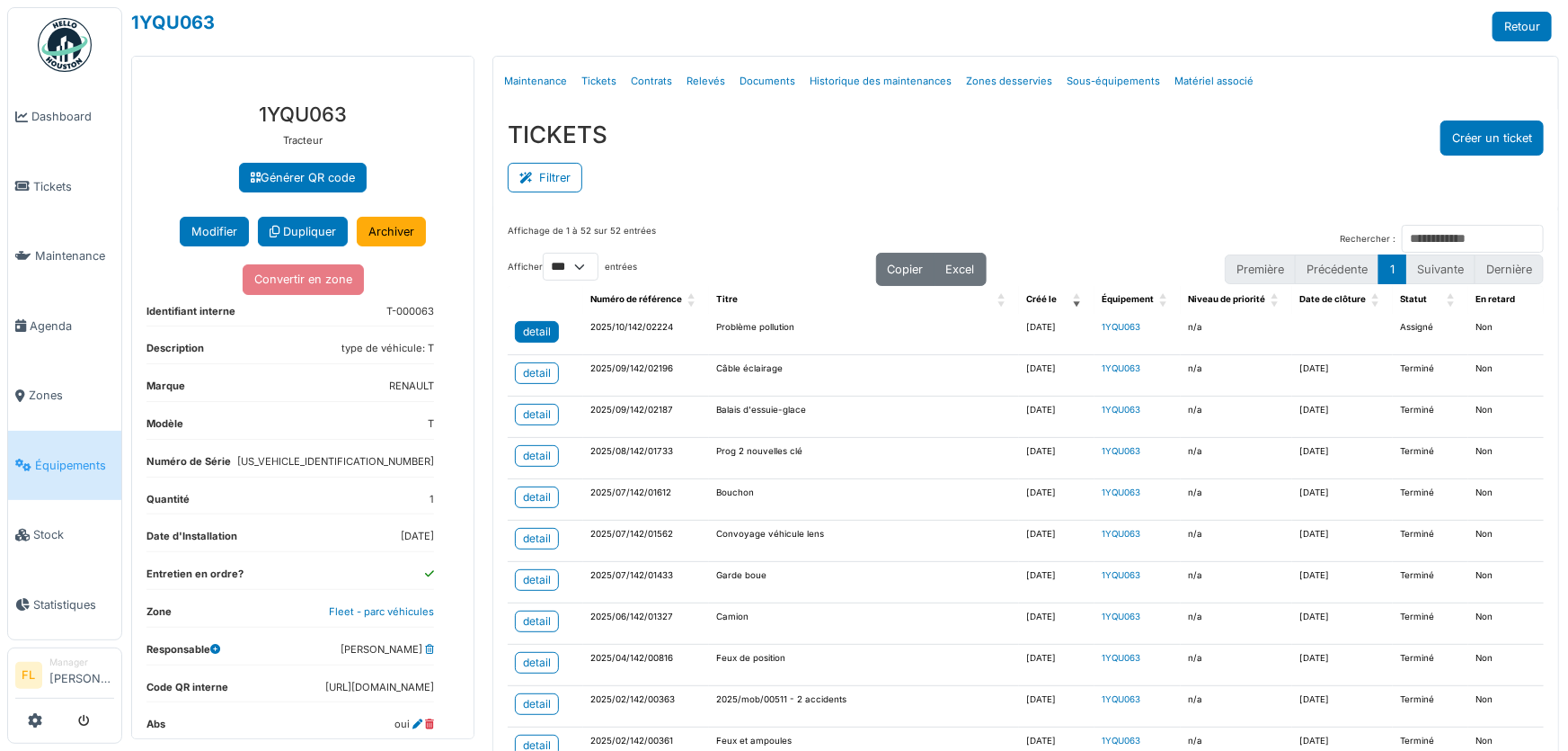
click at [541, 338] on div "detail" at bounding box center [537, 332] width 28 height 16
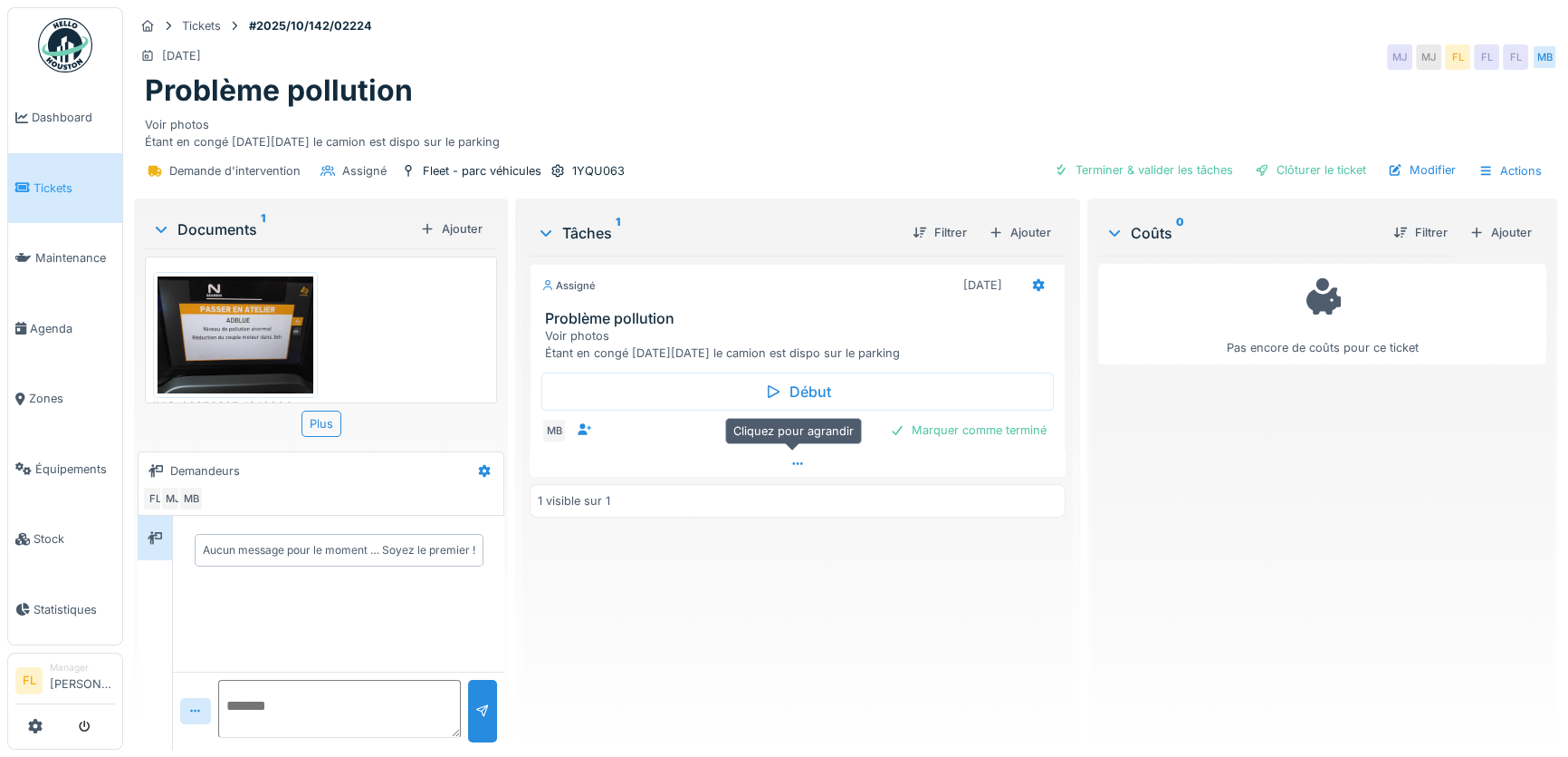
click at [780, 462] on div at bounding box center [797, 463] width 536 height 26
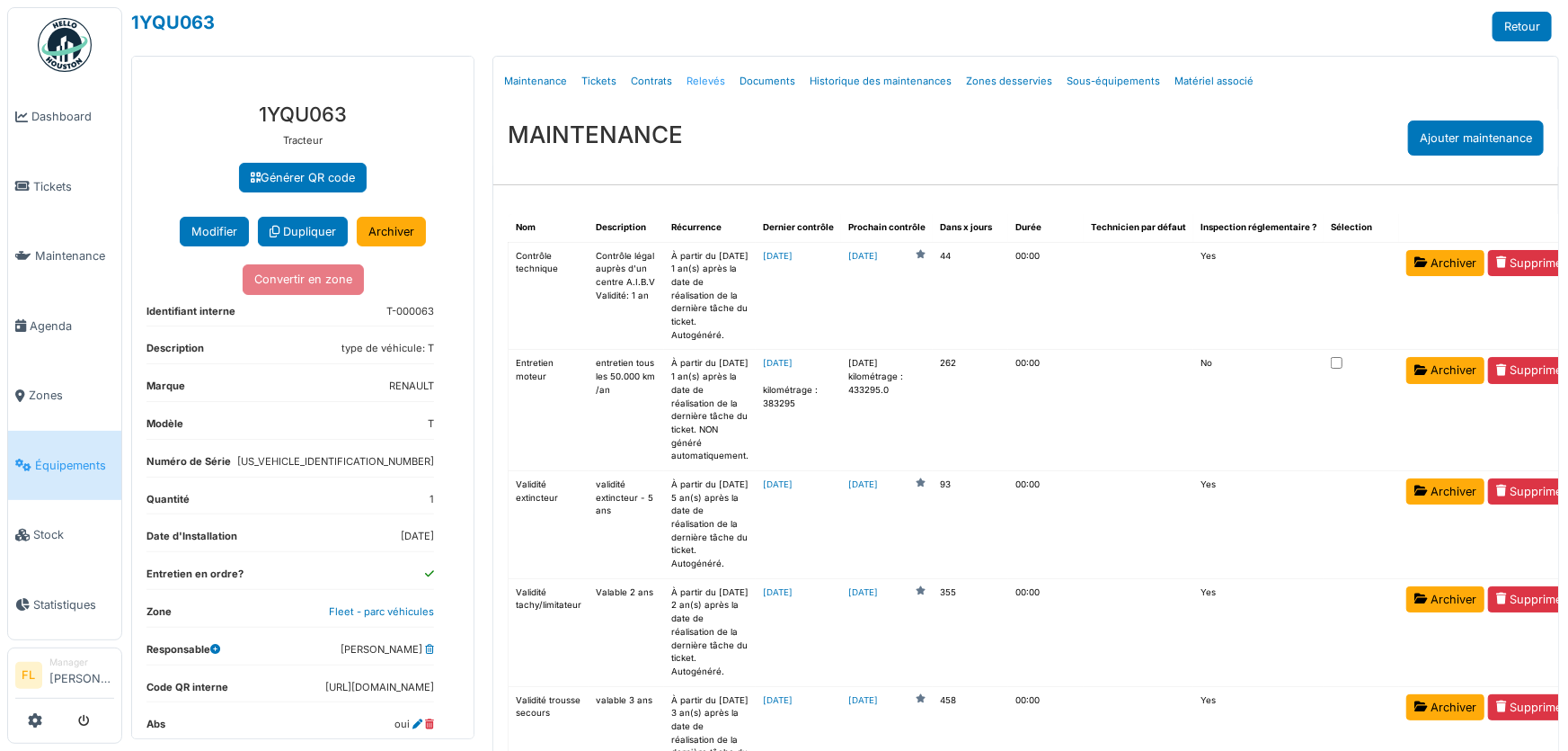
click at [703, 78] on link "Relevés" at bounding box center [706, 81] width 53 height 43
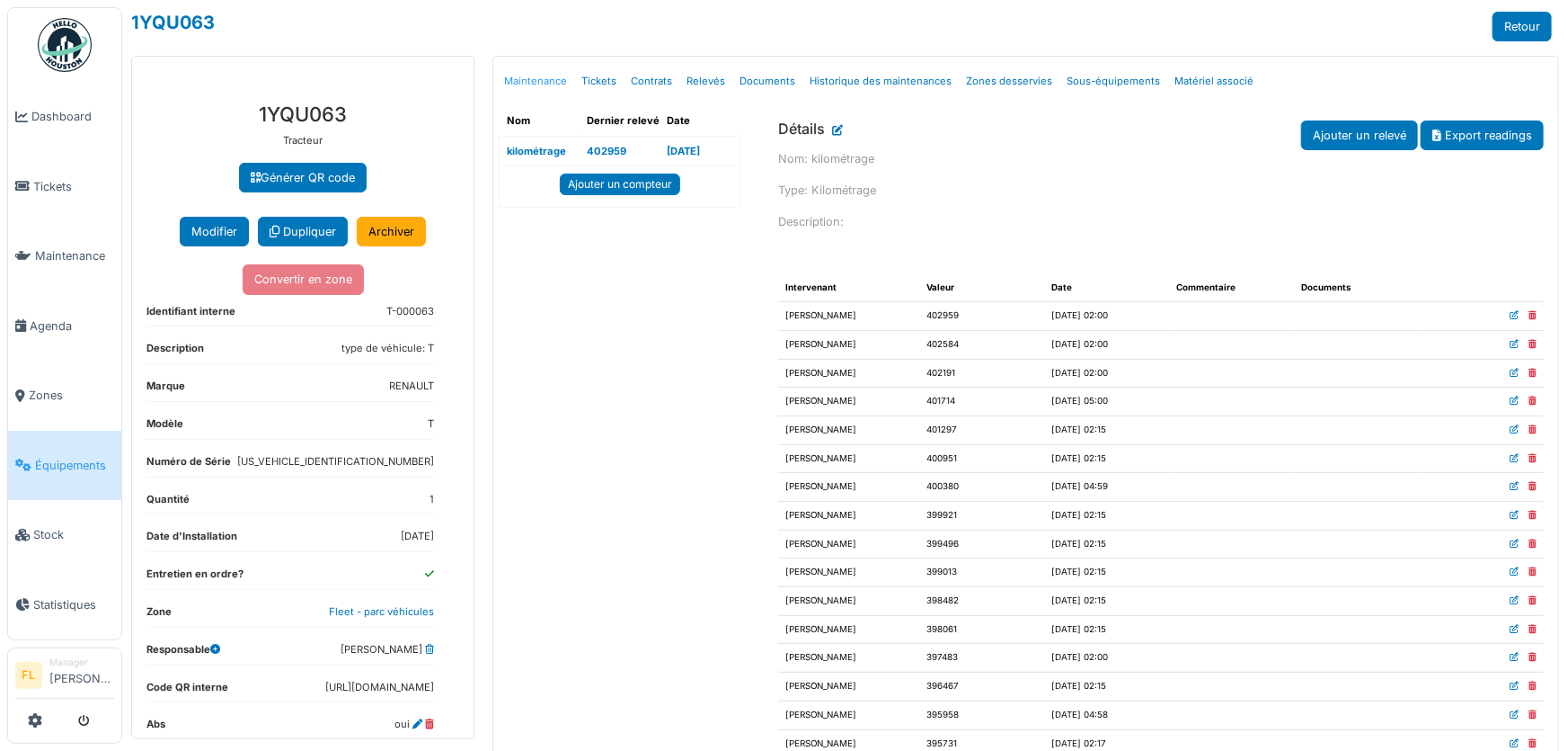
click at [524, 80] on link "Maintenance" at bounding box center [536, 81] width 77 height 43
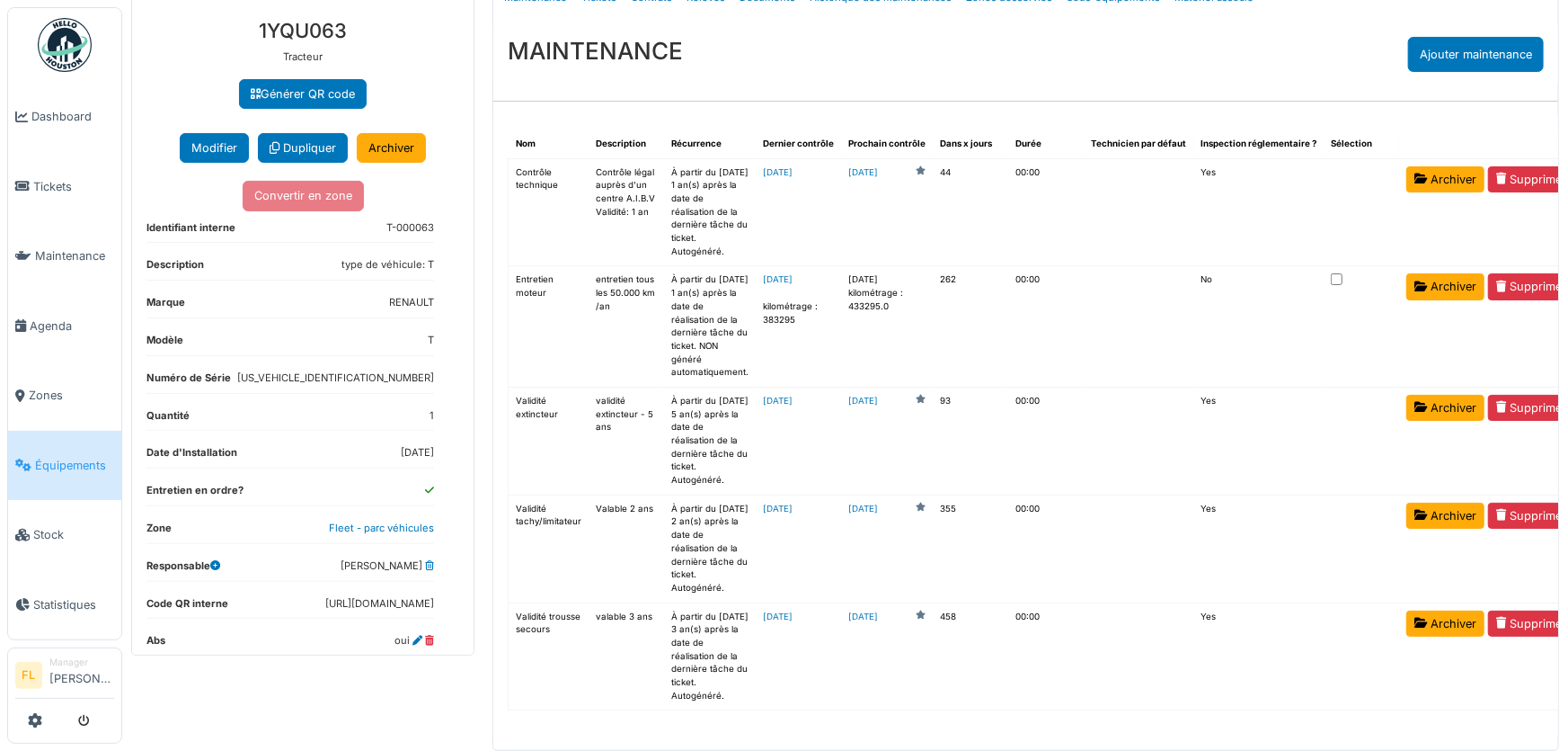
scroll to position [64, 0]
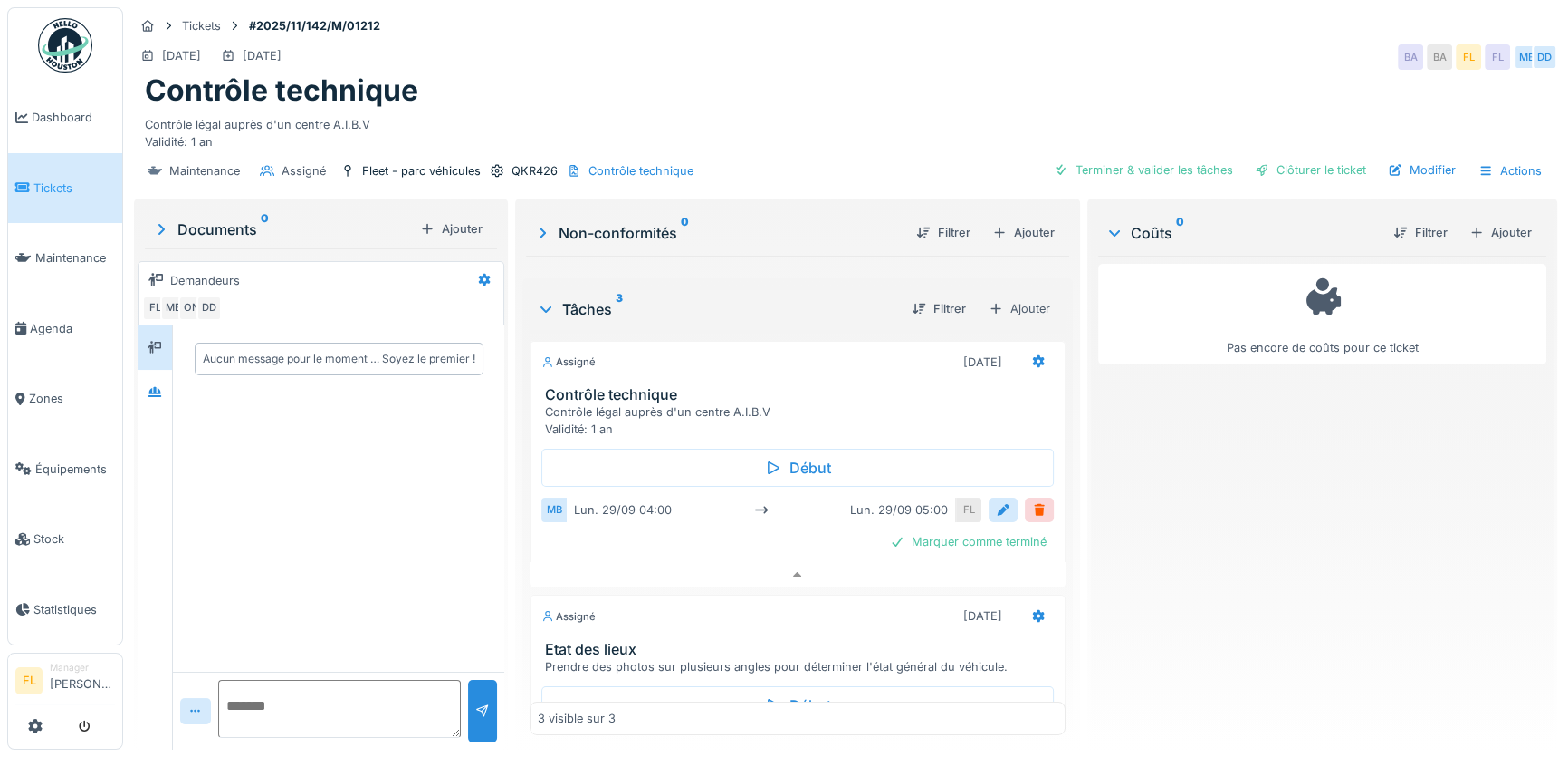
scroll to position [7, 0]
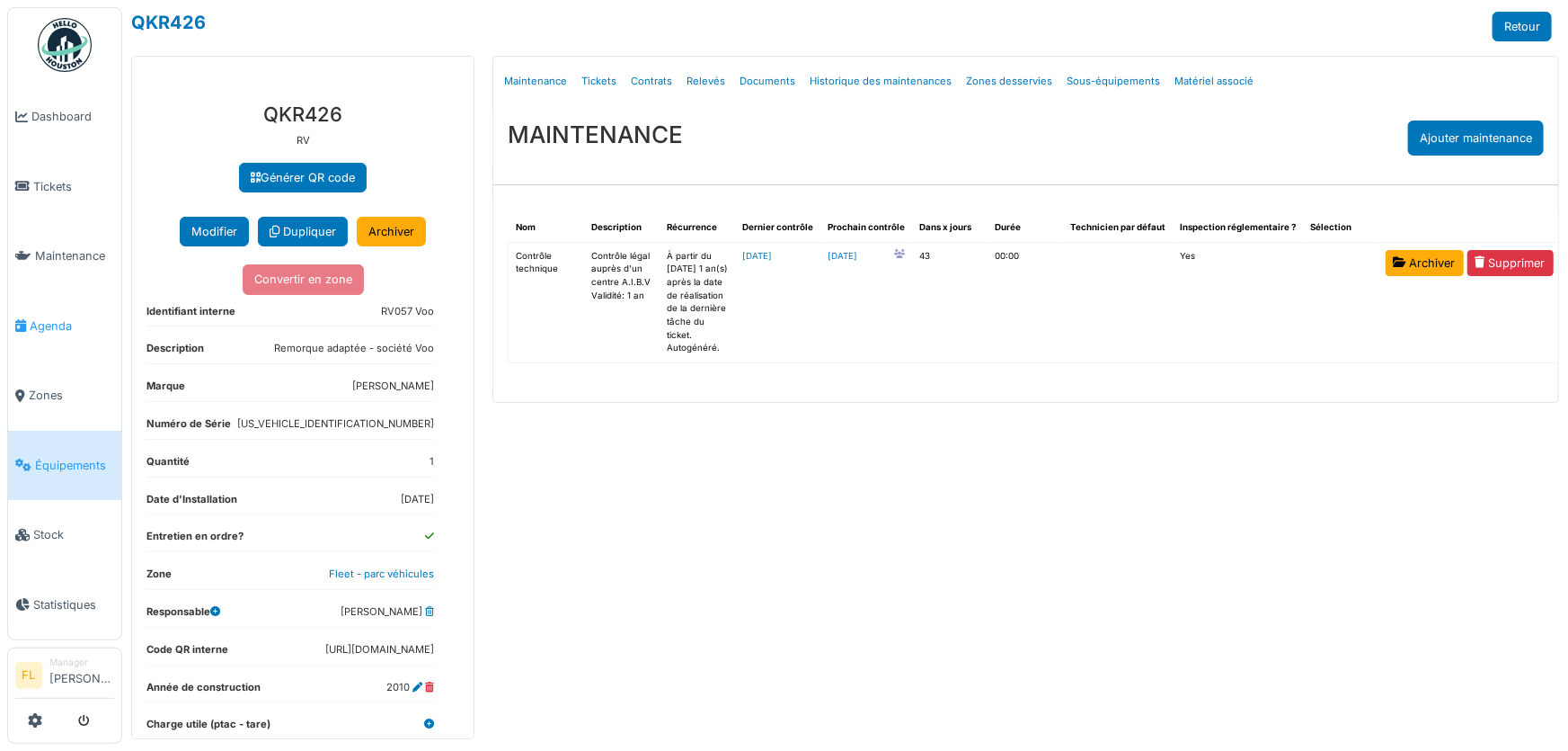
click at [53, 317] on span "Agenda" at bounding box center [71, 325] width 84 height 17
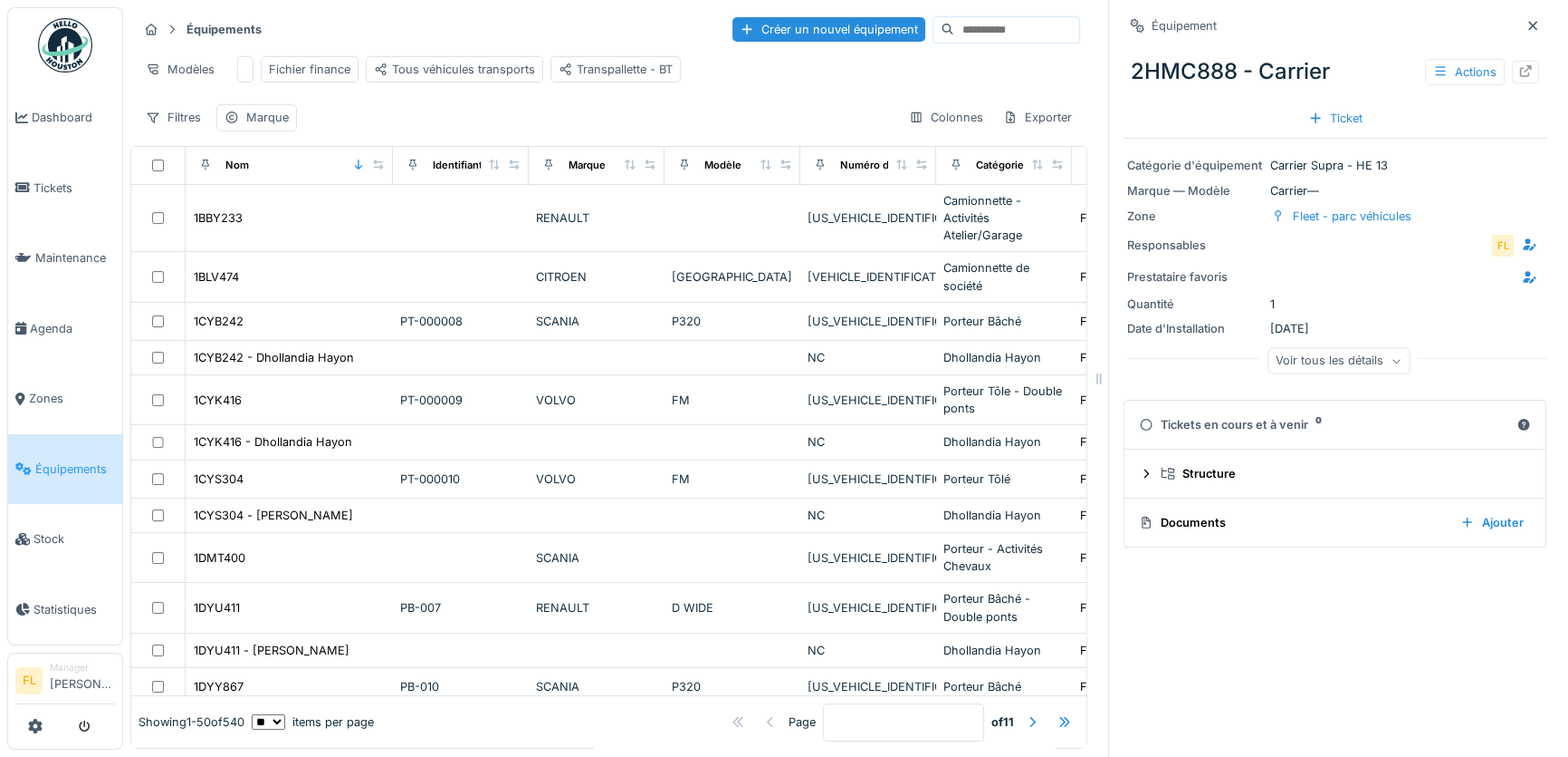
click at [954, 23] on input at bounding box center [1016, 29] width 125 height 25
click at [929, 45] on div "Équipements Créer un nouvel équipement Modèles Fichier finance Tous véhicules t…" at bounding box center [609, 73] width 957 height 132
click at [954, 35] on input at bounding box center [1016, 29] width 125 height 25
type input "***"
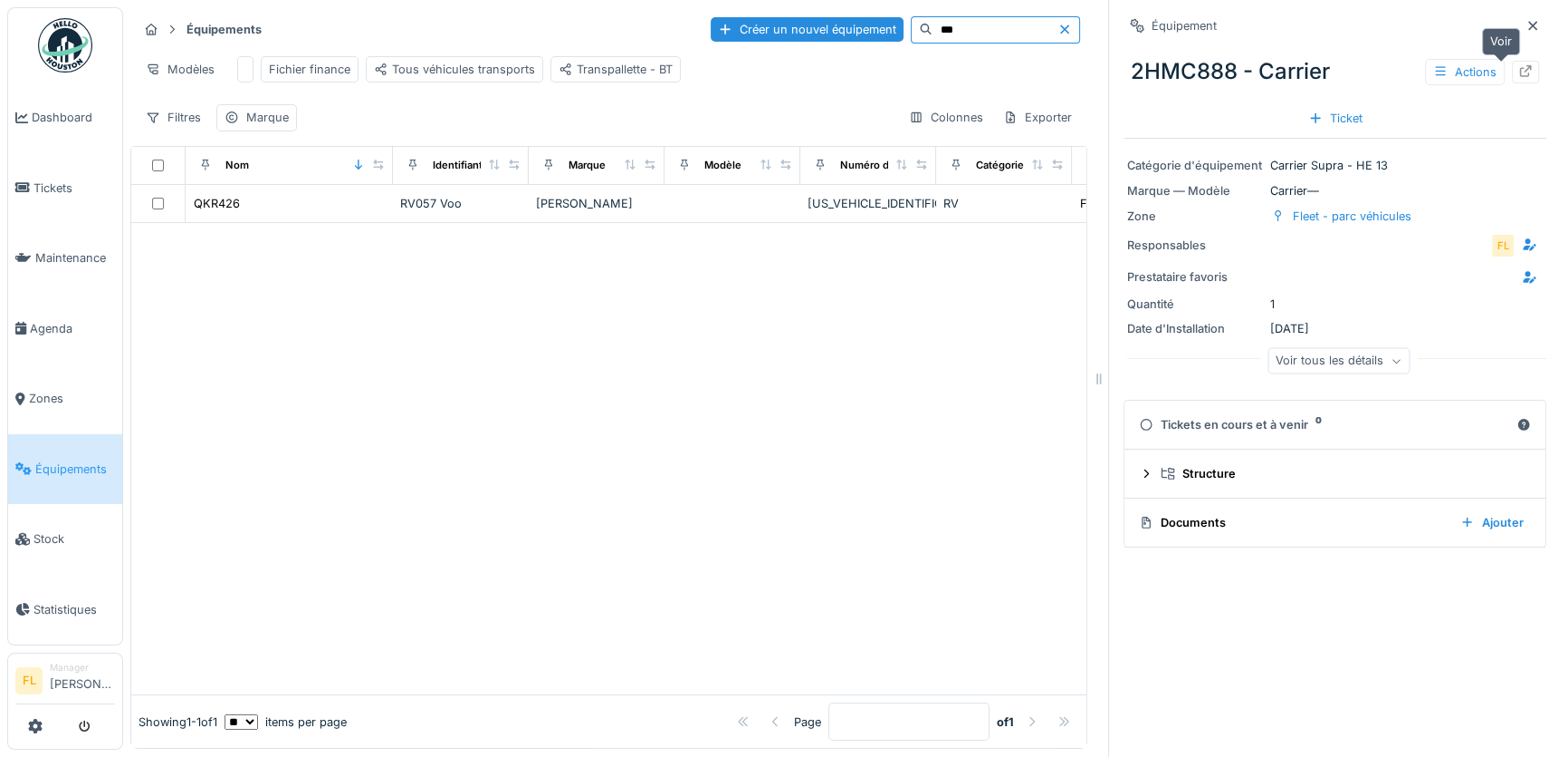
click at [1518, 67] on icon at bounding box center [1525, 71] width 15 height 12
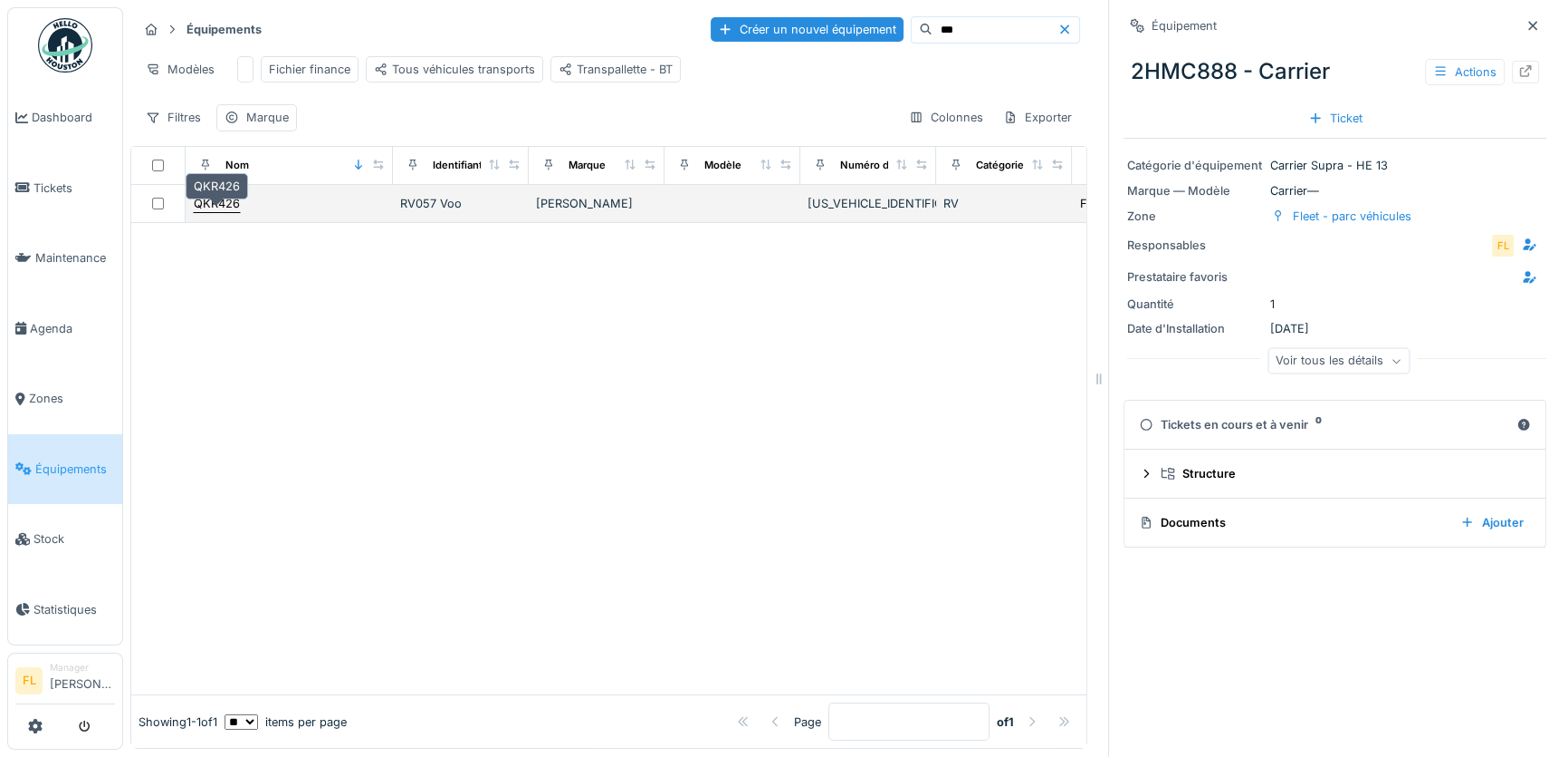
click at [215, 212] on div "QKR426" at bounding box center [217, 203] width 46 height 17
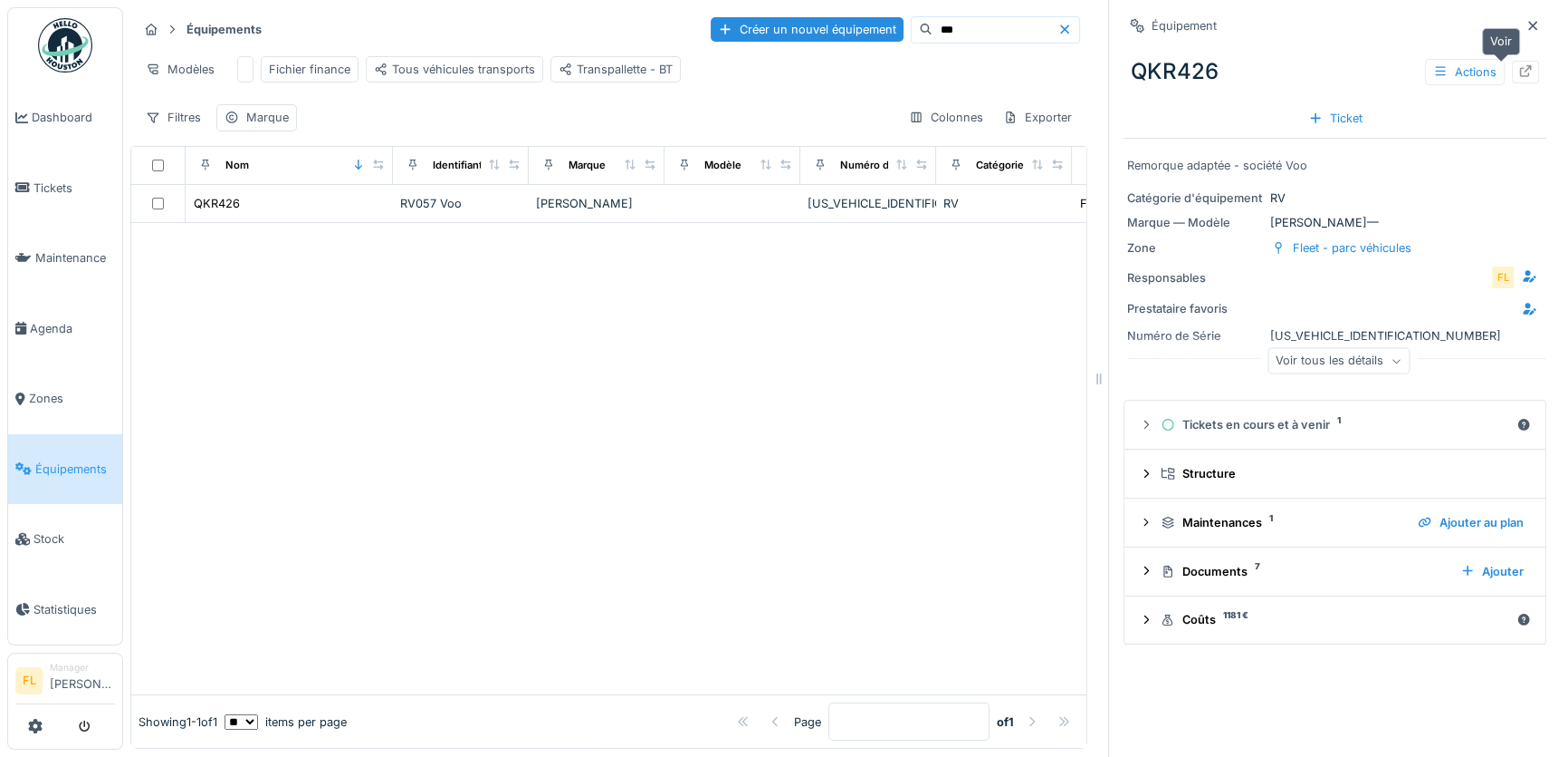
click at [1520, 69] on icon at bounding box center [1526, 71] width 12 height 12
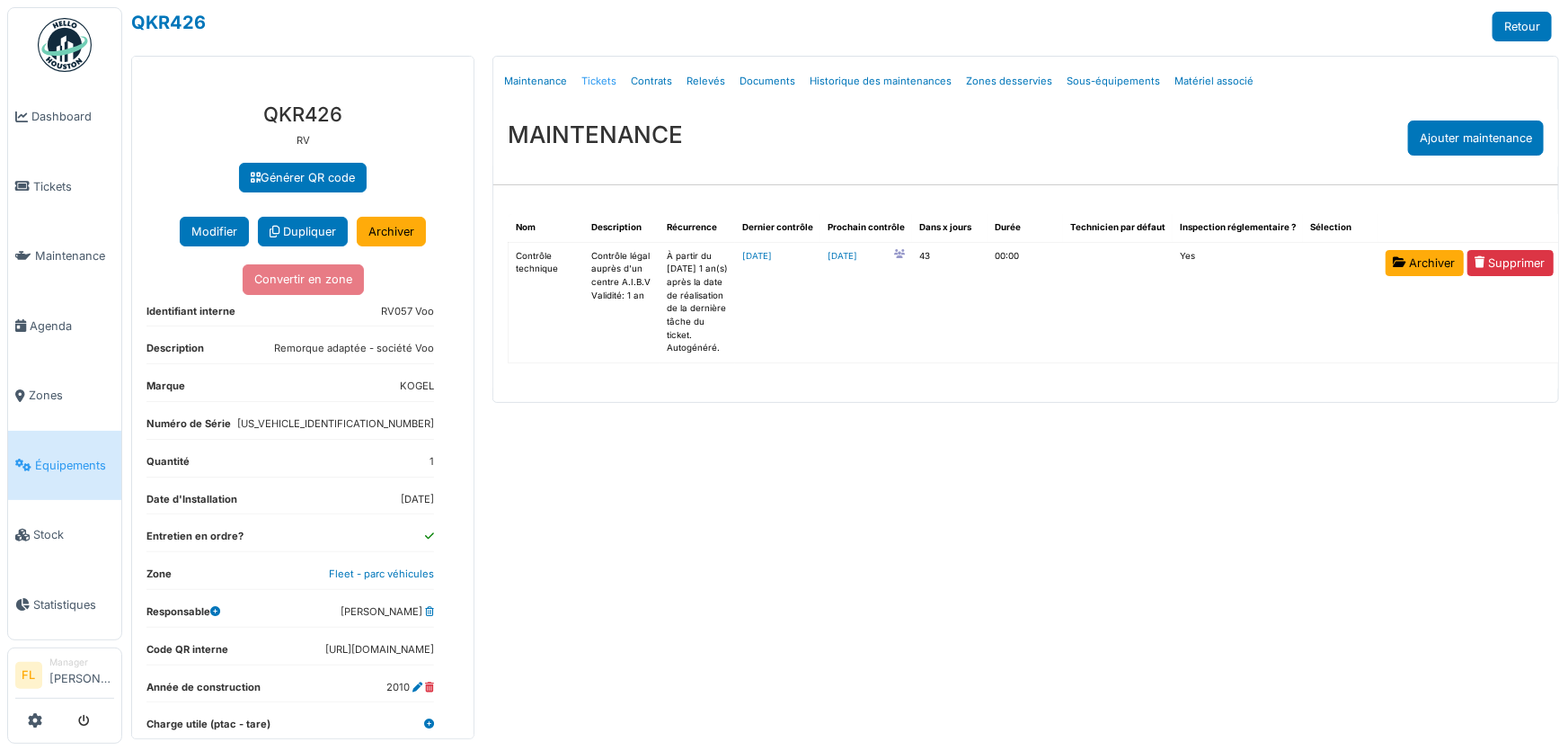
click at [604, 81] on link "Tickets" at bounding box center [599, 81] width 50 height 43
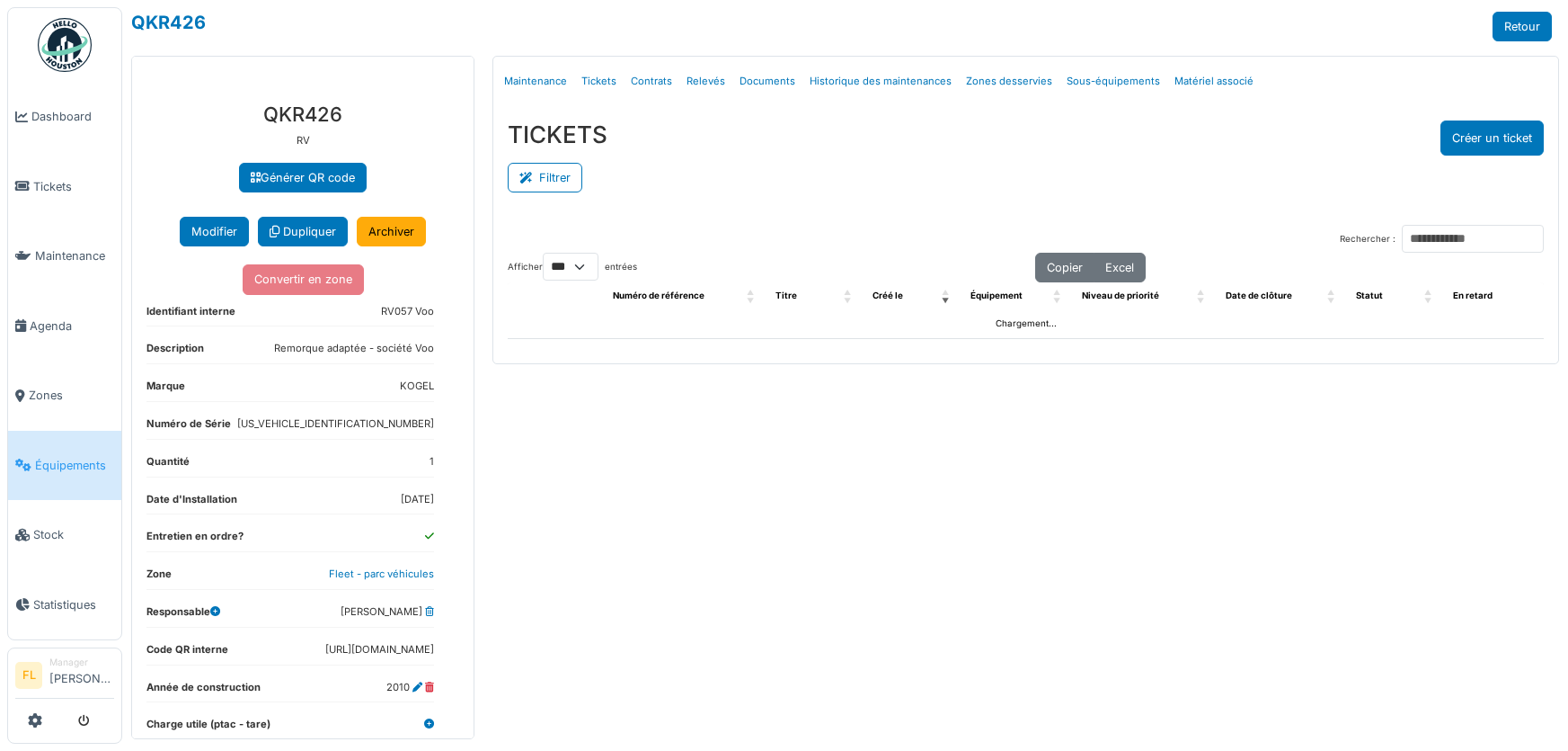
select select "***"
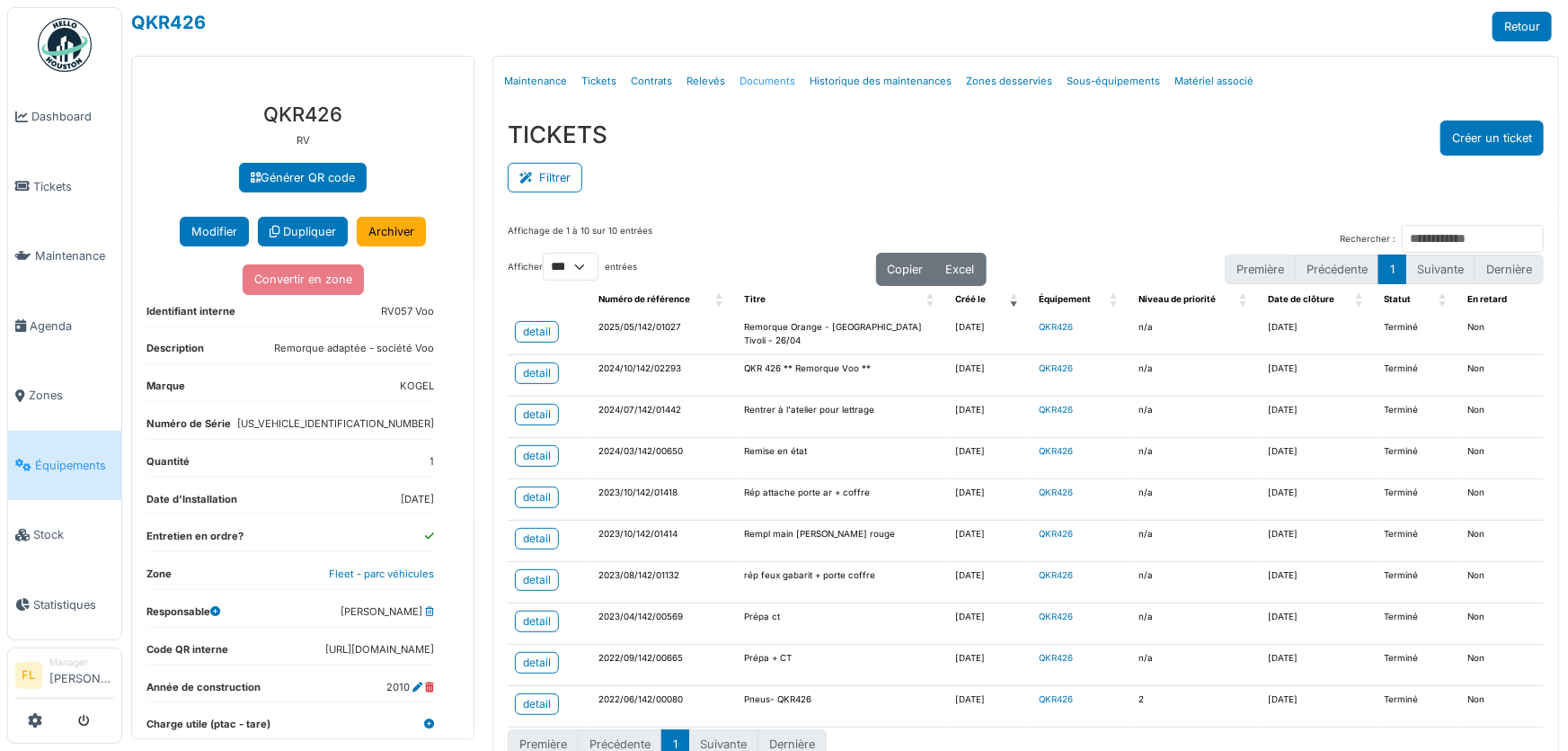
click at [751, 77] on link "Documents" at bounding box center [767, 81] width 70 height 43
select select "***"
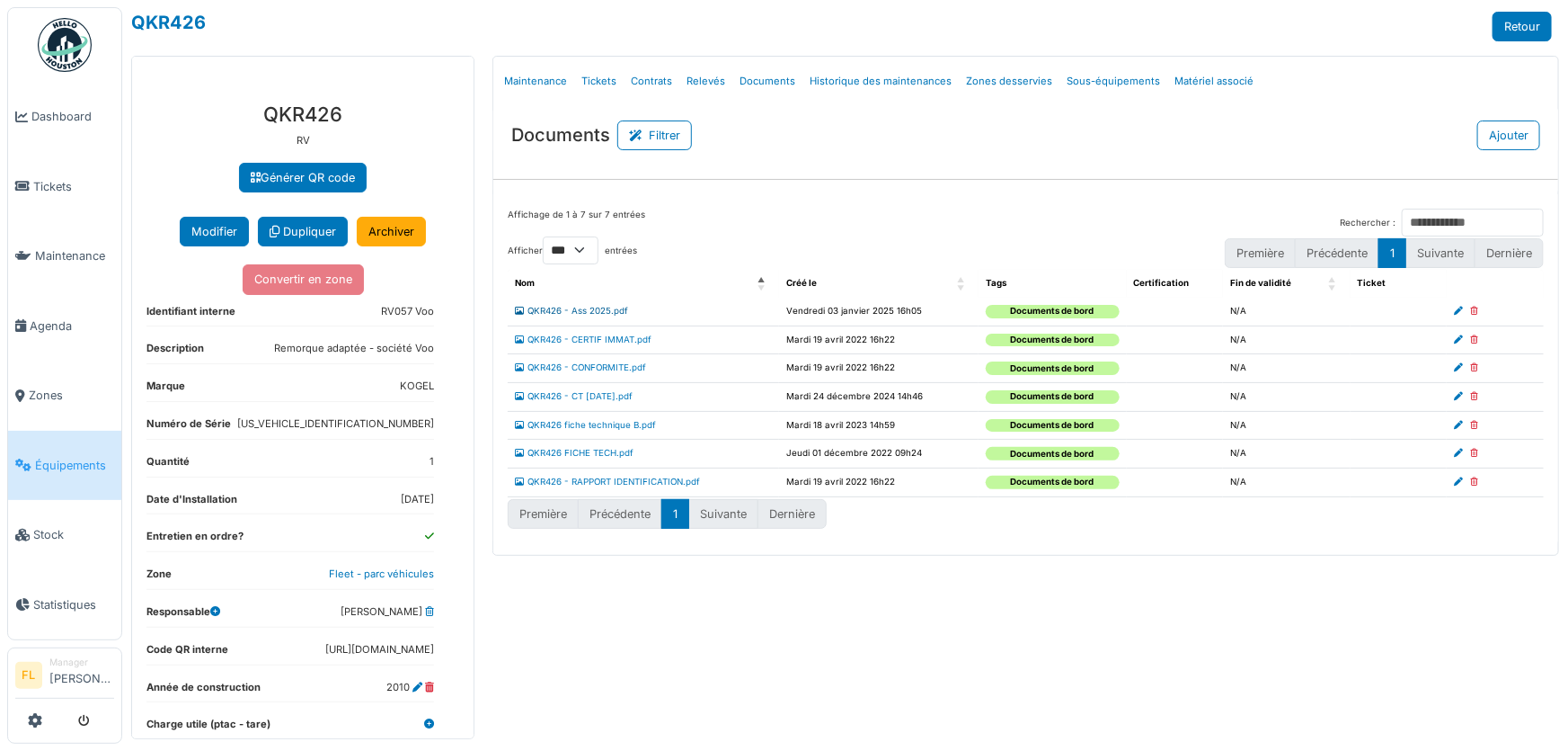
click at [605, 307] on link "QKR426 - Ass 2025.pdf" at bounding box center [572, 310] width 113 height 10
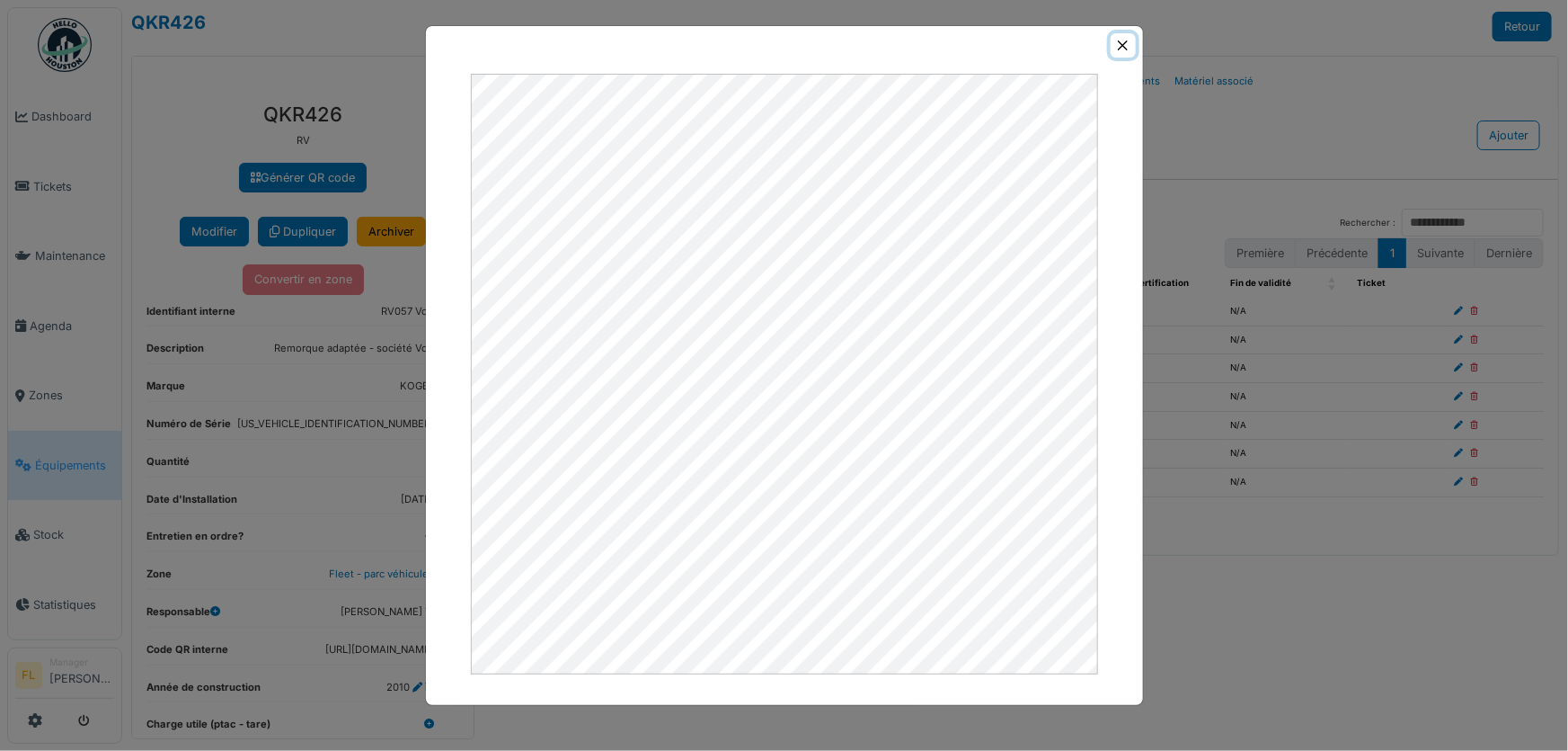
click at [1118, 44] on button "Close" at bounding box center [1122, 46] width 24 height 24
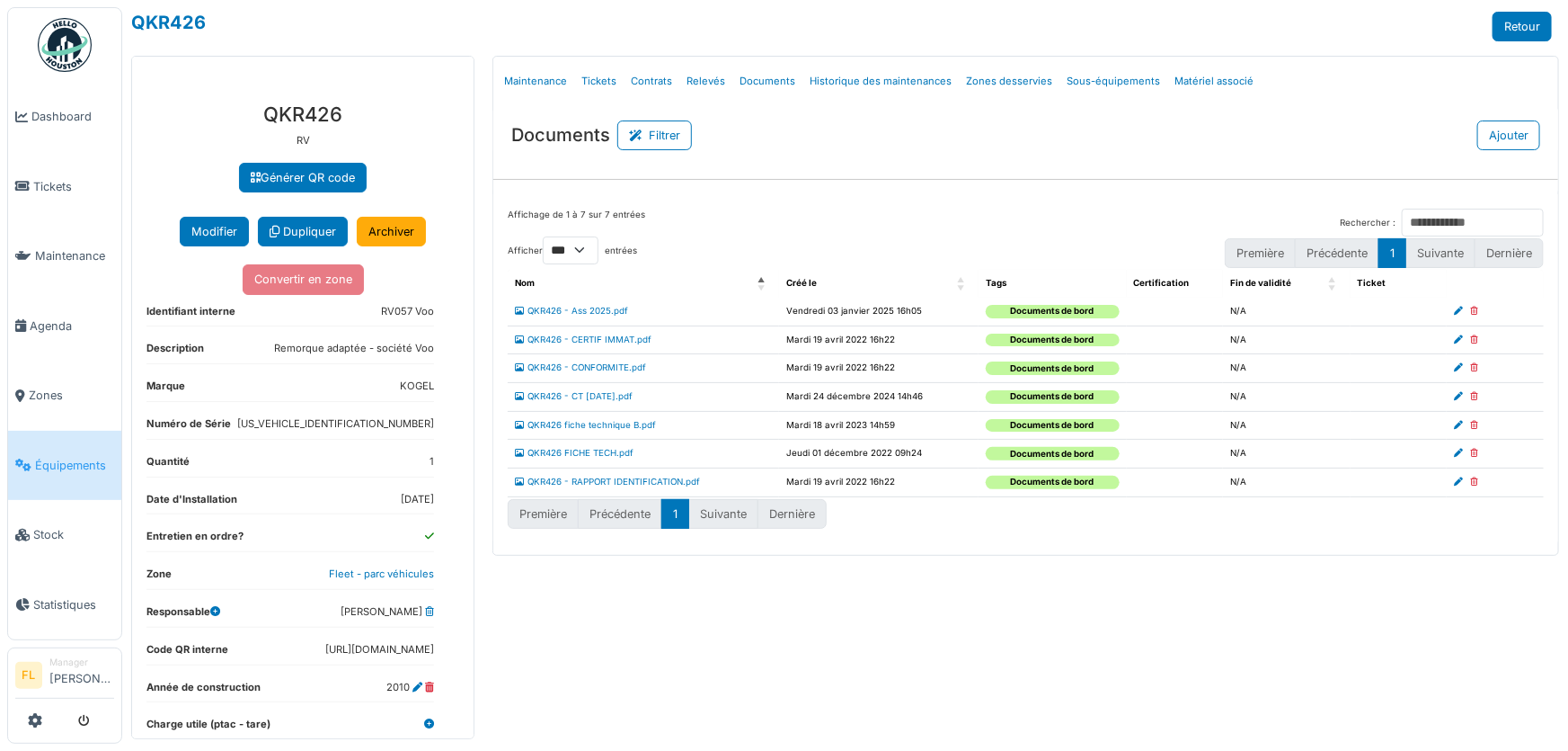
click at [55, 460] on span "Équipements" at bounding box center [74, 465] width 79 height 17
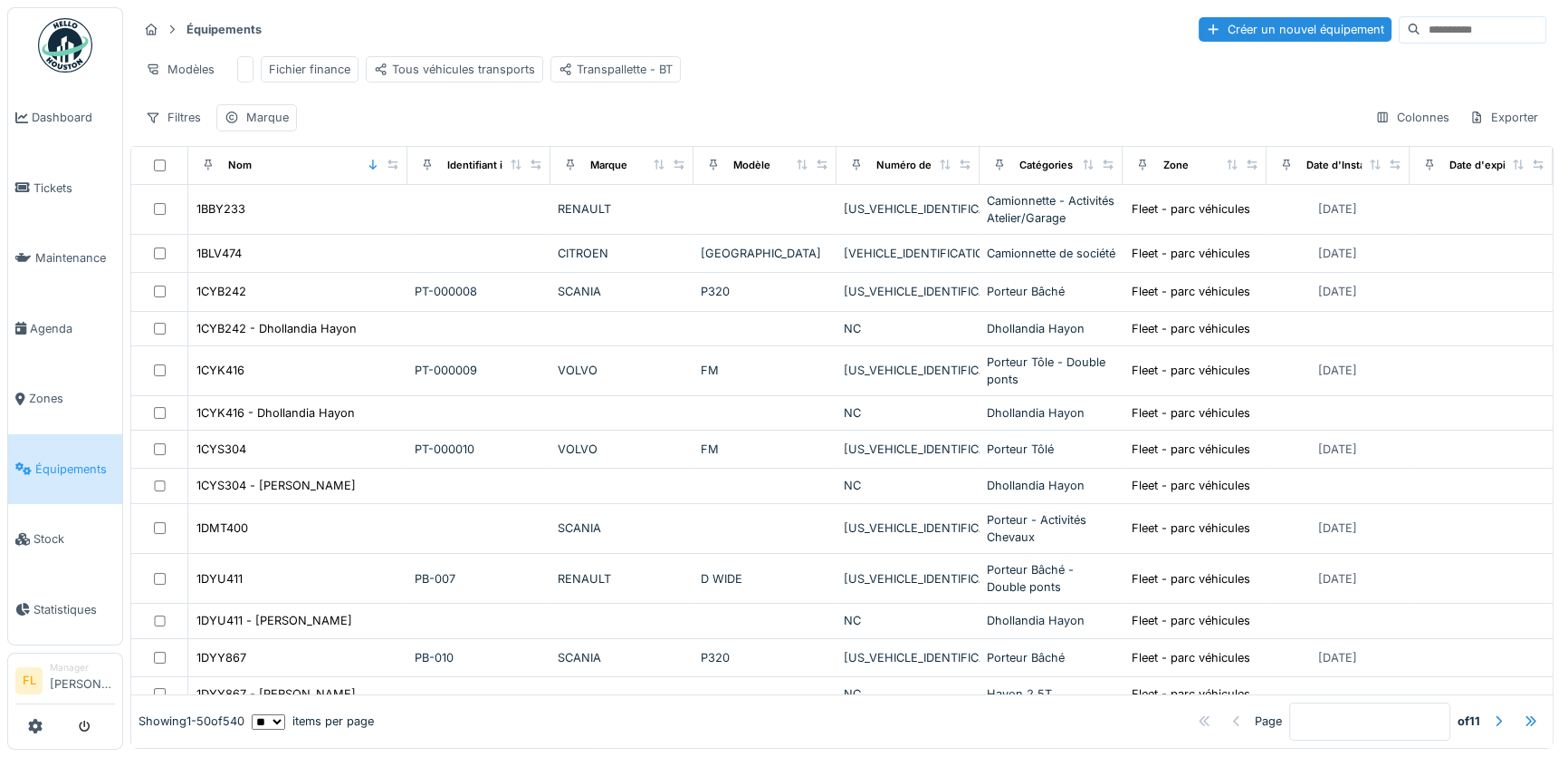
click at [1420, 28] on input at bounding box center [1482, 29] width 125 height 25
click at [1420, 26] on input at bounding box center [1482, 29] width 125 height 25
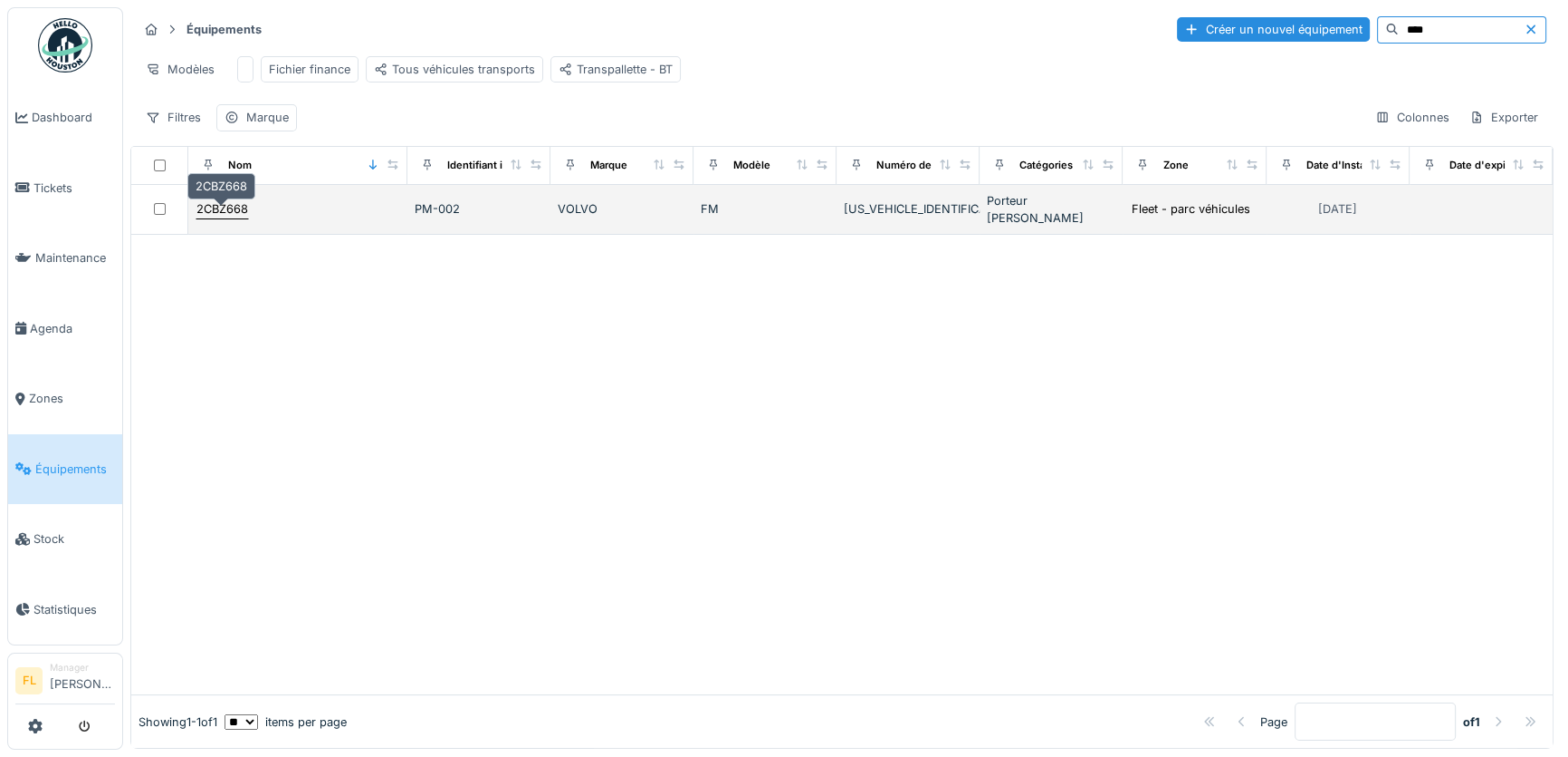
click at [229, 206] on div "2CBZ668" at bounding box center [223, 209] width 52 height 17
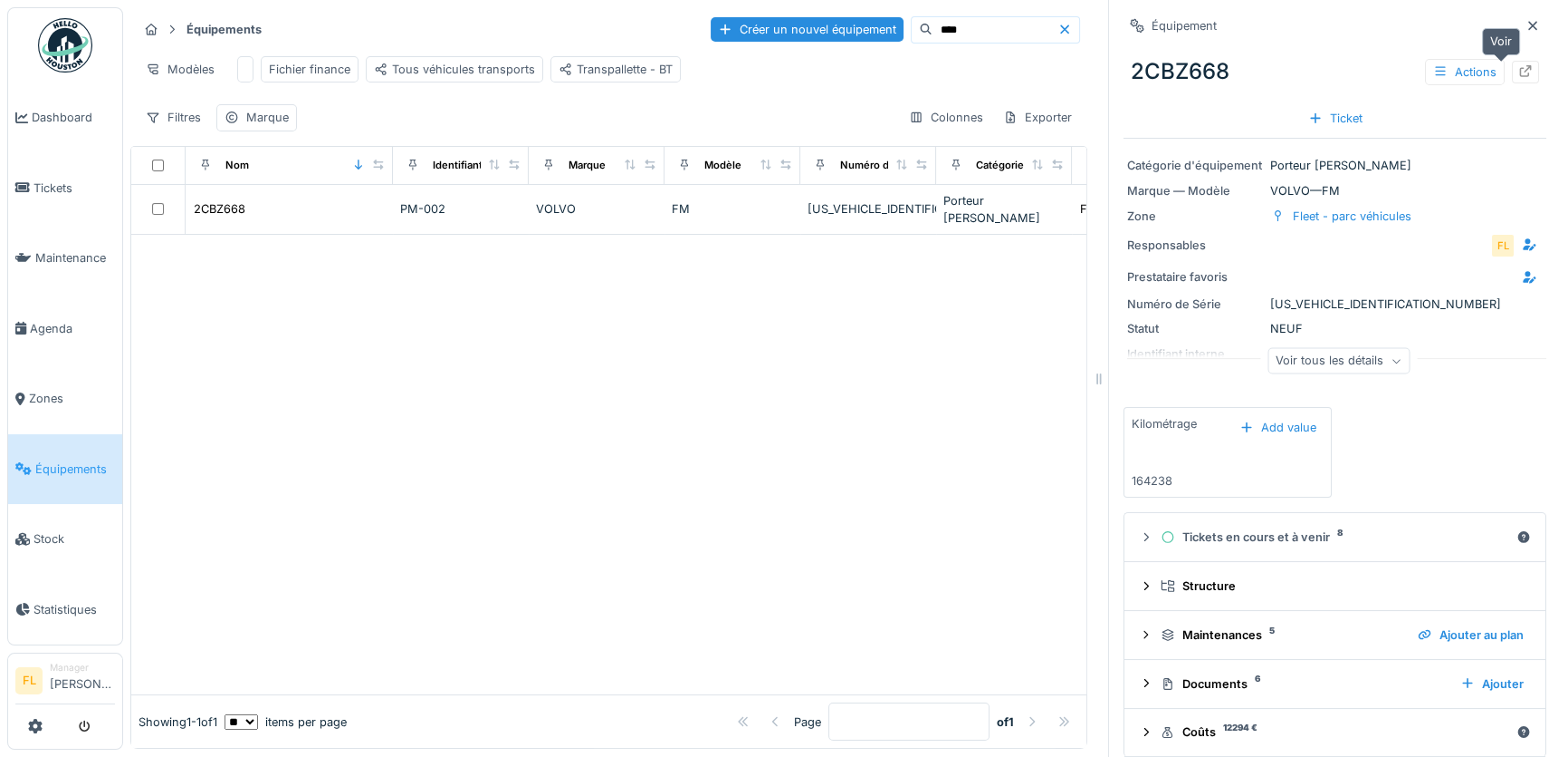
click at [1520, 77] on icon at bounding box center [1526, 71] width 12 height 12
drag, startPoint x: 917, startPoint y: 32, endPoint x: 843, endPoint y: 32, distance: 74.0
click at [843, 32] on div "Créer un nouvel équipement ****" at bounding box center [895, 29] width 369 height 27
type input "*"
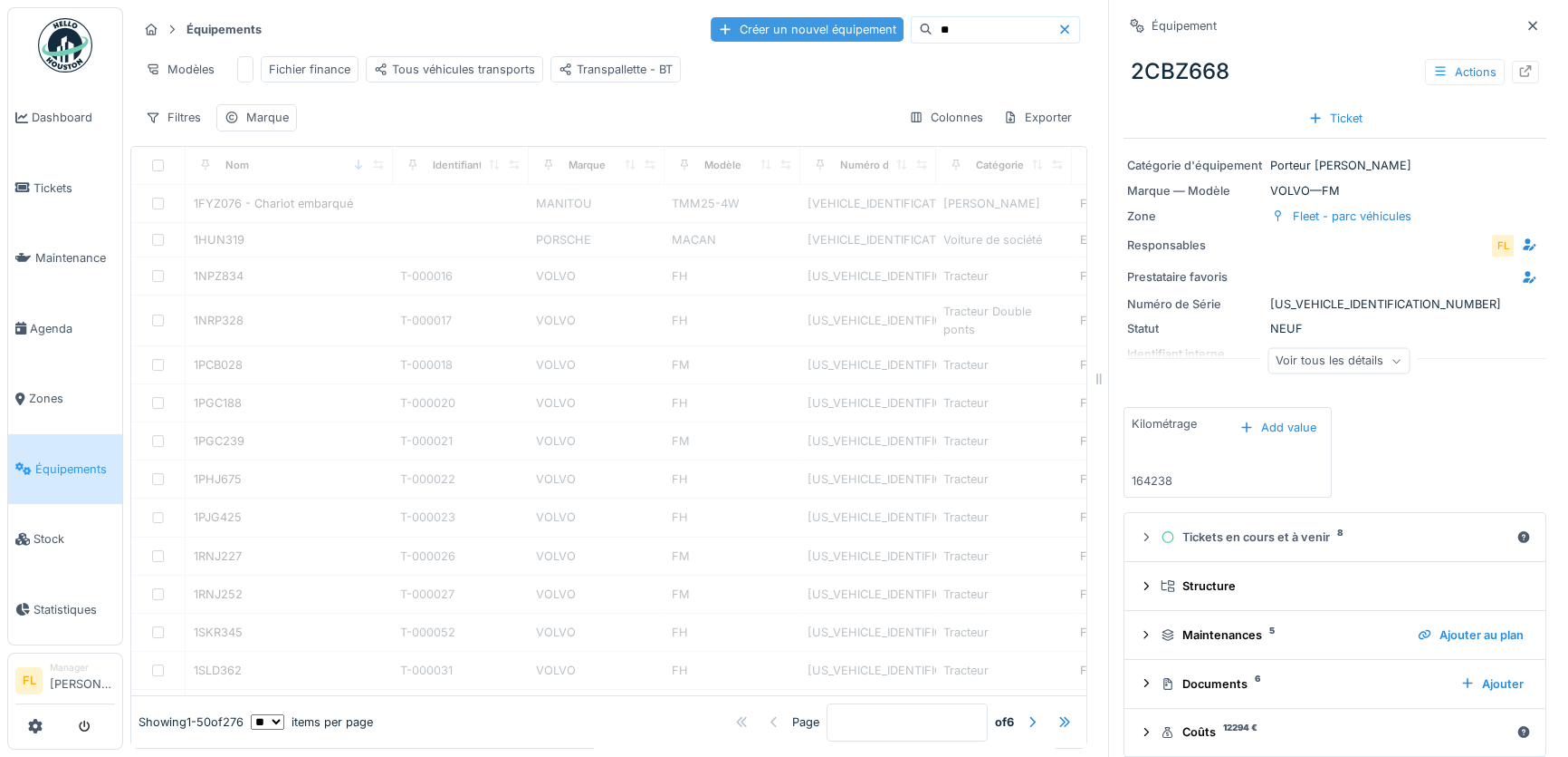
type input "**"
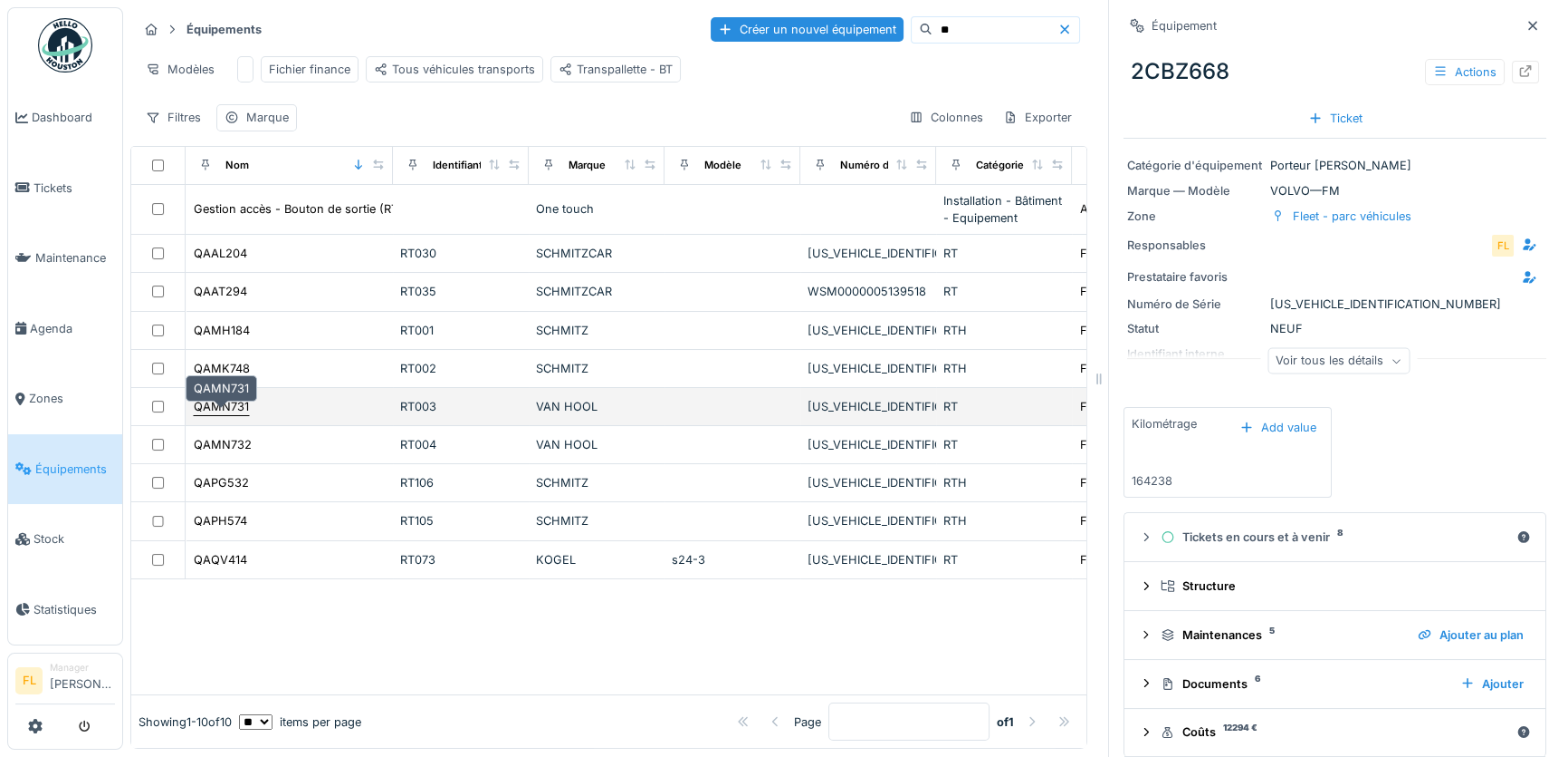
click at [210, 413] on div "QAMN731" at bounding box center [221, 405] width 55 height 17
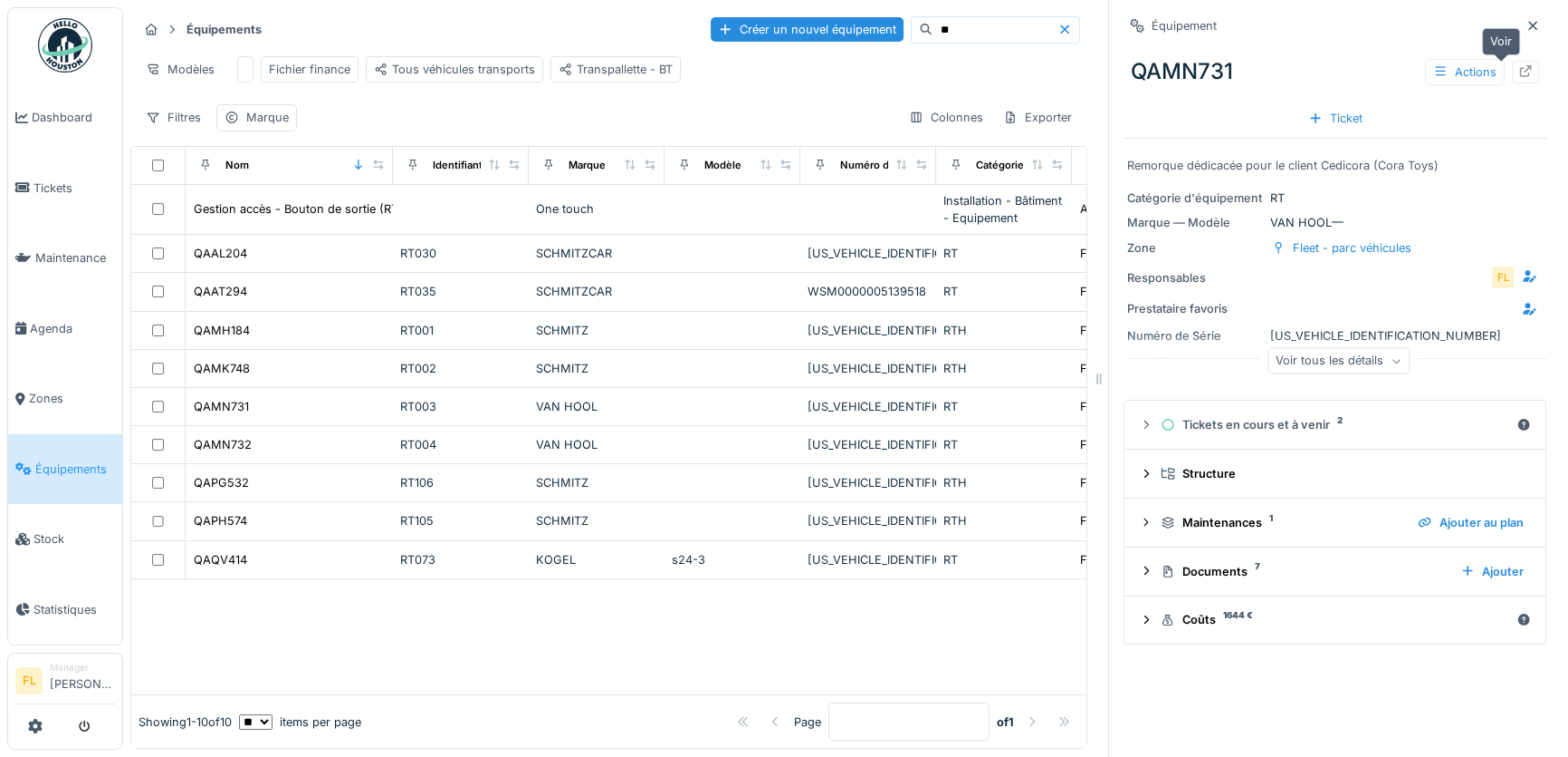
click at [1512, 69] on div at bounding box center [1525, 72] width 27 height 23
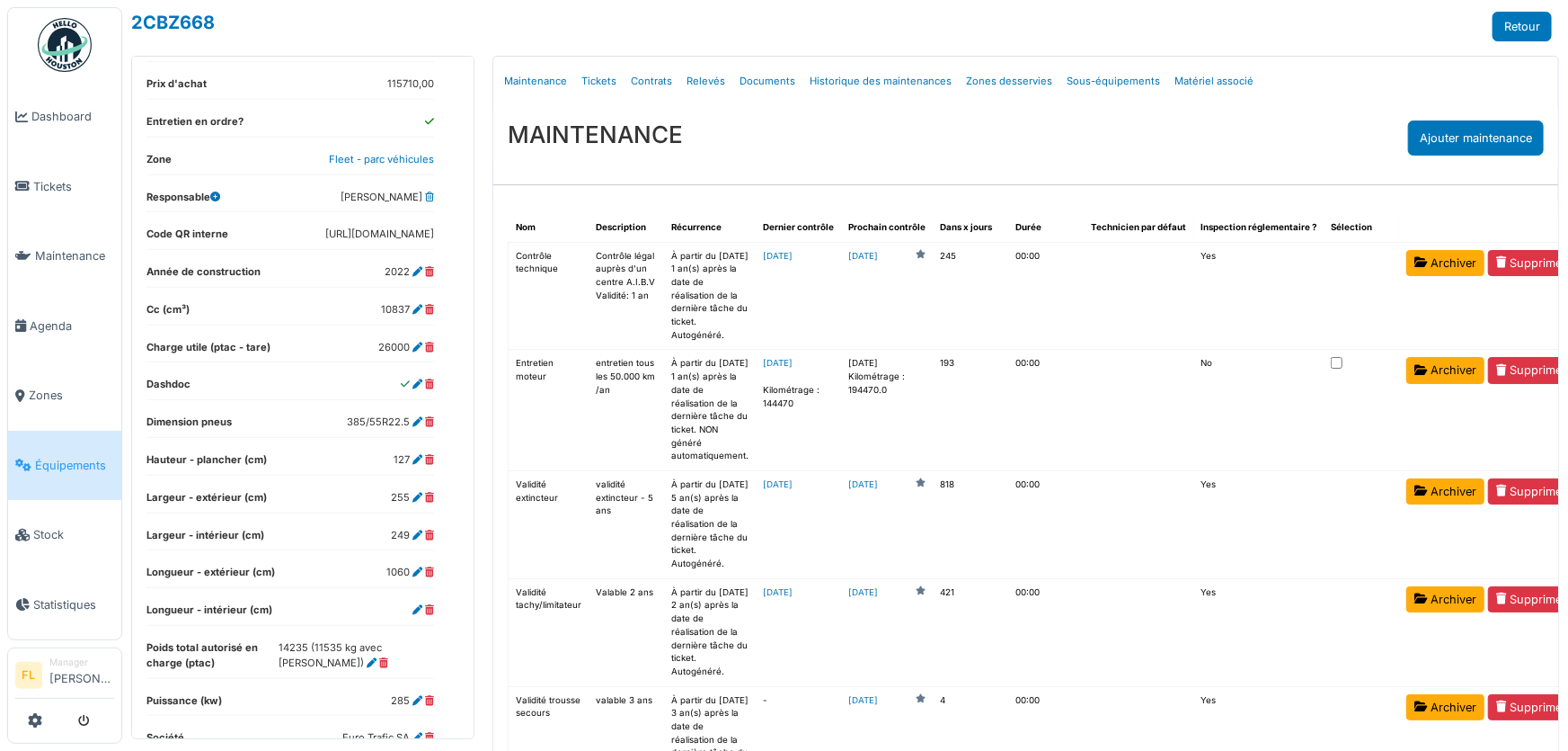
scroll to position [572, 0]
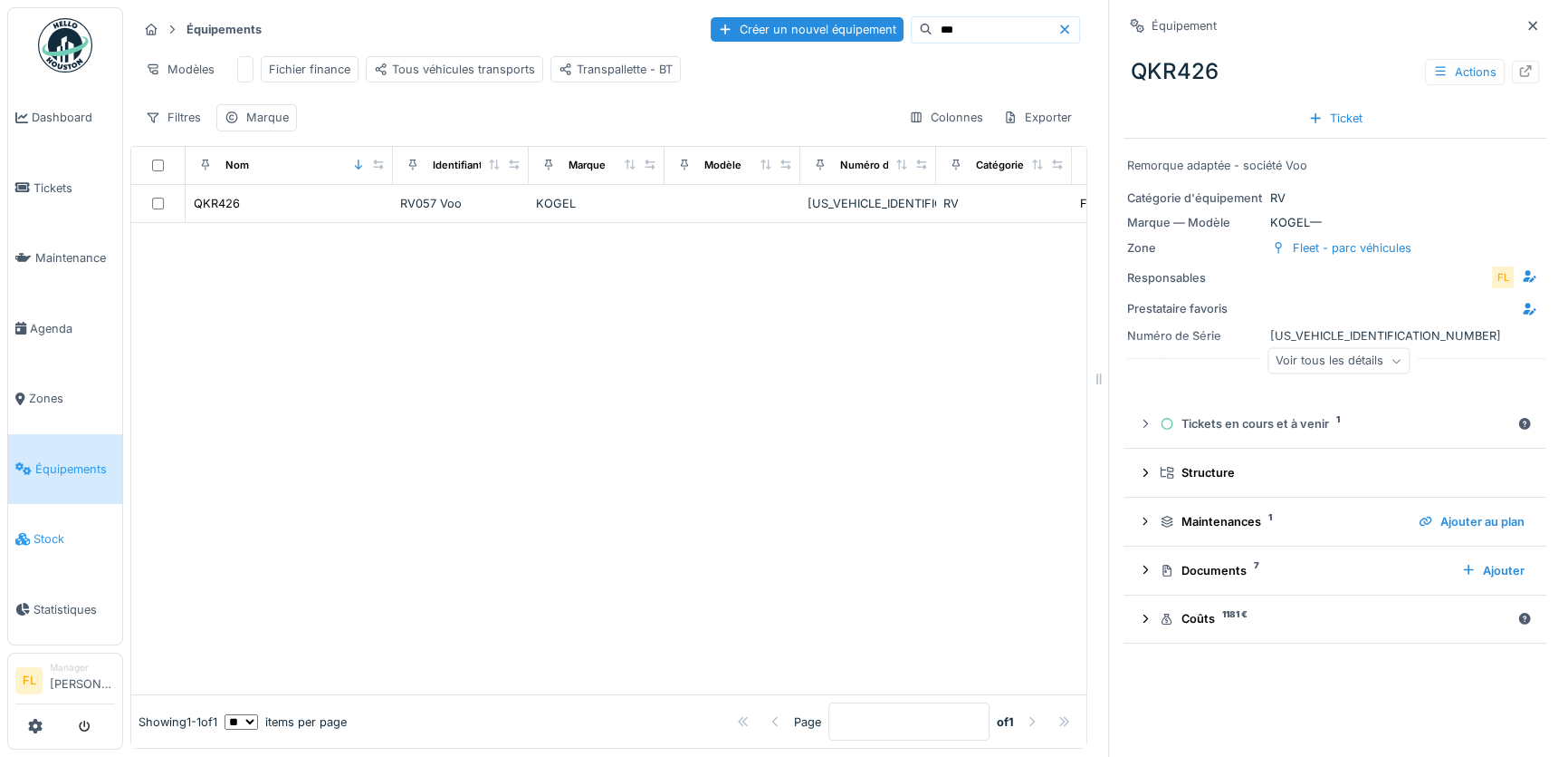
click at [54, 530] on span "Stock" at bounding box center [75, 538] width 82 height 17
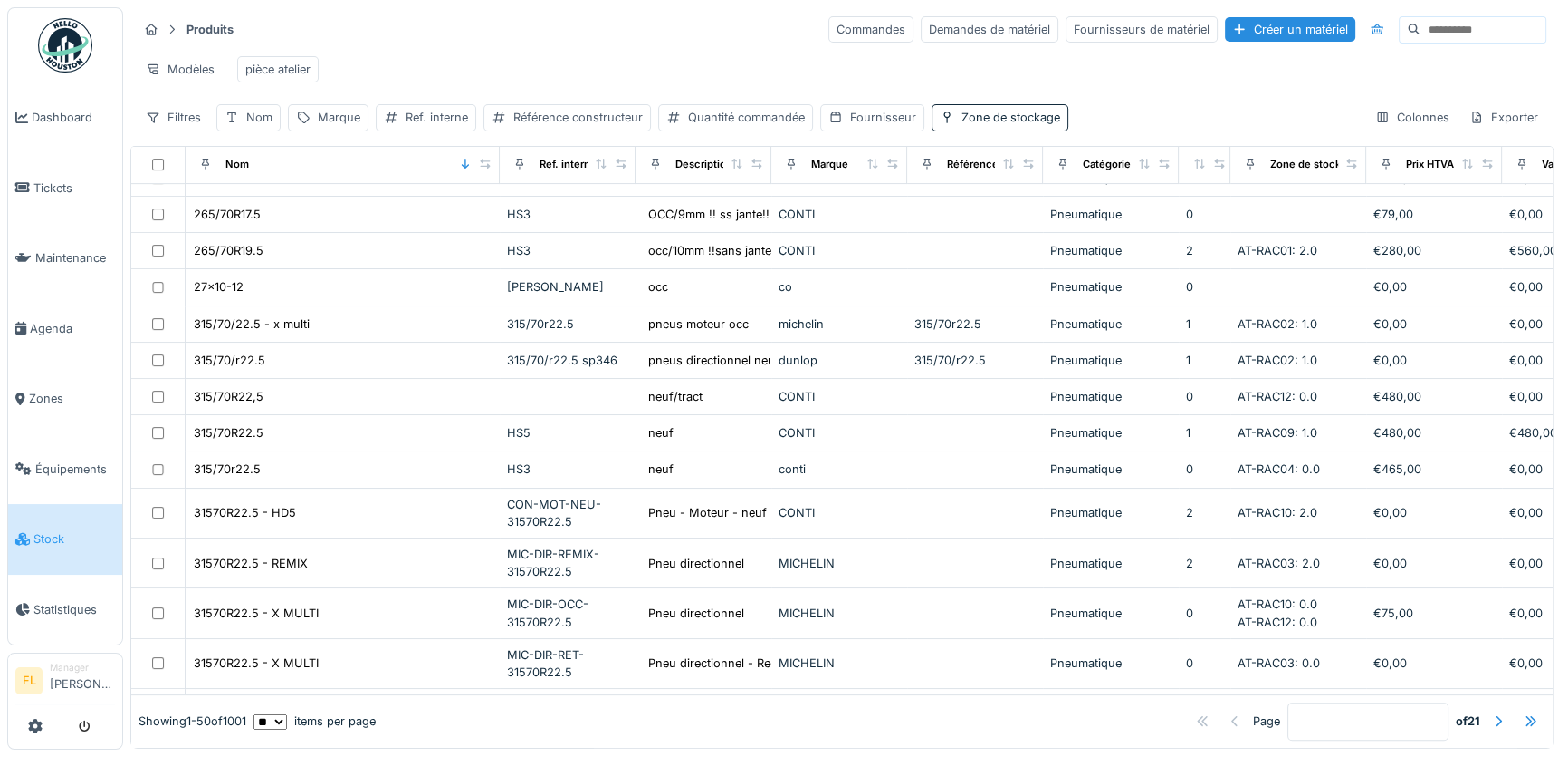
scroll to position [741, 0]
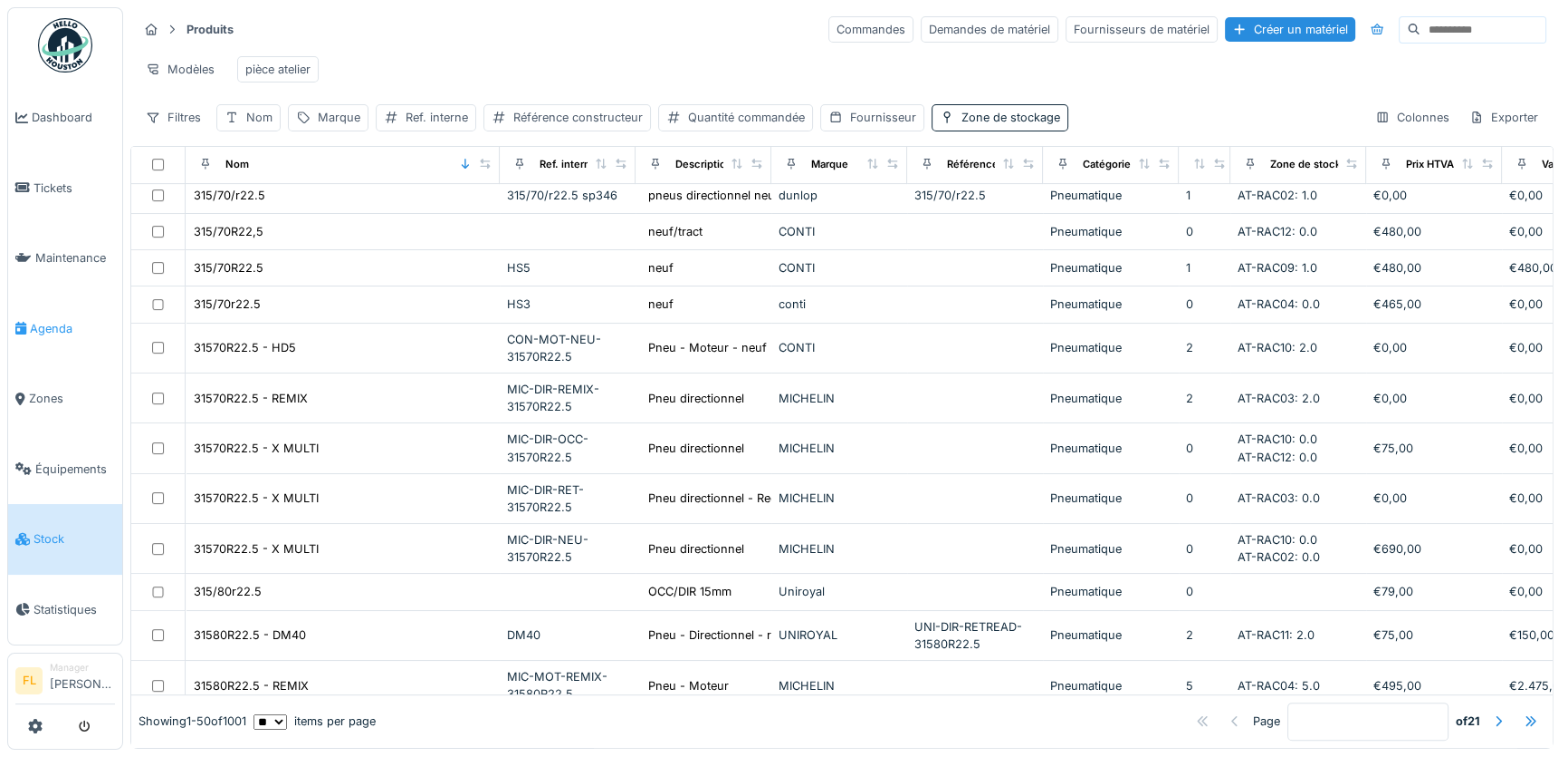
click at [59, 321] on span "Agenda" at bounding box center [72, 328] width 85 height 17
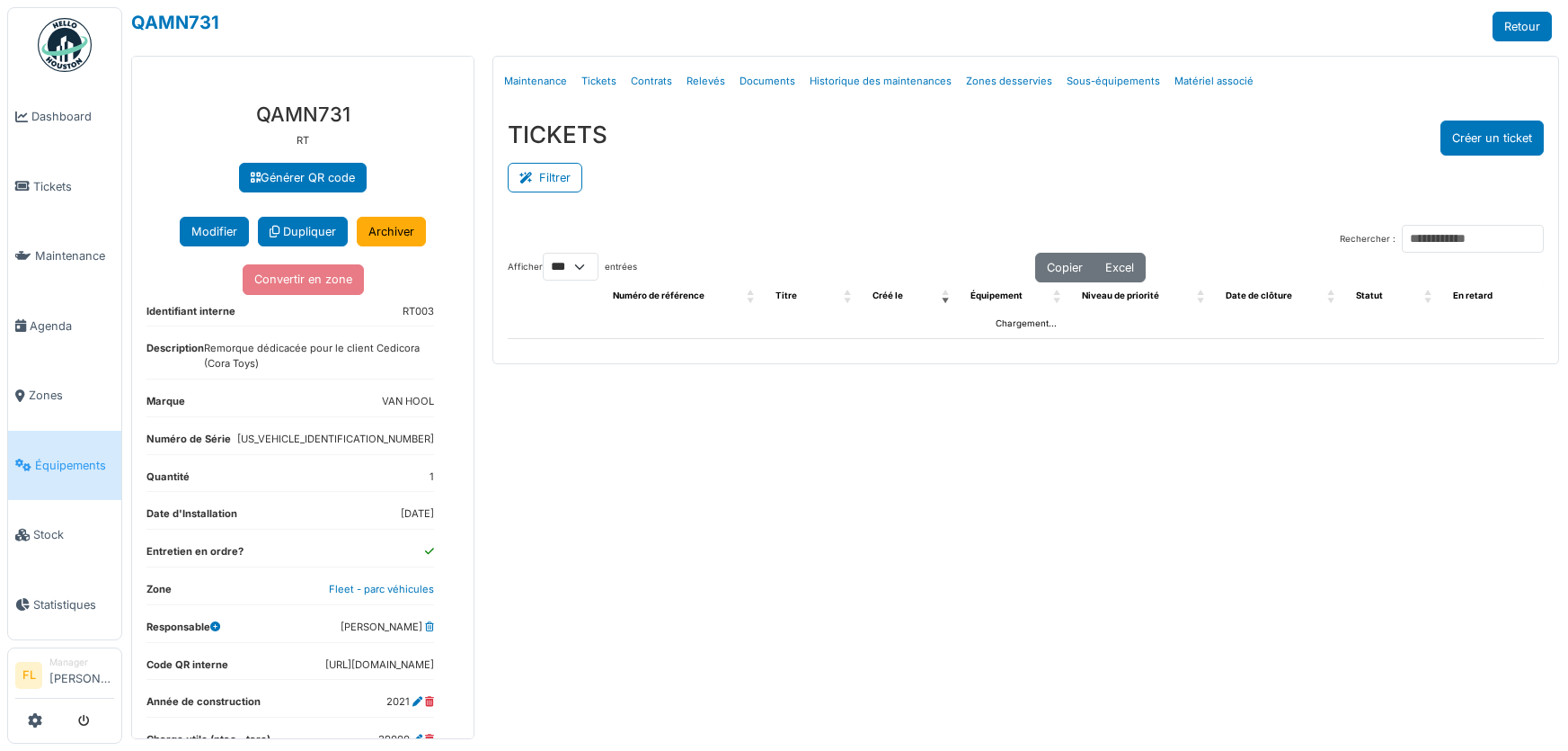
select select "***"
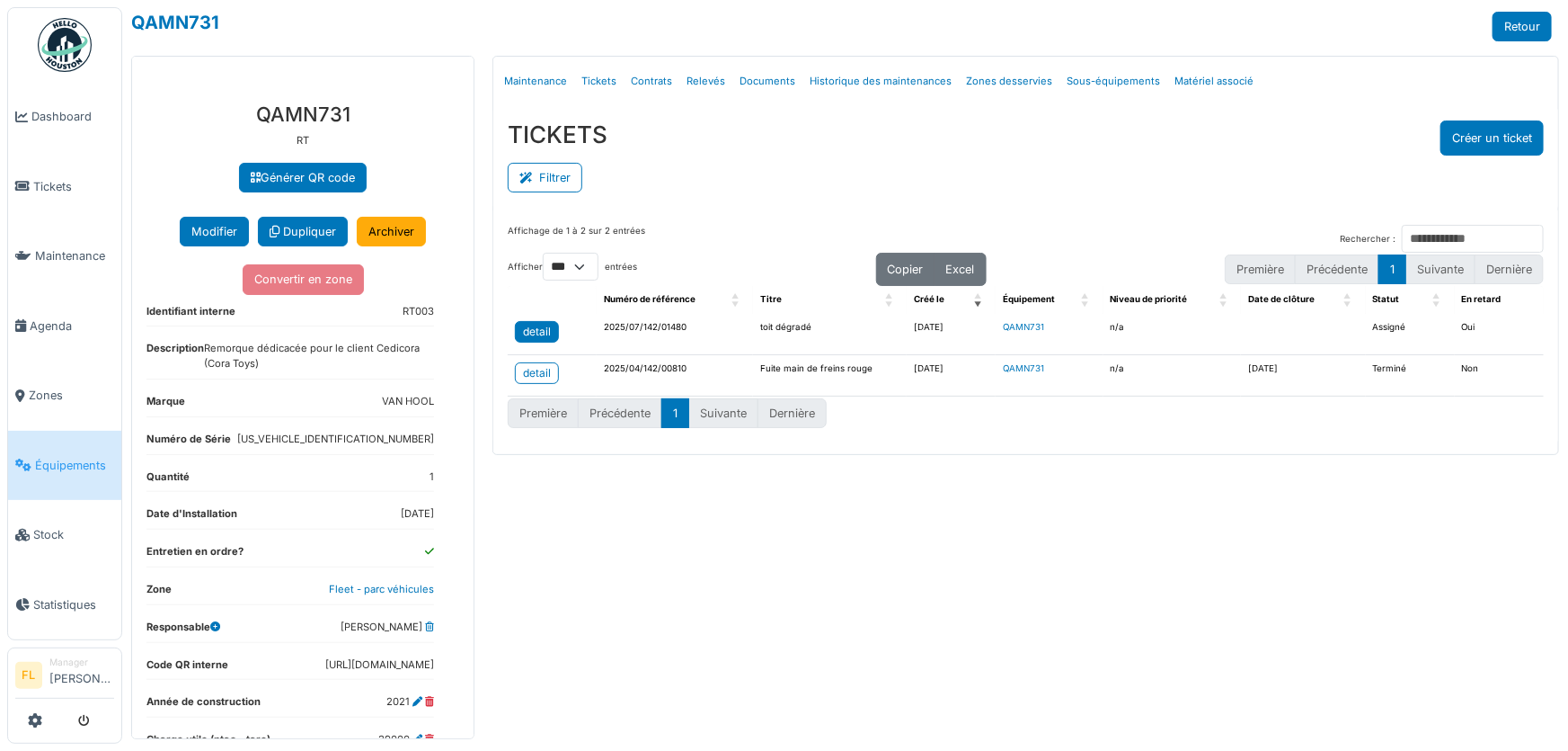
click at [524, 330] on div "detail" at bounding box center [537, 332] width 28 height 16
click at [73, 457] on span "Équipements" at bounding box center [74, 465] width 79 height 17
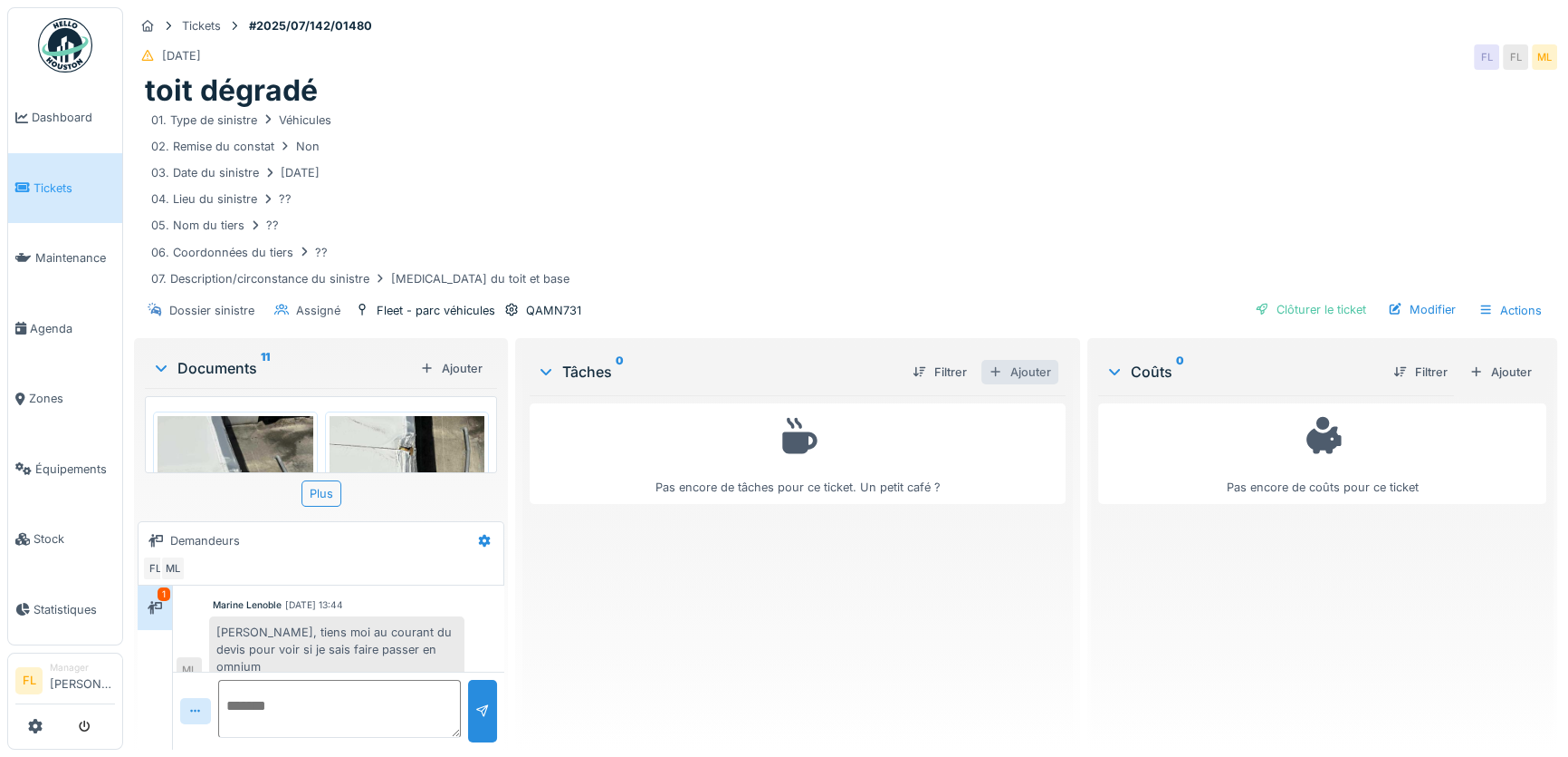
click at [1007, 378] on div "Ajouter" at bounding box center [1019, 372] width 77 height 24
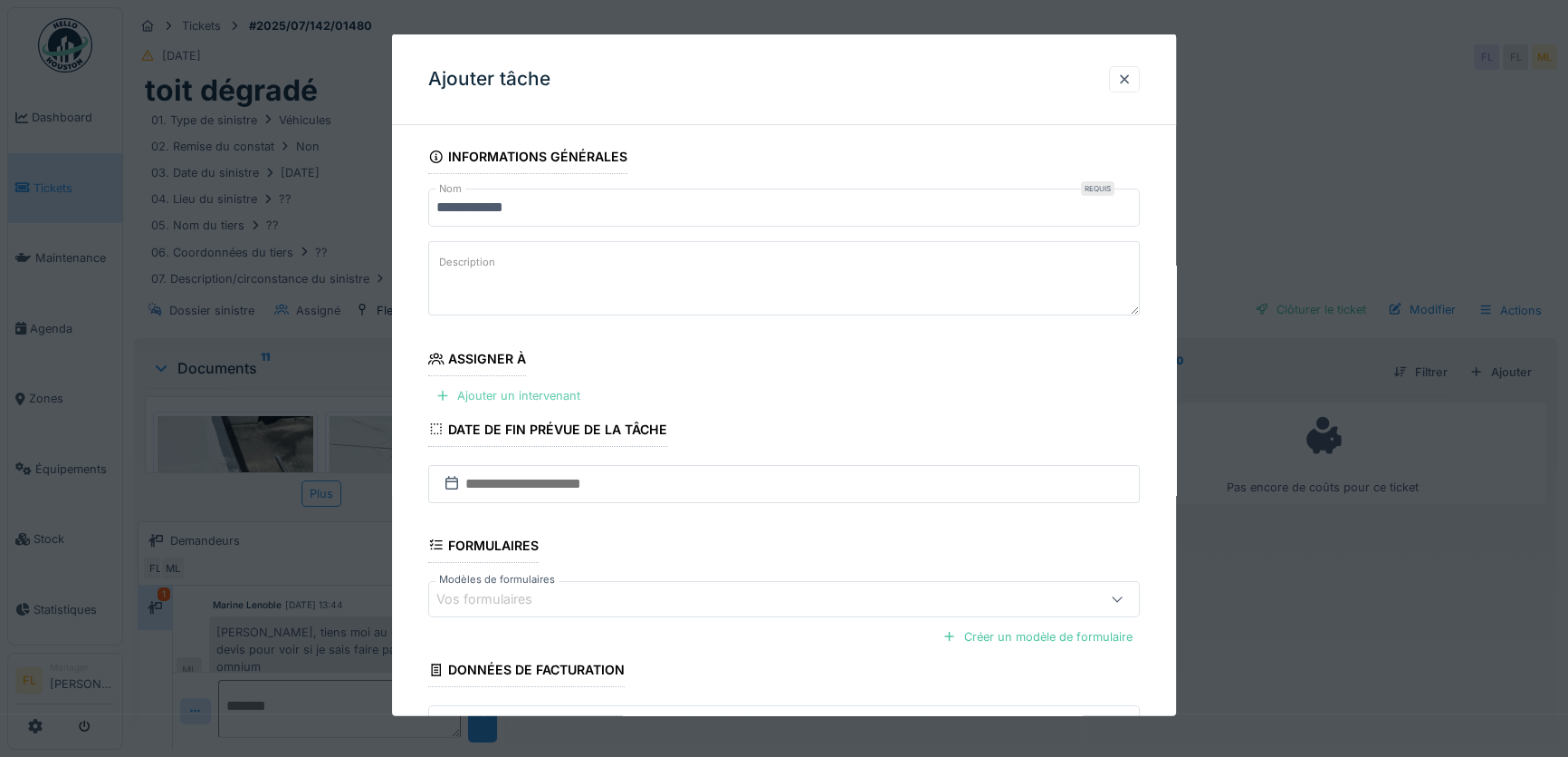
click at [508, 396] on div "Ajouter un intervenant" at bounding box center [508, 395] width 160 height 24
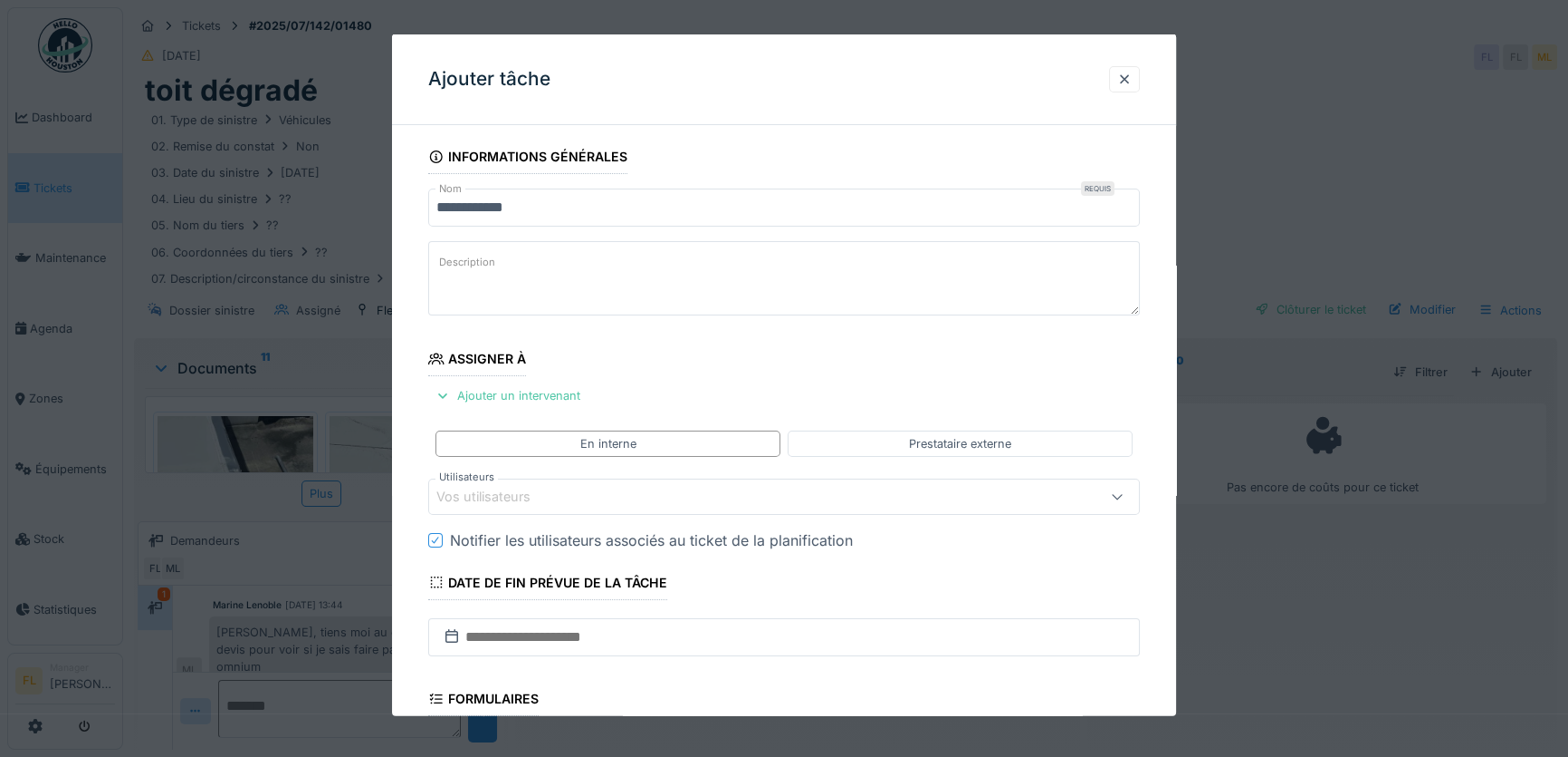
click at [538, 498] on div "Vos utilisateurs" at bounding box center [496, 496] width 120 height 20
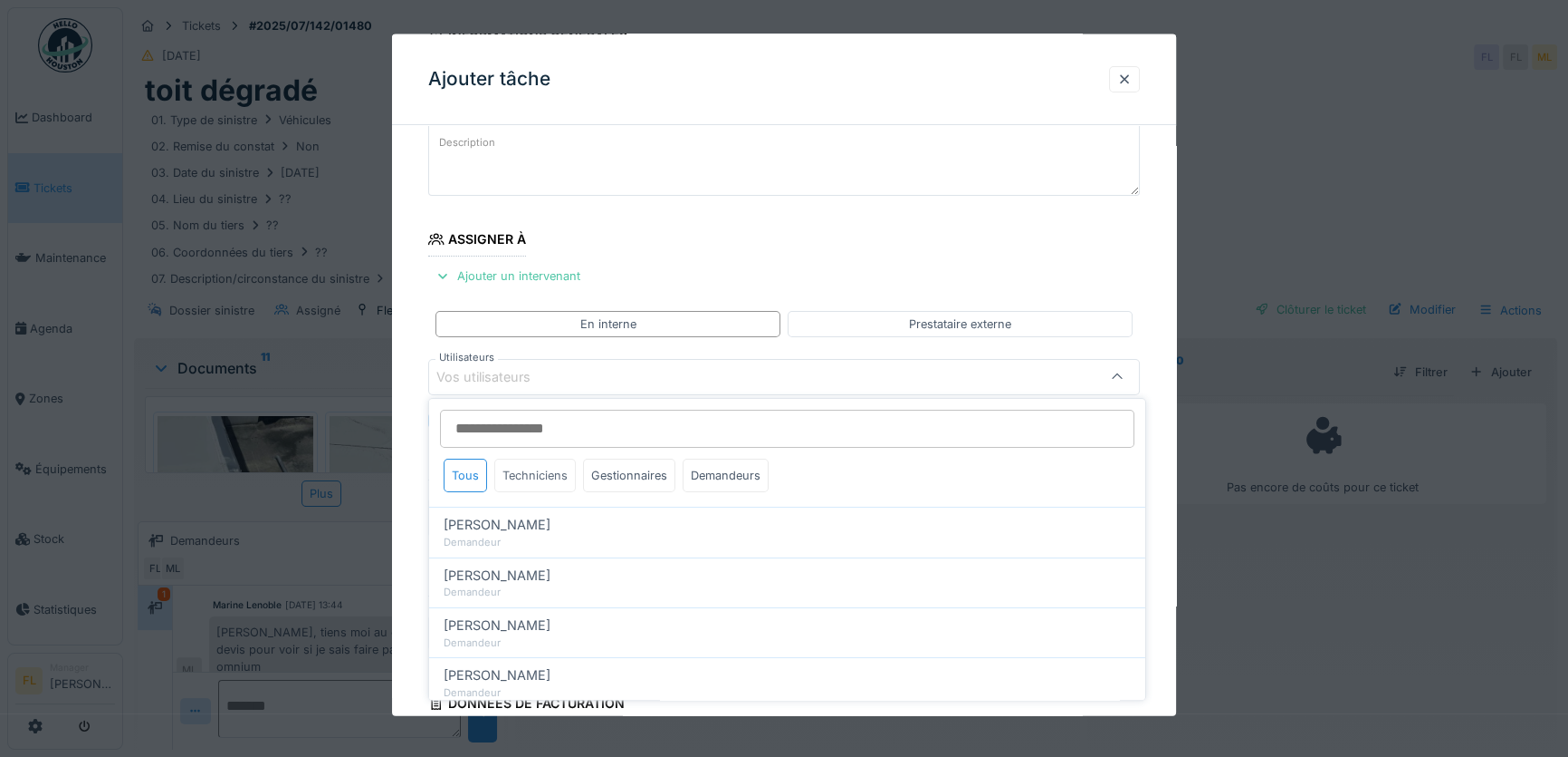
click at [548, 473] on div "Techniciens" at bounding box center [535, 475] width 82 height 34
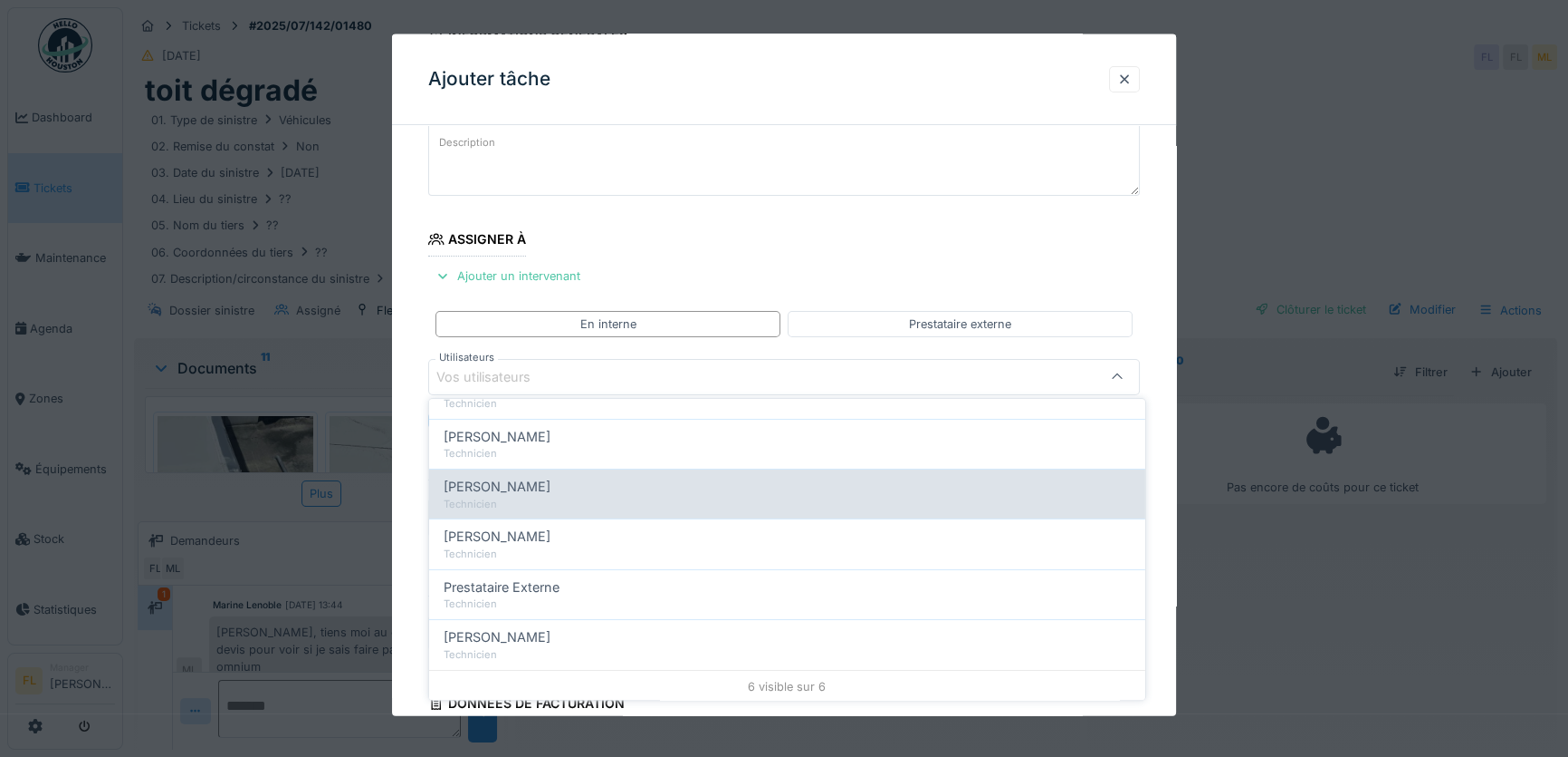
scroll to position [0, 0]
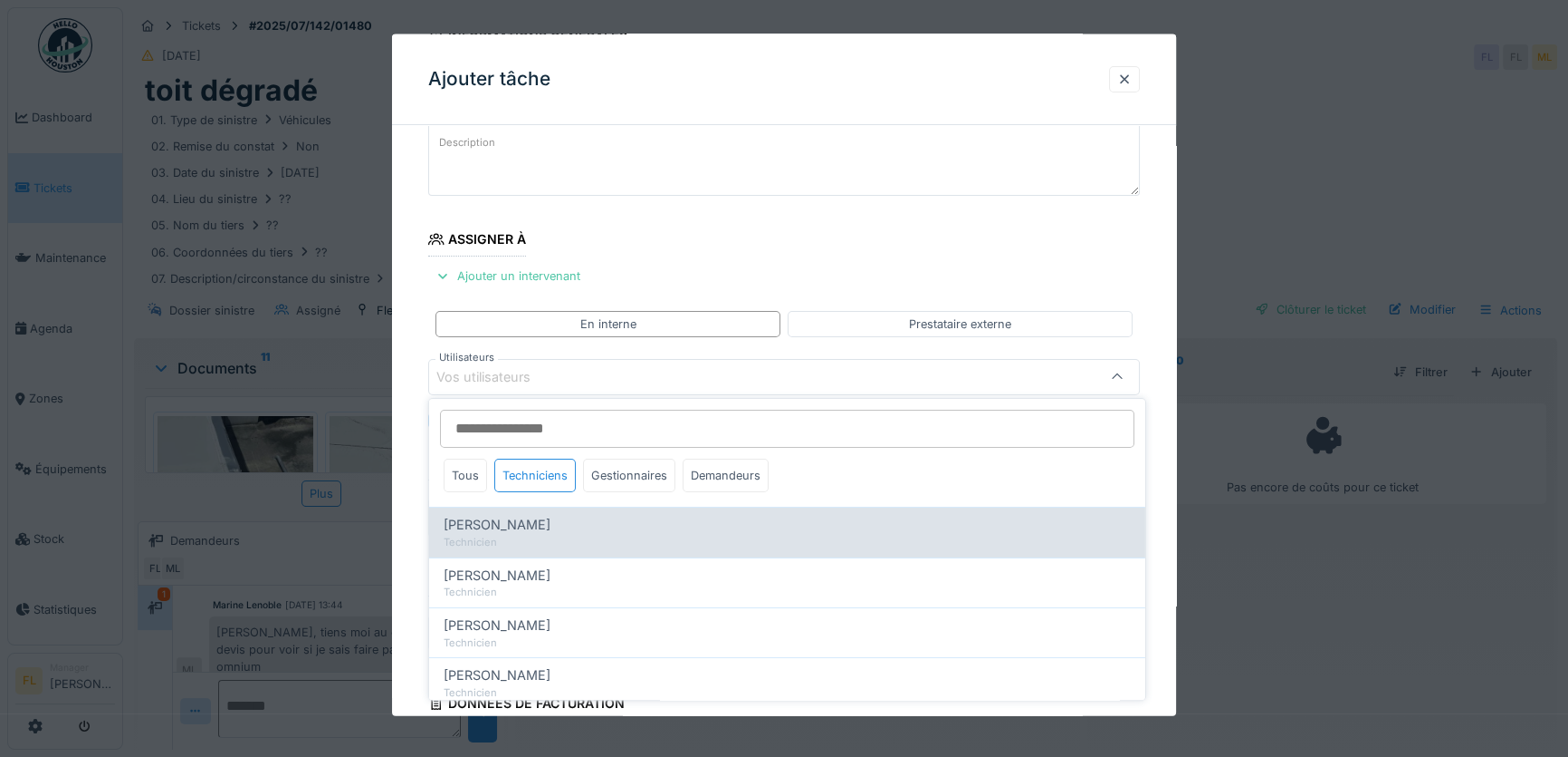
click at [538, 544] on div "Technicien" at bounding box center [787, 541] width 688 height 15
type input "*****"
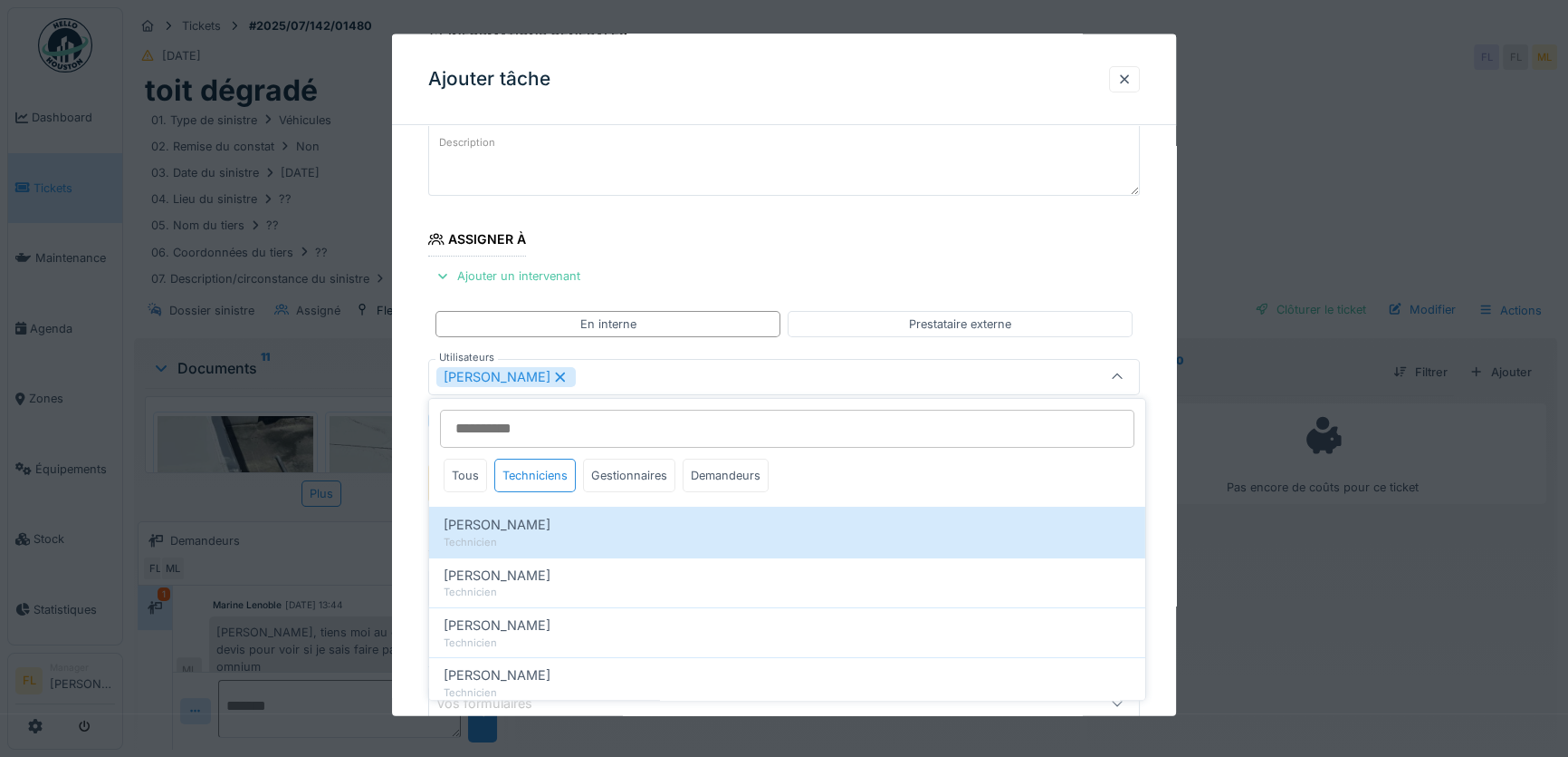
click at [552, 370] on icon at bounding box center [560, 376] width 16 height 13
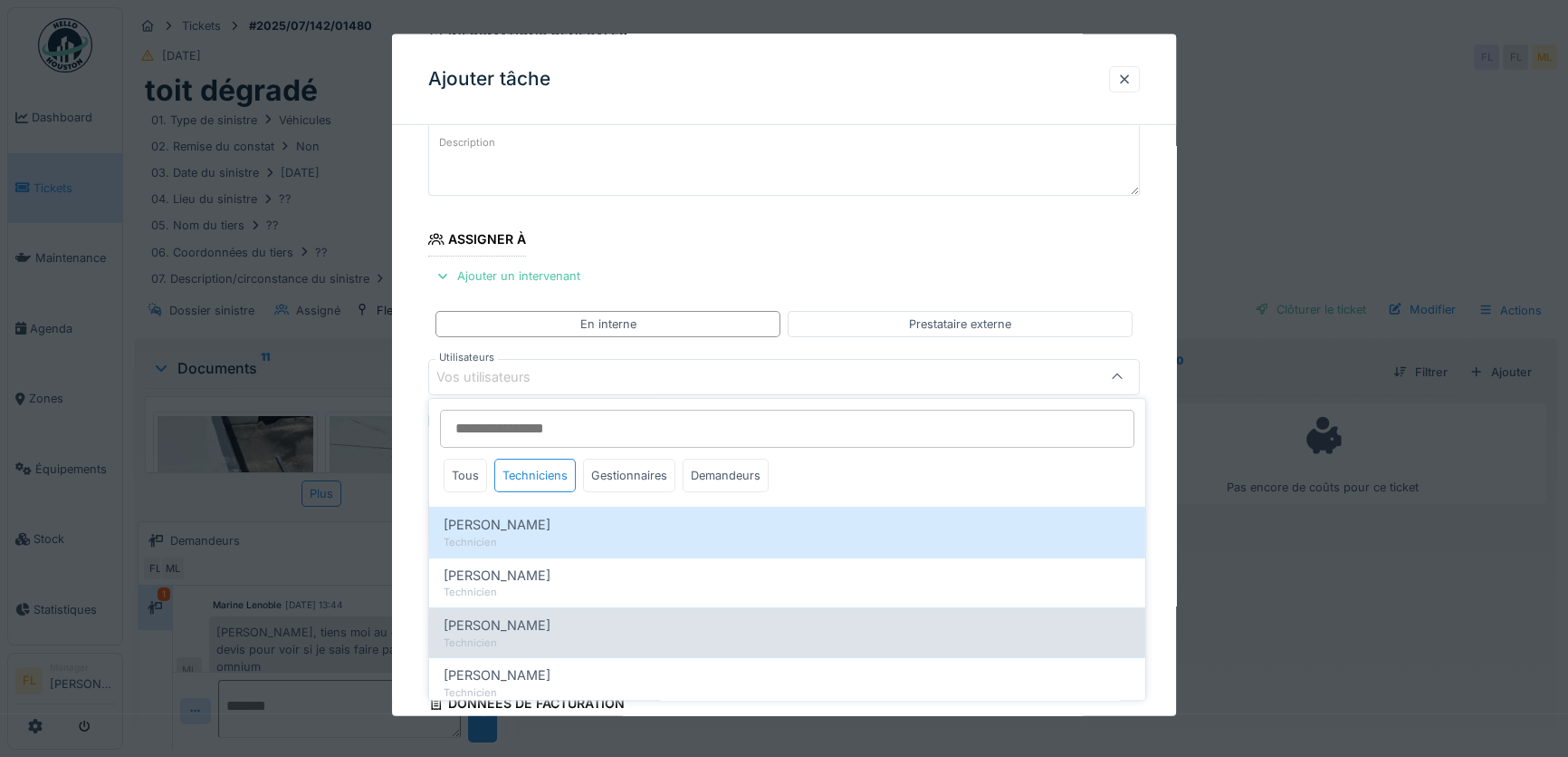
click at [551, 631] on span "Michaël Bodnarczuk" at bounding box center [497, 625] width 107 height 20
type input "****"
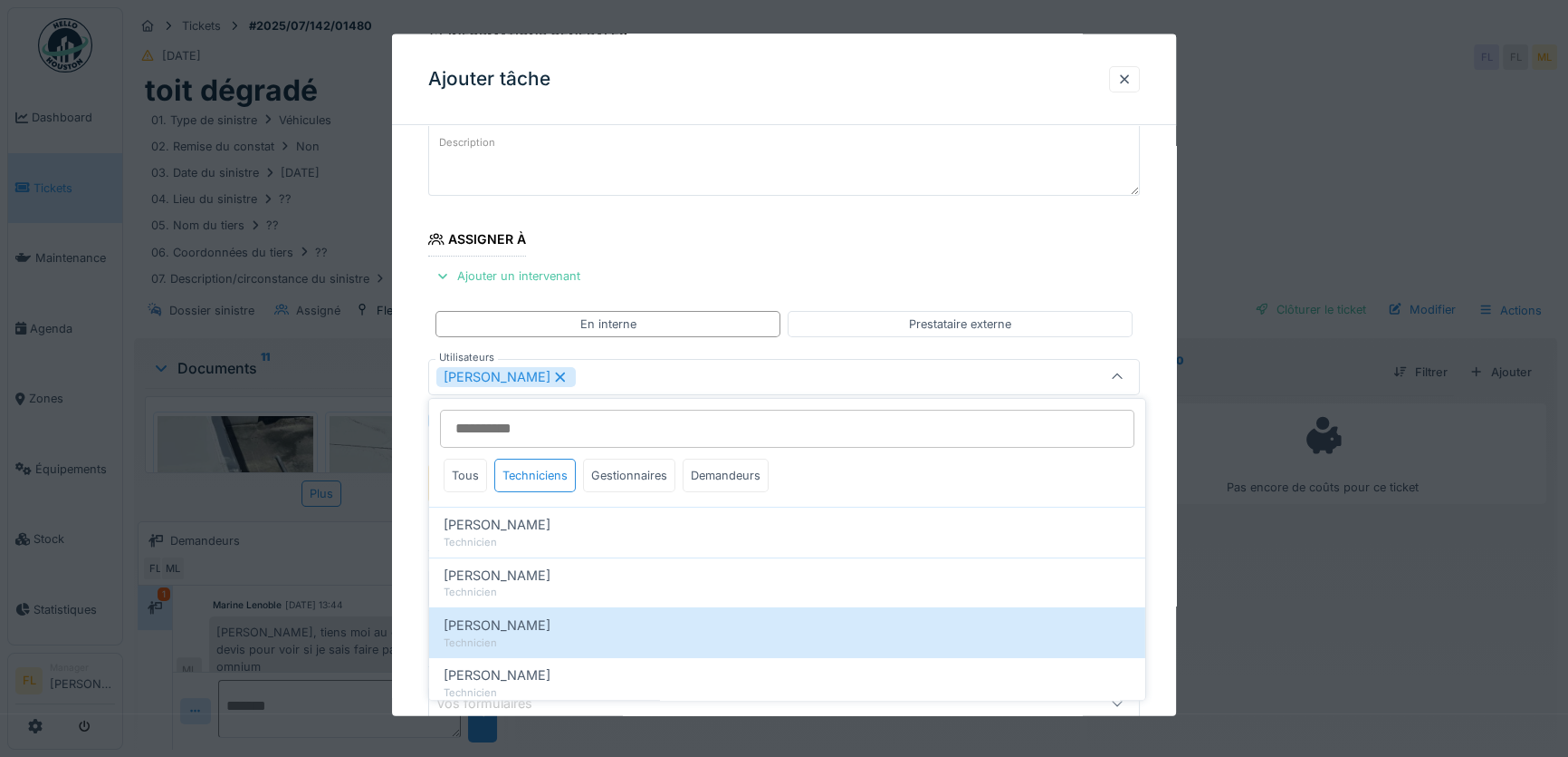
click at [410, 601] on div "**********" at bounding box center [784, 484] width 784 height 929
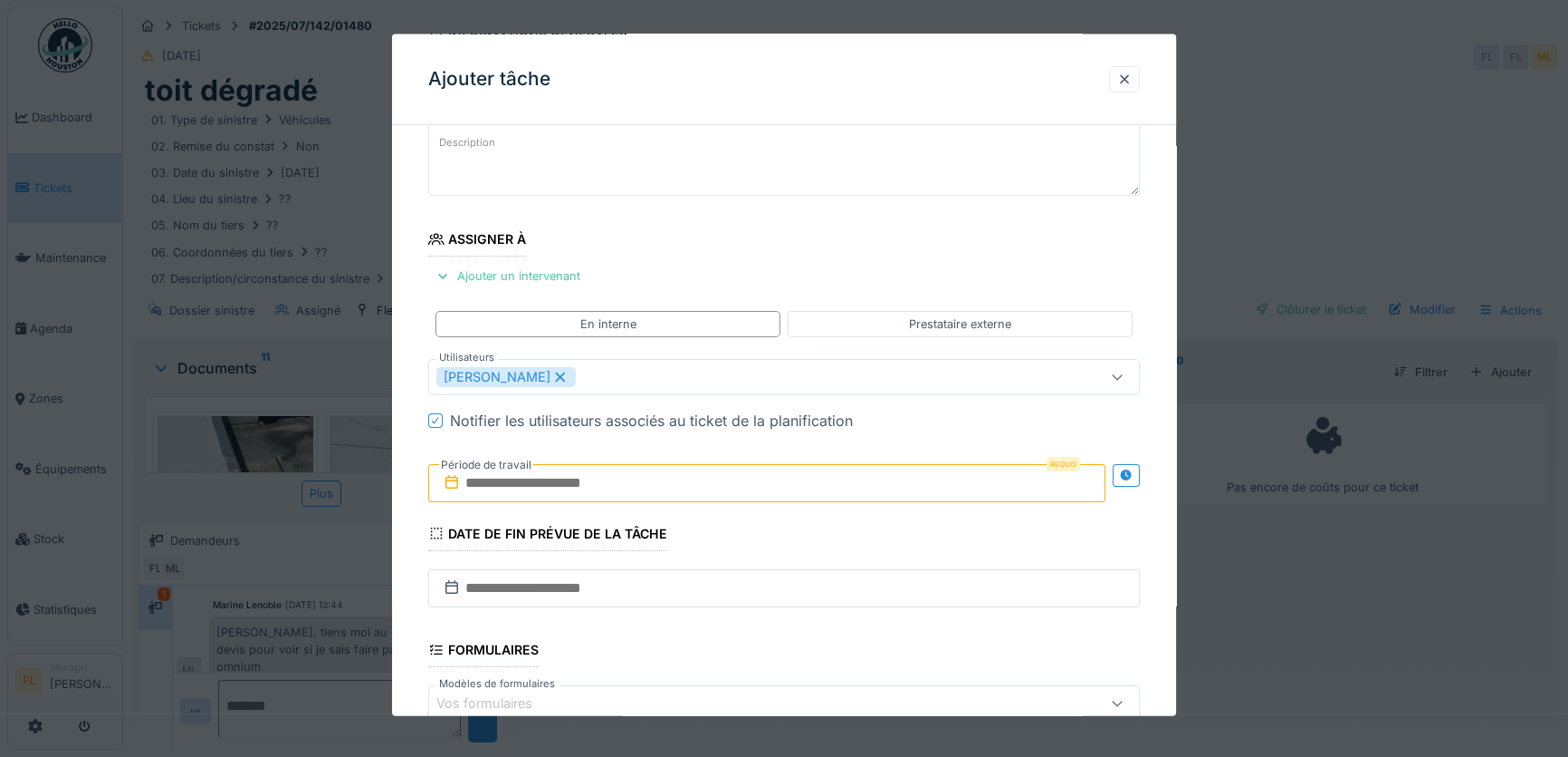
click at [500, 483] on input "text" at bounding box center [767, 482] width 678 height 38
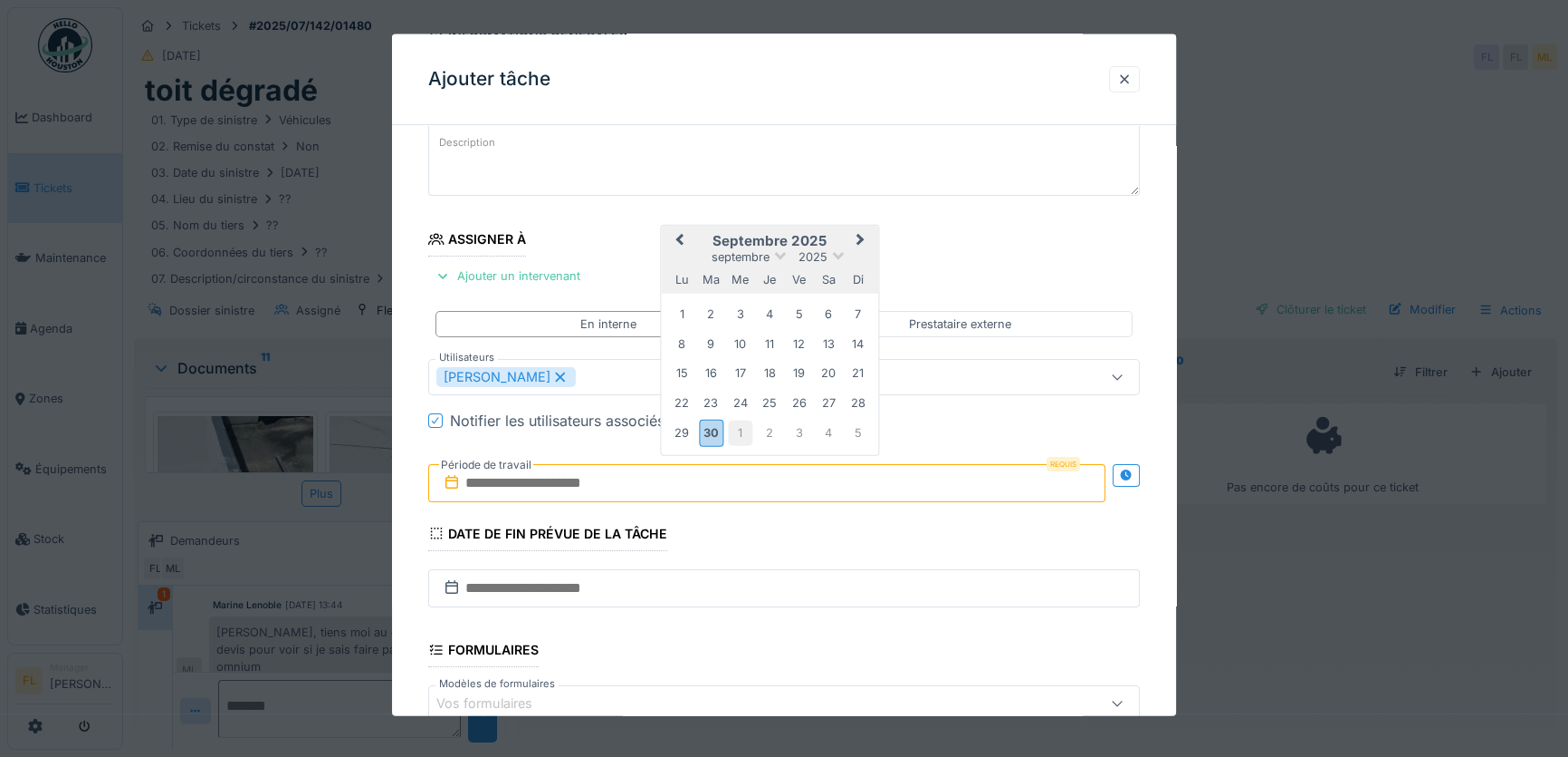
click at [737, 426] on div "1" at bounding box center [740, 432] width 24 height 24
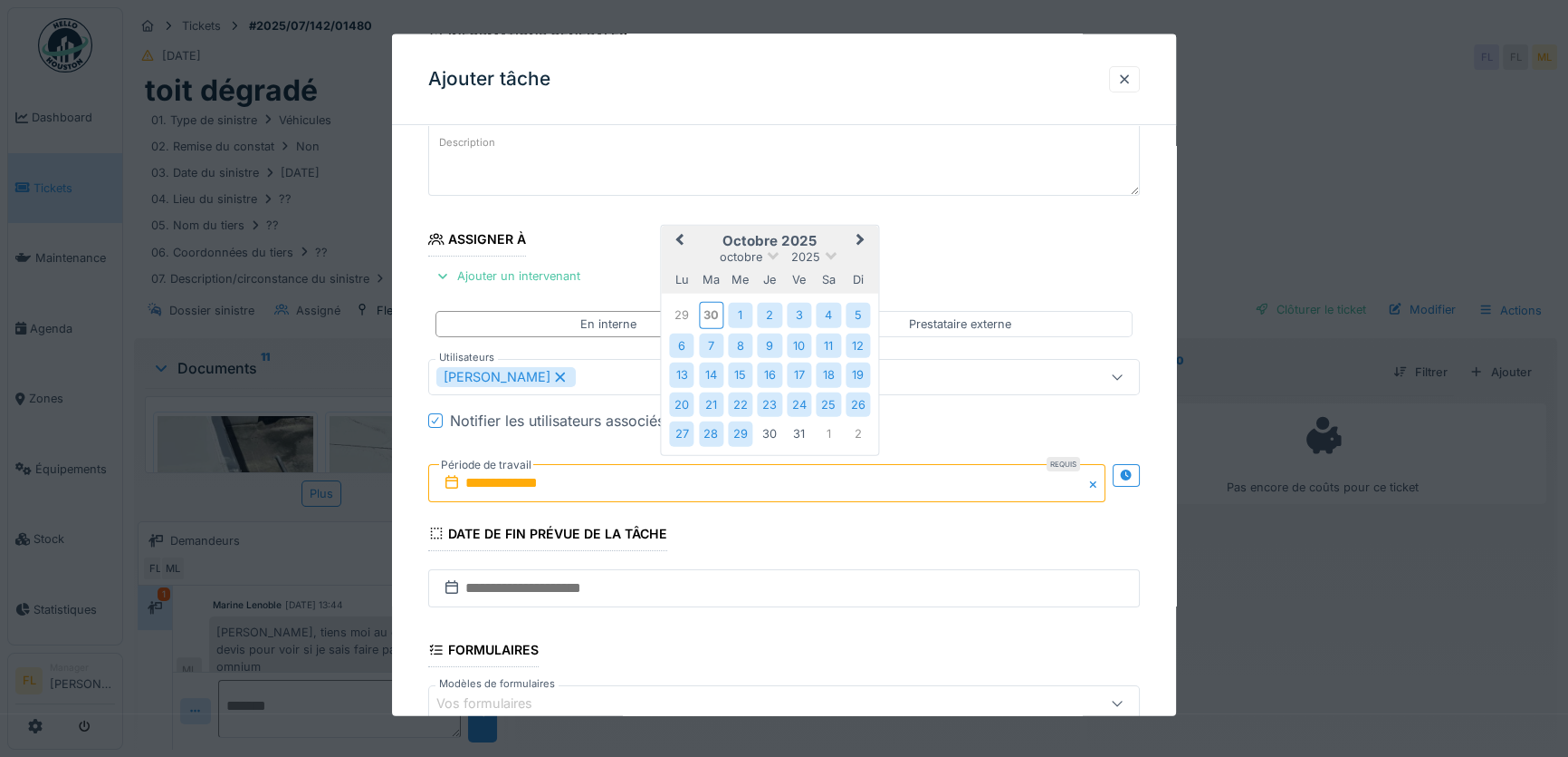
click at [737, 426] on div "29" at bounding box center [740, 433] width 24 height 24
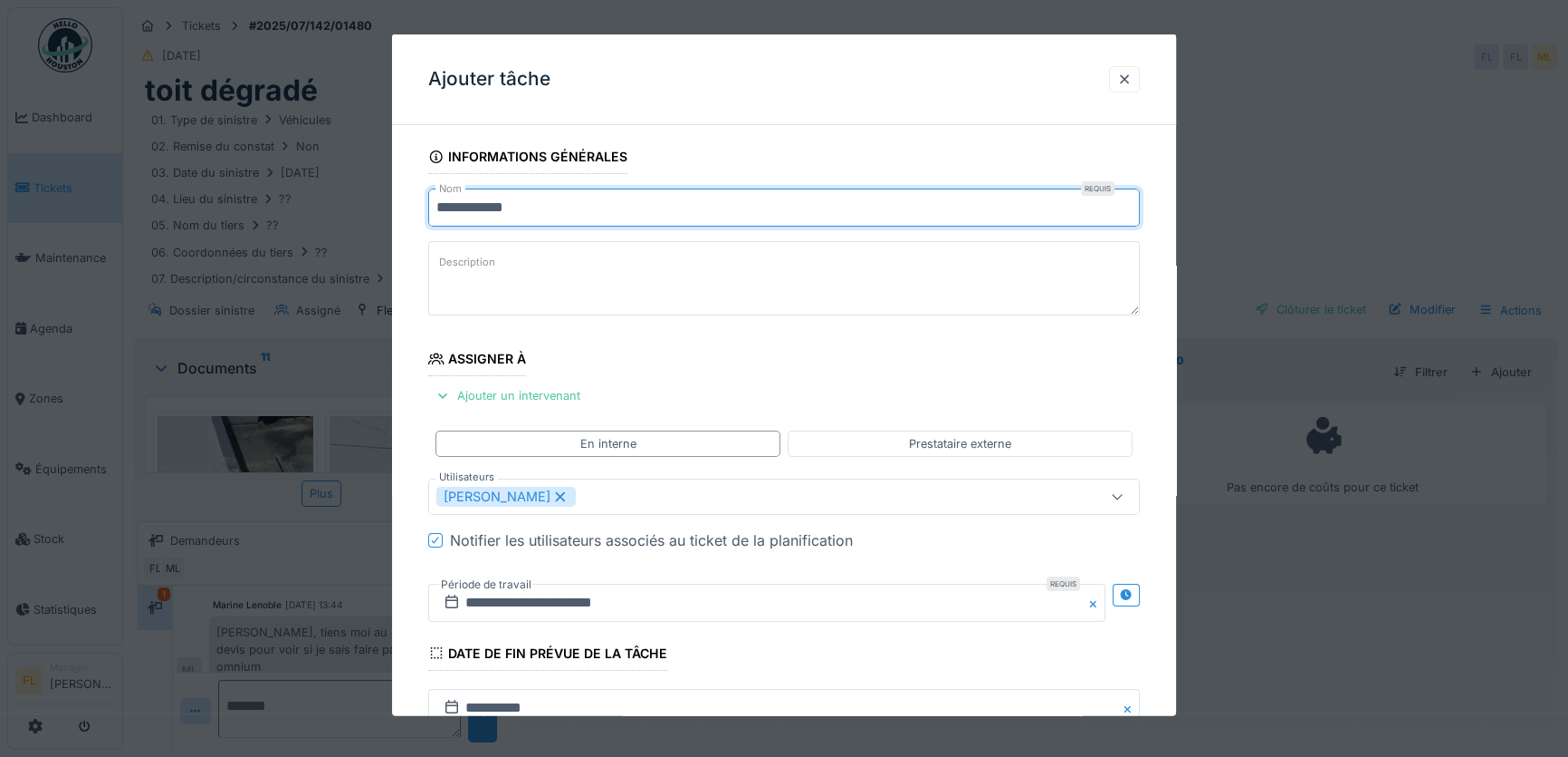
drag, startPoint x: 382, startPoint y: 219, endPoint x: 285, endPoint y: 225, distance: 97.2
click at [285, 225] on div "**********" at bounding box center [845, 378] width 1445 height 757
type input "**********"
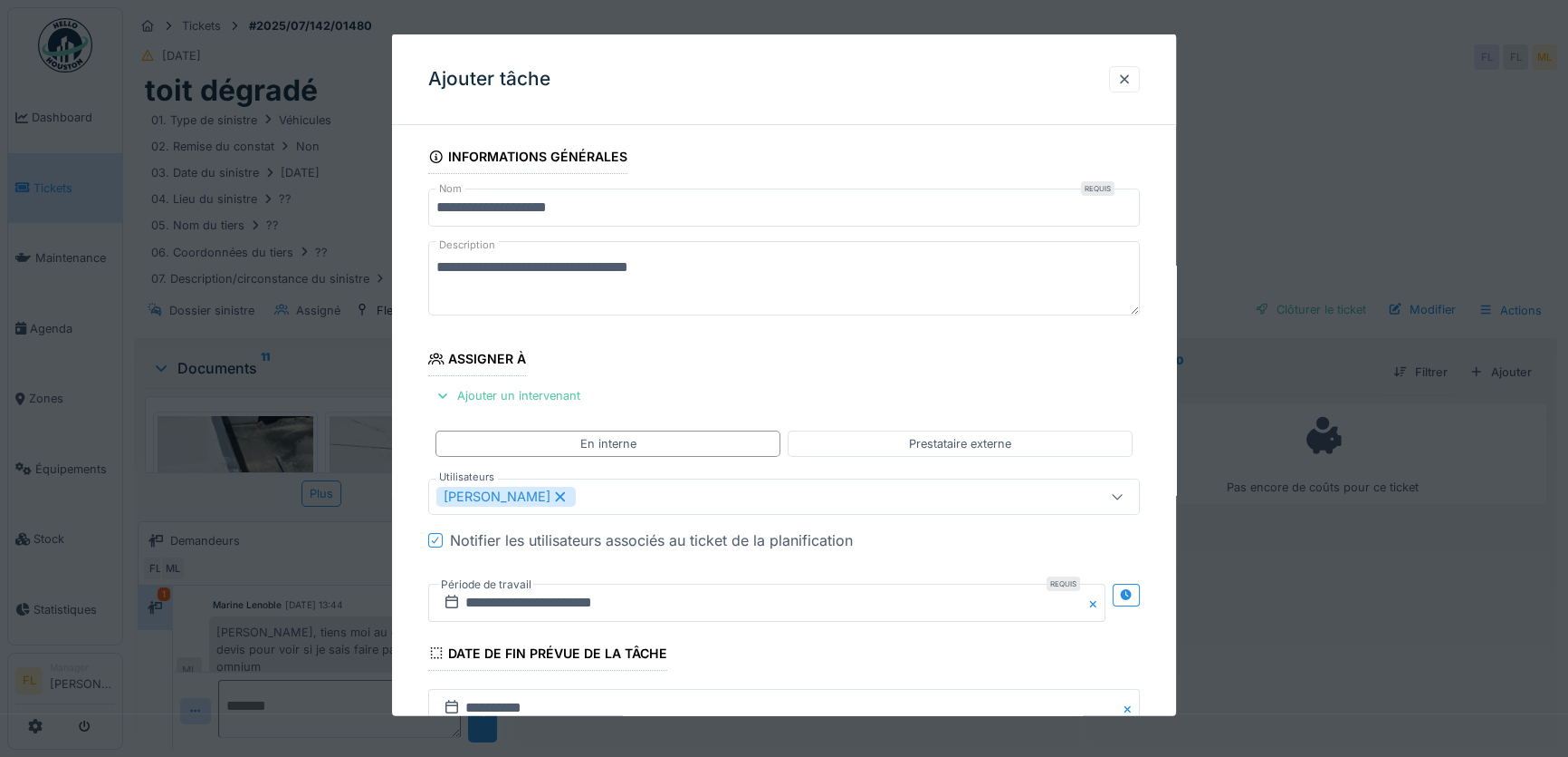
scroll to position [329, 0]
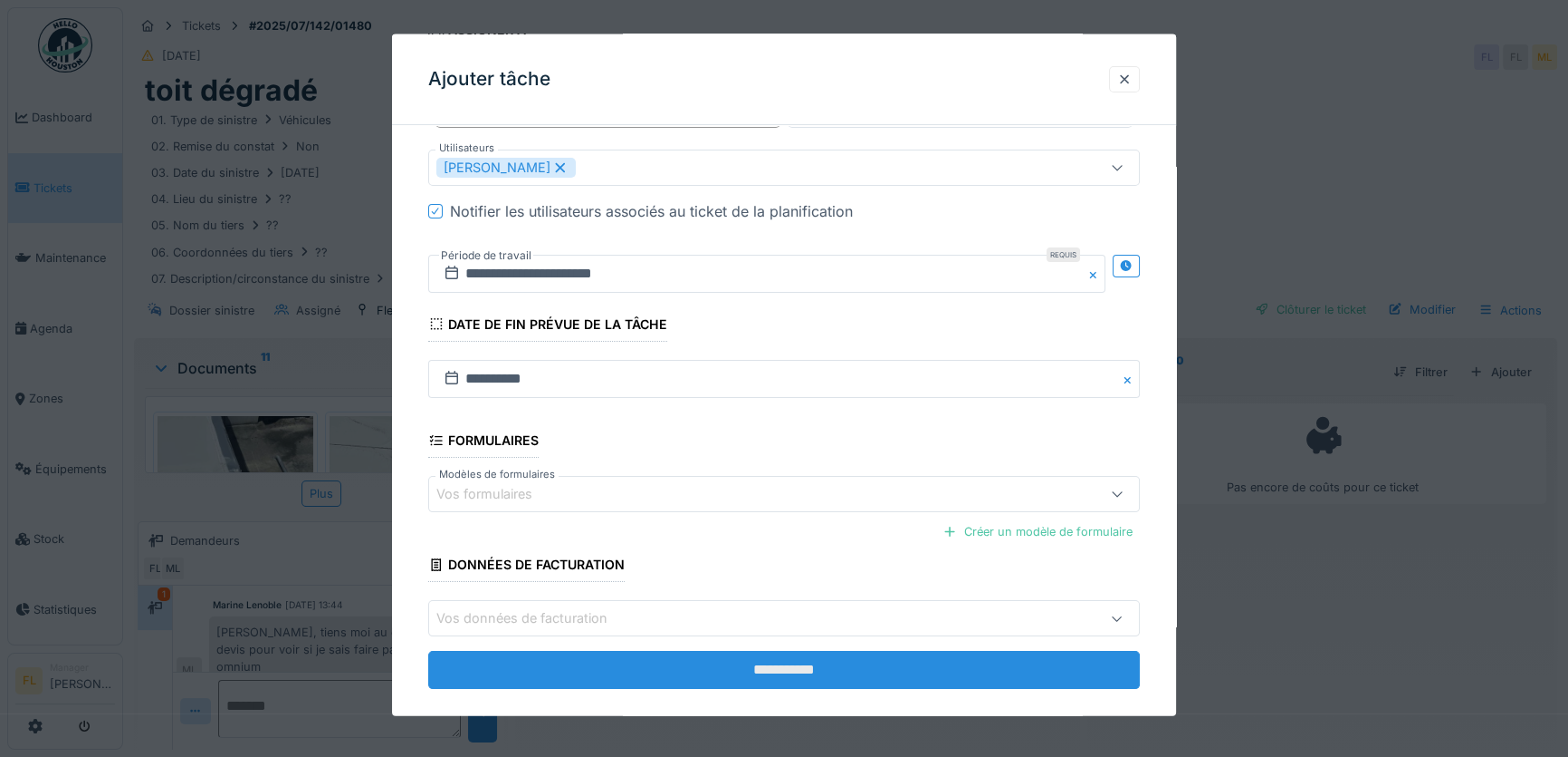
type textarea "**********"
click at [833, 678] on input "**********" at bounding box center [784, 669] width 712 height 38
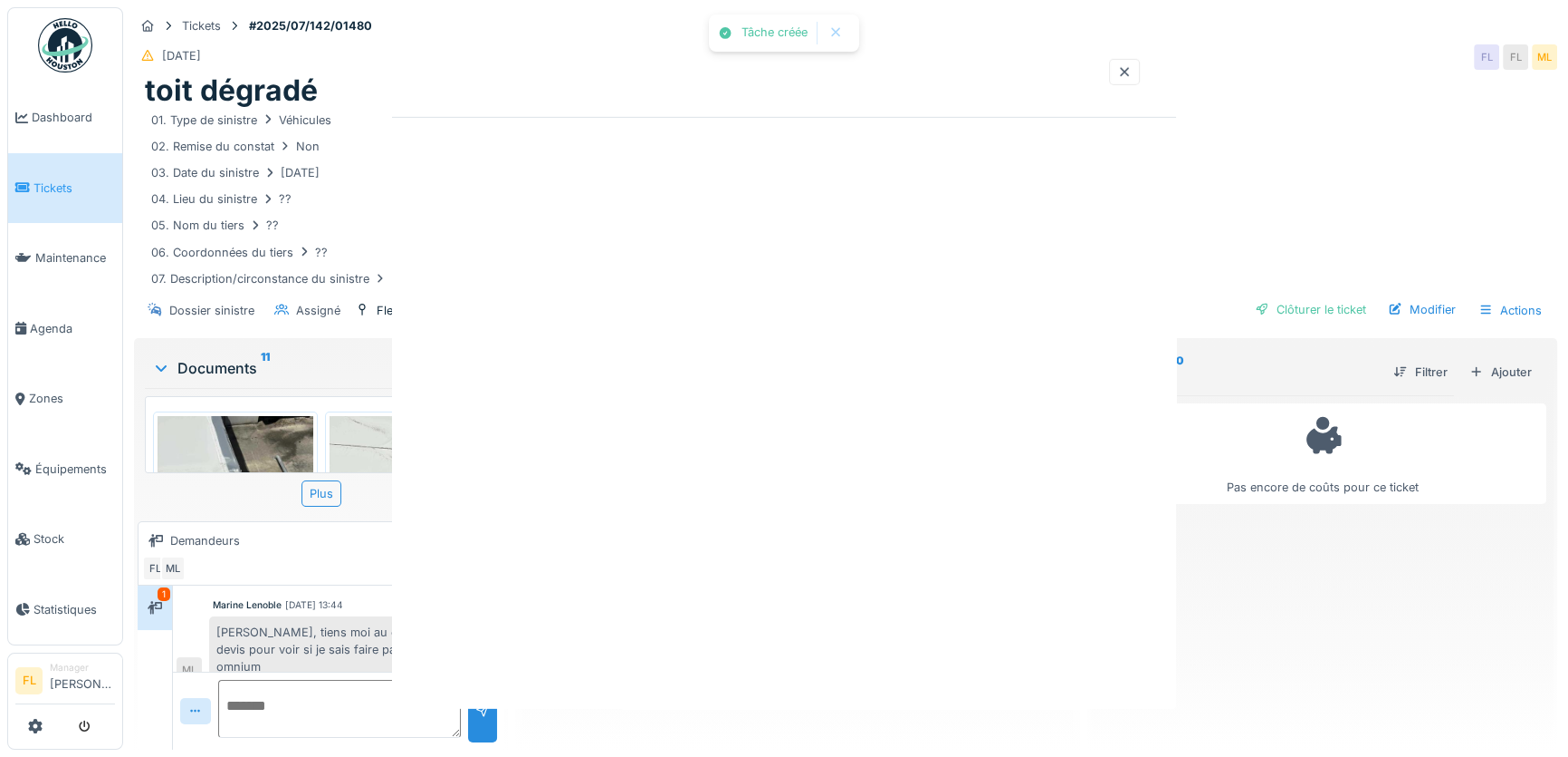
scroll to position [0, 0]
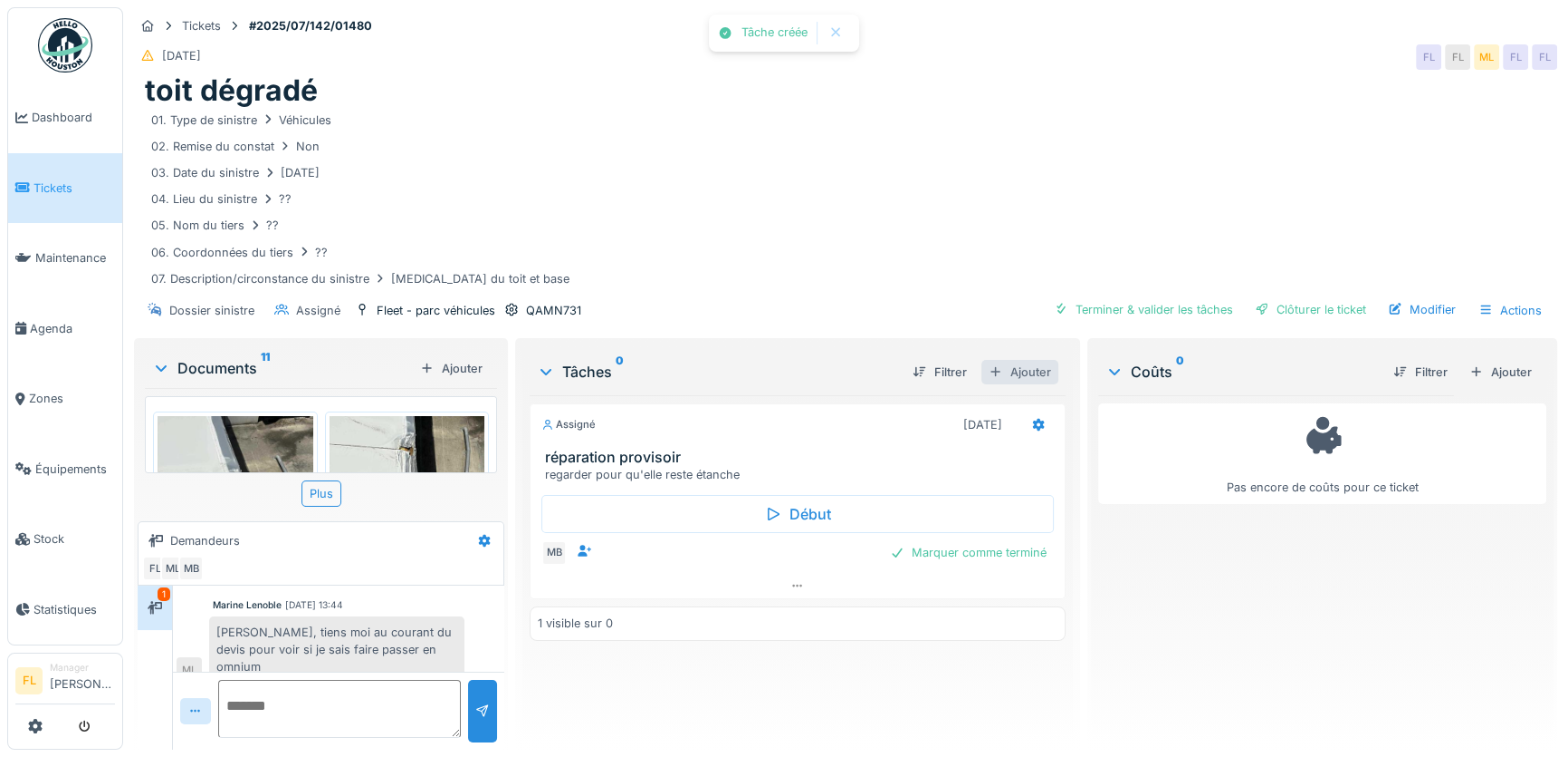
click at [1024, 372] on div "Ajouter" at bounding box center [1019, 372] width 77 height 24
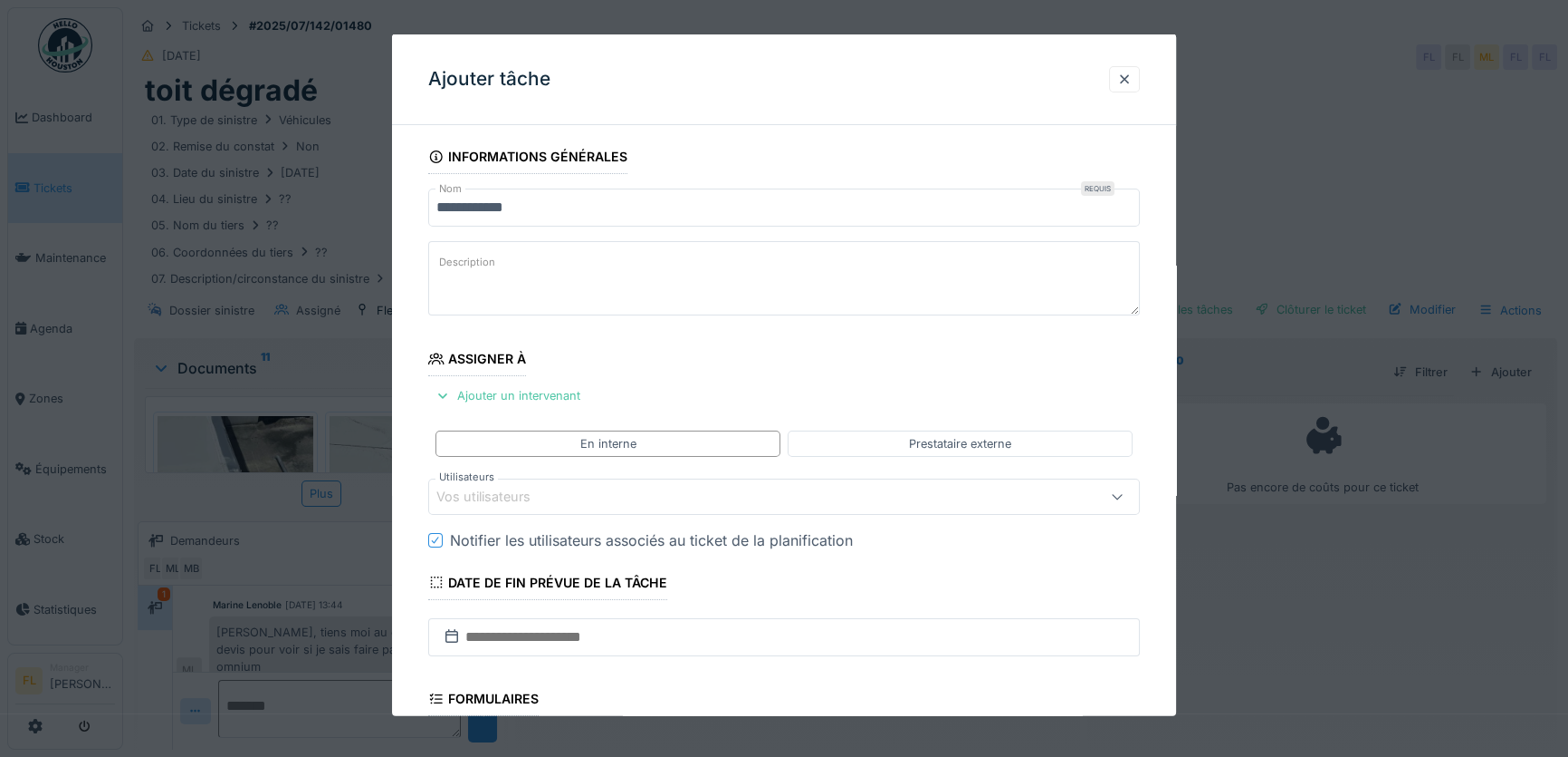
click at [498, 486] on div "Vos utilisateurs" at bounding box center [496, 496] width 120 height 20
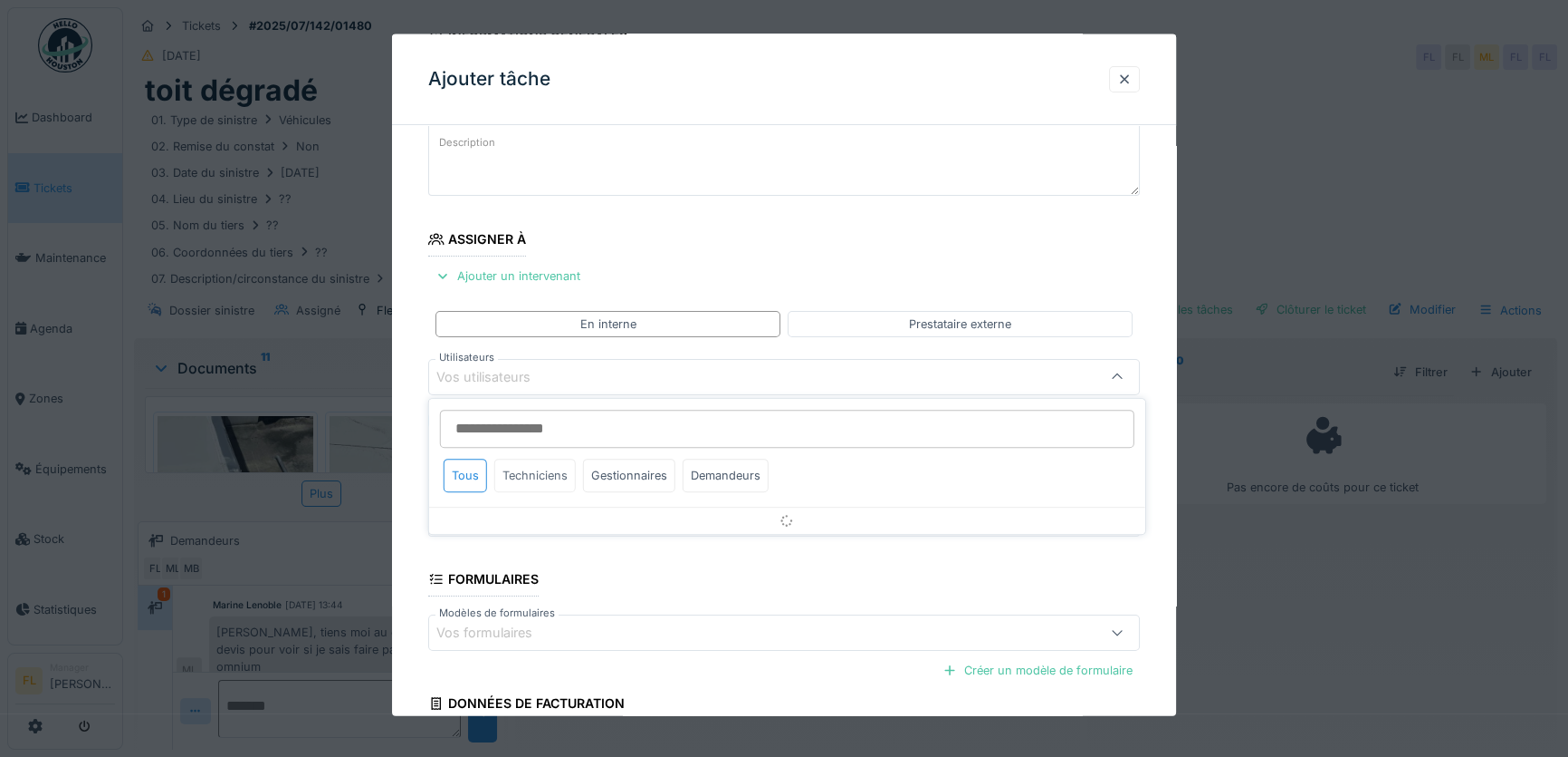
click at [549, 471] on div "Techniciens" at bounding box center [535, 475] width 82 height 34
click at [597, 479] on div "Gestionnaires" at bounding box center [629, 475] width 93 height 34
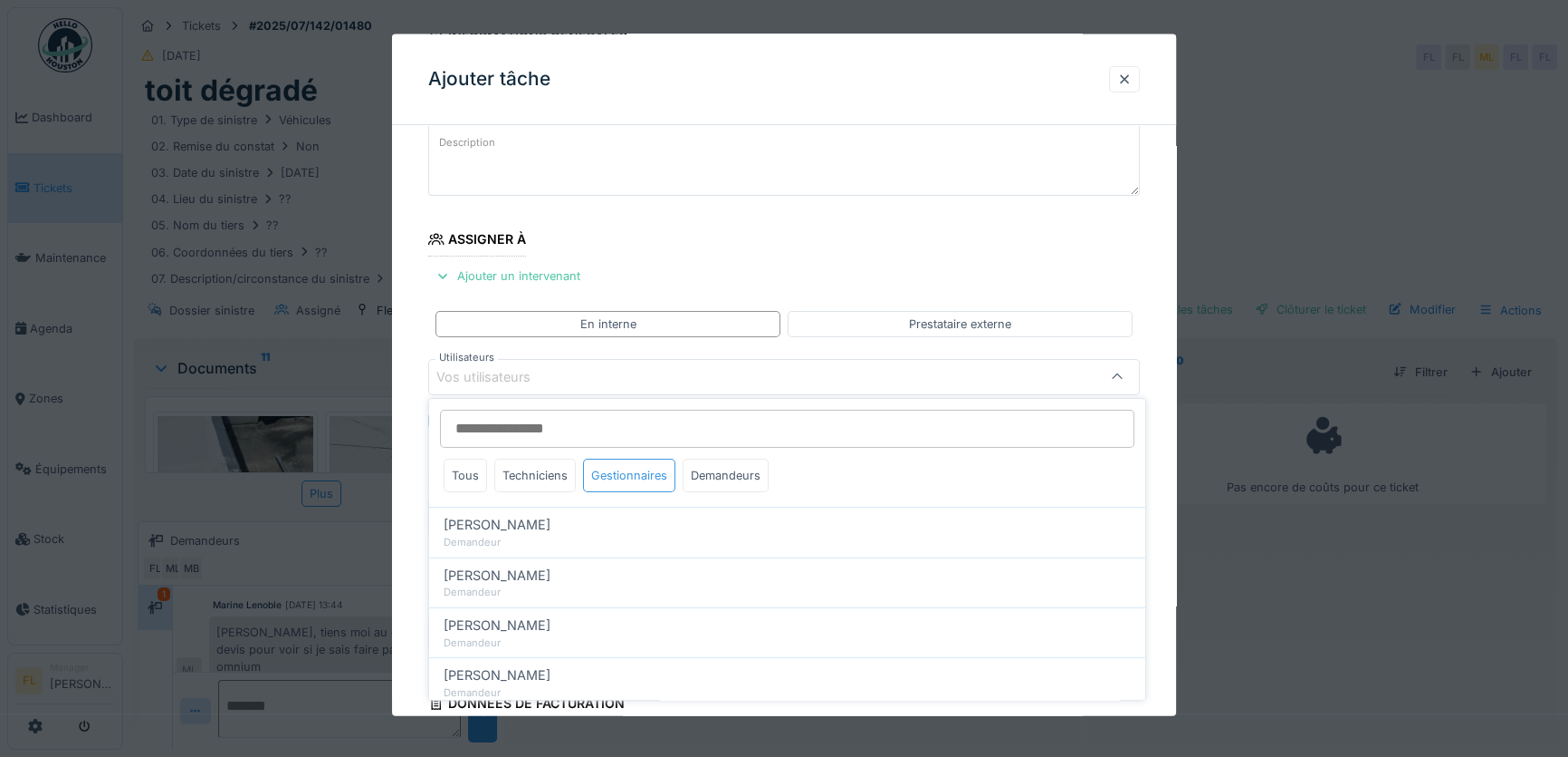
click at [603, 470] on div "Gestionnaires" at bounding box center [629, 475] width 93 height 34
click at [708, 467] on div "Demandeurs" at bounding box center [726, 475] width 86 height 34
click at [623, 473] on div "Gestionnaires" at bounding box center [629, 475] width 93 height 34
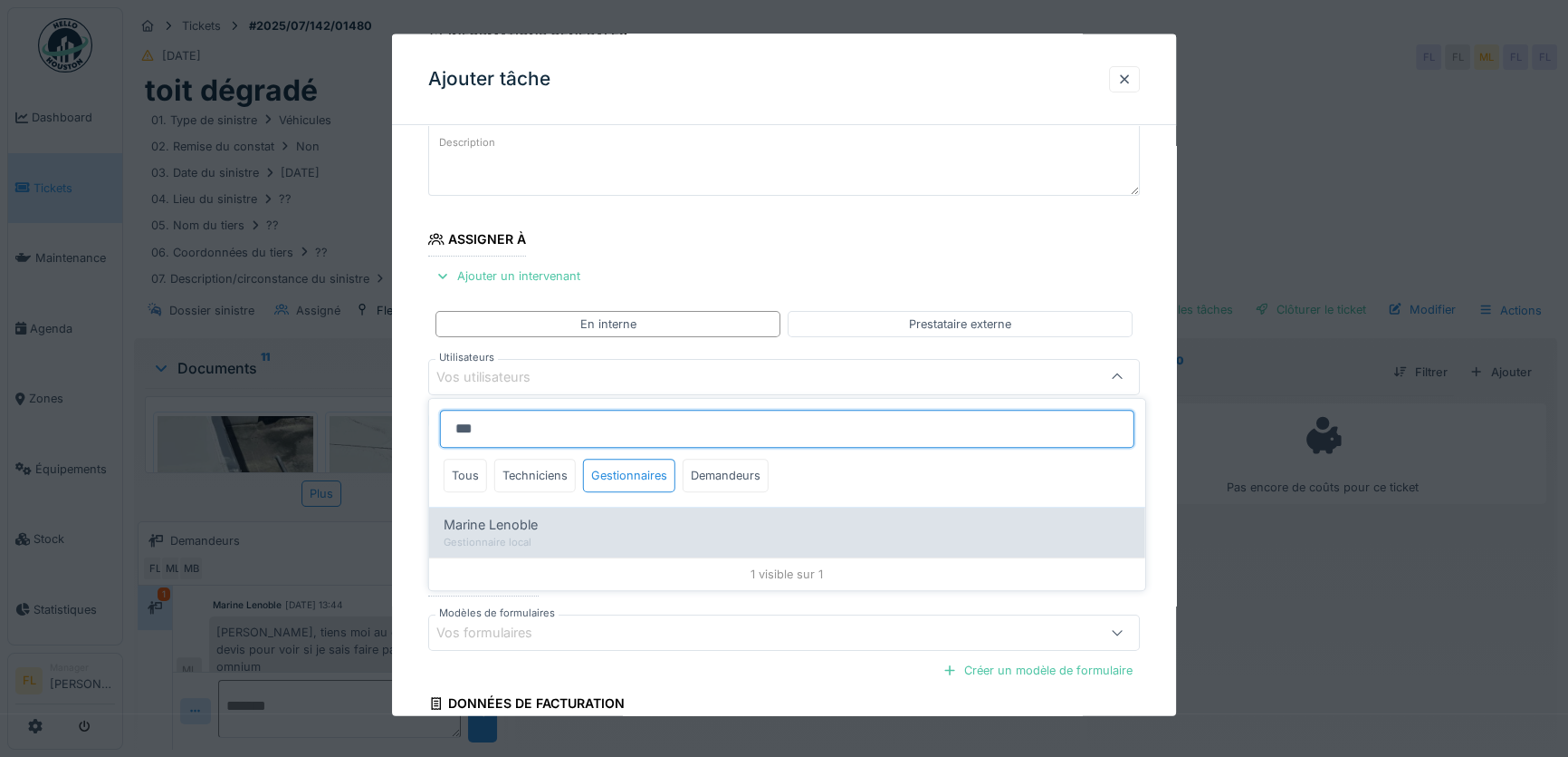
type input "***"
click at [527, 534] on div "Gestionnaire local" at bounding box center [787, 541] width 688 height 15
type input "****"
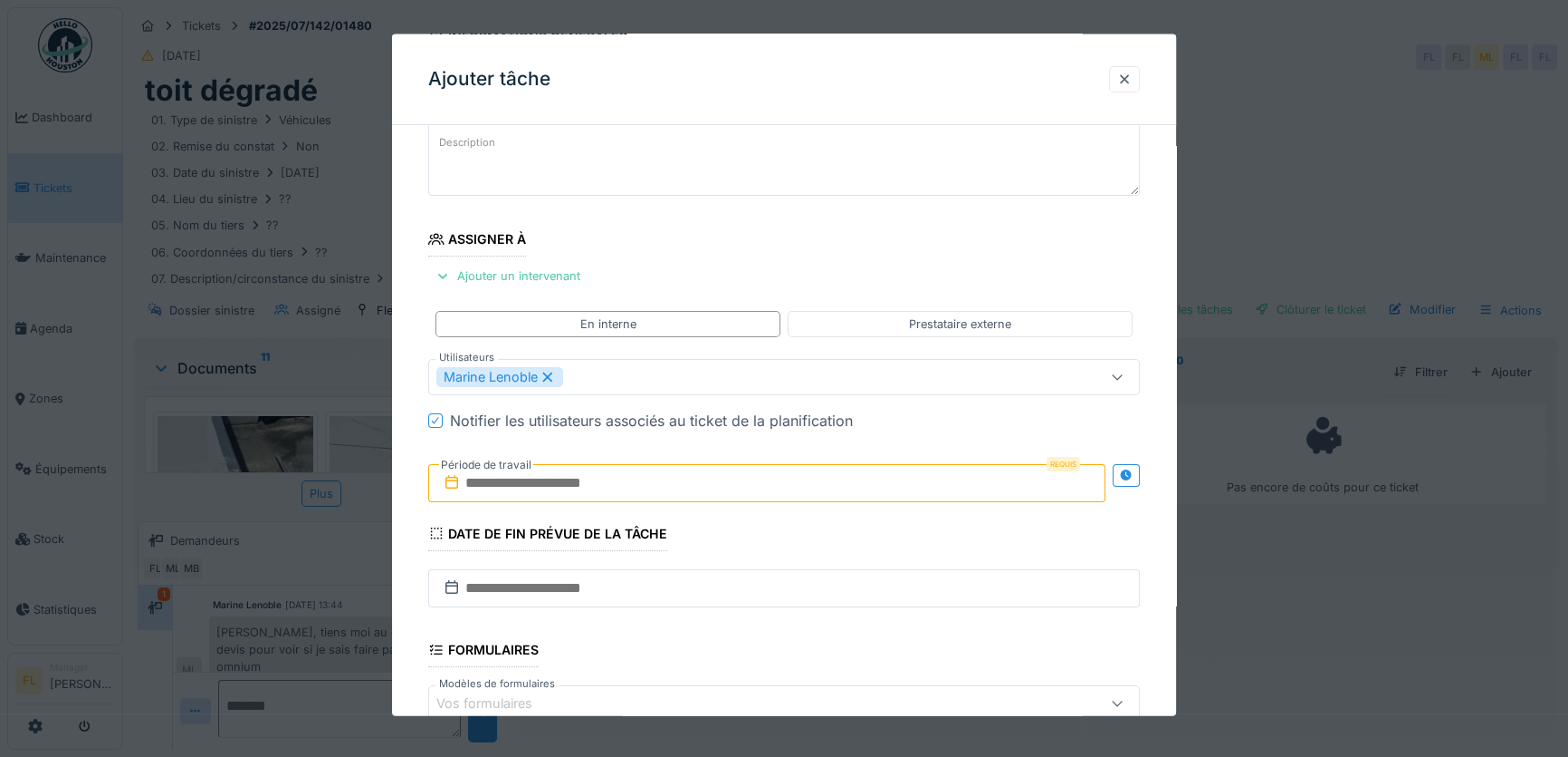
click at [417, 513] on div "**********" at bounding box center [784, 484] width 784 height 929
click at [563, 484] on input "text" at bounding box center [767, 482] width 678 height 38
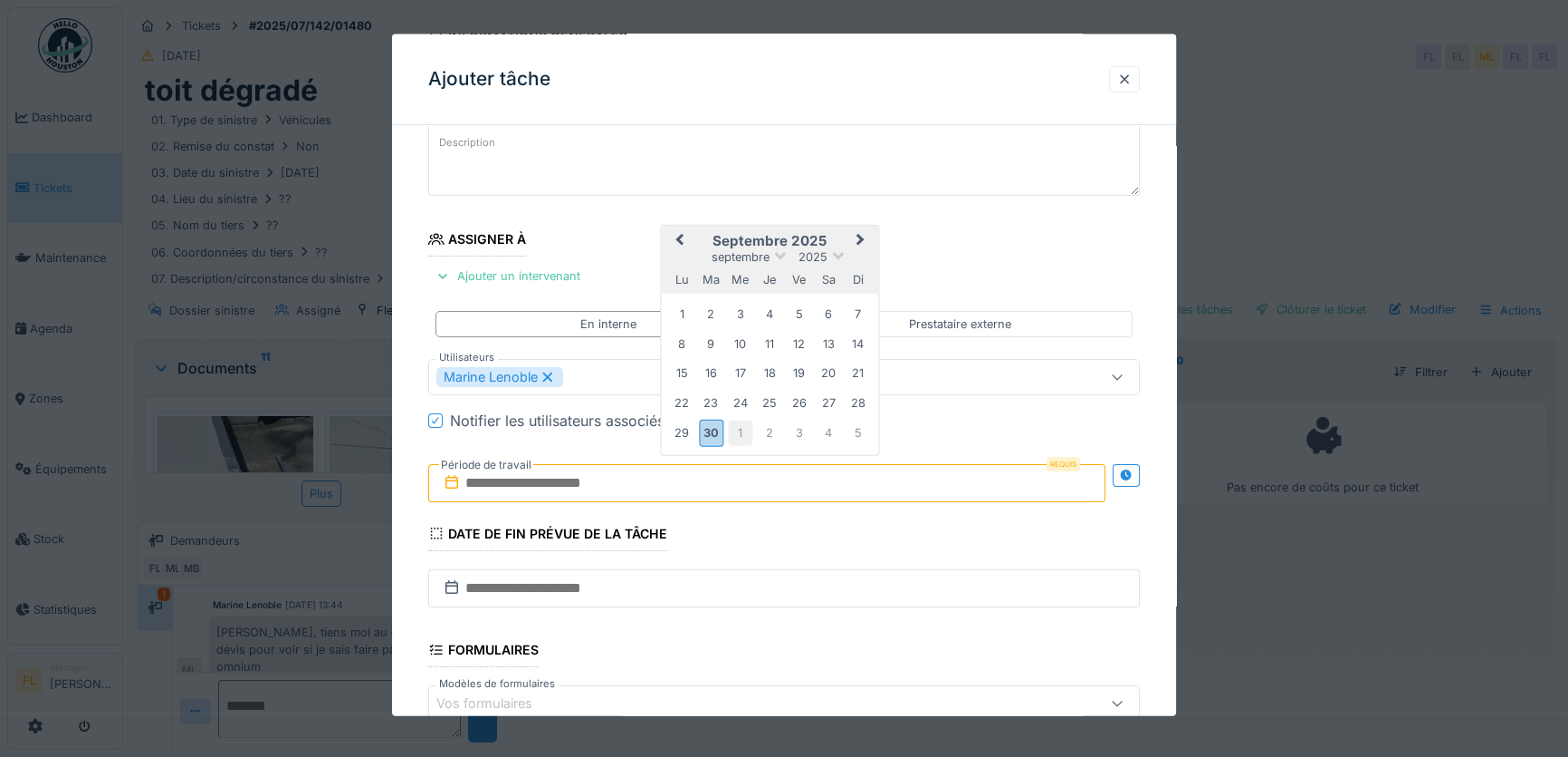
click at [735, 438] on div "1" at bounding box center [740, 432] width 24 height 24
click at [645, 476] on input "**********" at bounding box center [767, 482] width 678 height 38
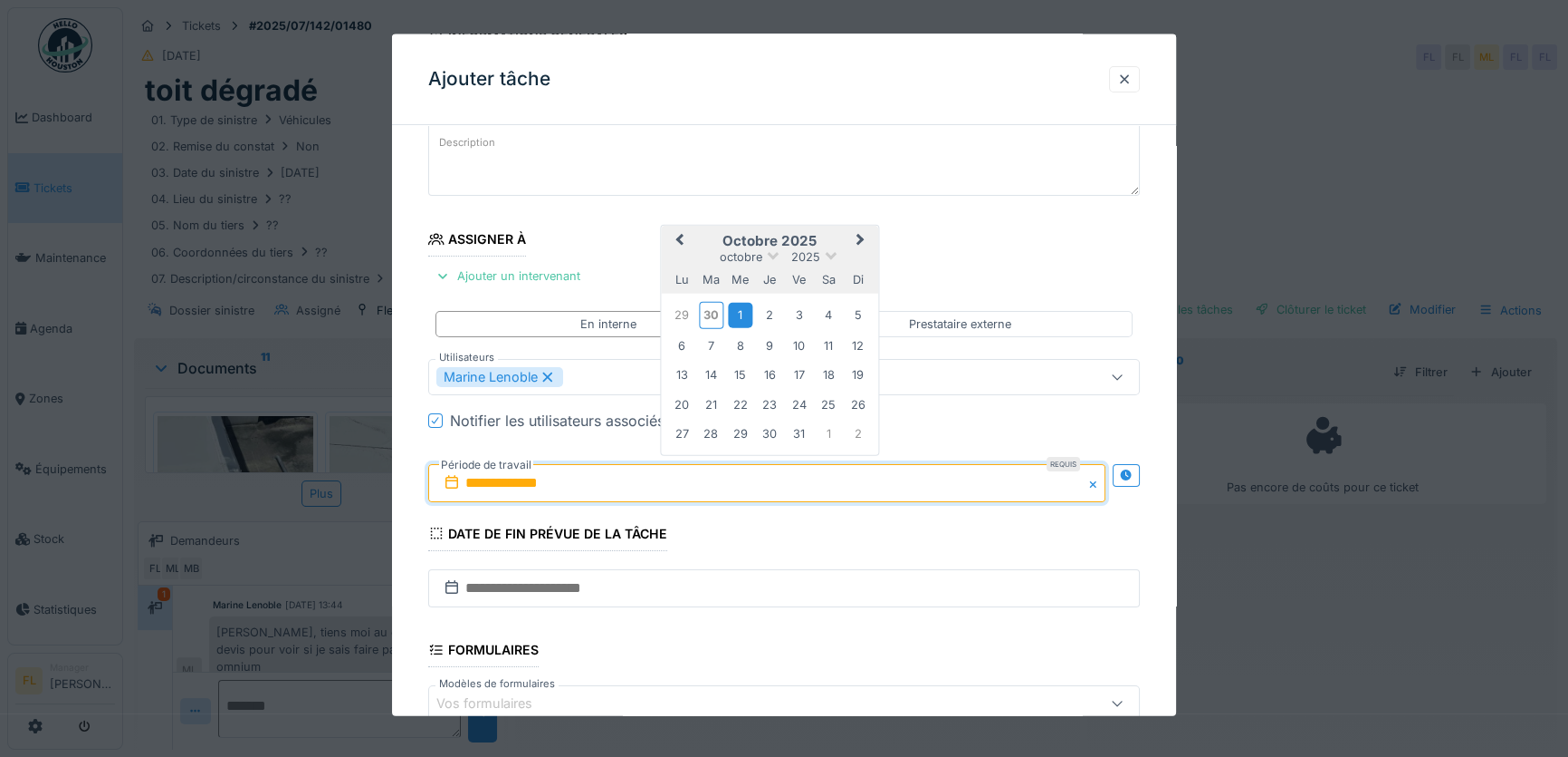
click at [738, 317] on div "1" at bounding box center [740, 315] width 24 height 24
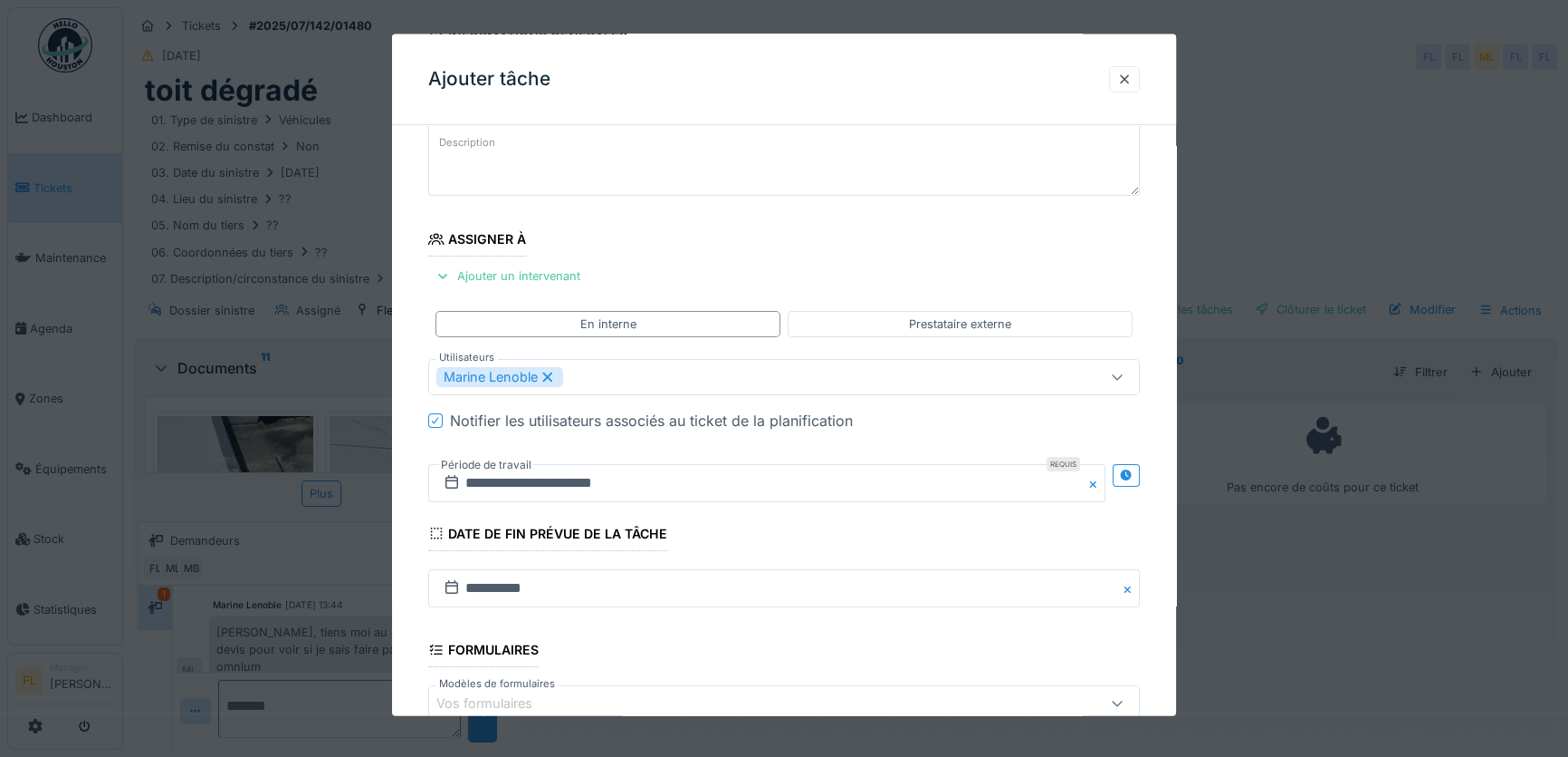
scroll to position [12, 0]
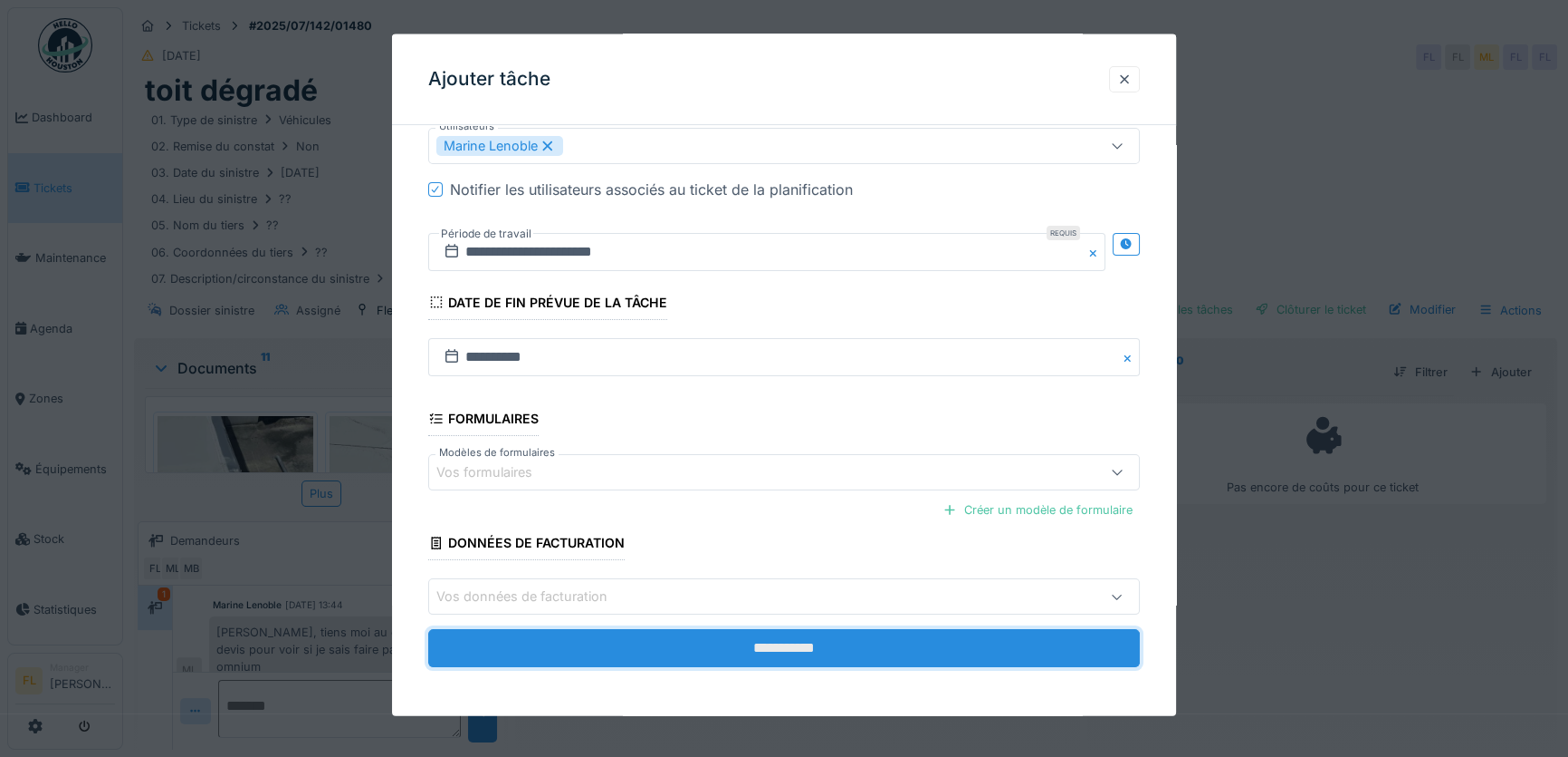
click at [832, 657] on input "**********" at bounding box center [784, 648] width 712 height 38
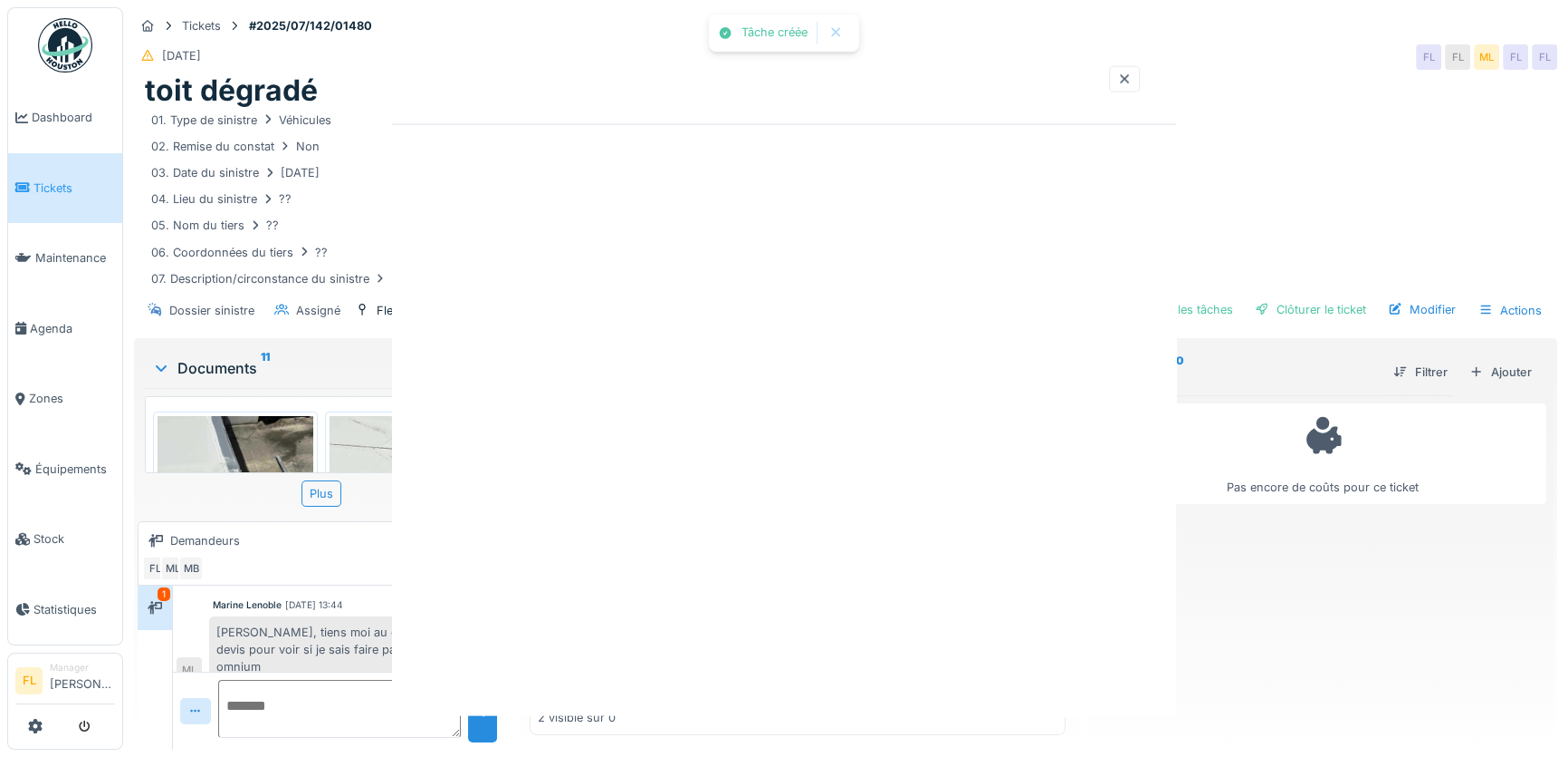
scroll to position [0, 0]
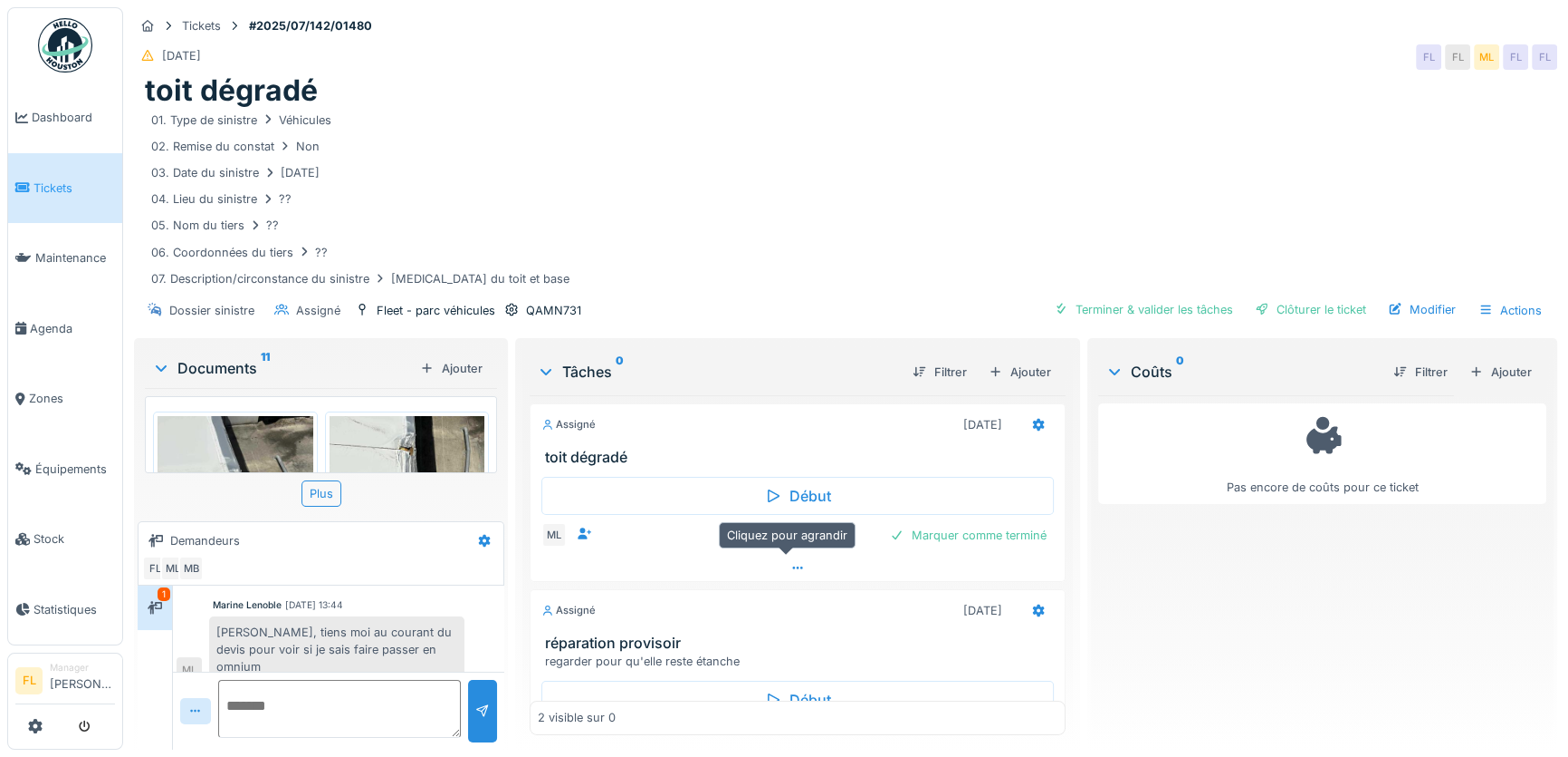
click at [790, 562] on icon at bounding box center [797, 568] width 15 height 12
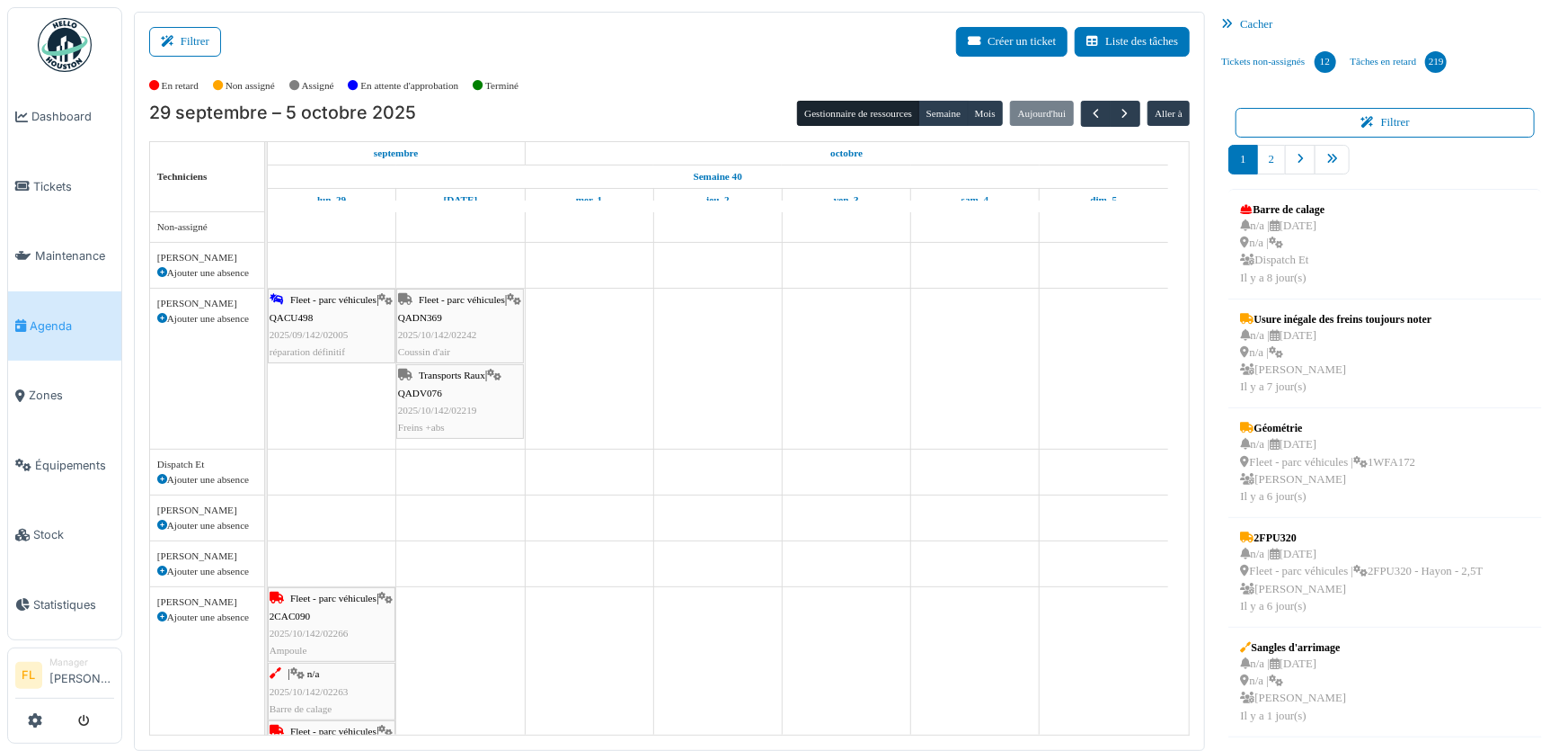
scroll to position [654, 0]
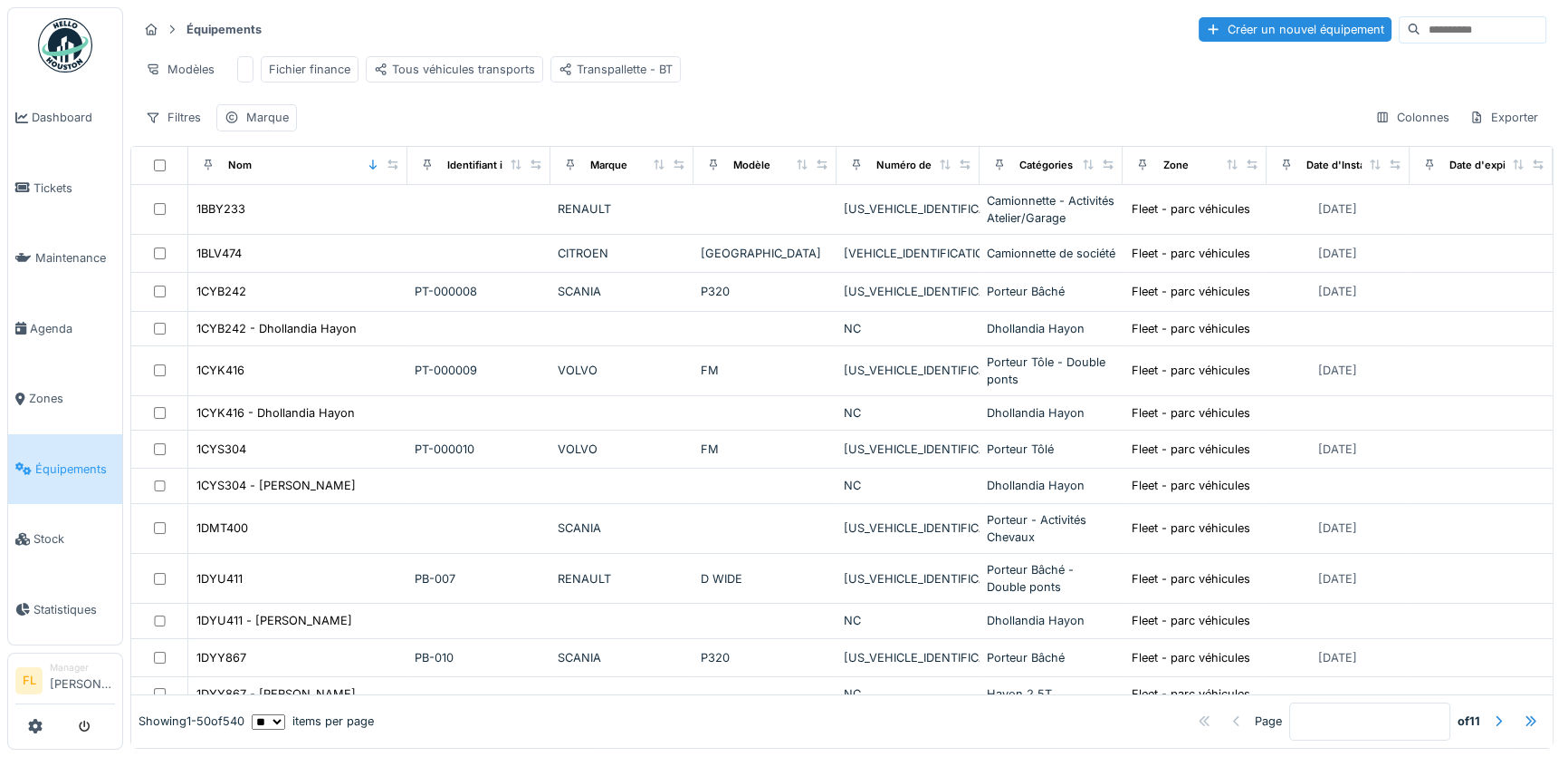
click at [1491, 37] on input at bounding box center [1482, 29] width 125 height 25
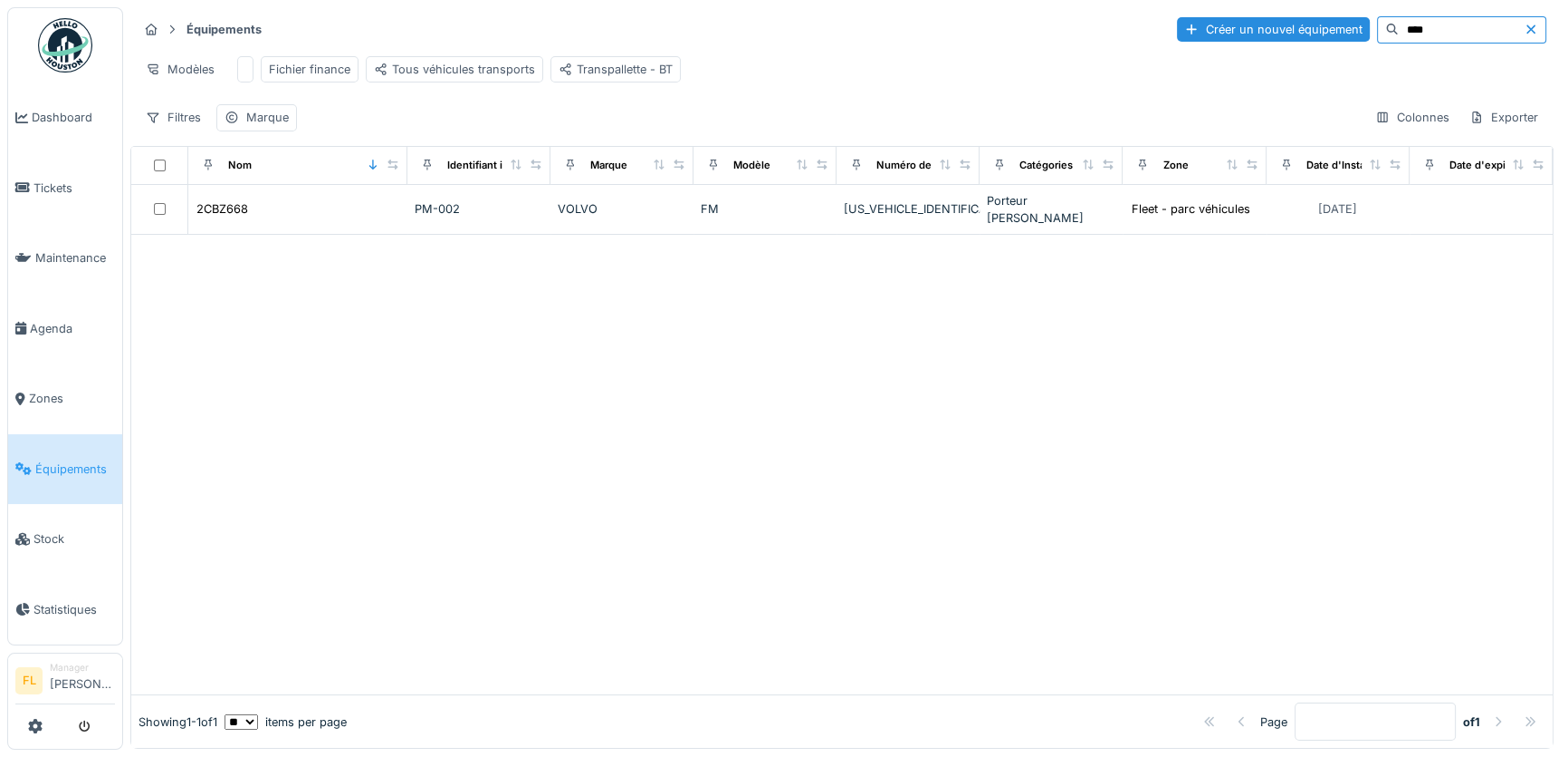
type input "****"
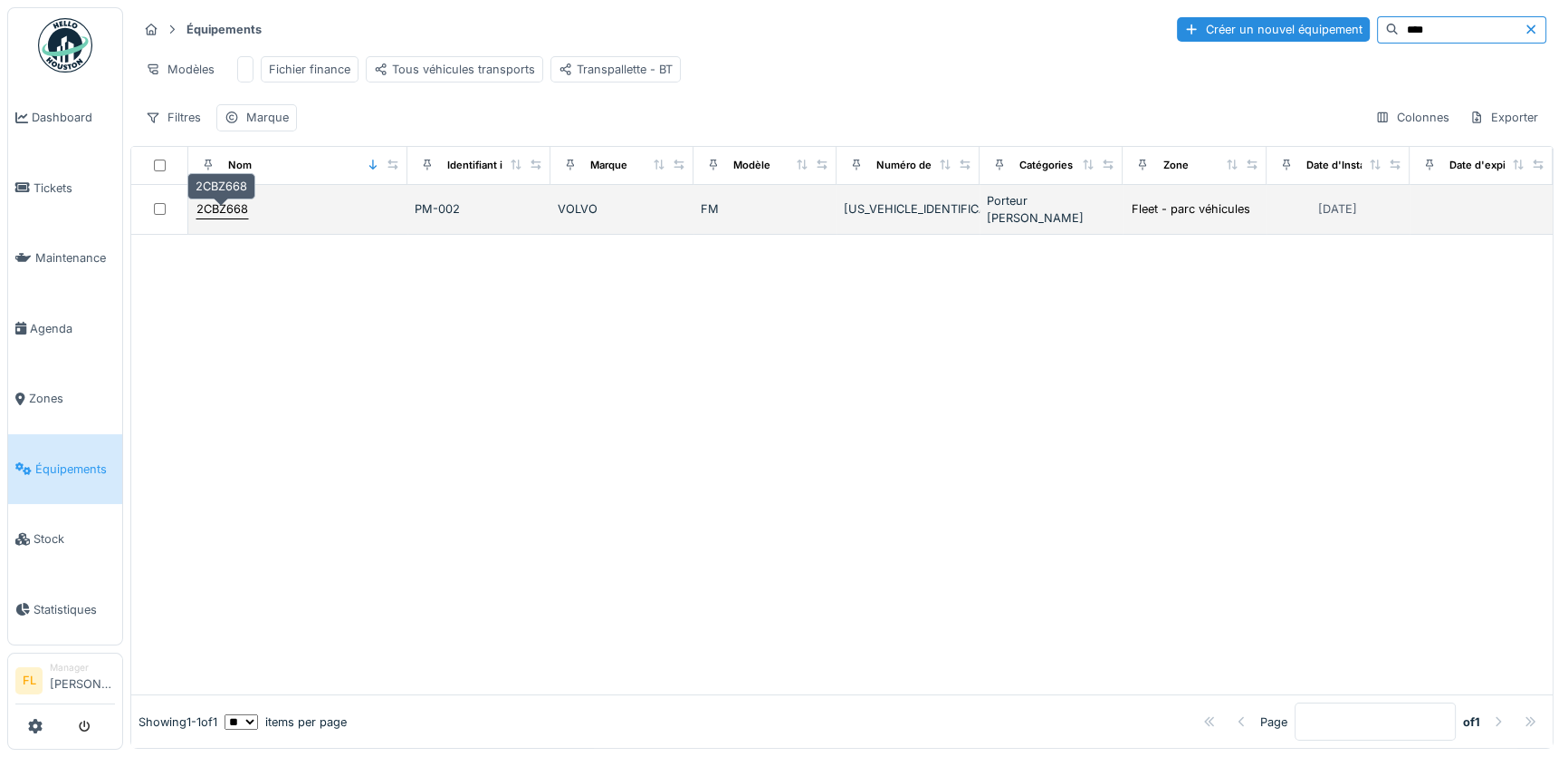
click at [213, 214] on div "2CBZ668" at bounding box center [223, 209] width 52 height 17
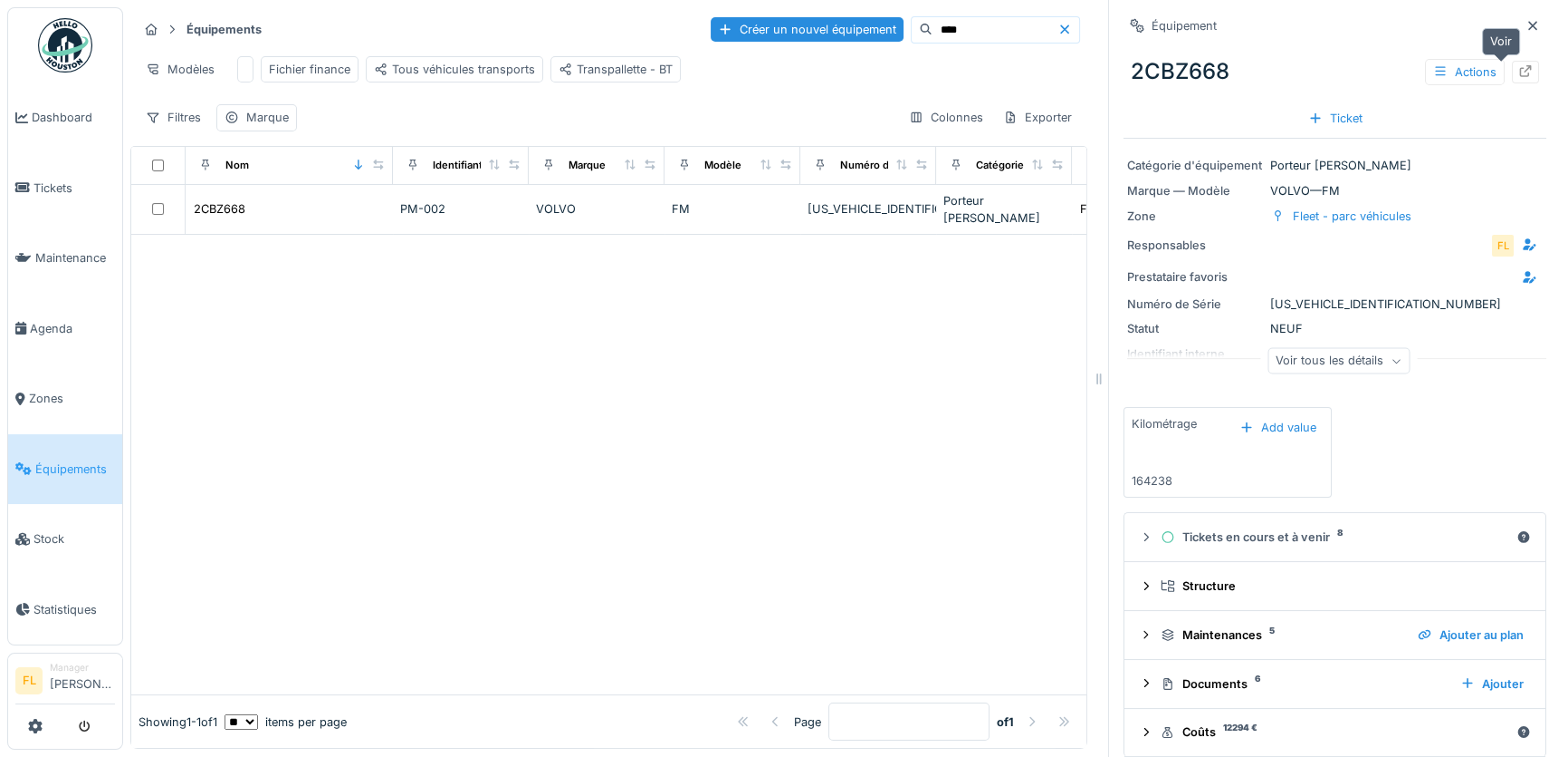
click at [1518, 73] on icon at bounding box center [1525, 71] width 15 height 12
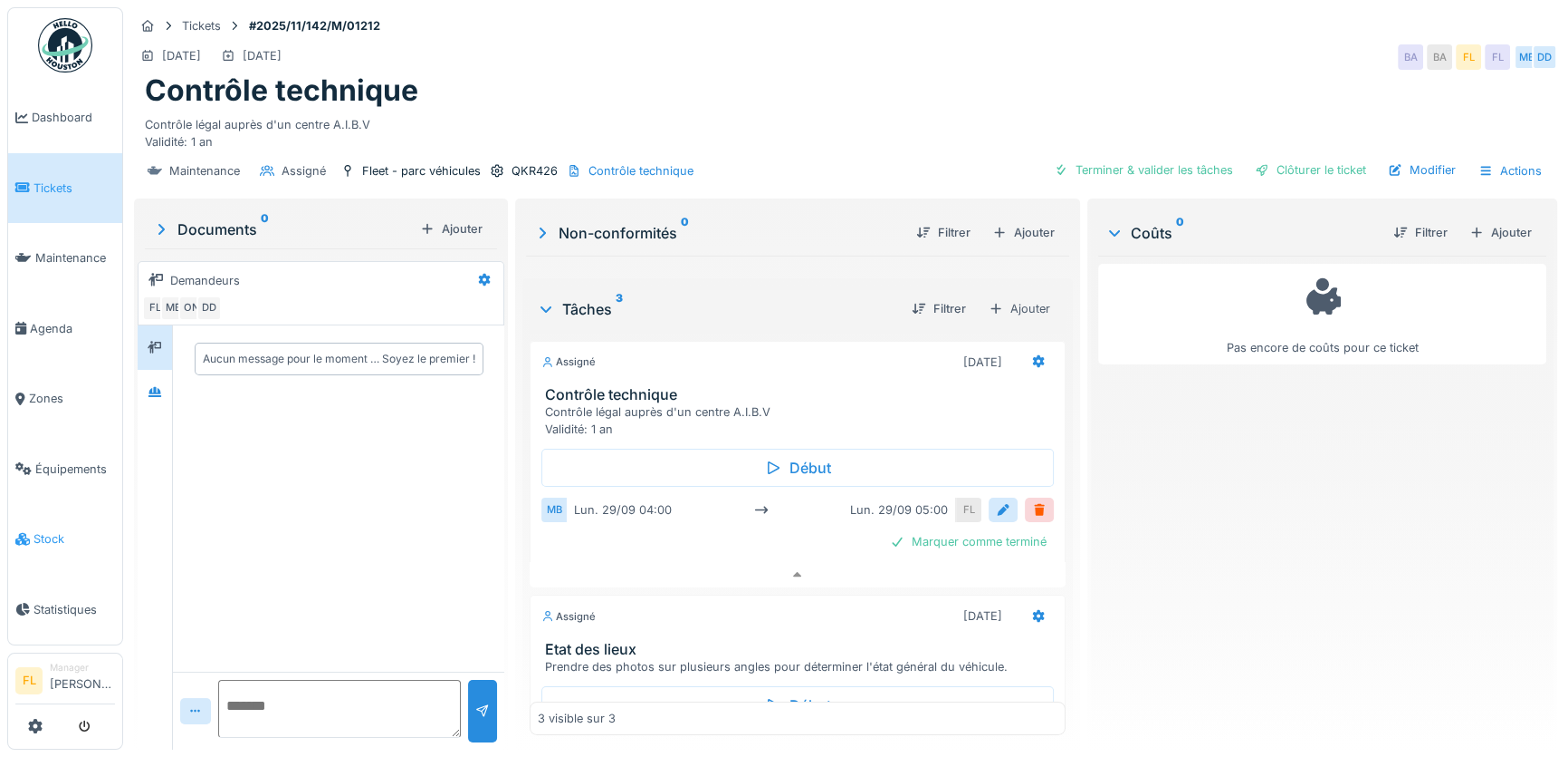
scroll to position [7, 0]
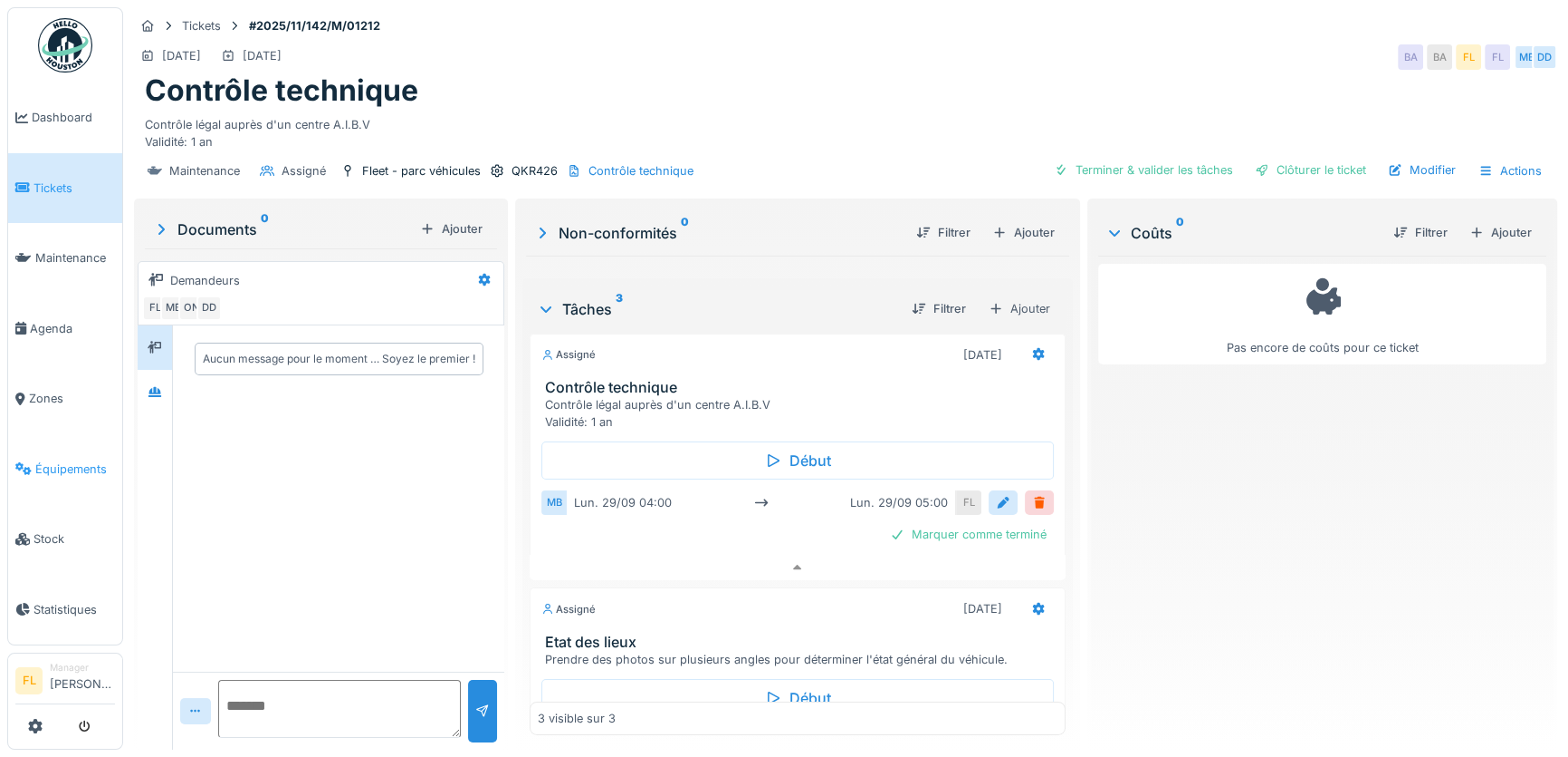
click at [54, 460] on span "Équipements" at bounding box center [75, 468] width 80 height 17
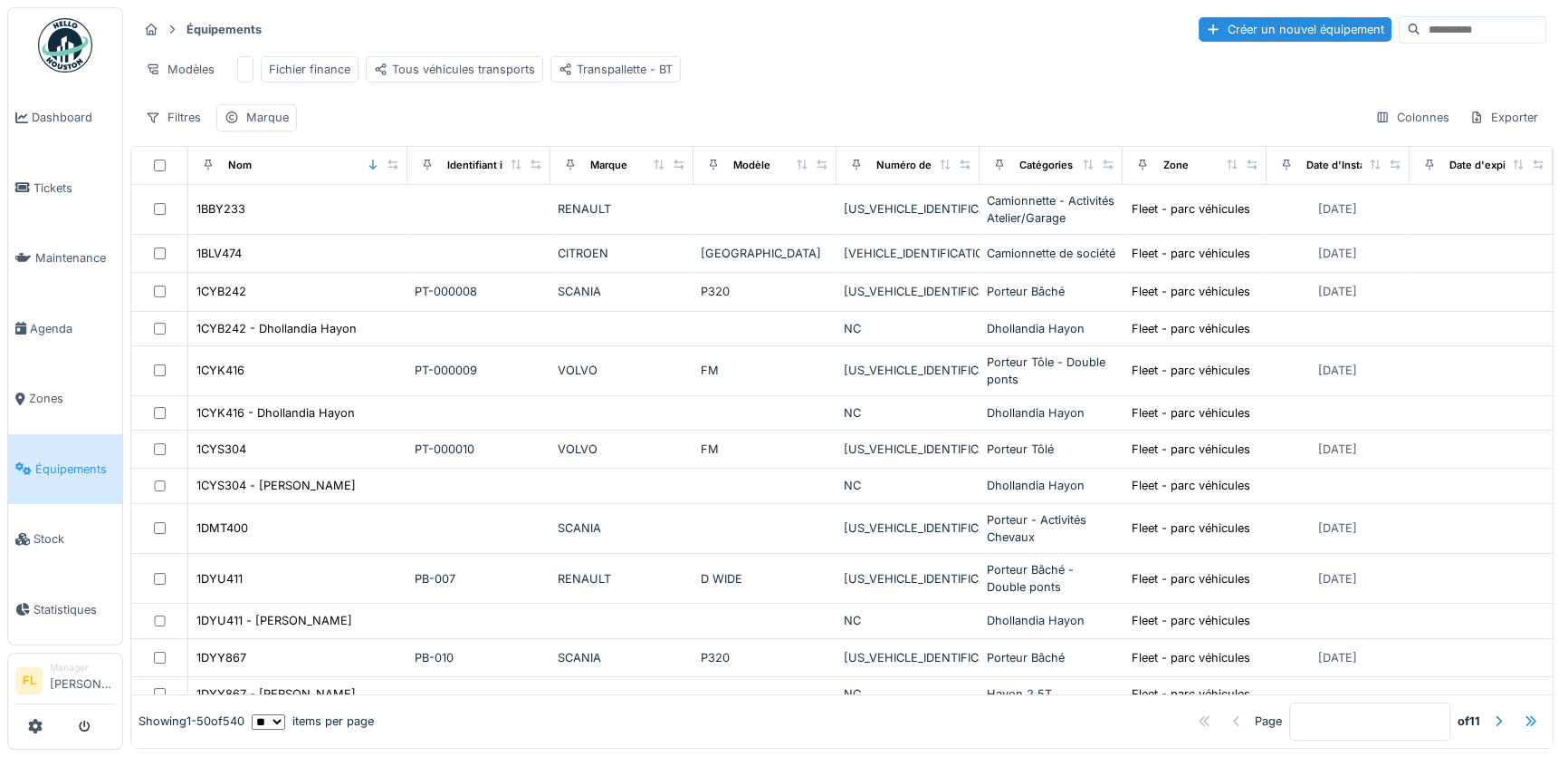
click at [1420, 34] on input at bounding box center [1482, 29] width 125 height 25
type input "*"
type input "****"
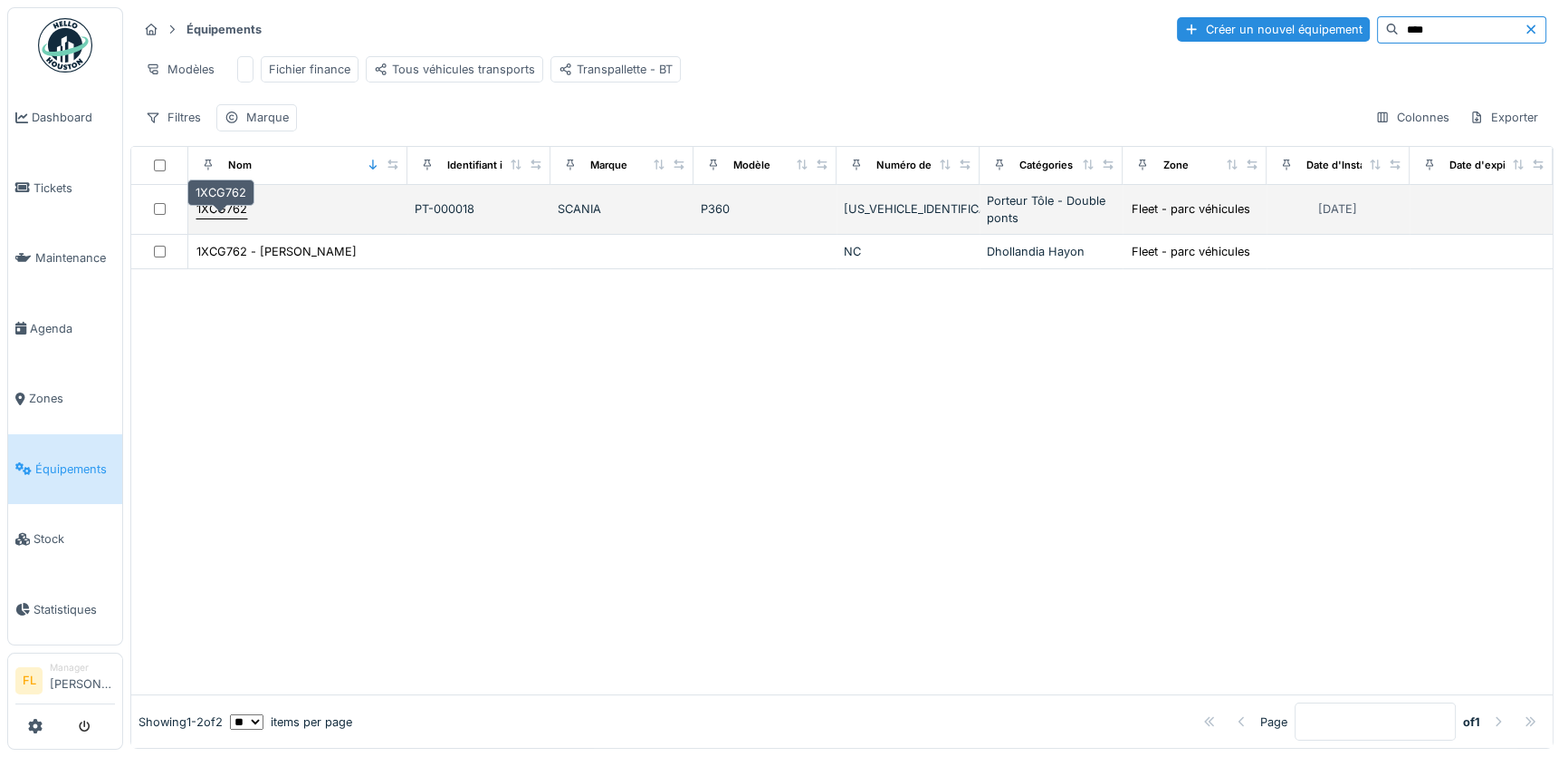
click at [224, 218] on div "1XCG762" at bounding box center [222, 209] width 51 height 17
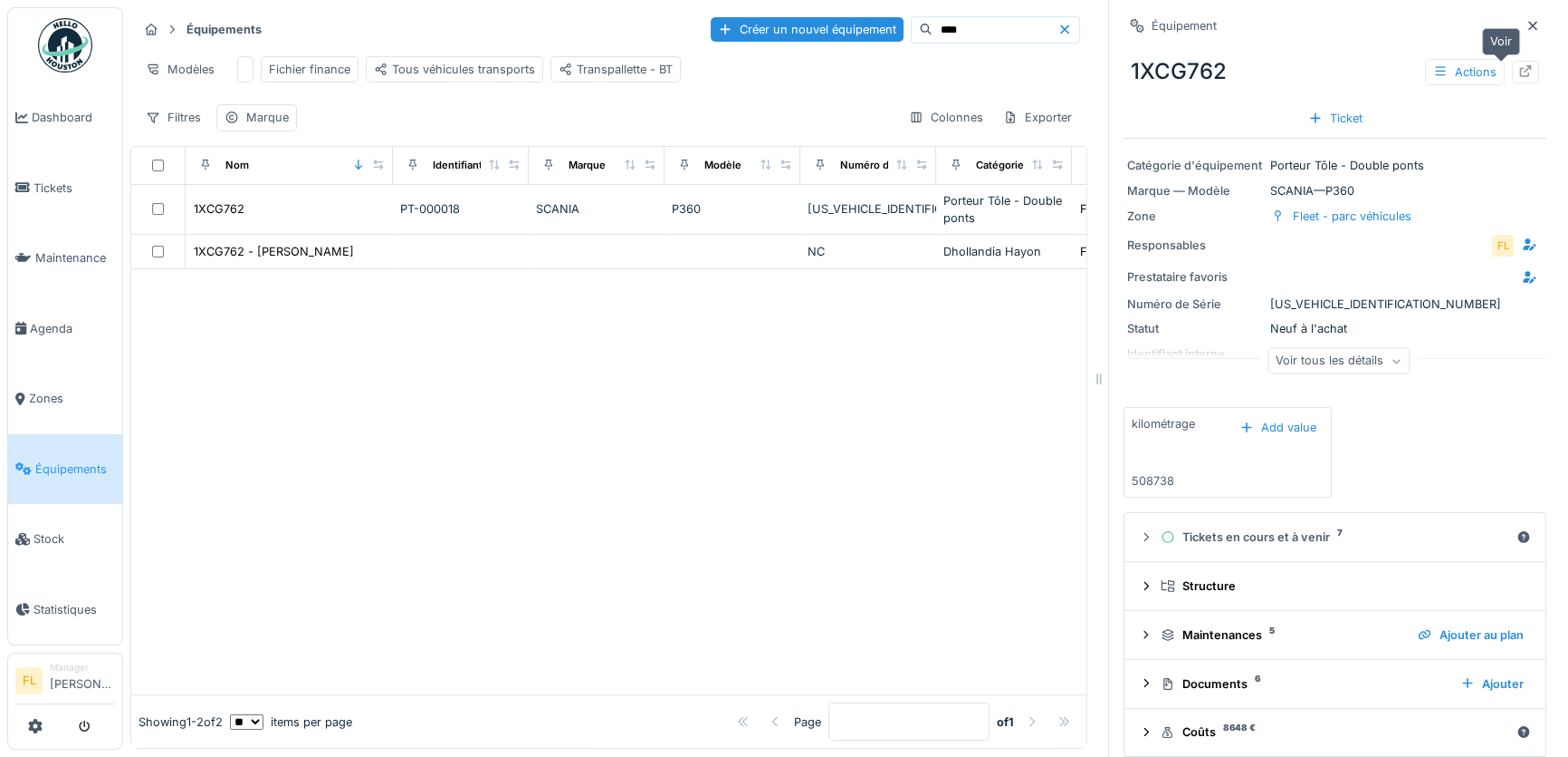
click at [1520, 65] on icon at bounding box center [1526, 71] width 12 height 12
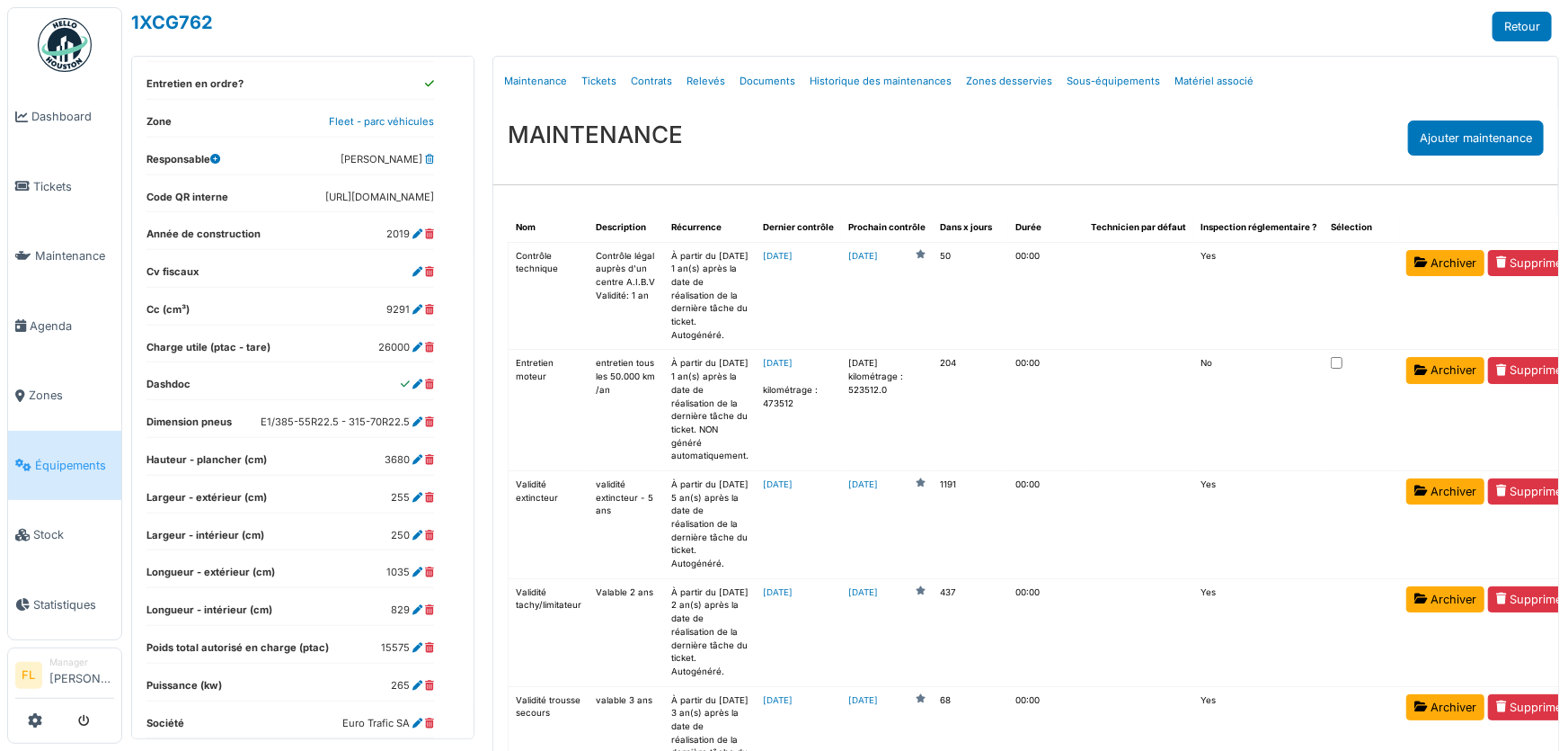
scroll to position [572, 0]
